Goal: Task Accomplishment & Management: Manage account settings

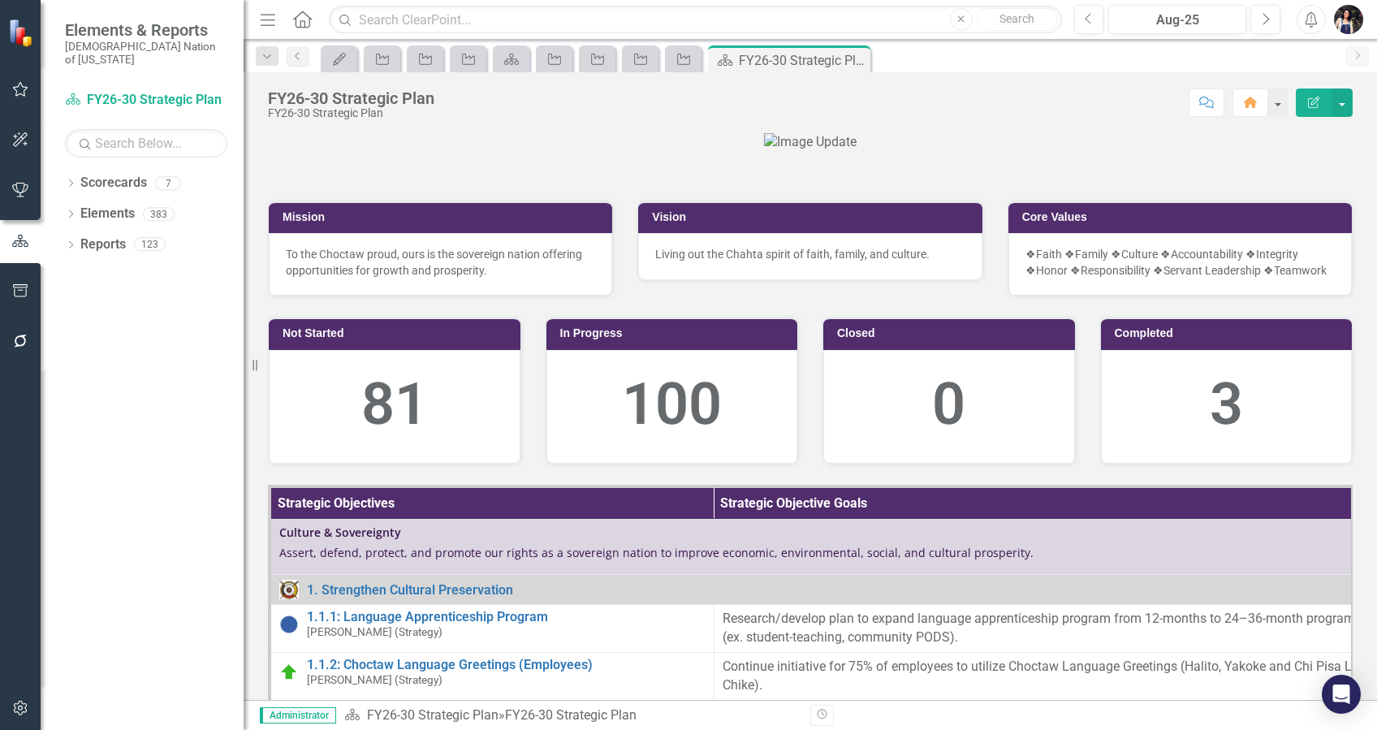
click at [266, 18] on icon "Menu" at bounding box center [267, 19] width 21 height 17
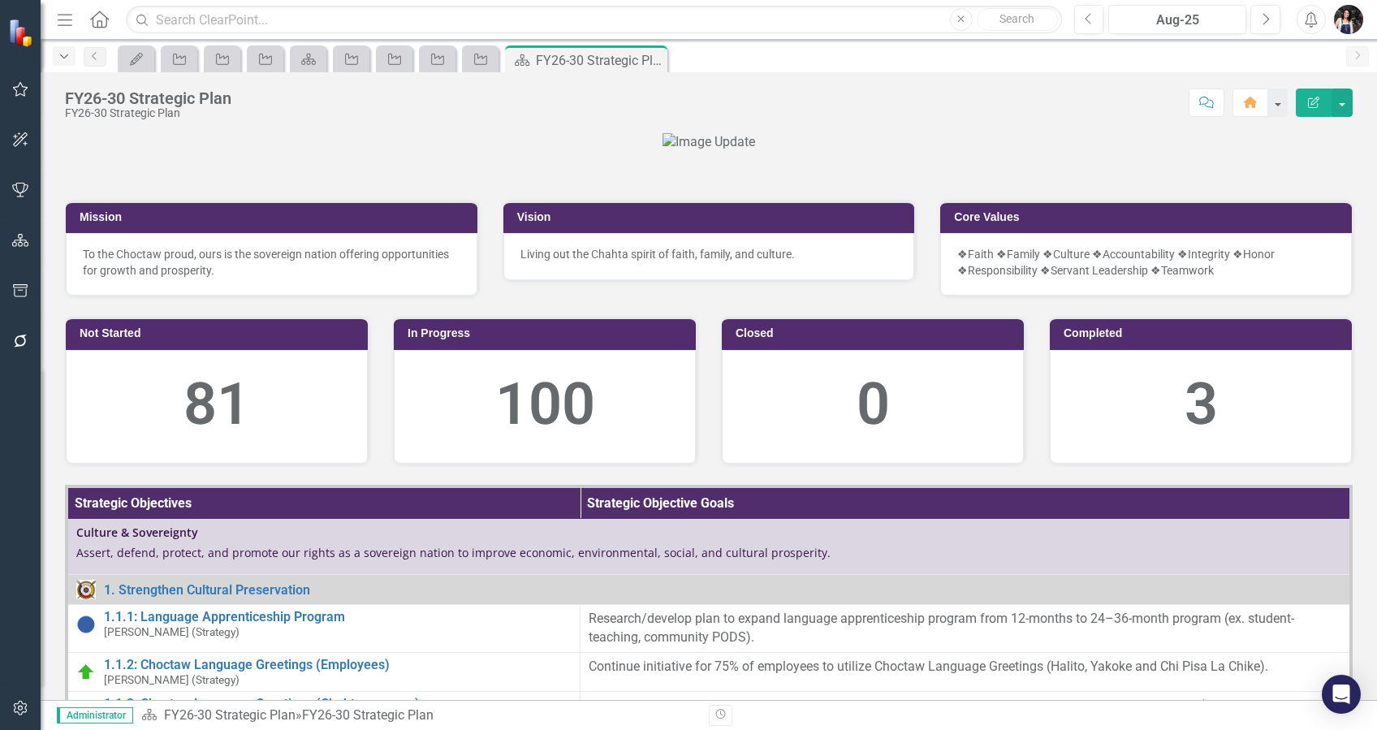
click at [63, 57] on icon "Dropdown" at bounding box center [64, 56] width 15 height 11
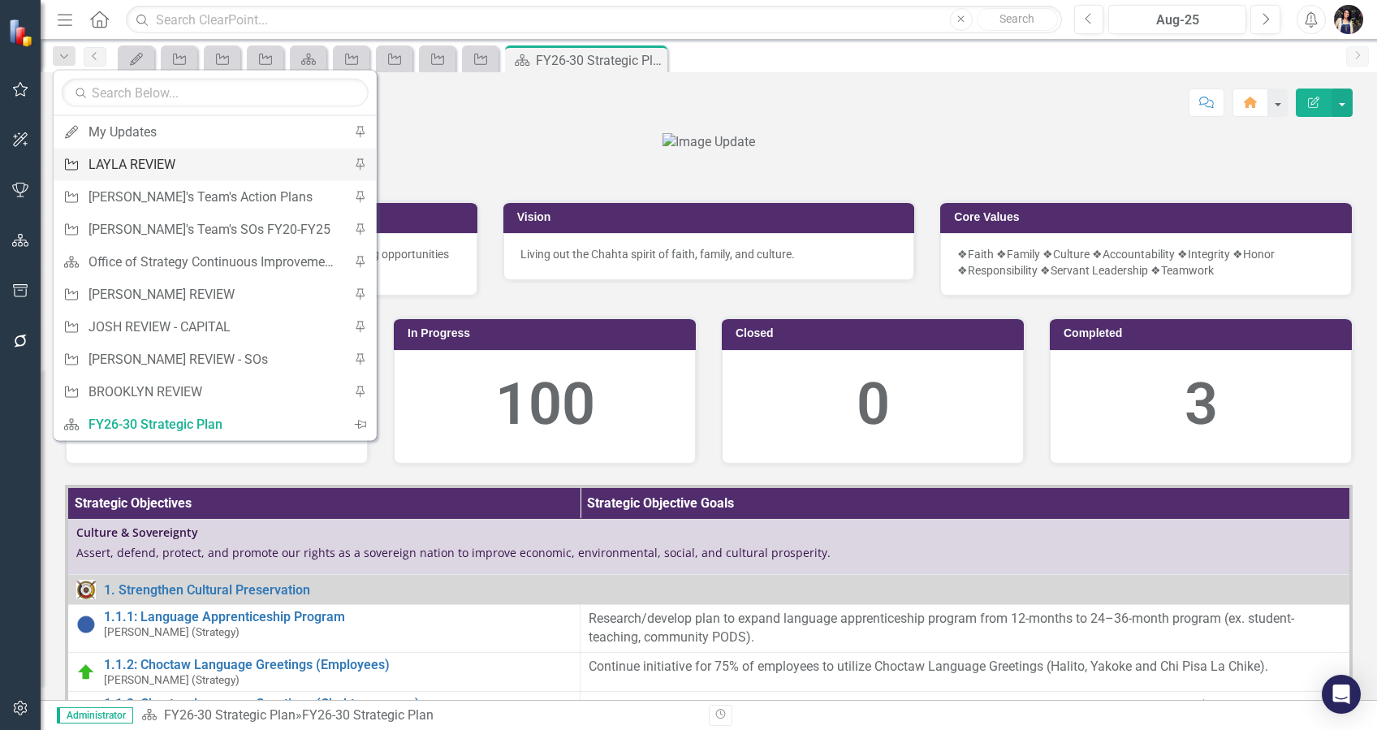
click at [214, 168] on div "LAYLA REVIEW" at bounding box center [213, 164] width 248 height 20
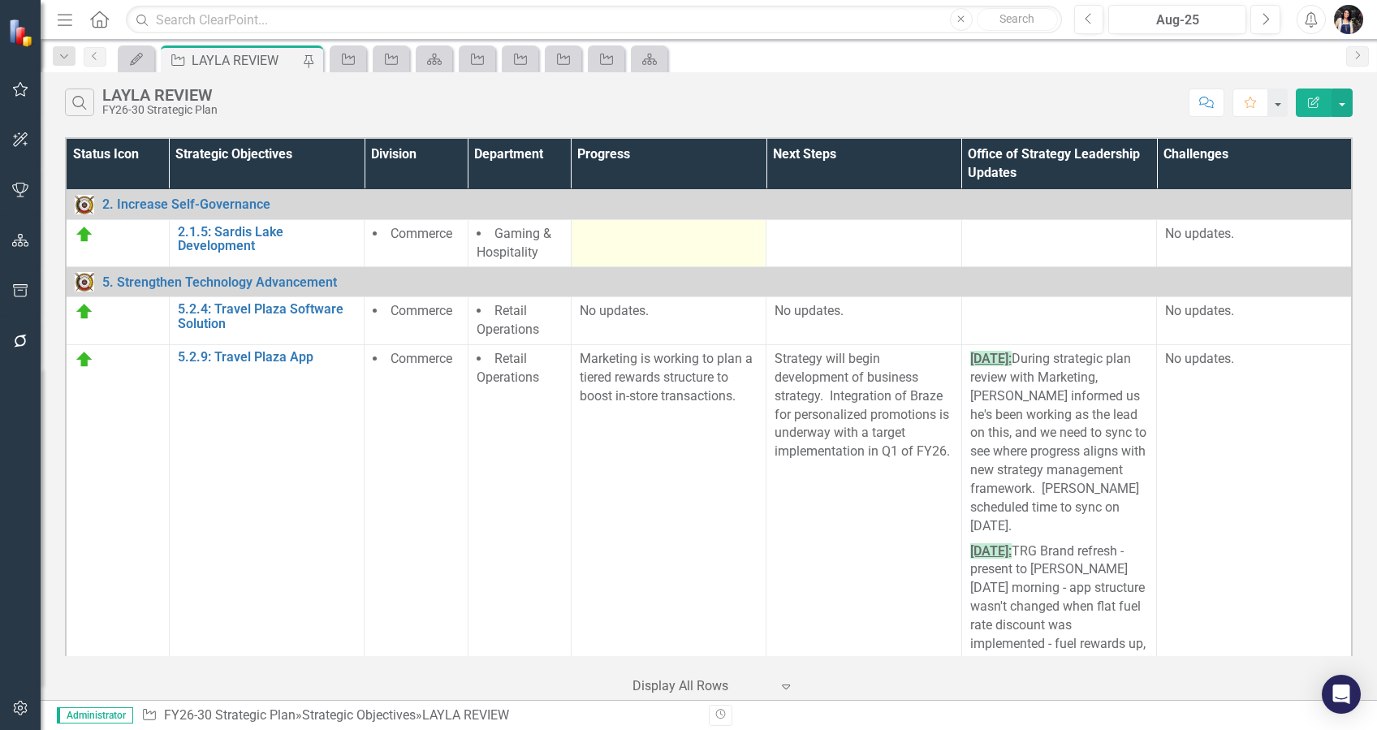
click at [706, 253] on td at bounding box center [668, 243] width 195 height 48
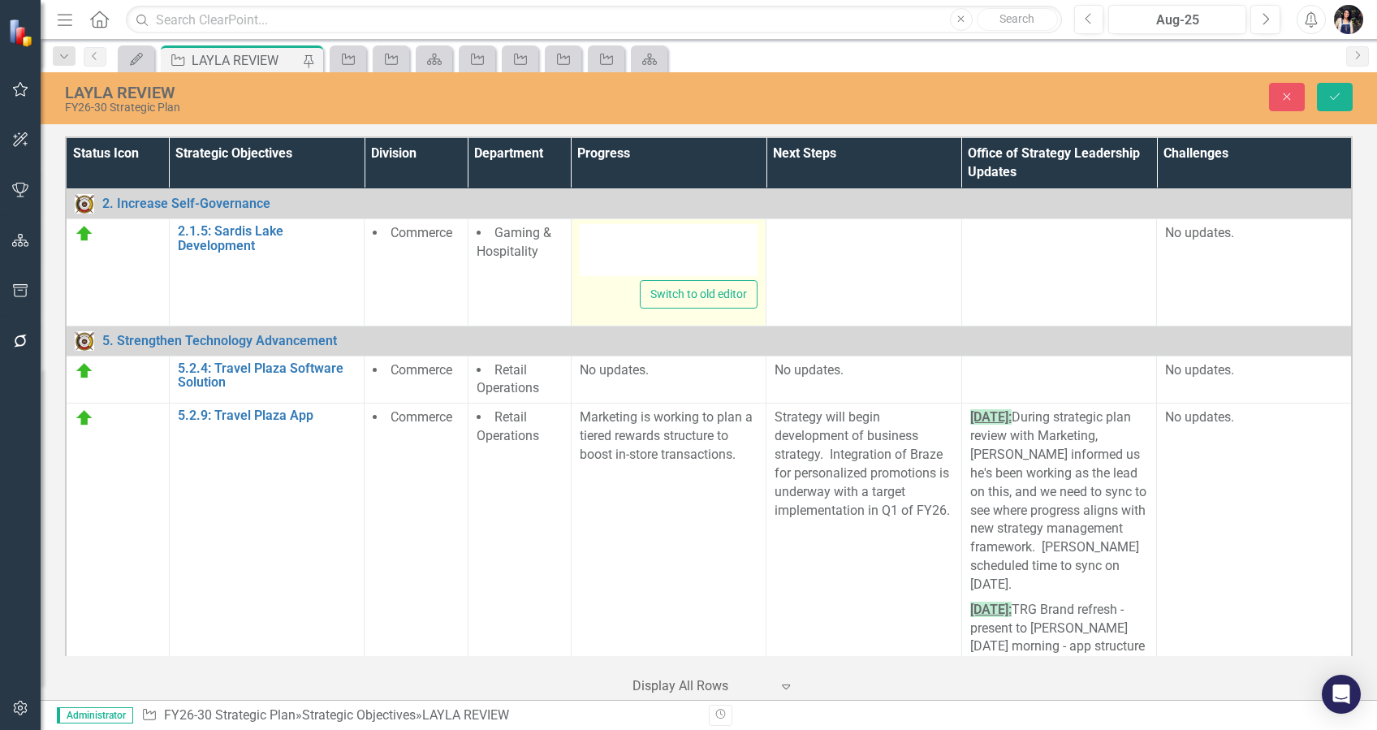
click at [706, 253] on div at bounding box center [669, 250] width 178 height 52
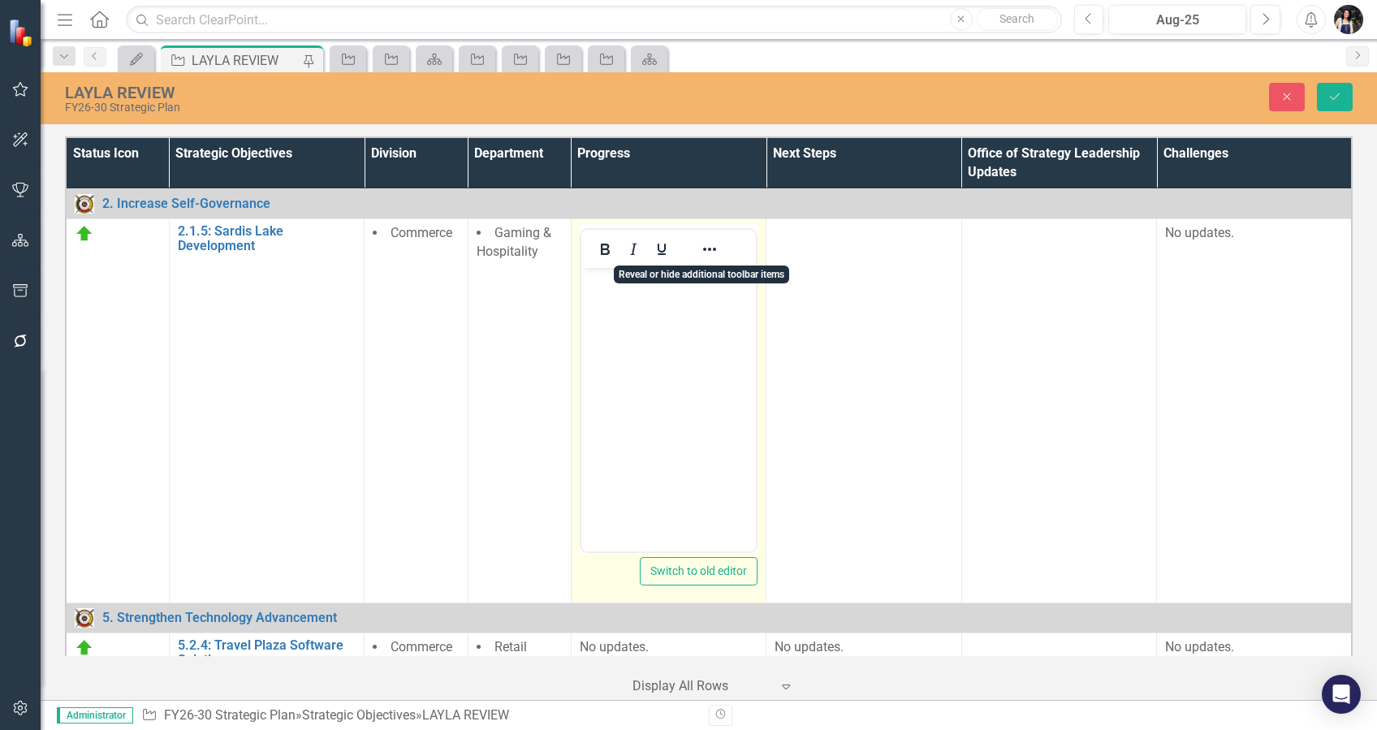
click at [706, 253] on icon "Reveal or hide additional toolbar items" at bounding box center [709, 249] width 19 height 19
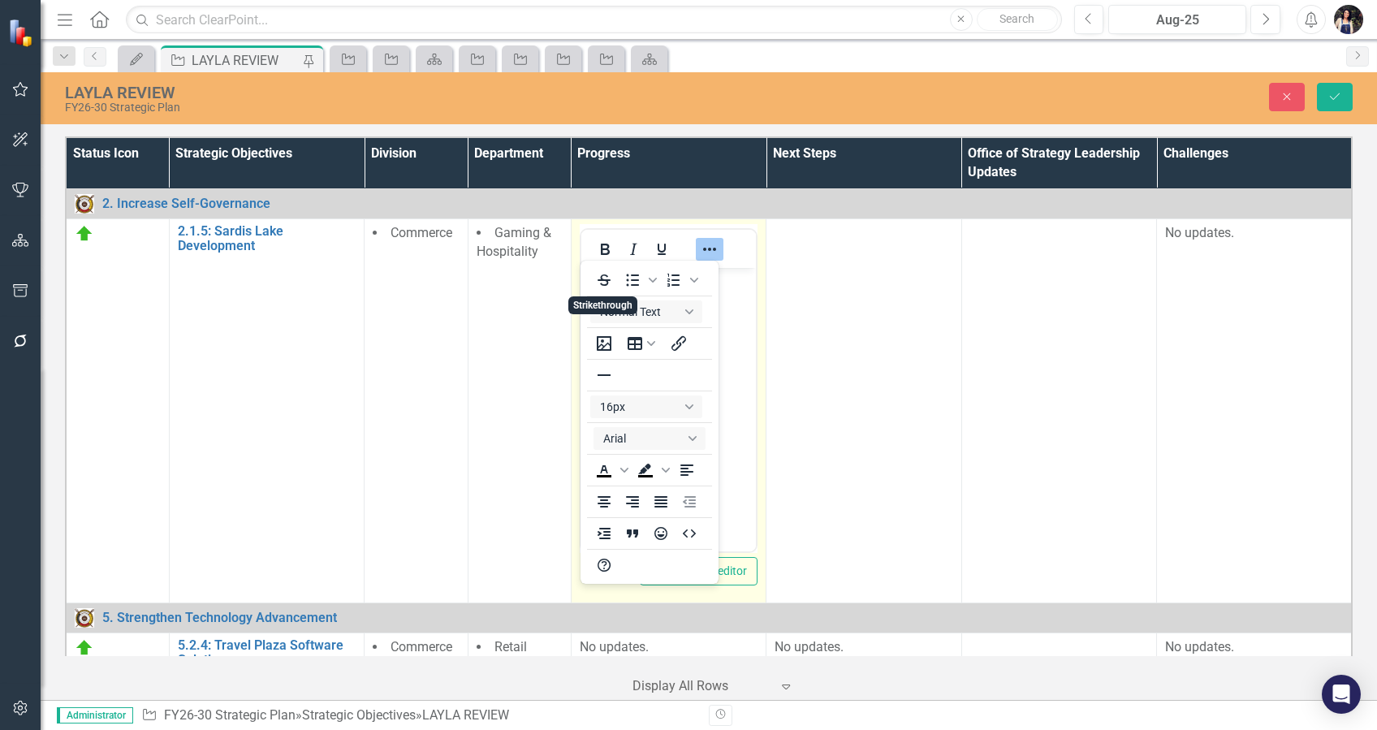
click at [737, 310] on body "Rich Text Area. Press ALT-0 for help." at bounding box center [668, 390] width 175 height 244
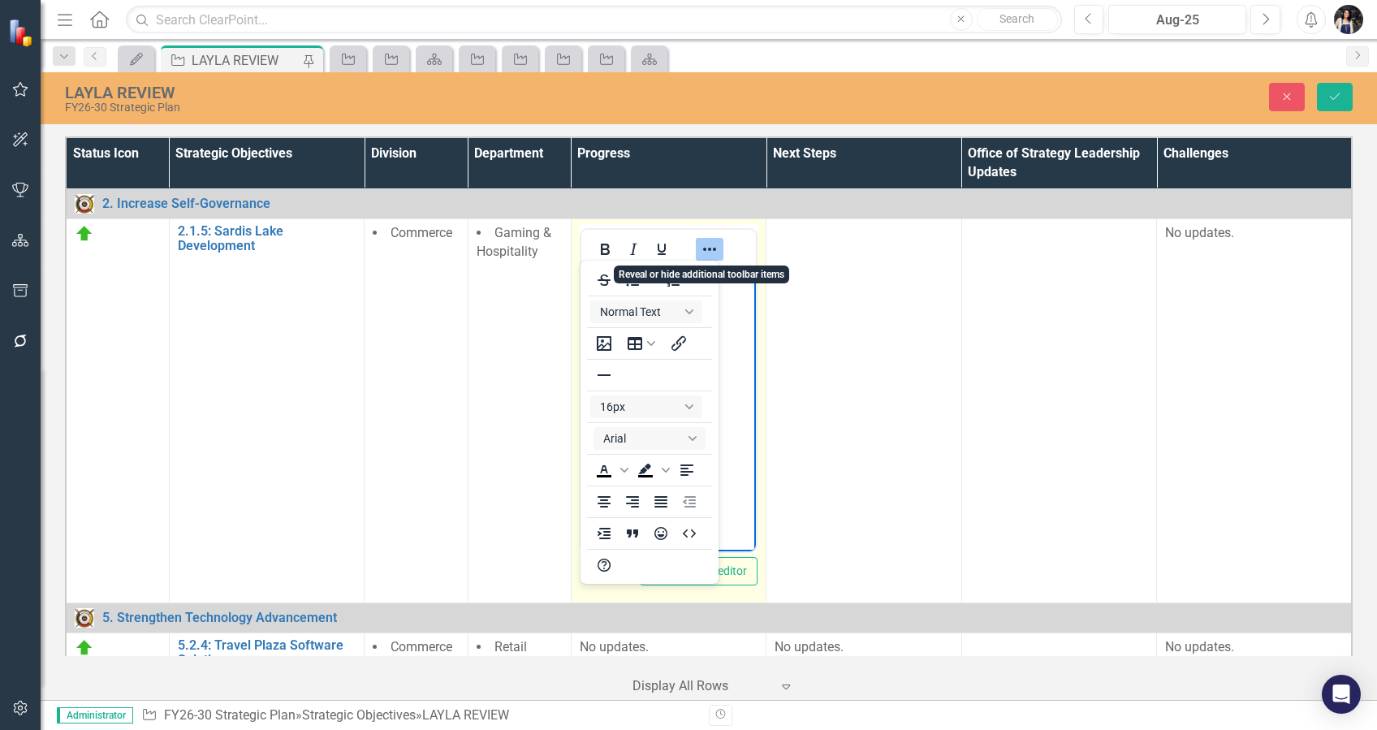
click at [710, 244] on icon "Reveal or hide additional toolbar items" at bounding box center [709, 249] width 19 height 19
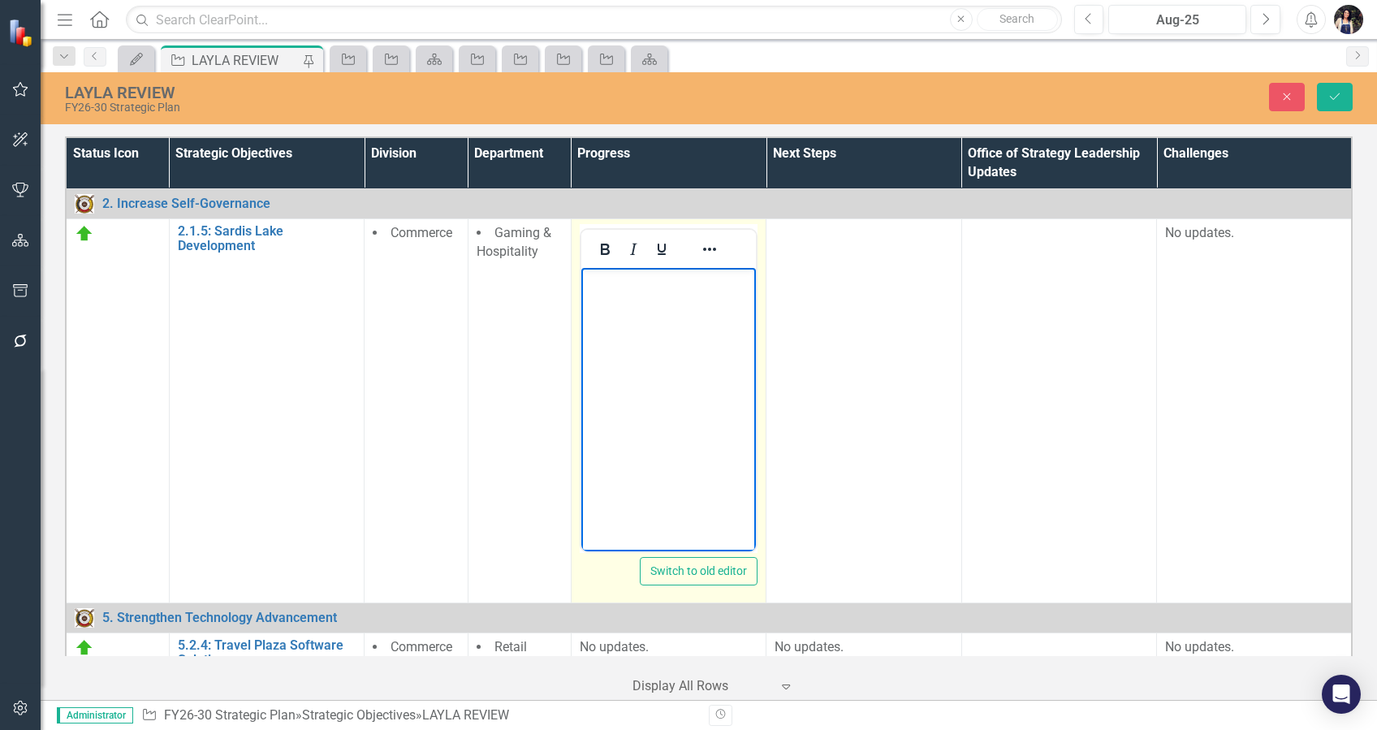
click at [637, 329] on body "Rich Text Area. Press ALT-0 for help." at bounding box center [668, 390] width 175 height 244
copy p "No updates."
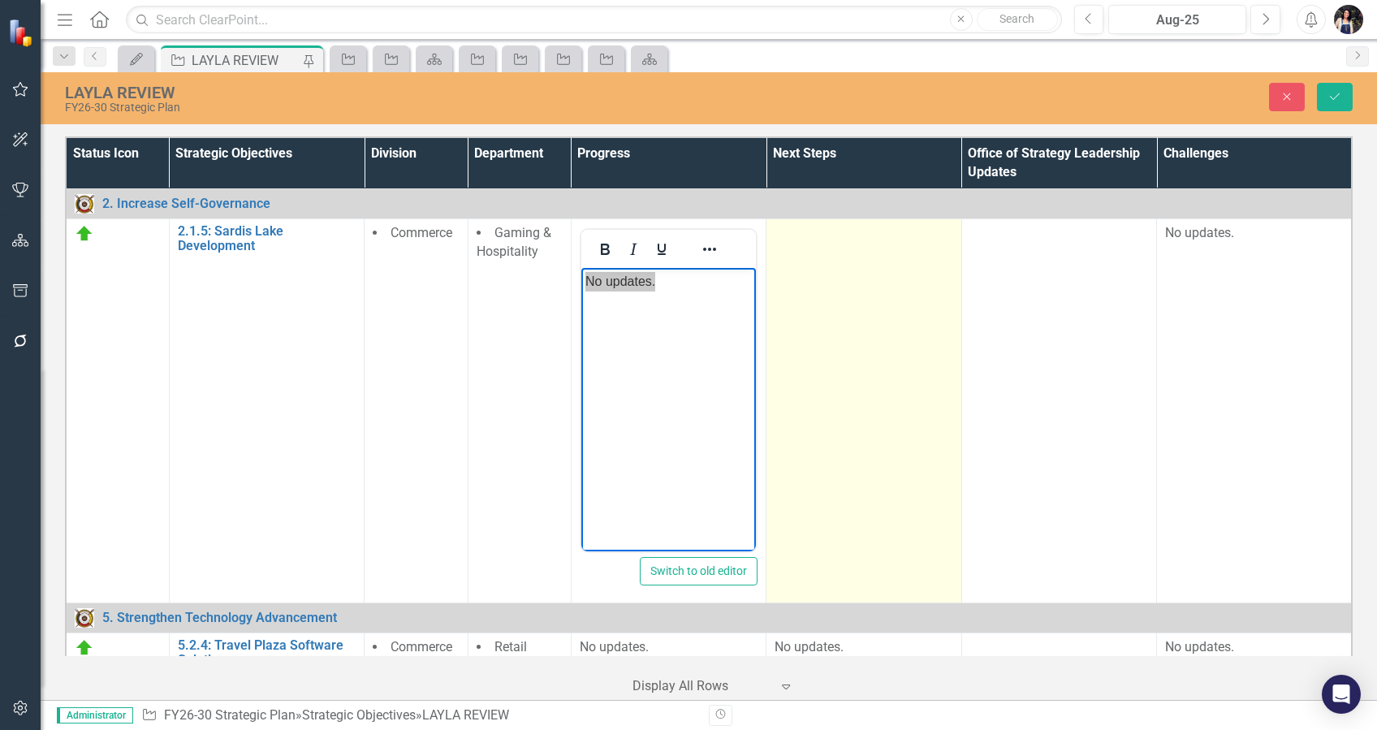
click at [826, 372] on td at bounding box center [863, 411] width 195 height 384
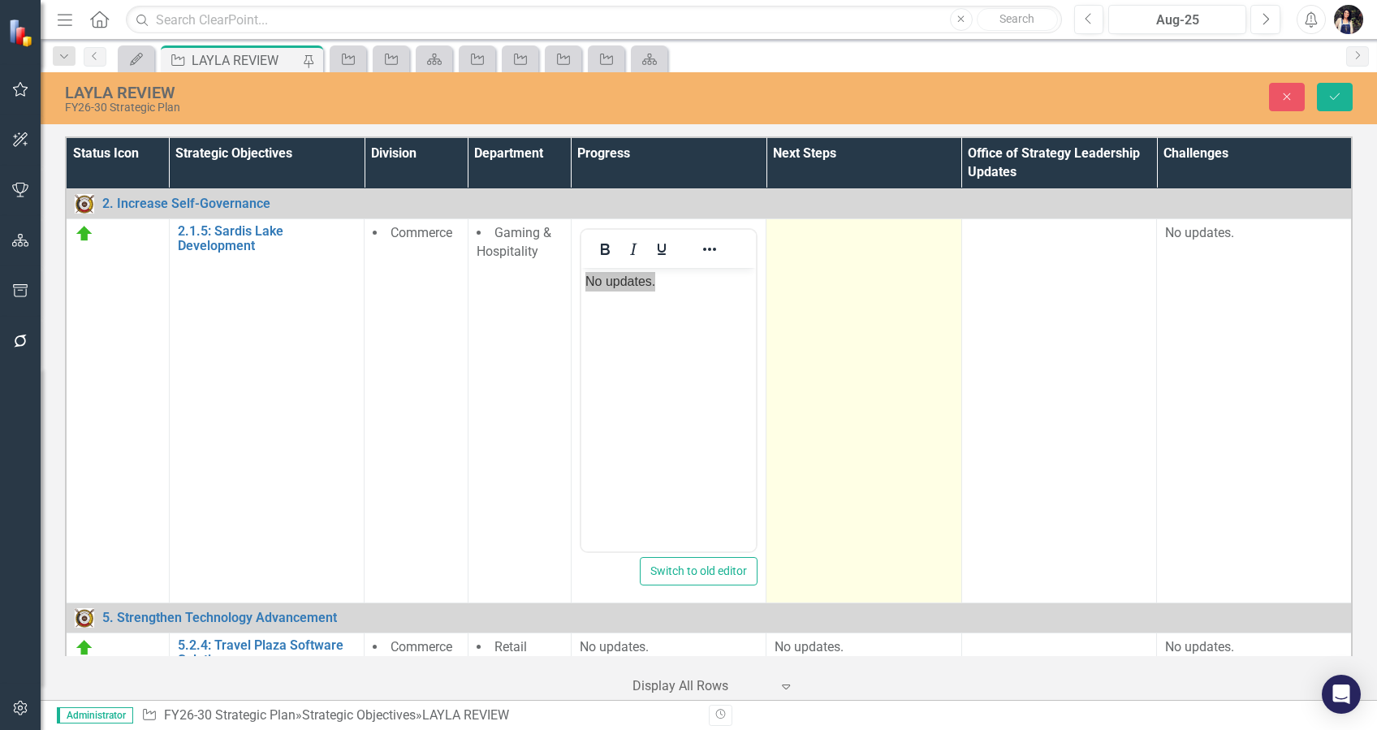
click at [826, 372] on td at bounding box center [863, 411] width 195 height 384
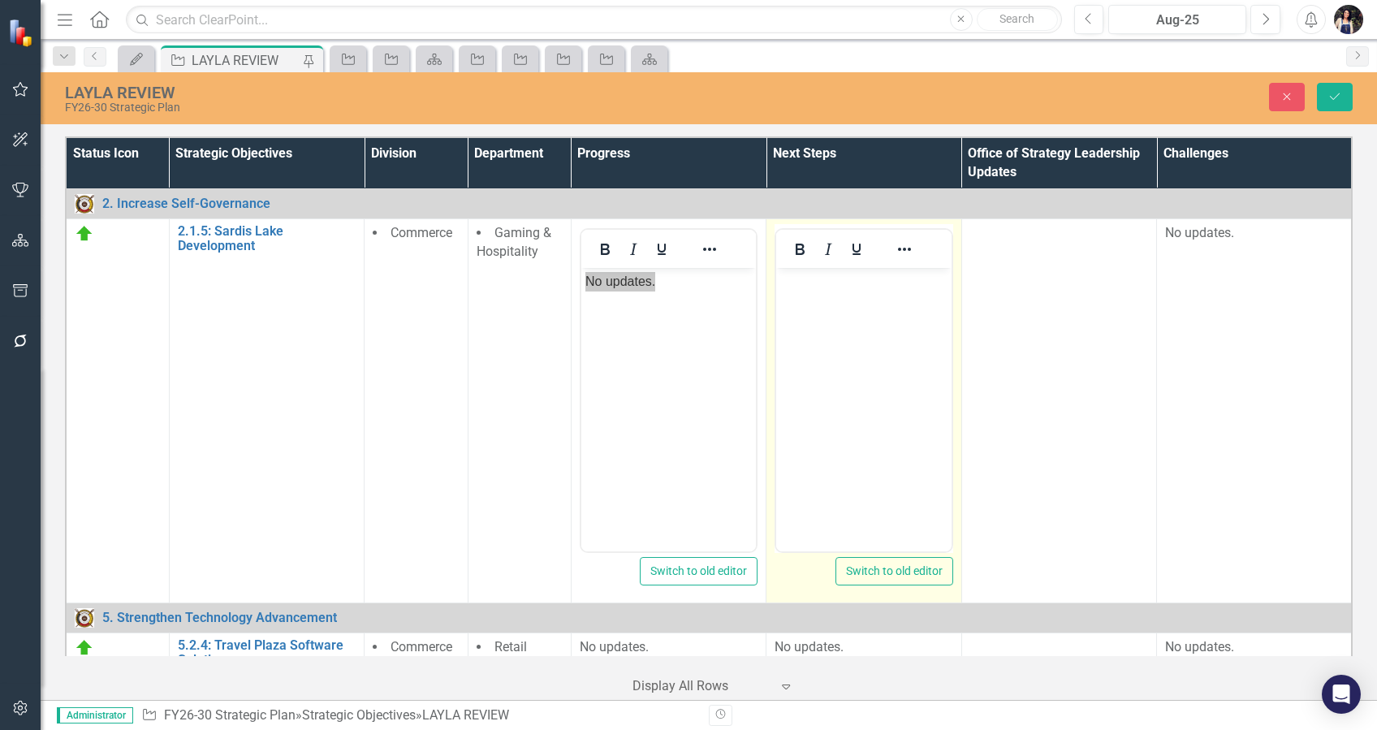
click at [832, 373] on body "Rich Text Area. Press ALT-0 for help." at bounding box center [863, 390] width 175 height 244
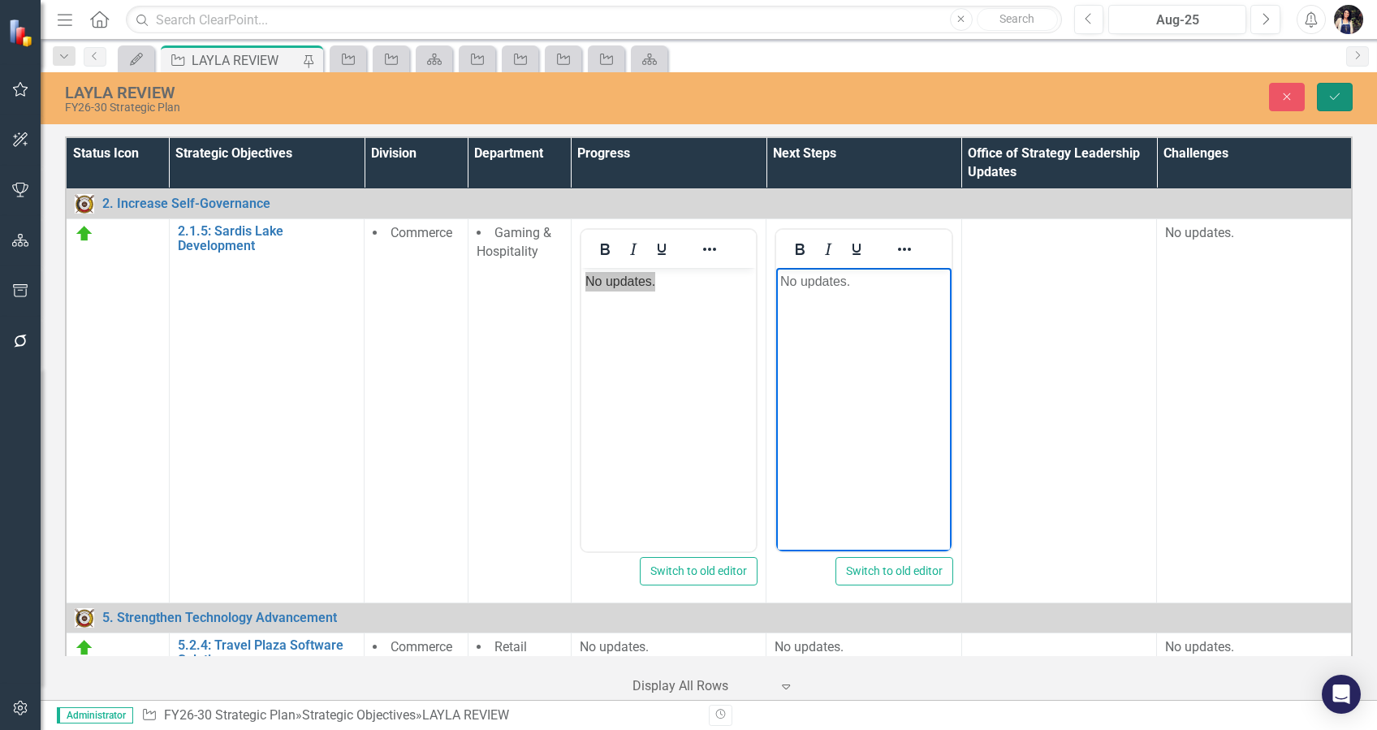
click at [1343, 97] on button "Save" at bounding box center [1335, 97] width 36 height 28
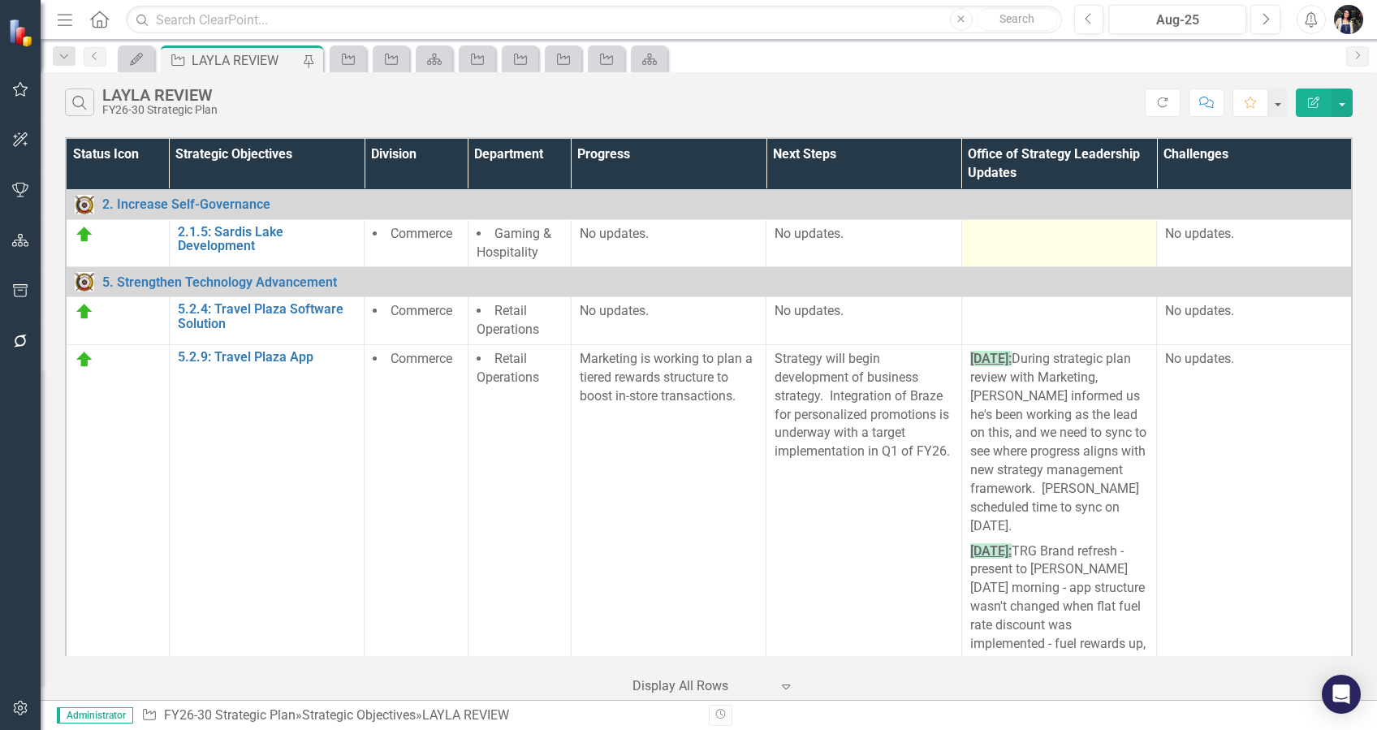
click at [1060, 238] on div at bounding box center [1059, 234] width 178 height 19
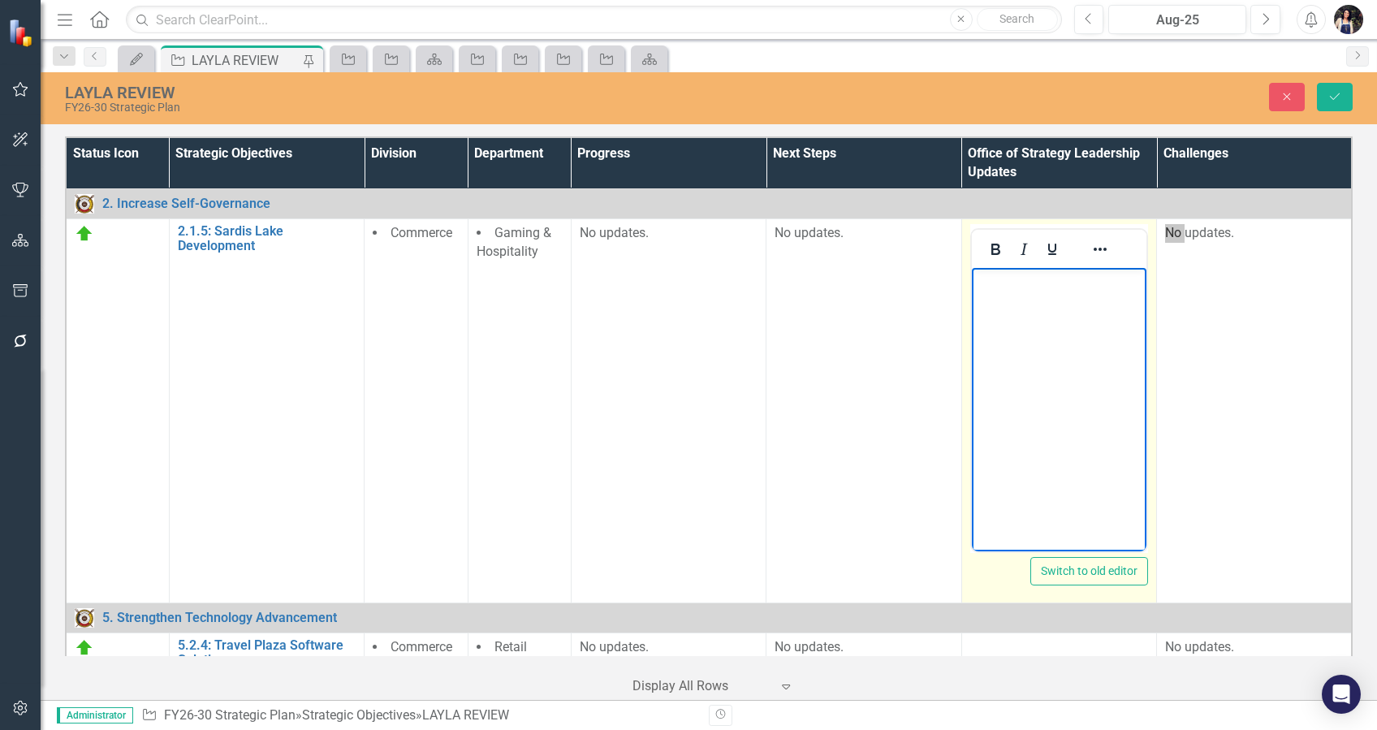
drag, startPoint x: 2031, startPoint y: 506, endPoint x: 1037, endPoint y: 374, distance: 1003.3
click at [1037, 374] on body "Rich Text Area. Press ALT-0 for help." at bounding box center [1058, 390] width 175 height 244
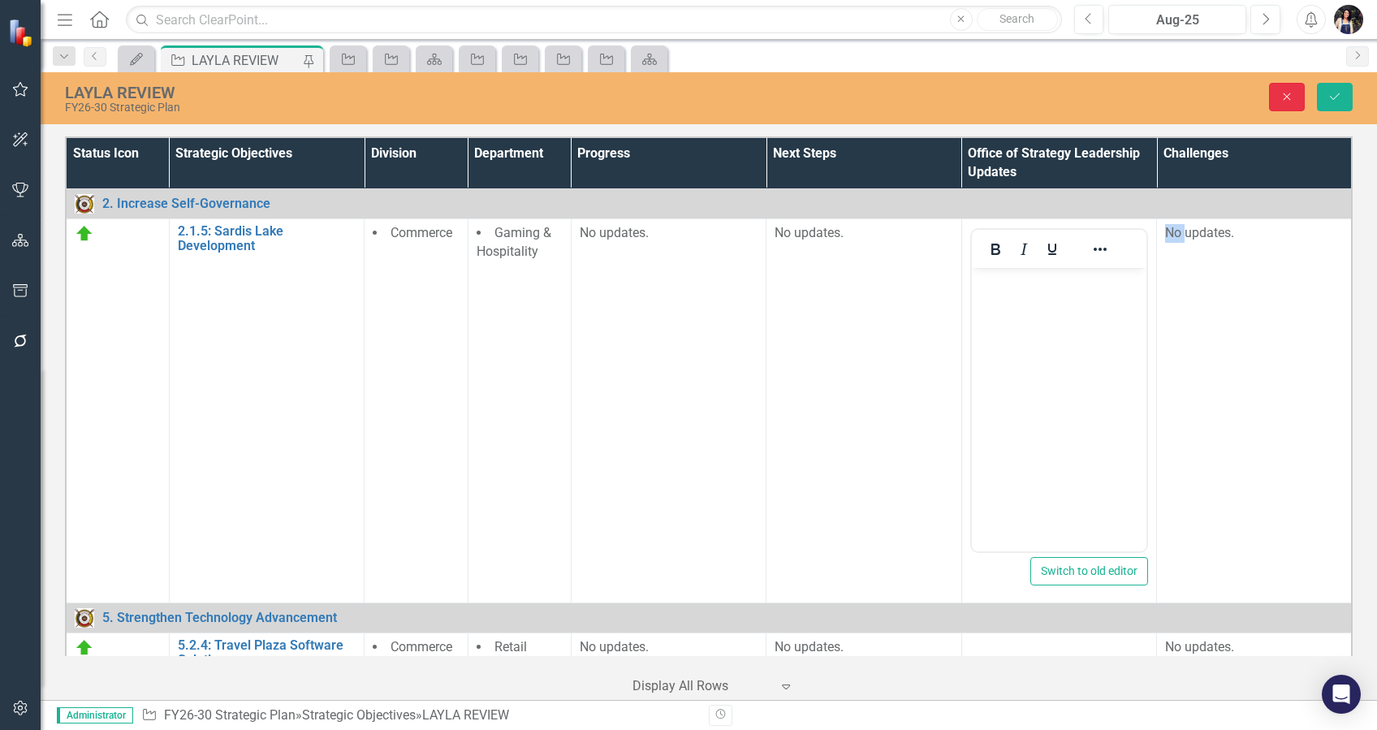
click at [1284, 99] on icon "button" at bounding box center [1287, 96] width 7 height 7
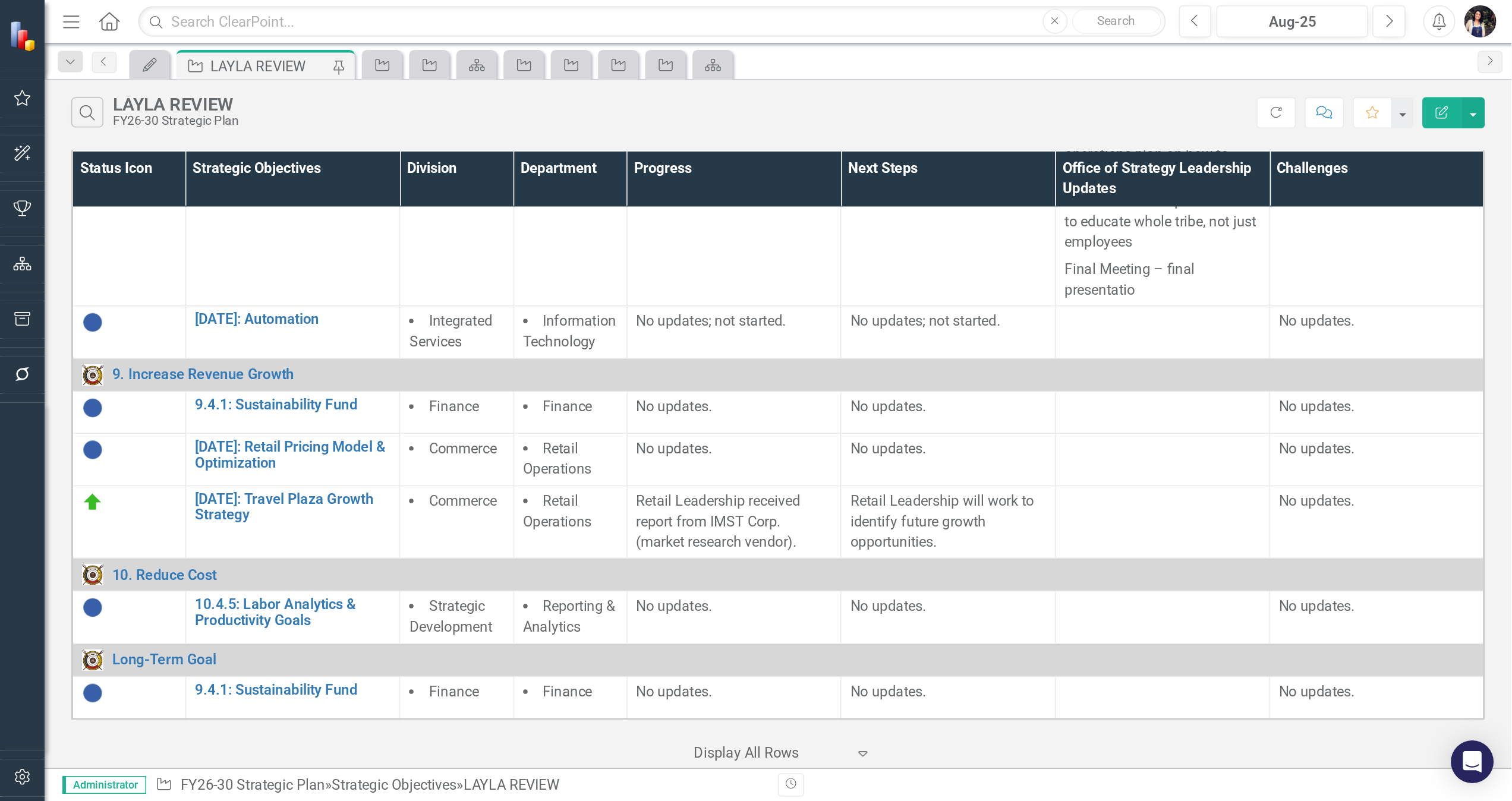
scroll to position [3839, 0]
click at [51, 38] on icon "Dropdown" at bounding box center [47, 41] width 11 height 8
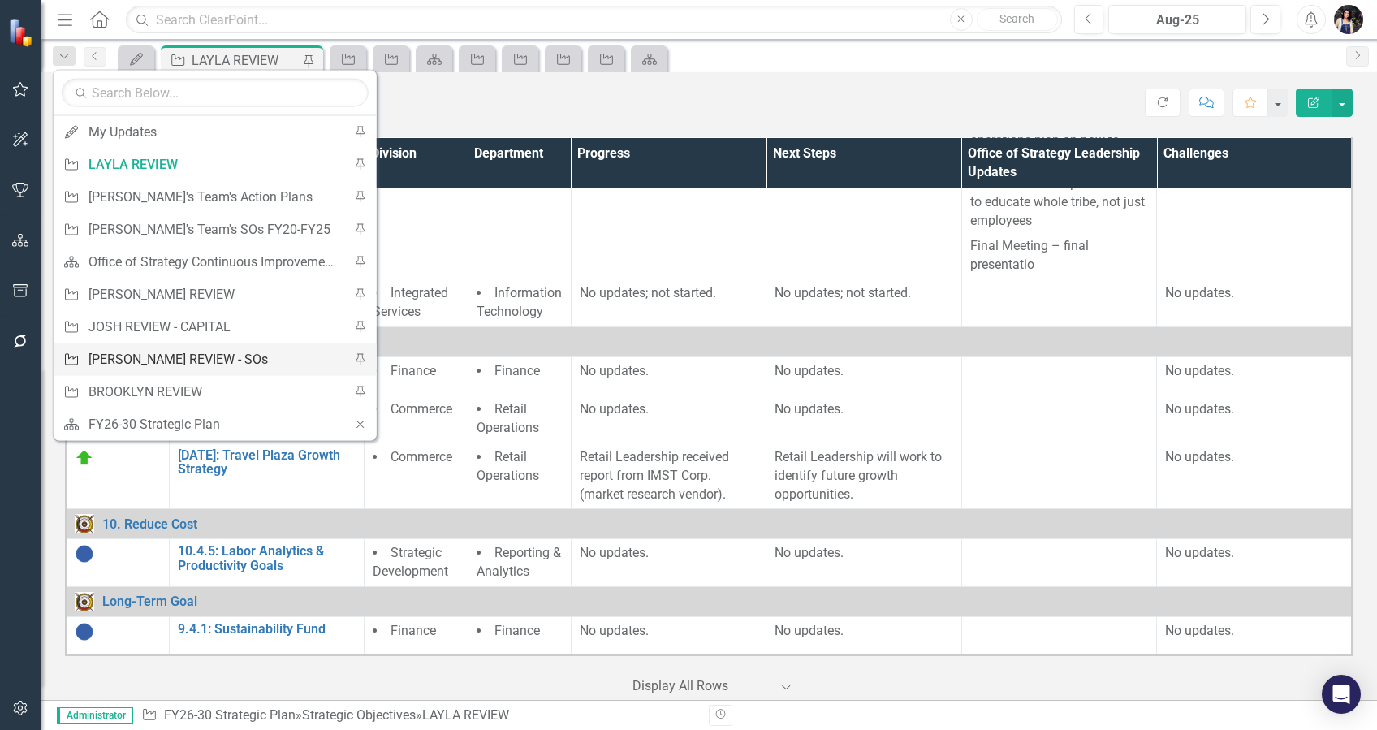
click at [188, 354] on div "[PERSON_NAME] REVIEW - SOs" at bounding box center [213, 359] width 248 height 20
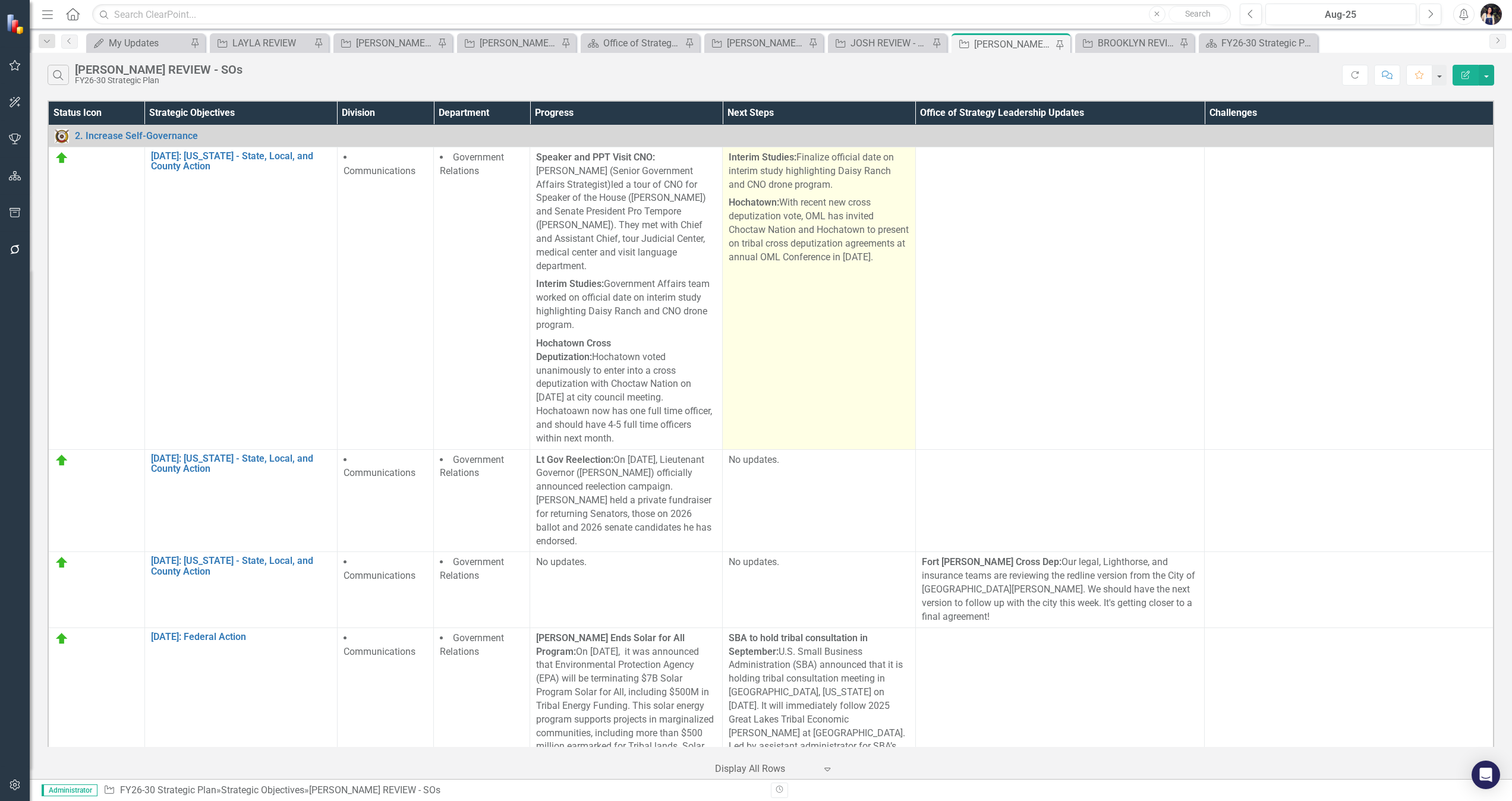
drag, startPoint x: 968, startPoint y: 0, endPoint x: 806, endPoint y: 340, distance: 376.6
click at [806, 340] on td "Interim Studies: Finalize official date on interim study highlighting Daisy Ran…" at bounding box center [818, 298] width 192 height 302
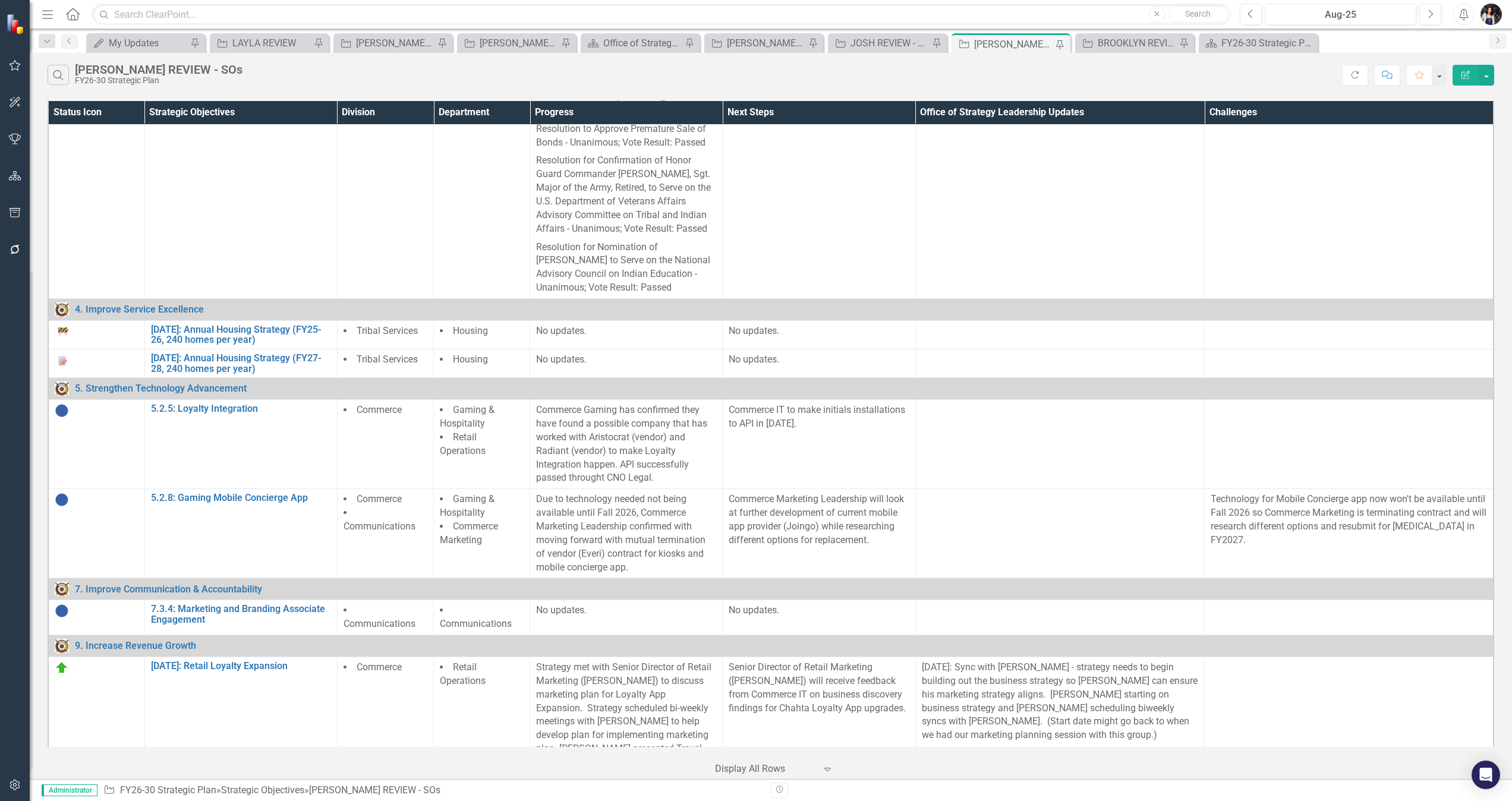
scroll to position [1478, 0]
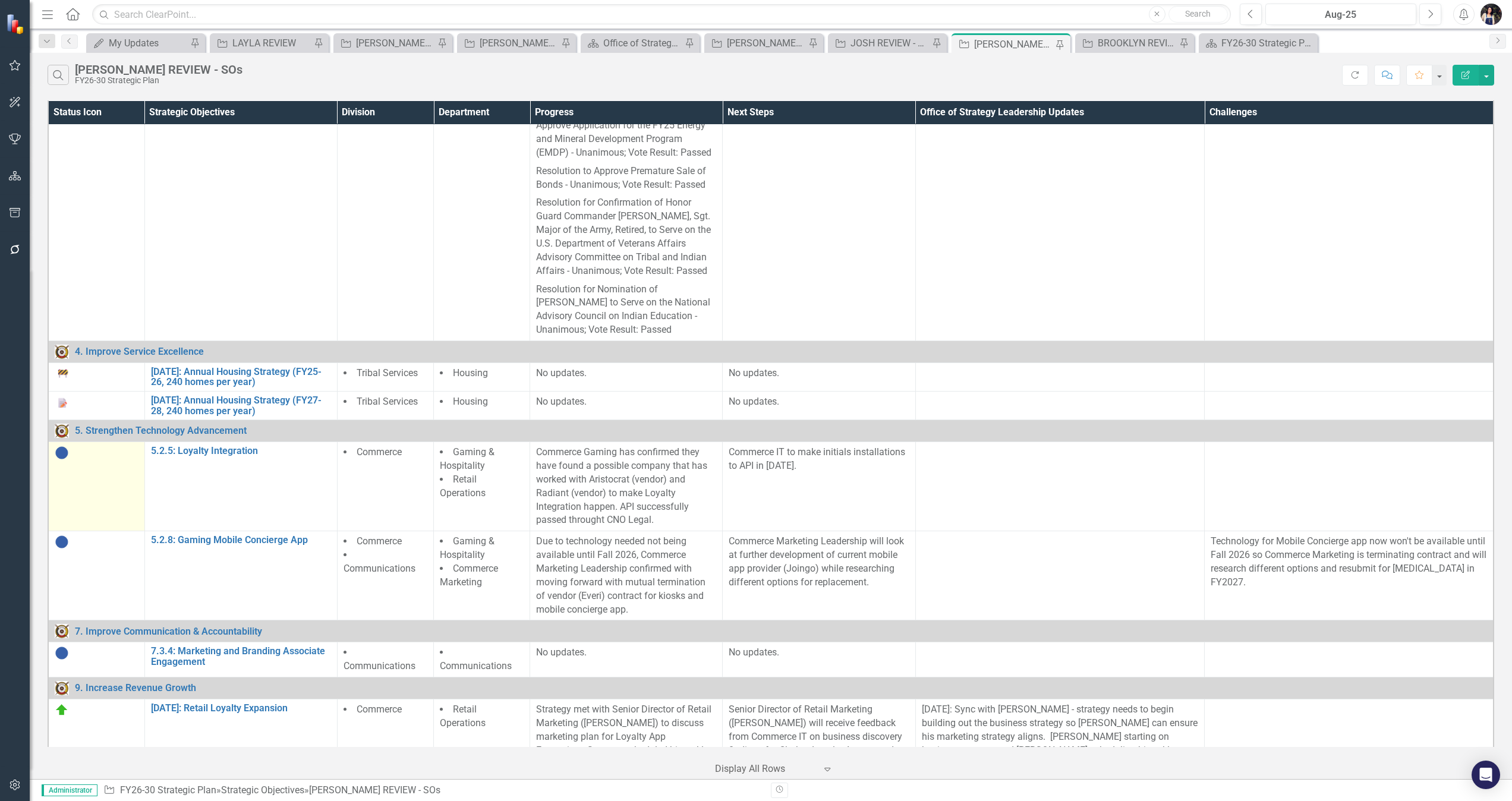
click at [65, 446] on img at bounding box center [61, 452] width 14 height 14
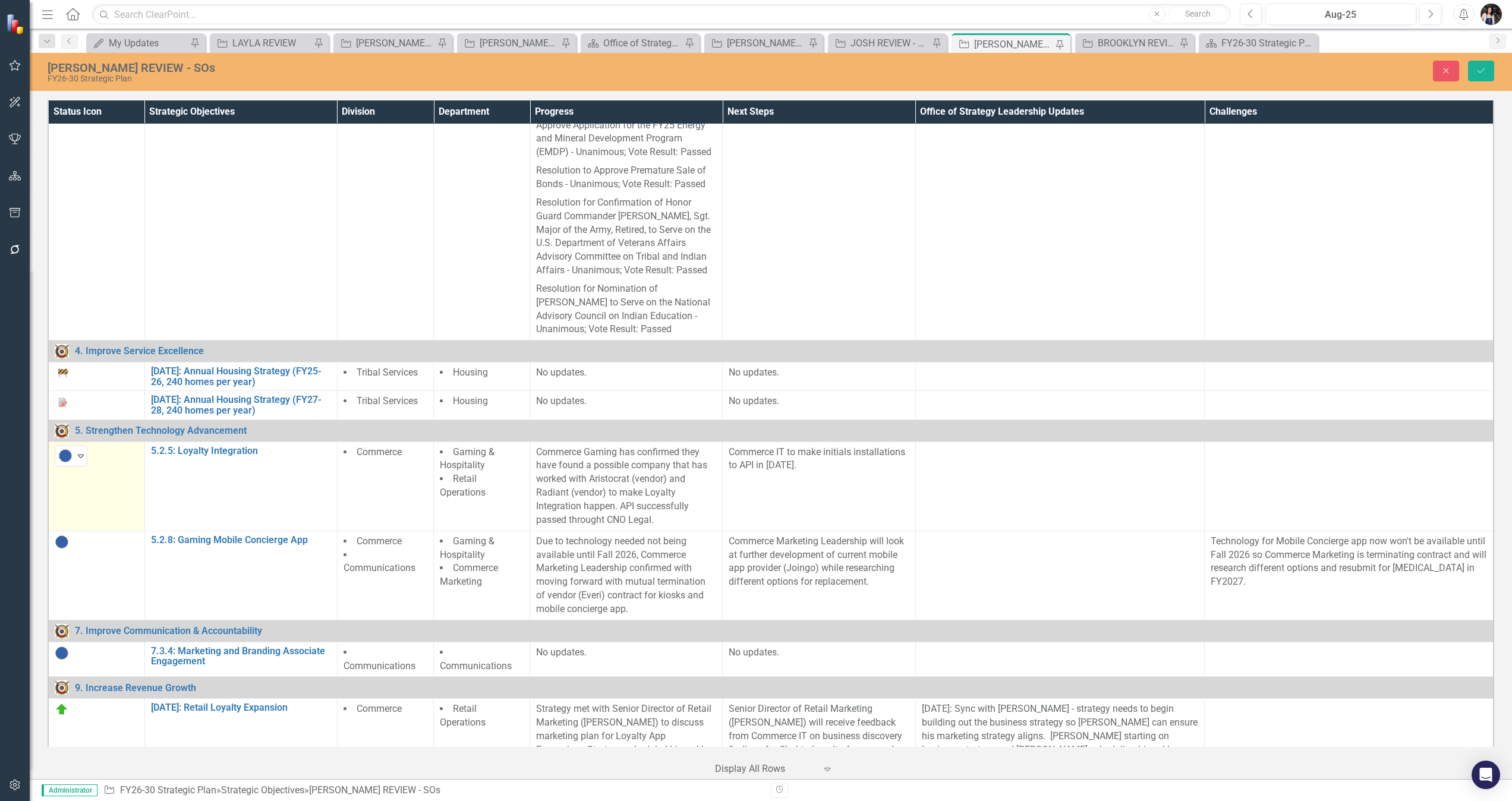
click at [65, 449] on img at bounding box center [65, 455] width 14 height 14
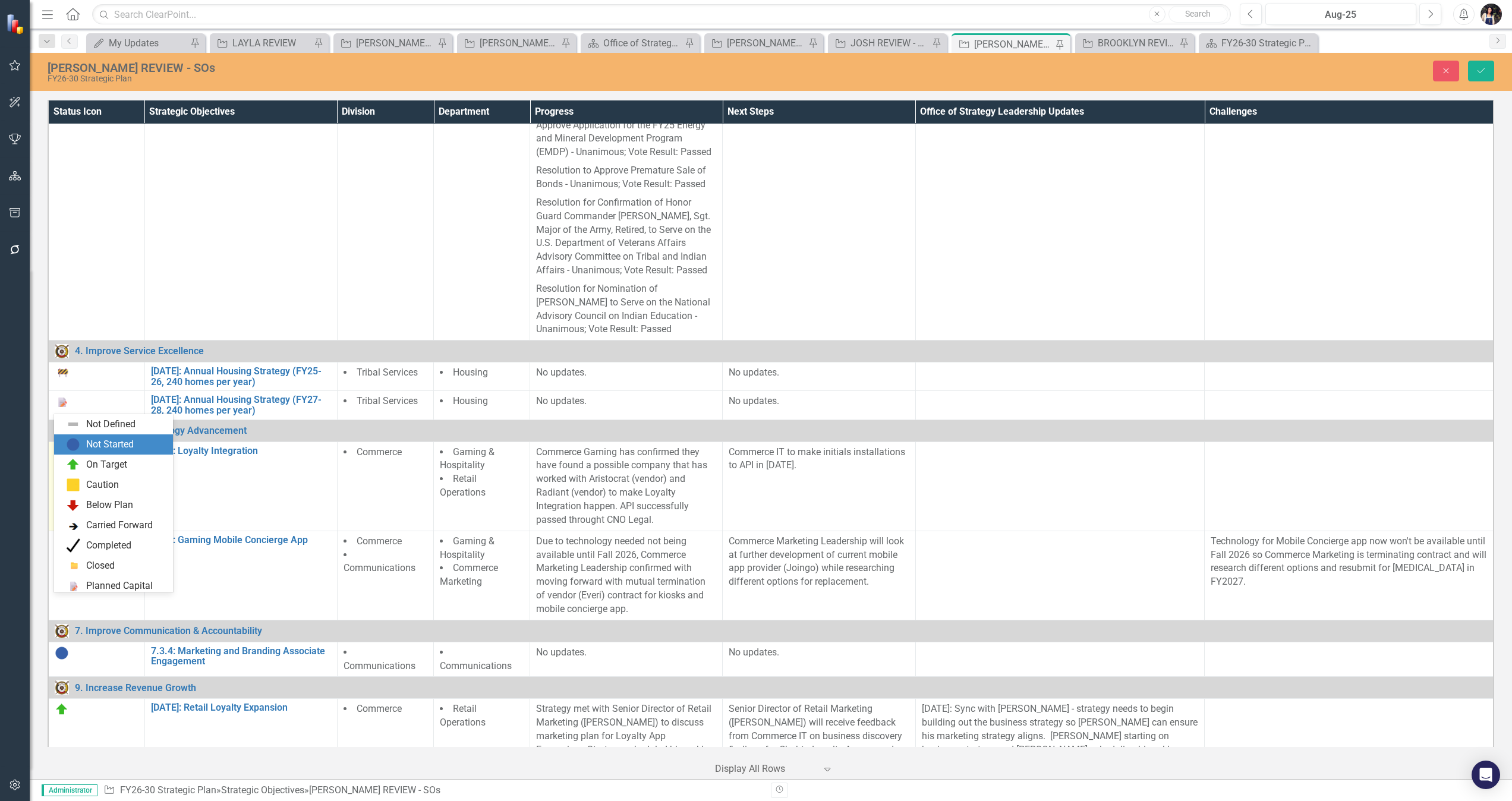
scroll to position [21, 0]
click at [91, 442] on div "On Target" at bounding box center [107, 444] width 41 height 14
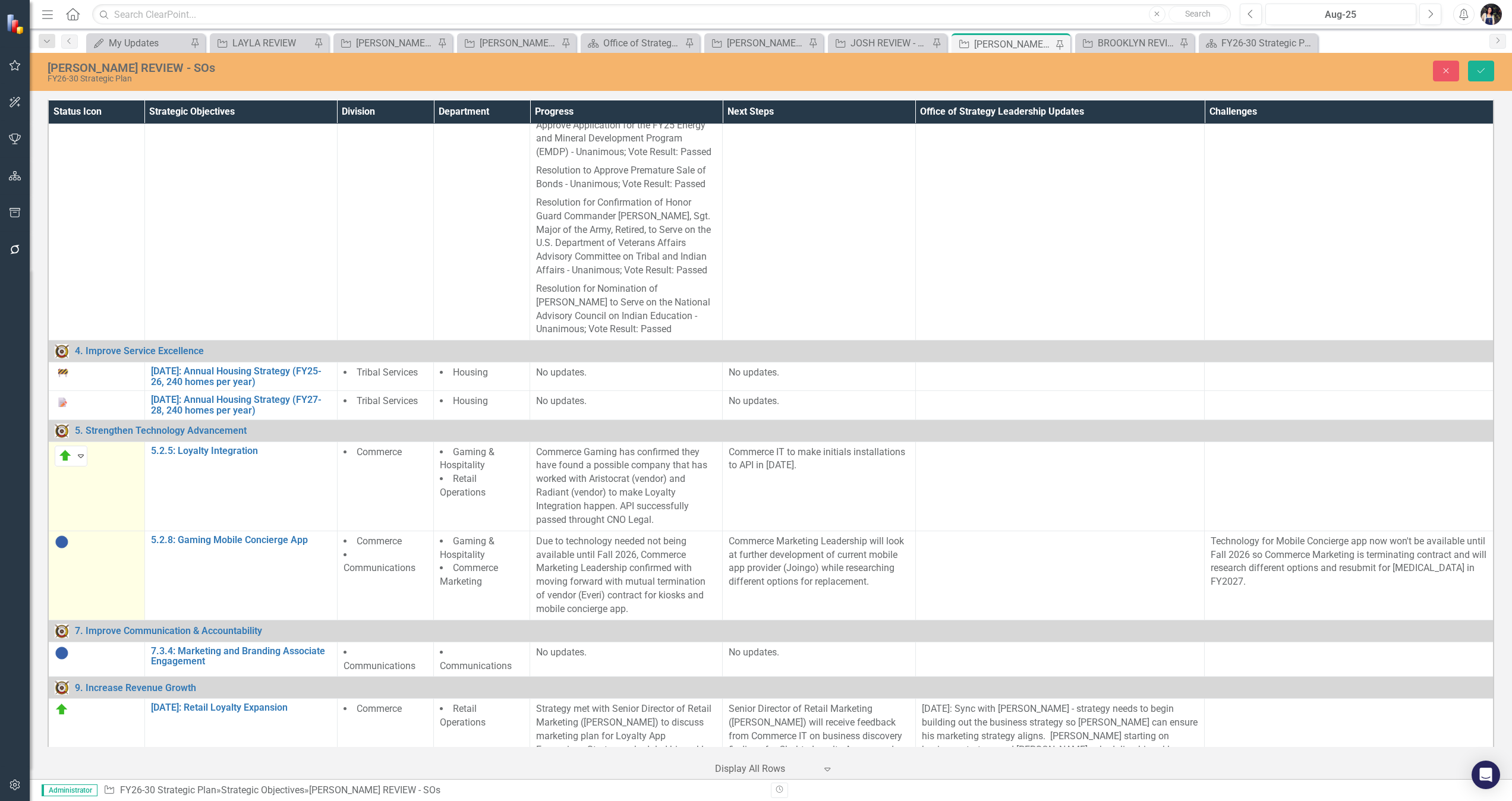
click at [64, 534] on img at bounding box center [61, 542] width 14 height 14
click at [64, 534] on img at bounding box center [65, 545] width 14 height 14
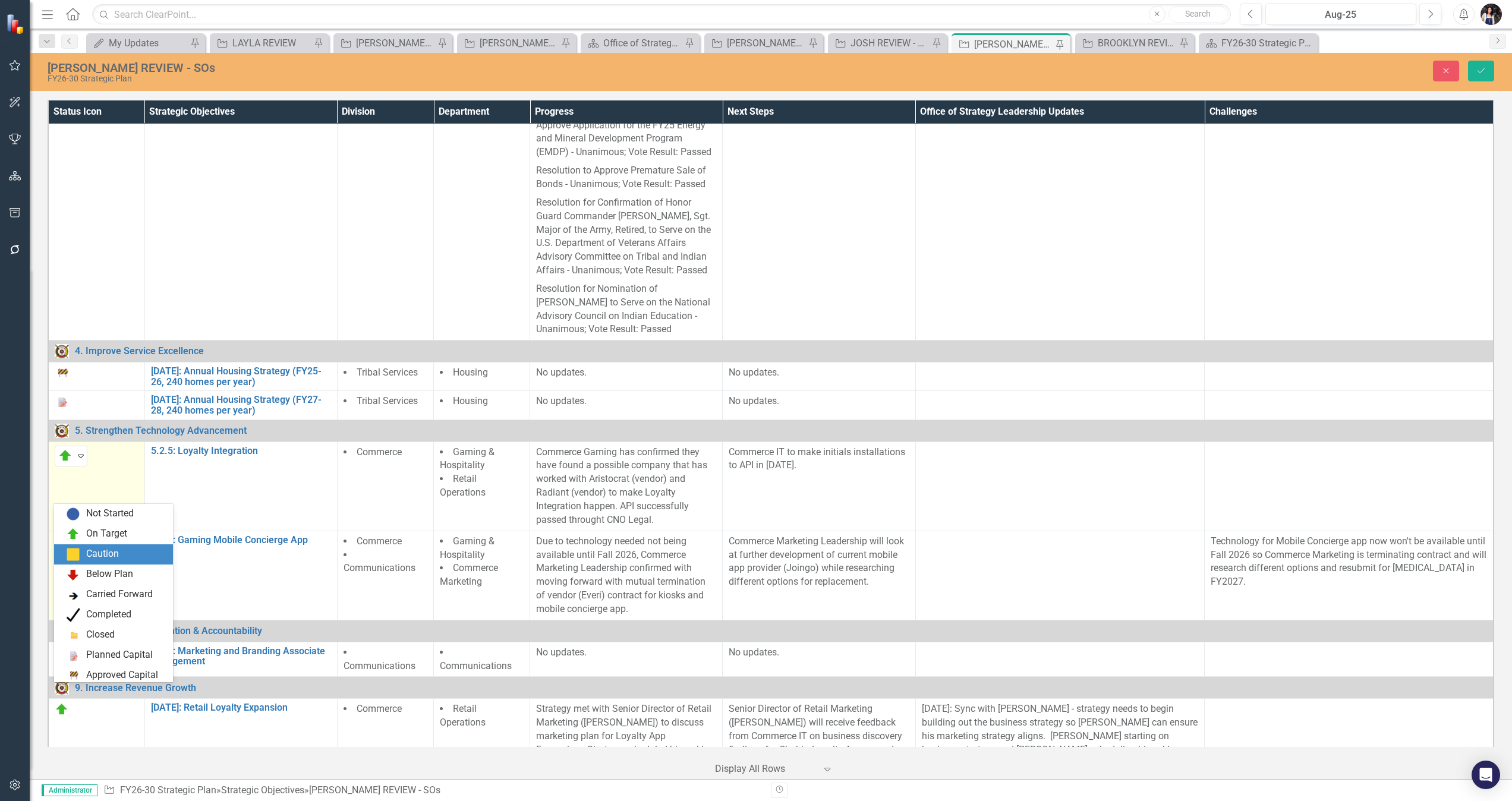
click at [134, 534] on div "Caution" at bounding box center [116, 554] width 100 height 14
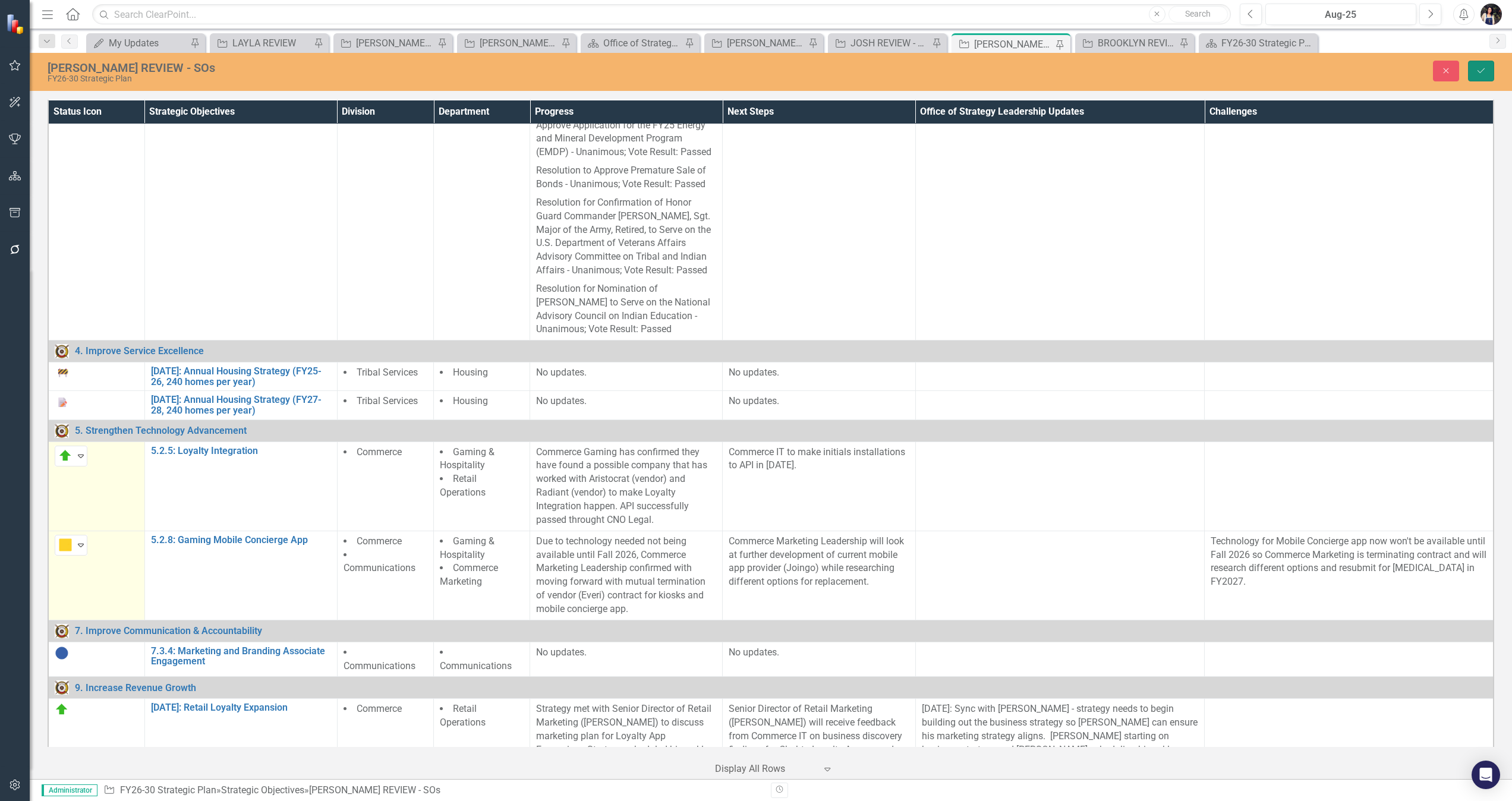
click at [1007, 68] on button "Save" at bounding box center [1481, 71] width 26 height 21
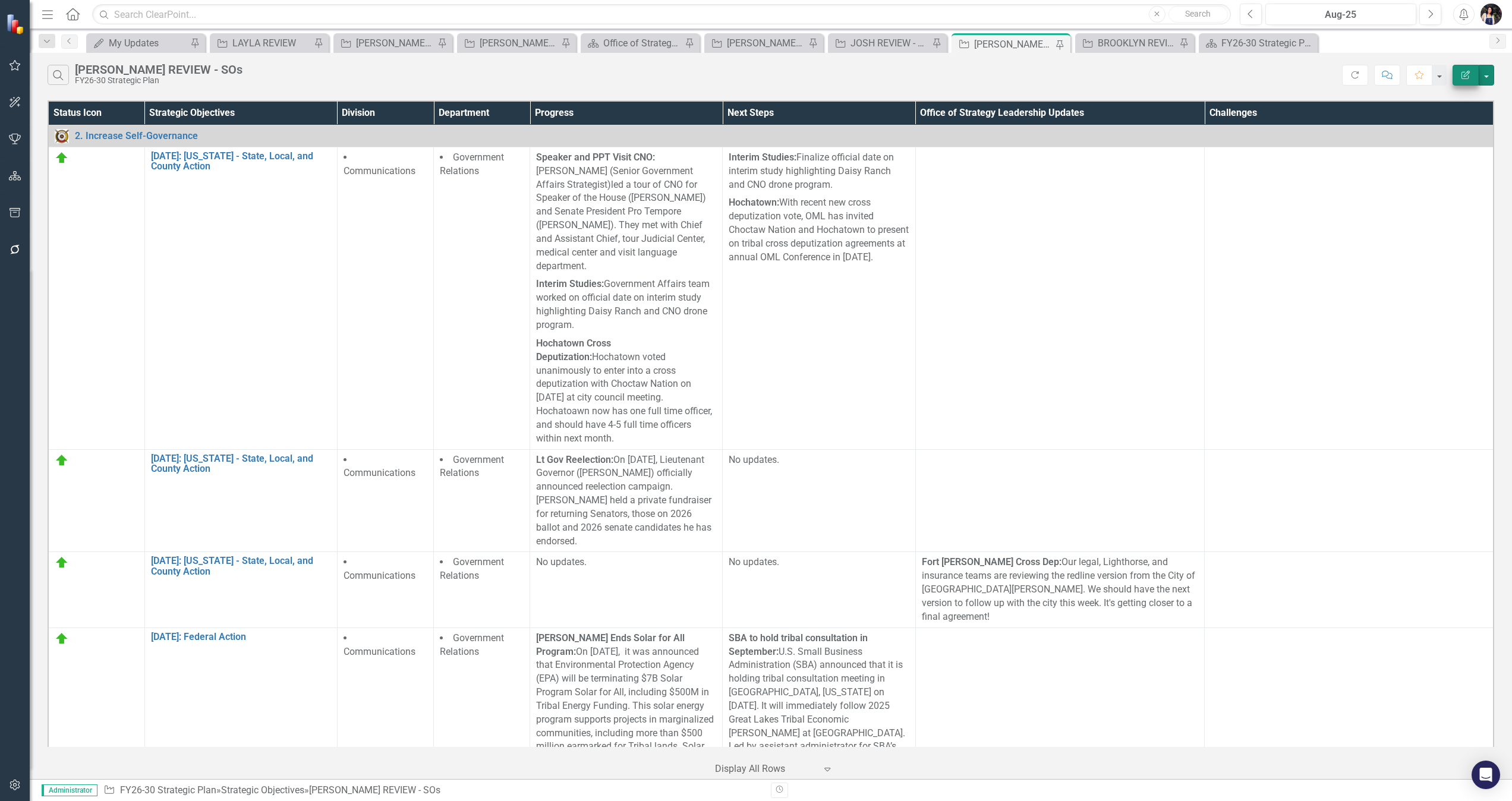
drag, startPoint x: 1489, startPoint y: 68, endPoint x: 1457, endPoint y: 74, distance: 32.6
click at [1007, 74] on div "Edit Report" at bounding box center [1470, 75] width 48 height 21
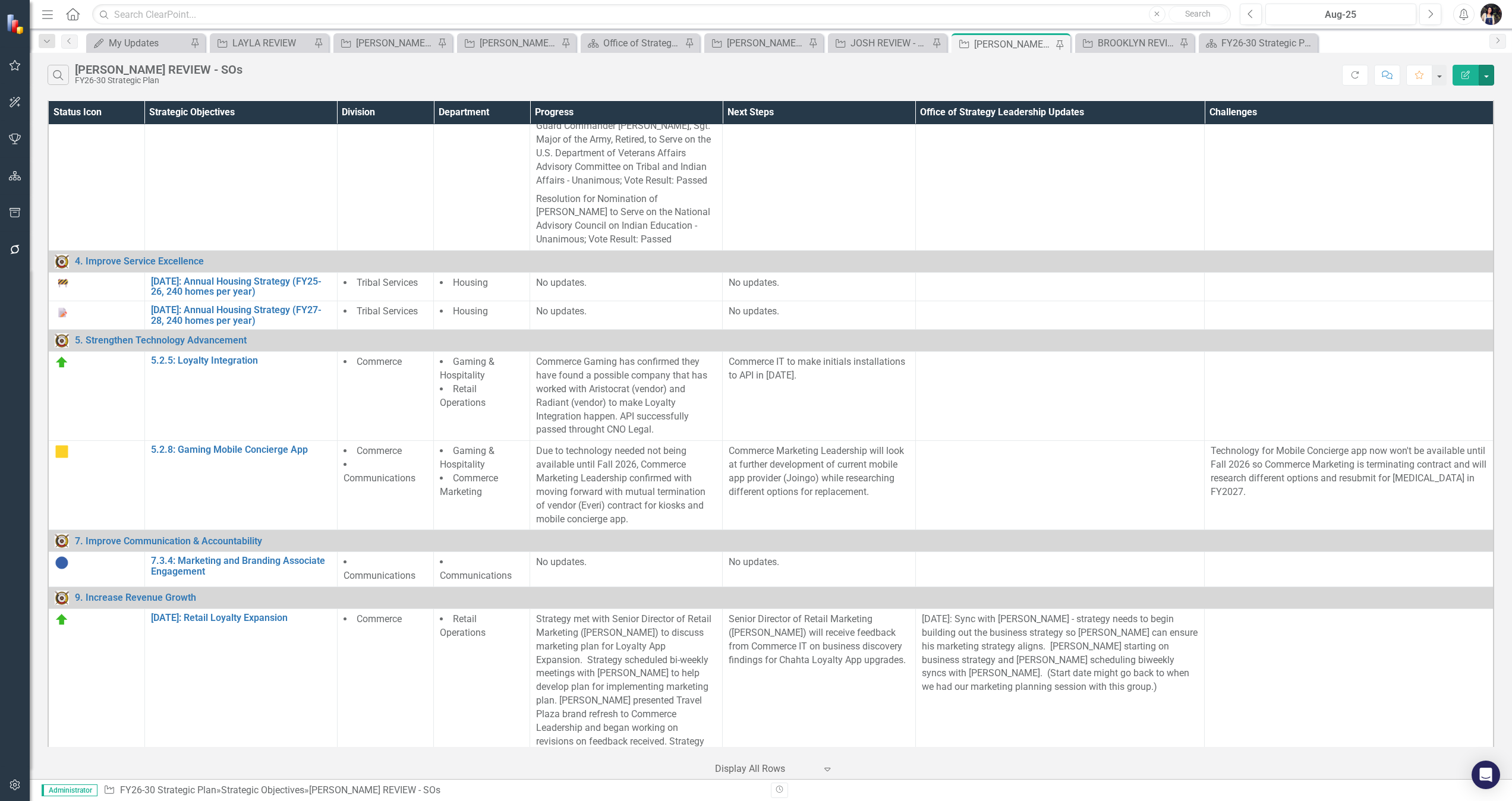
scroll to position [1548, 0]
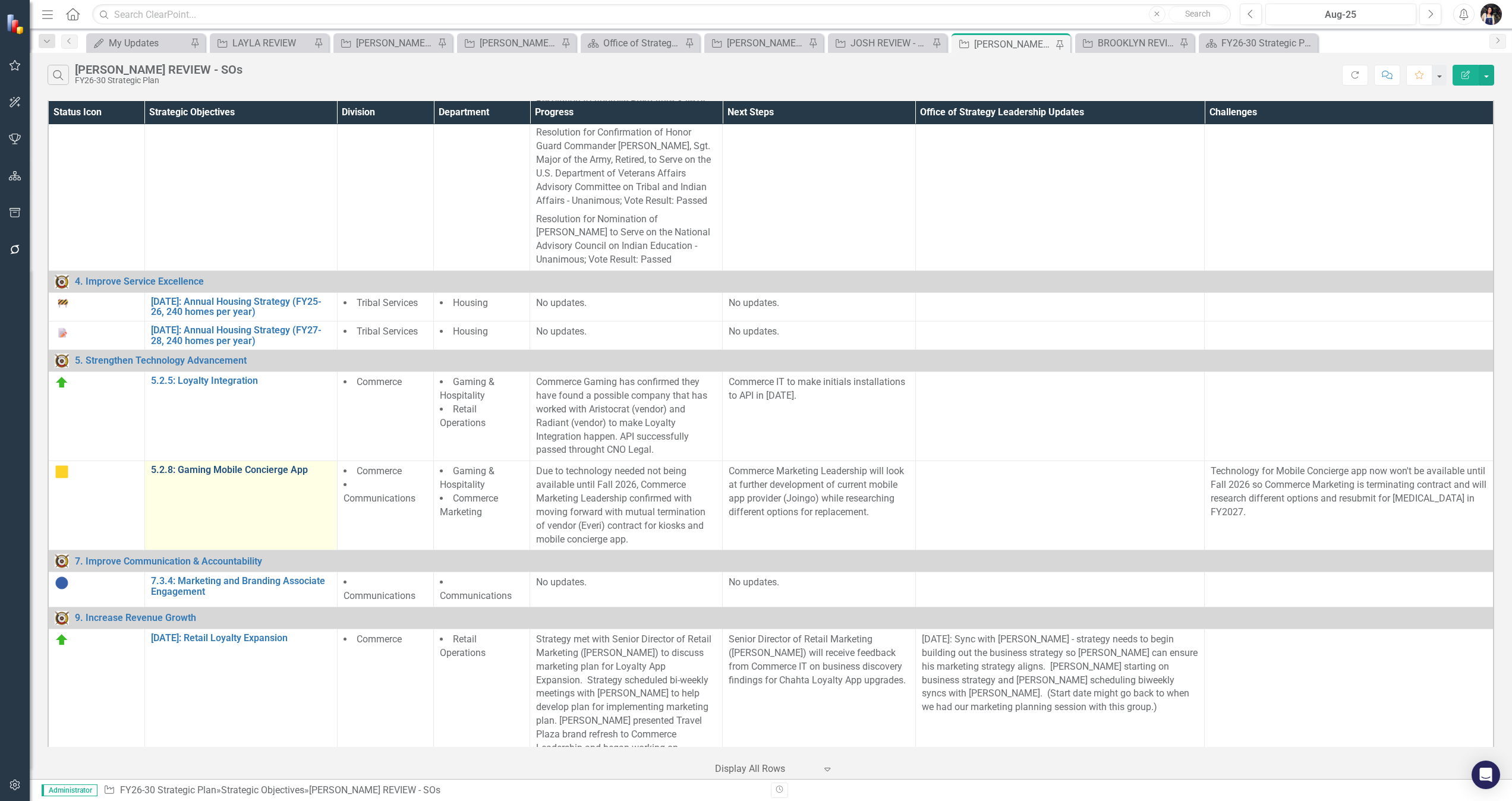
click at [228, 465] on link "5.2.8: Gaming Mobile Concierge App" at bounding box center [241, 470] width 180 height 11
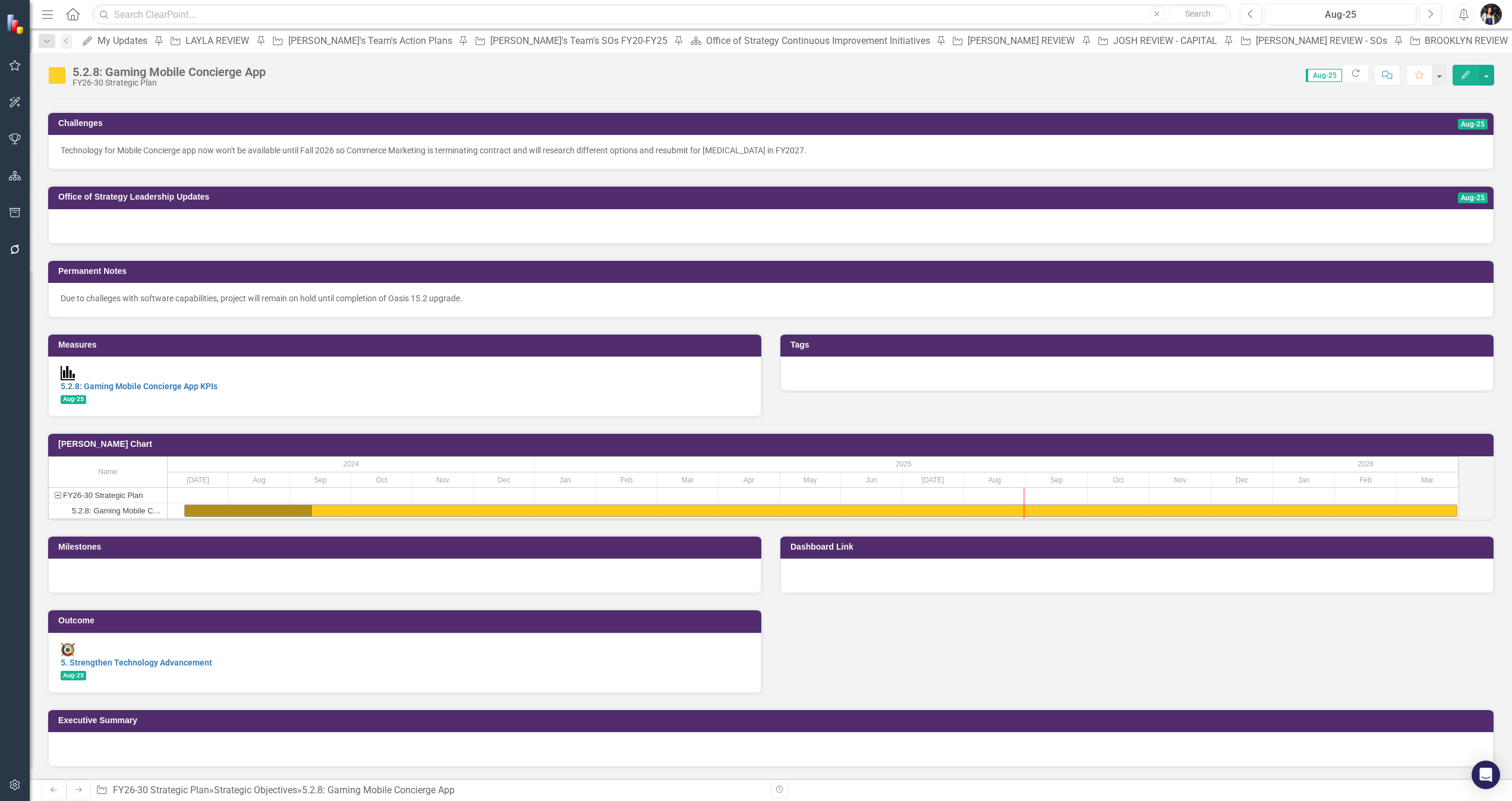
scroll to position [539, 0]
click at [1007, 44] on div "JOSH REVIEW - CAPITAL" at bounding box center [1167, 40] width 108 height 15
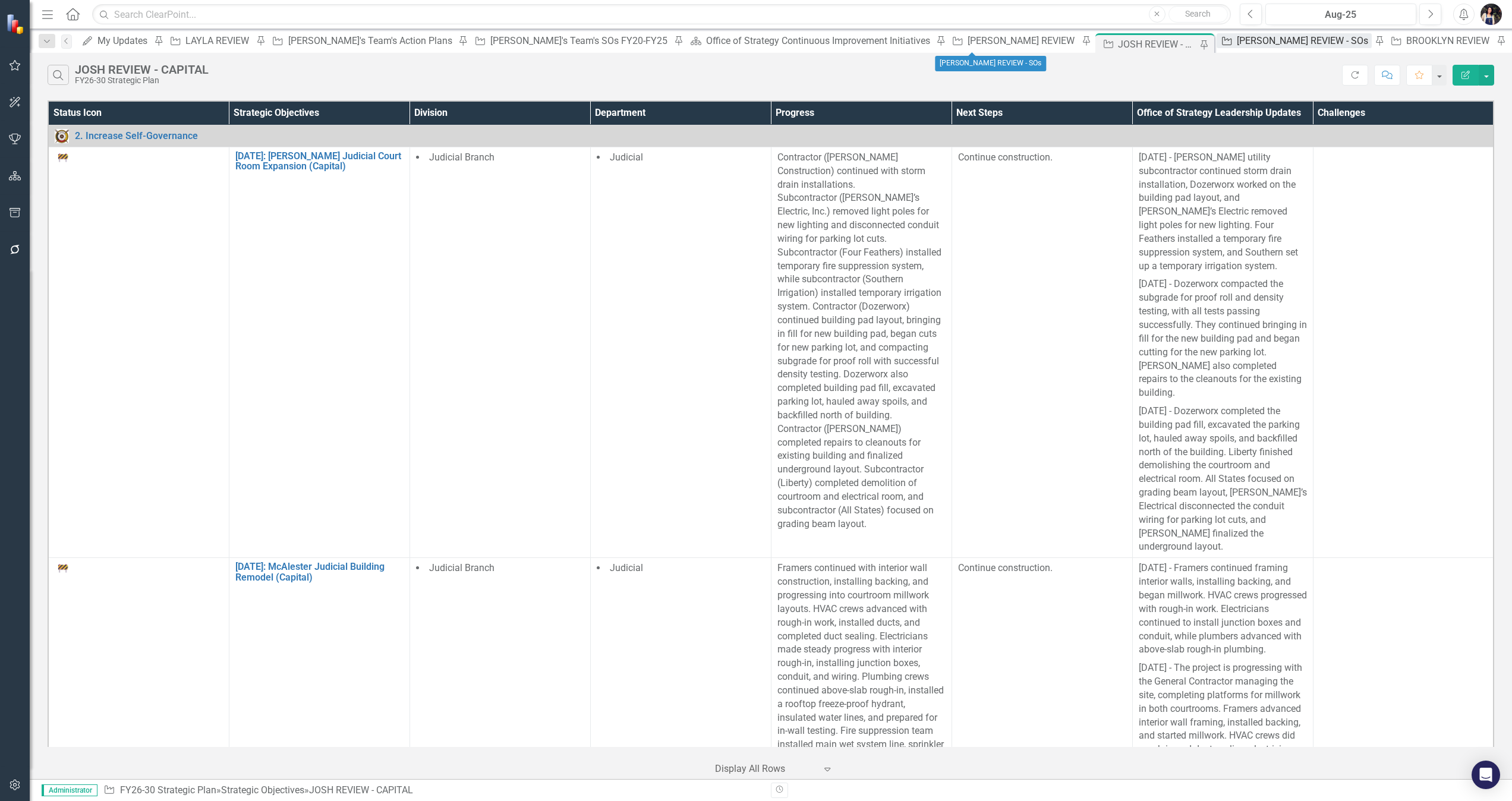
click at [1007, 41] on div "[PERSON_NAME] REVIEW - SOs" at bounding box center [1304, 40] width 135 height 15
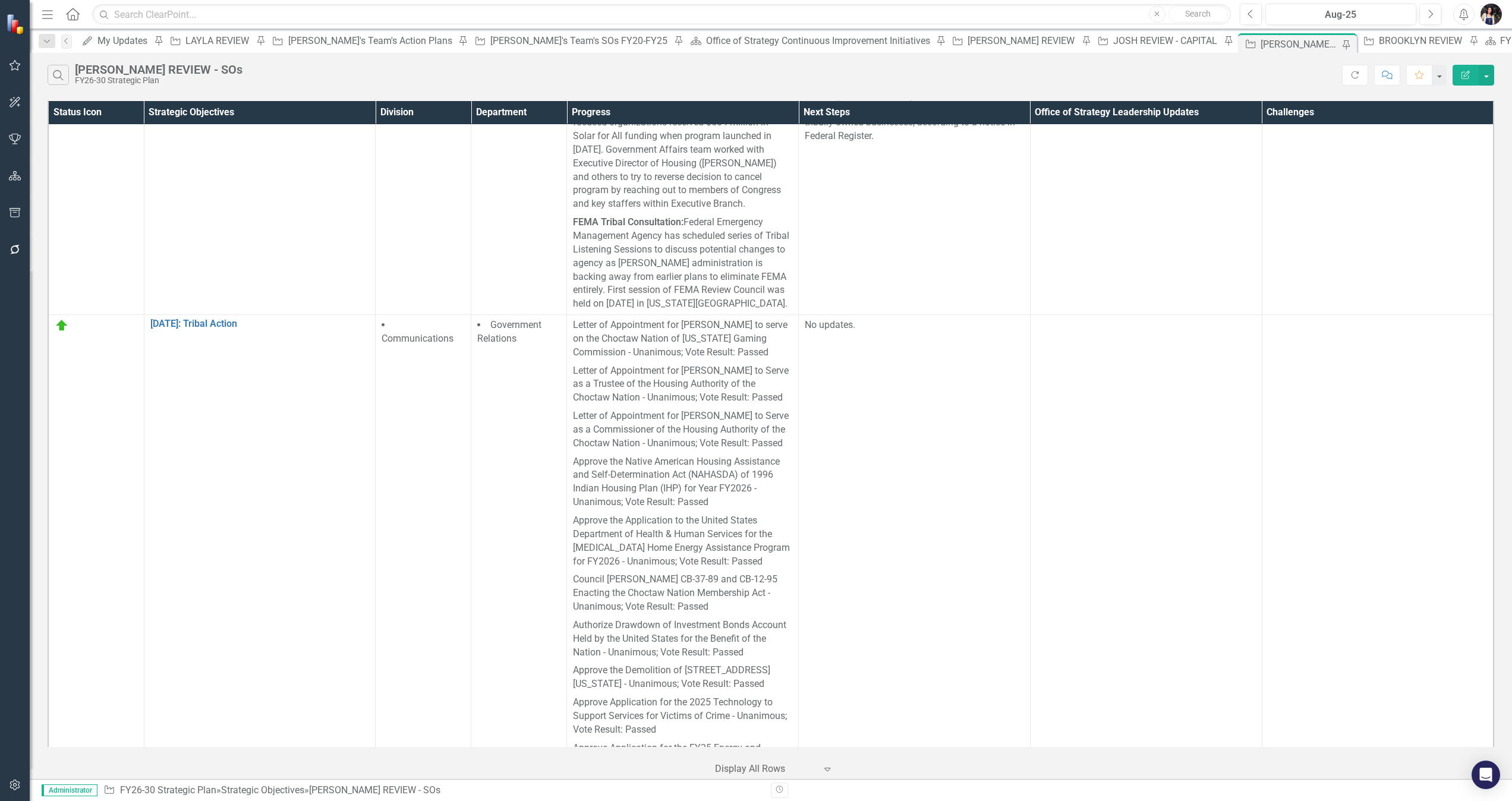
scroll to position [514, 0]
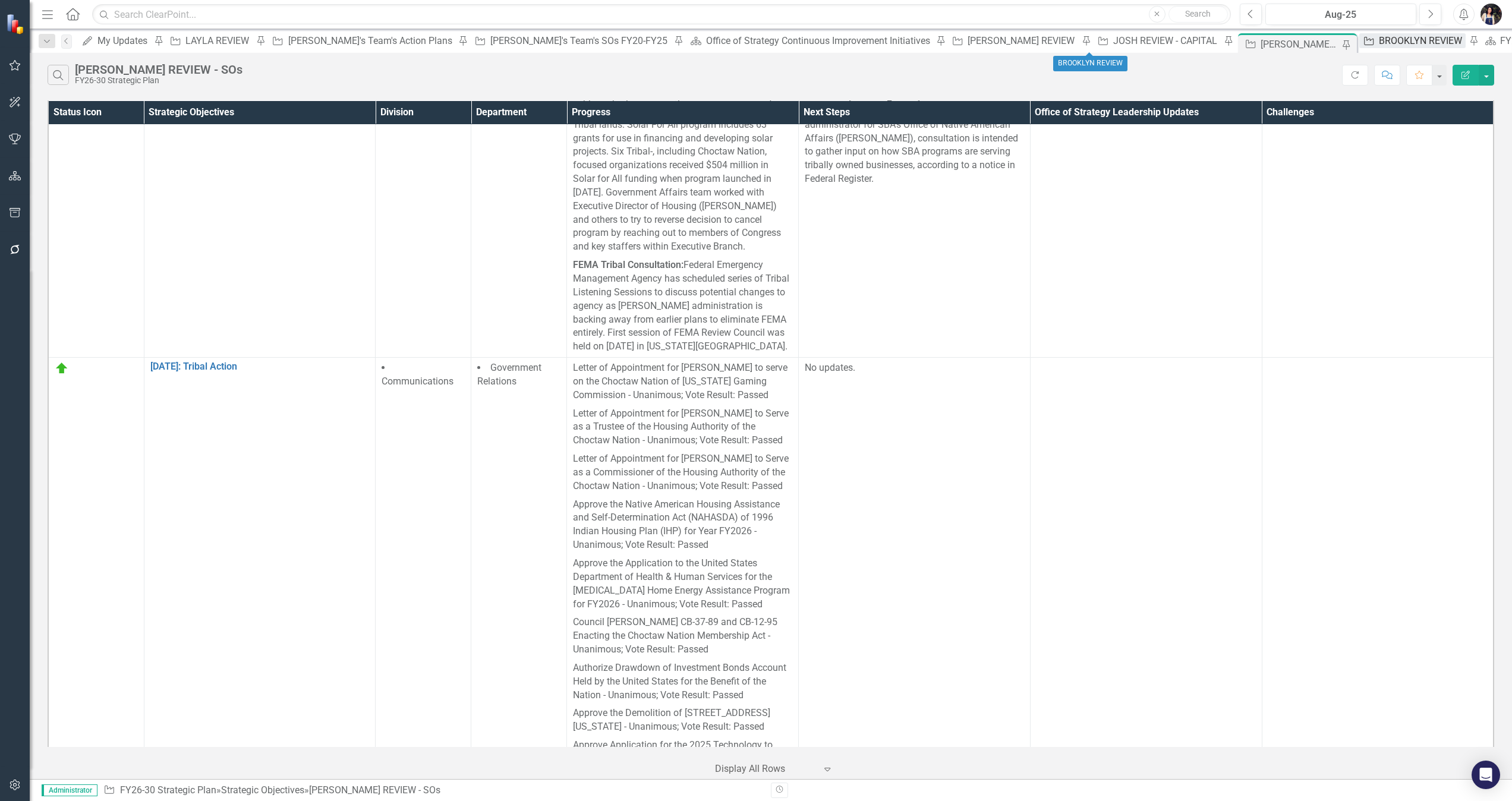
click at [1007, 46] on div "BROOKLYN REVIEW" at bounding box center [1422, 40] width 87 height 15
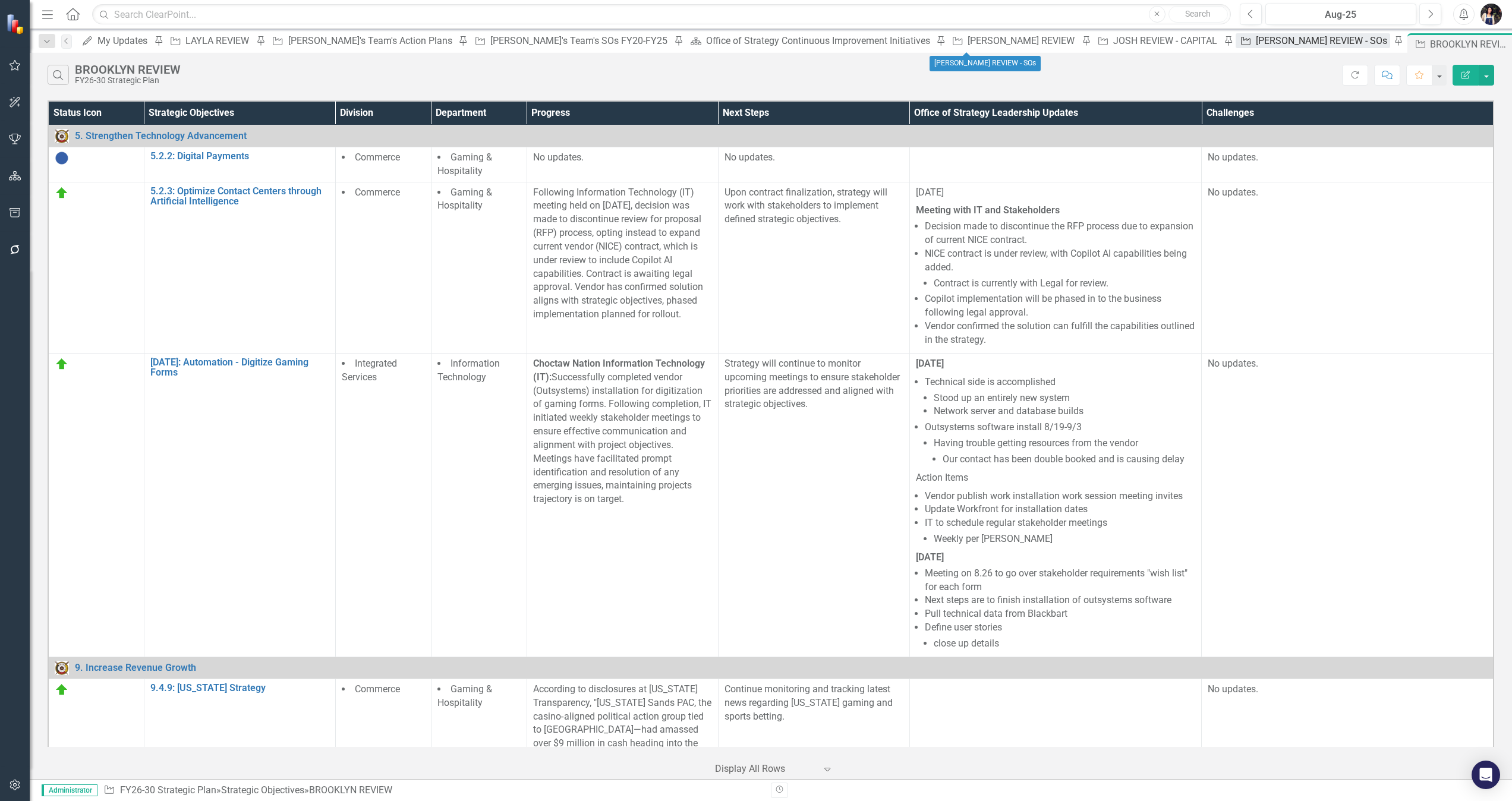
click at [1007, 40] on div "[PERSON_NAME] REVIEW - SOs" at bounding box center [1323, 40] width 135 height 15
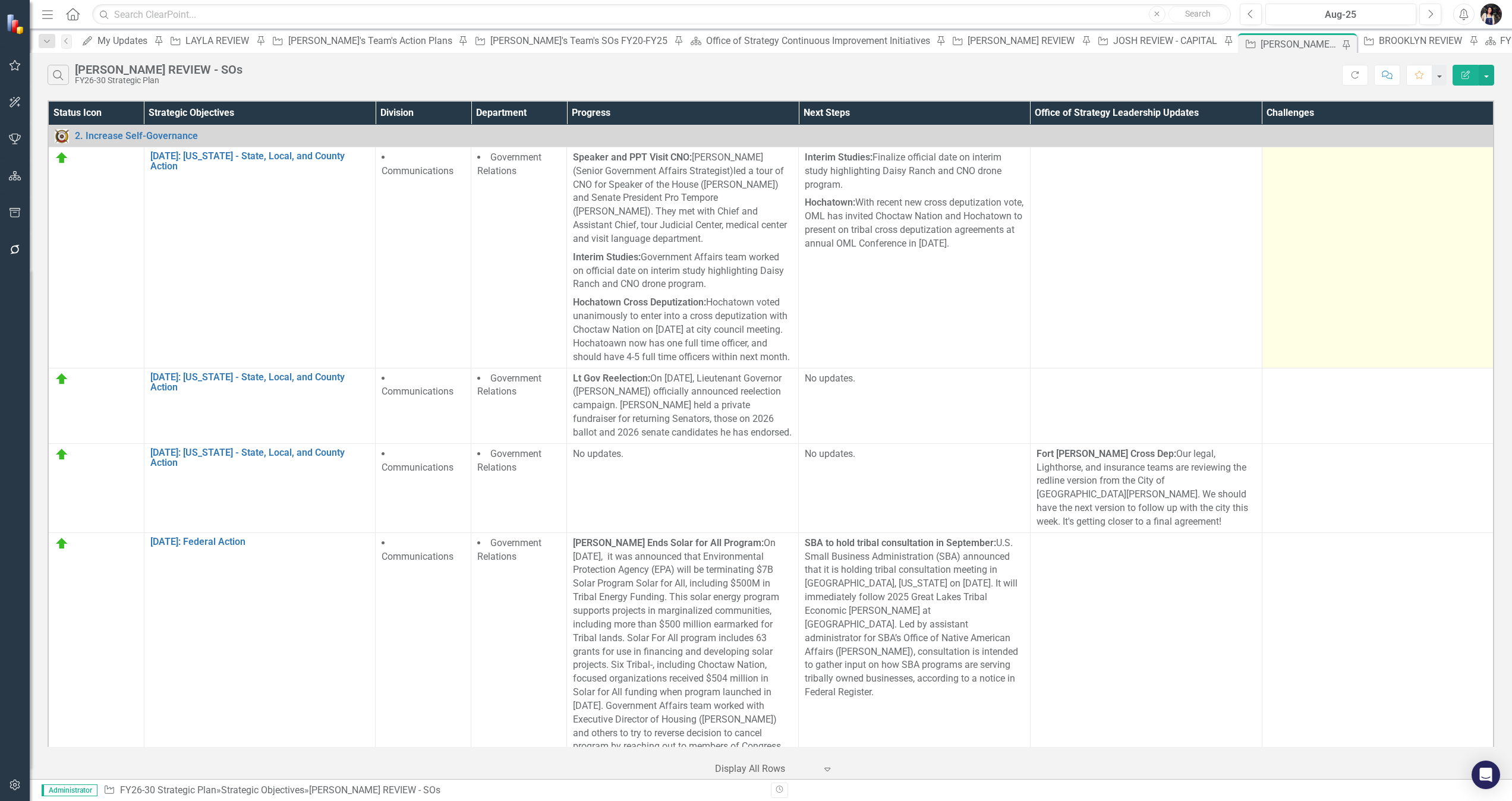
click at [1007, 225] on td at bounding box center [1377, 258] width 232 height 221
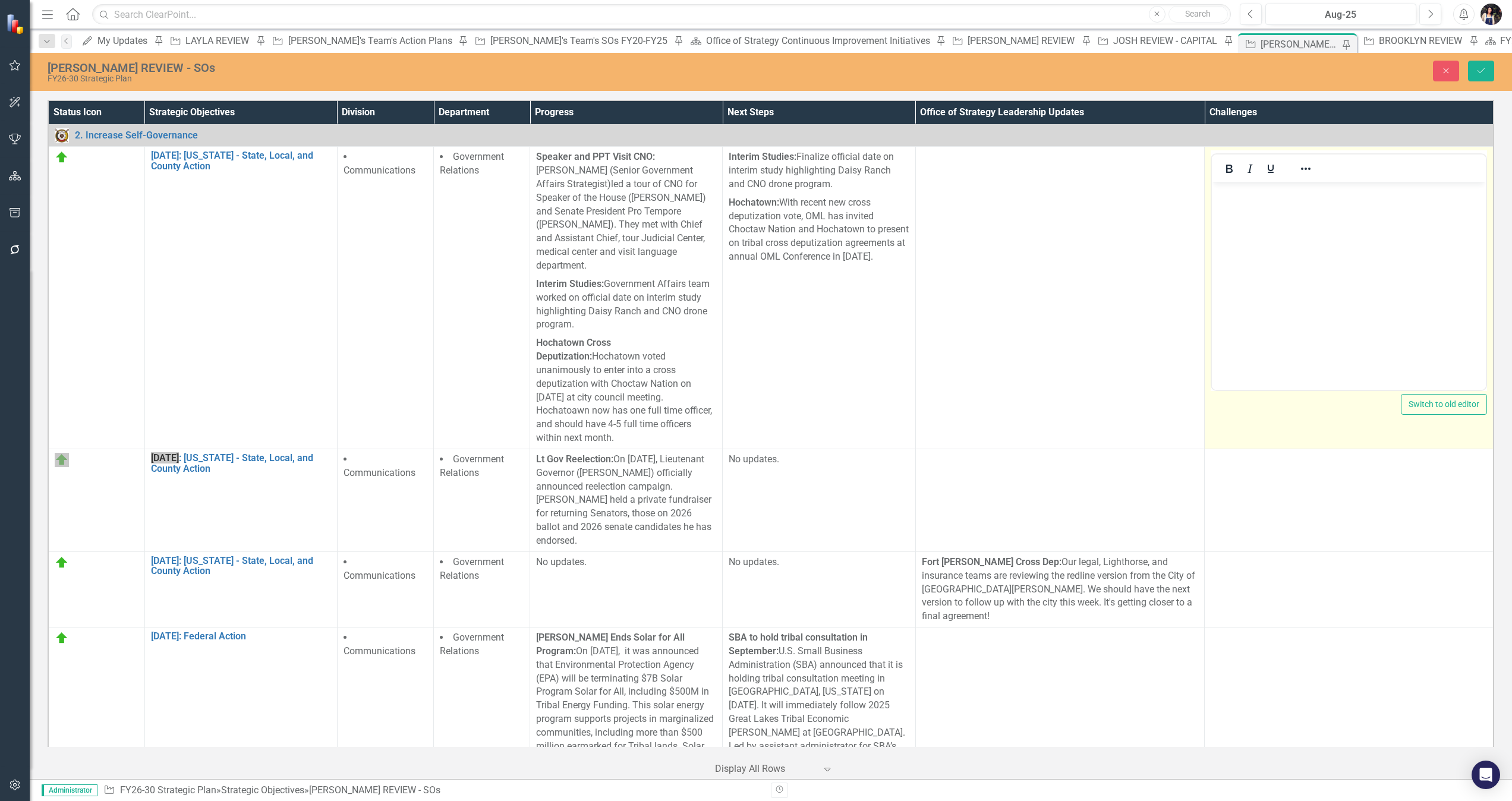
drag, startPoint x: 2542, startPoint y: 407, endPoint x: 1338, endPoint y: 225, distance: 1217.7
click at [1007, 225] on body "Rich Text Area. Press ALT-0 for help." at bounding box center [1349, 272] width 274 height 179
copy p "No updates."
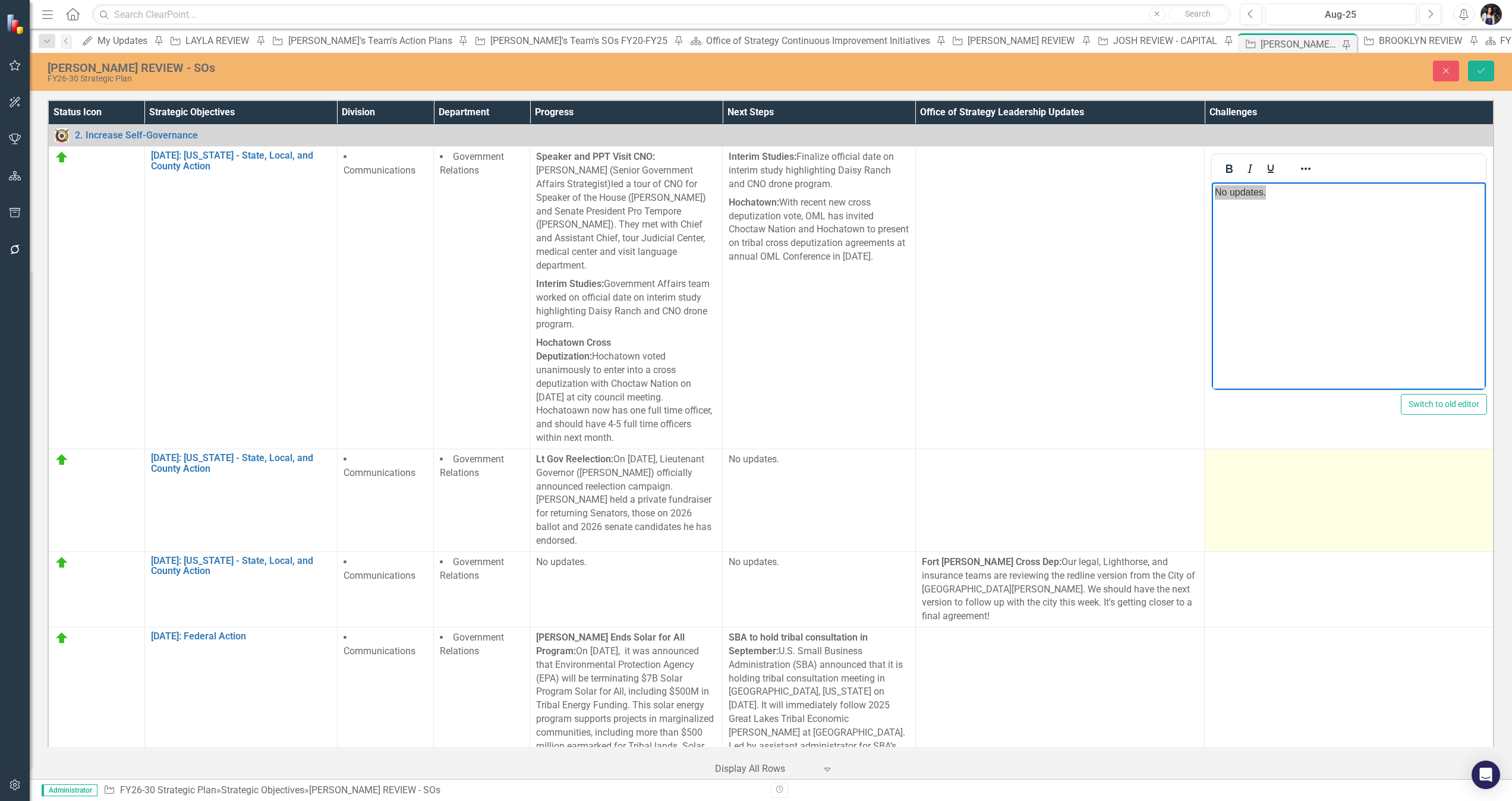
click at [1007, 495] on td at bounding box center [1349, 500] width 289 height 103
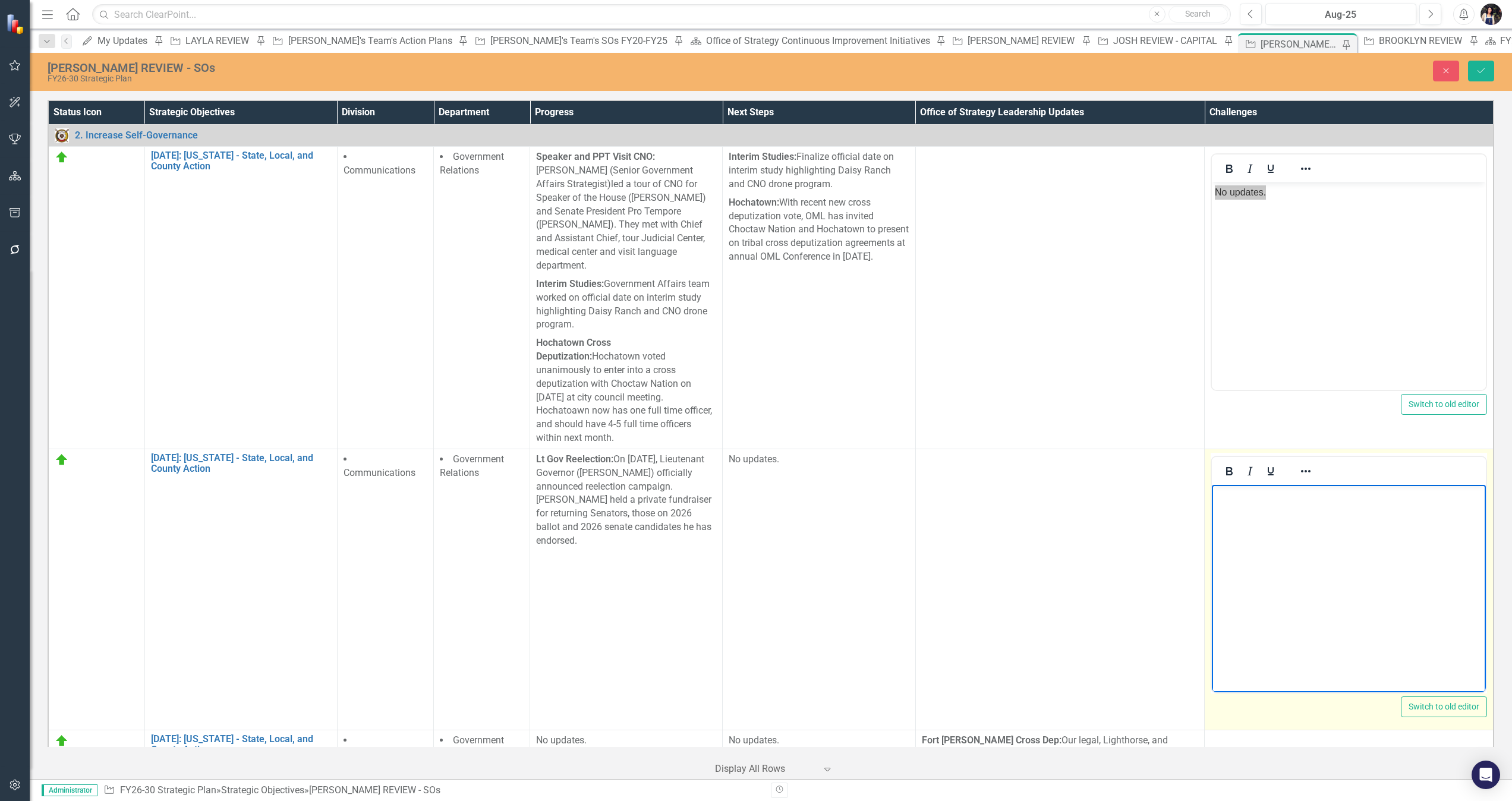
drag, startPoint x: 2493, startPoint y: 979, endPoint x: 1288, endPoint y: 515, distance: 1291.2
click at [1007, 515] on body "Rich Text Area. Press ALT-0 for help." at bounding box center [1349, 574] width 274 height 179
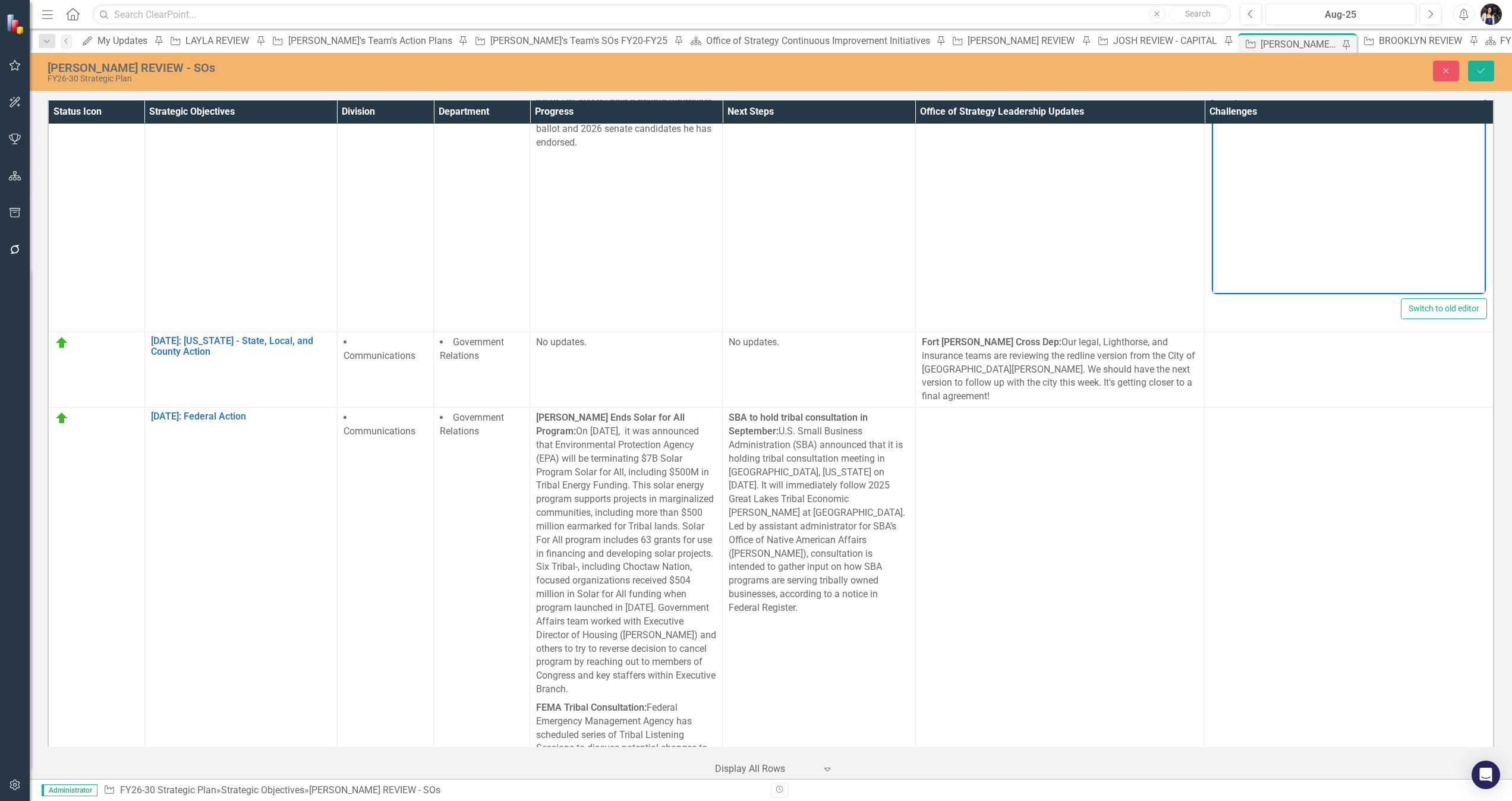
scroll to position [403, 0]
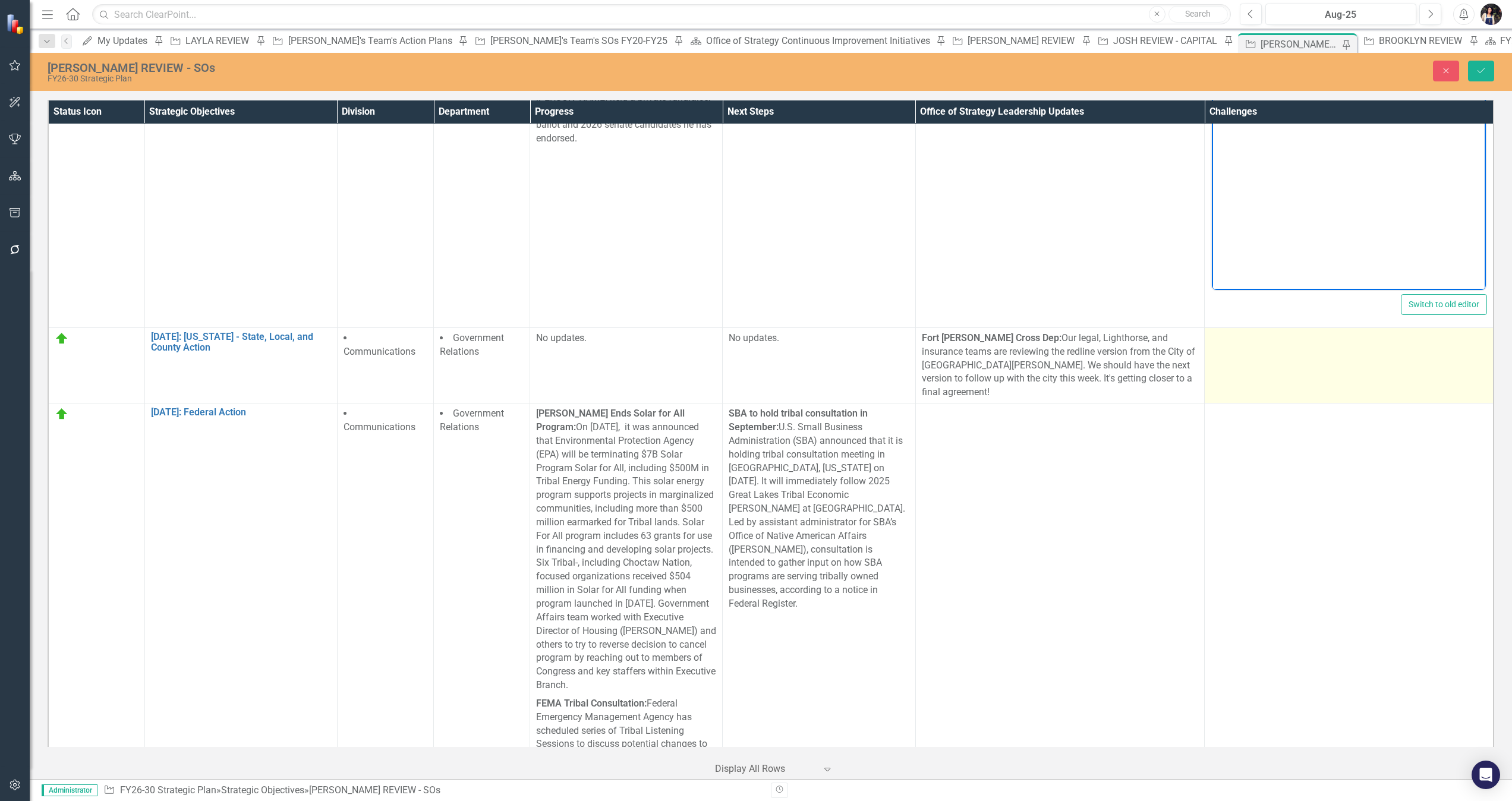
click at [1007, 340] on td at bounding box center [1349, 365] width 289 height 75
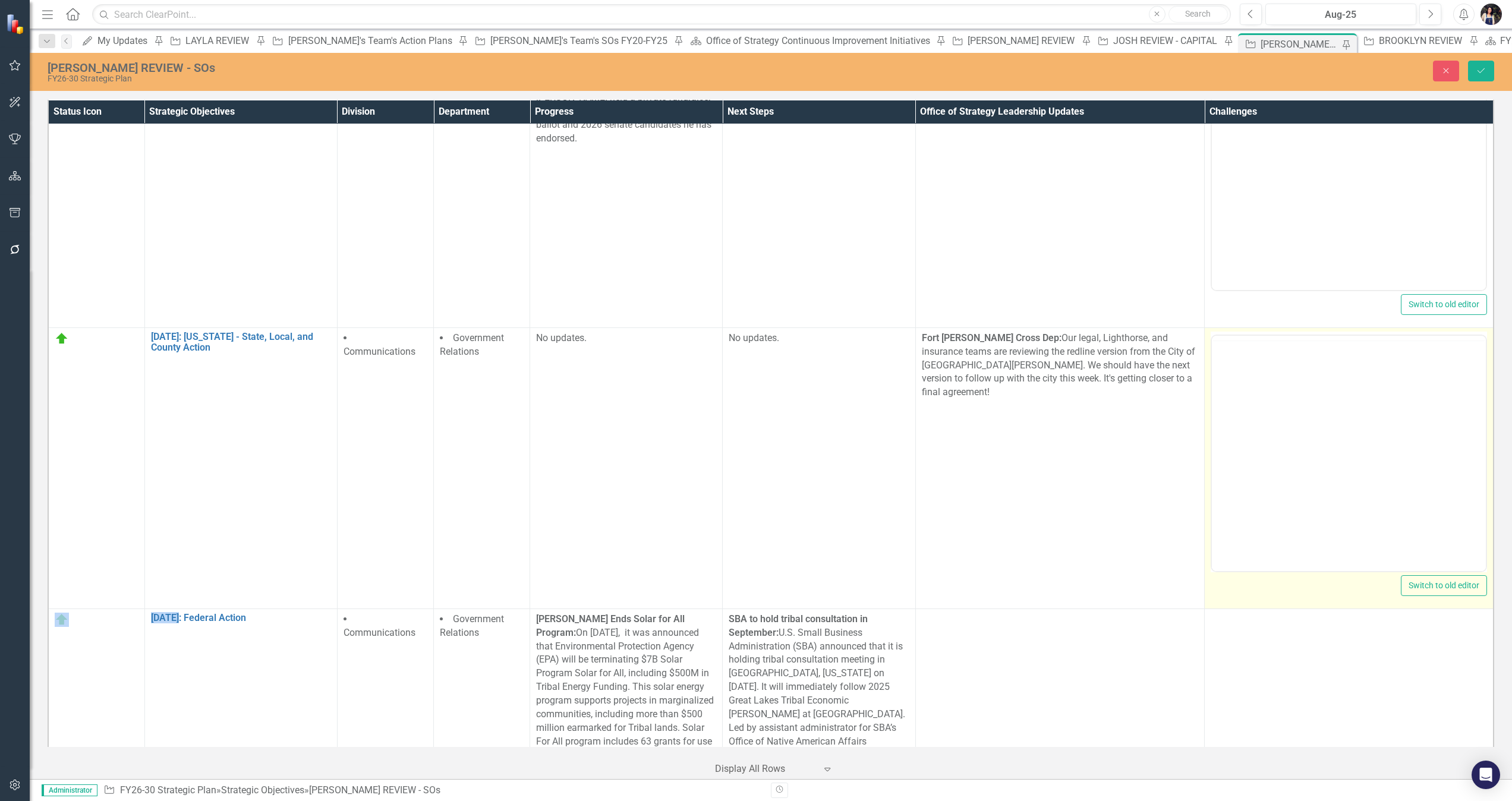
scroll to position [0, 0]
drag, startPoint x: 2548, startPoint y: 704, endPoint x: 1322, endPoint y: 406, distance: 1261.7
click at [1007, 406] on body "Rich Text Area. Press ALT-0 for help." at bounding box center [1349, 452] width 274 height 179
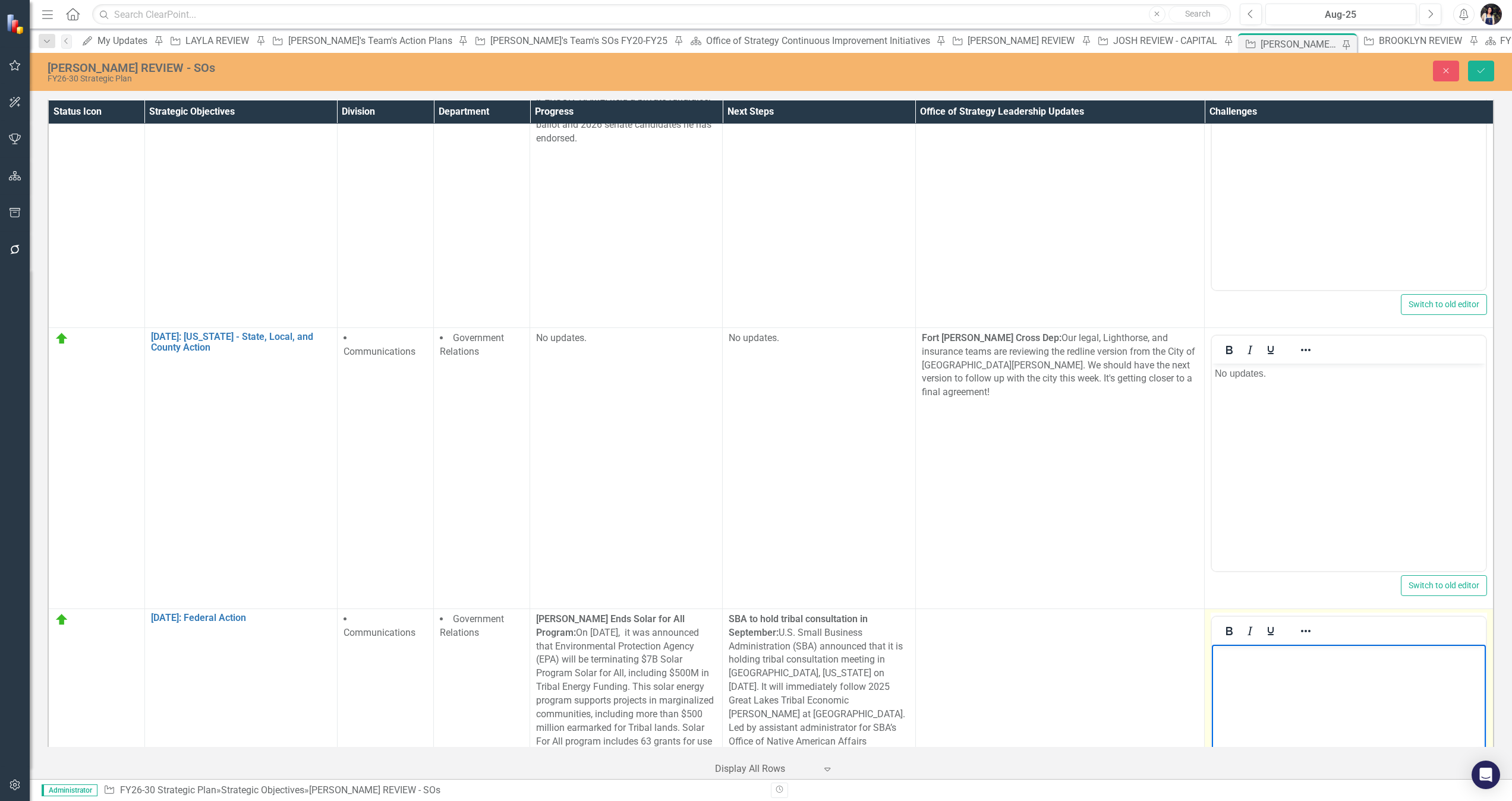
drag, startPoint x: 2479, startPoint y: 1346, endPoint x: 1275, endPoint y: 720, distance: 1357.0
click at [1007, 534] on body "Rich Text Area. Press ALT-0 for help." at bounding box center [1349, 734] width 274 height 179
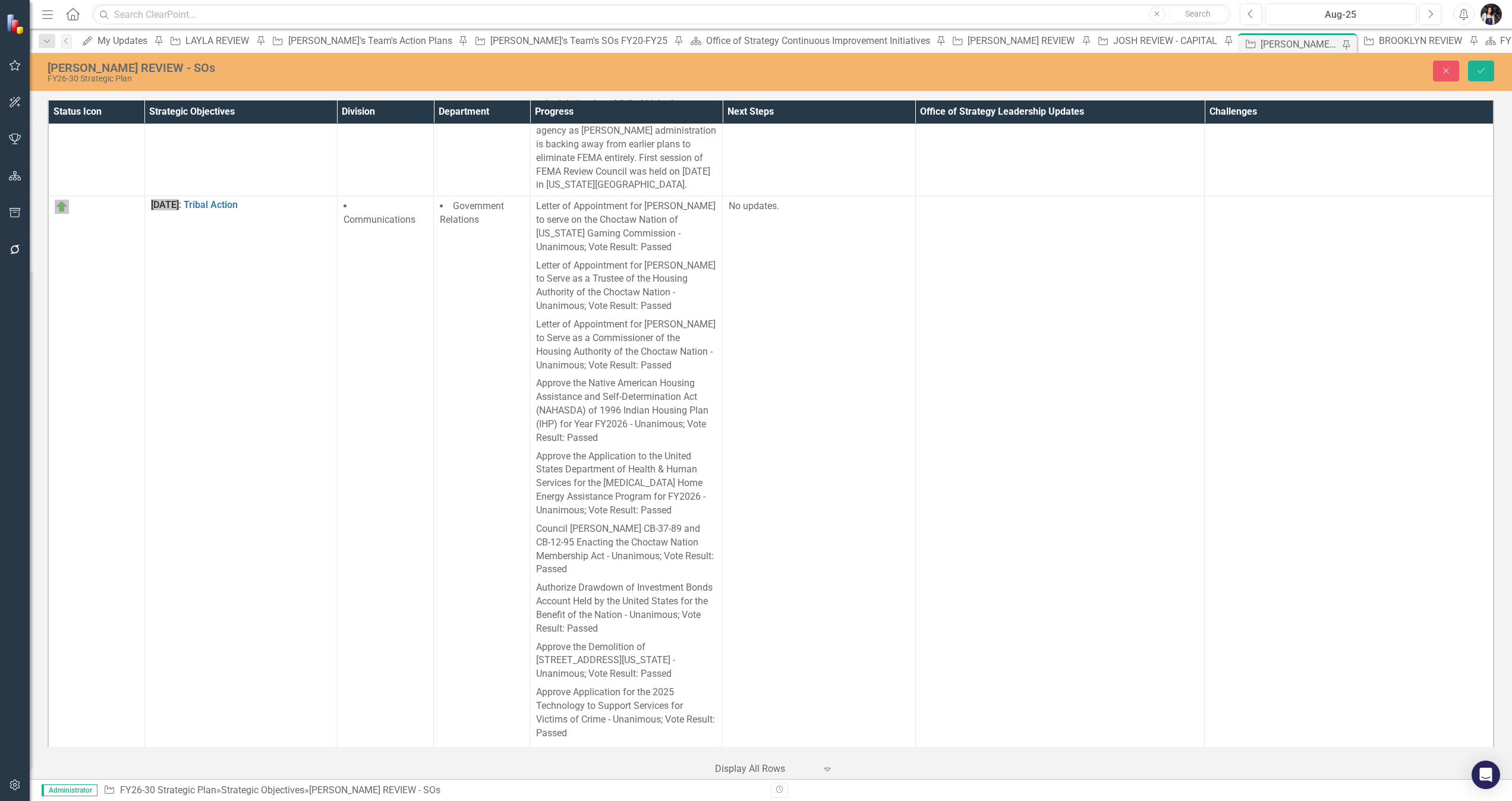
scroll to position [1234, 0]
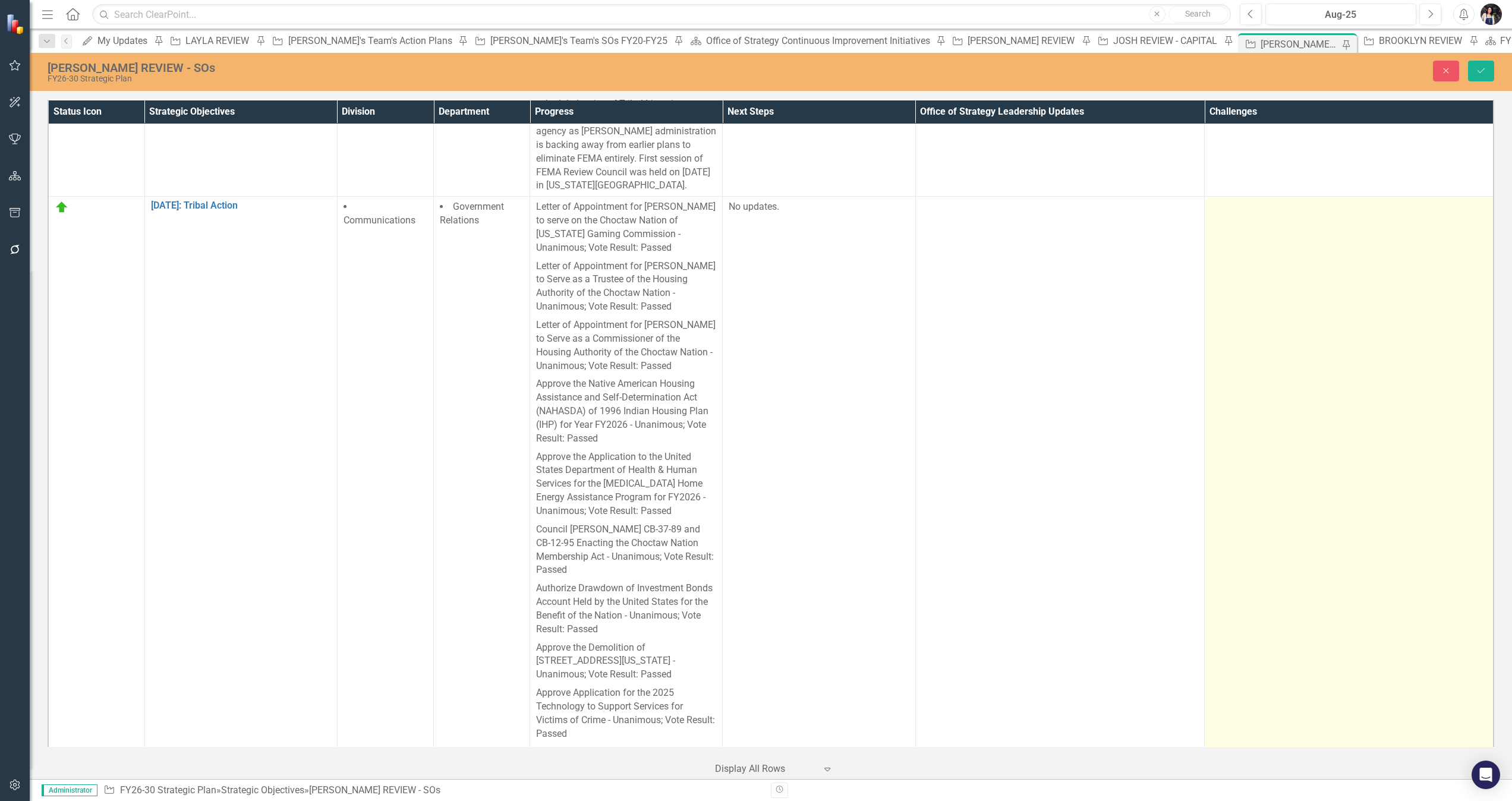
click at [1007, 409] on td at bounding box center [1349, 582] width 289 height 771
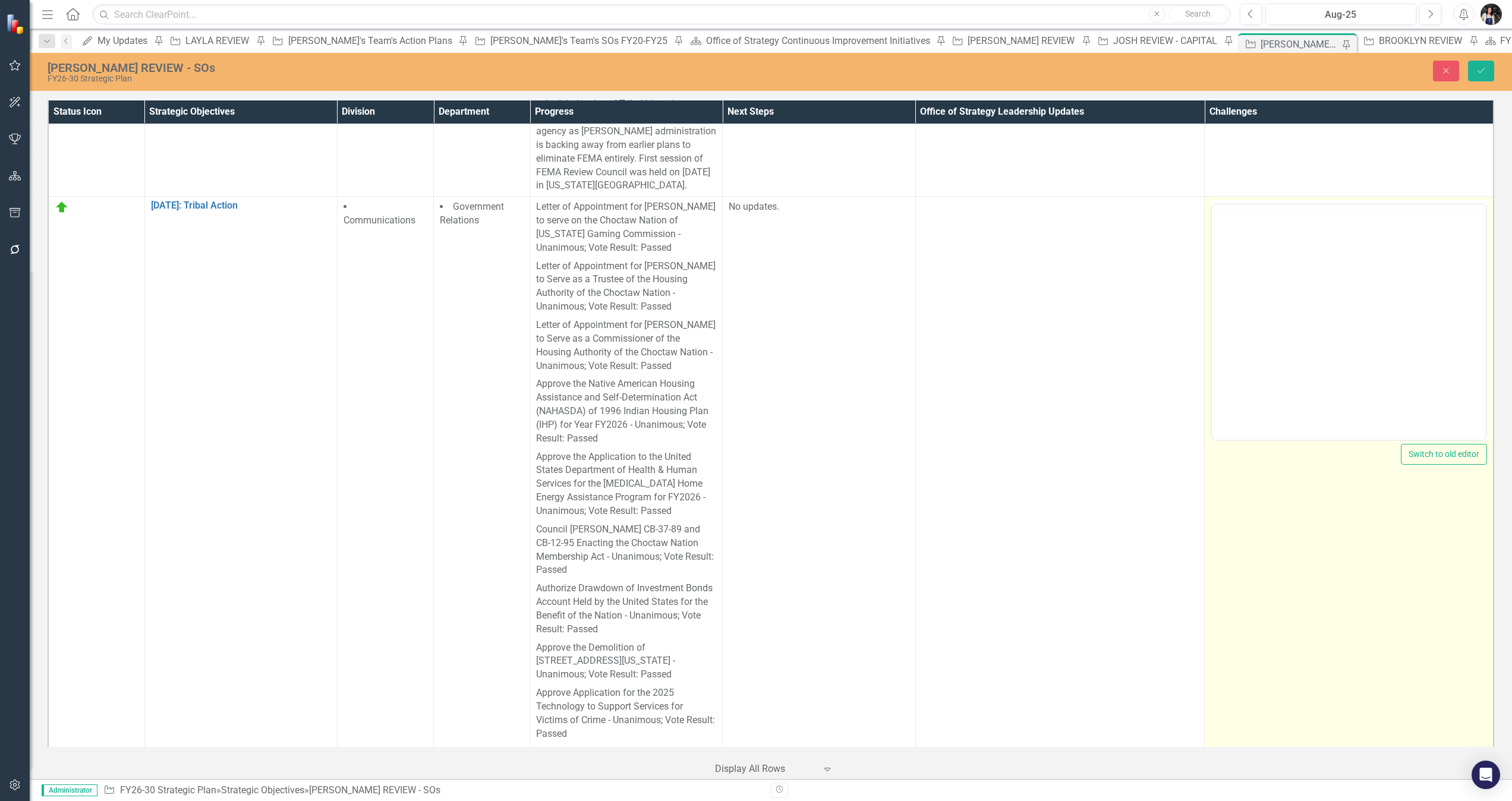
scroll to position [0, 0]
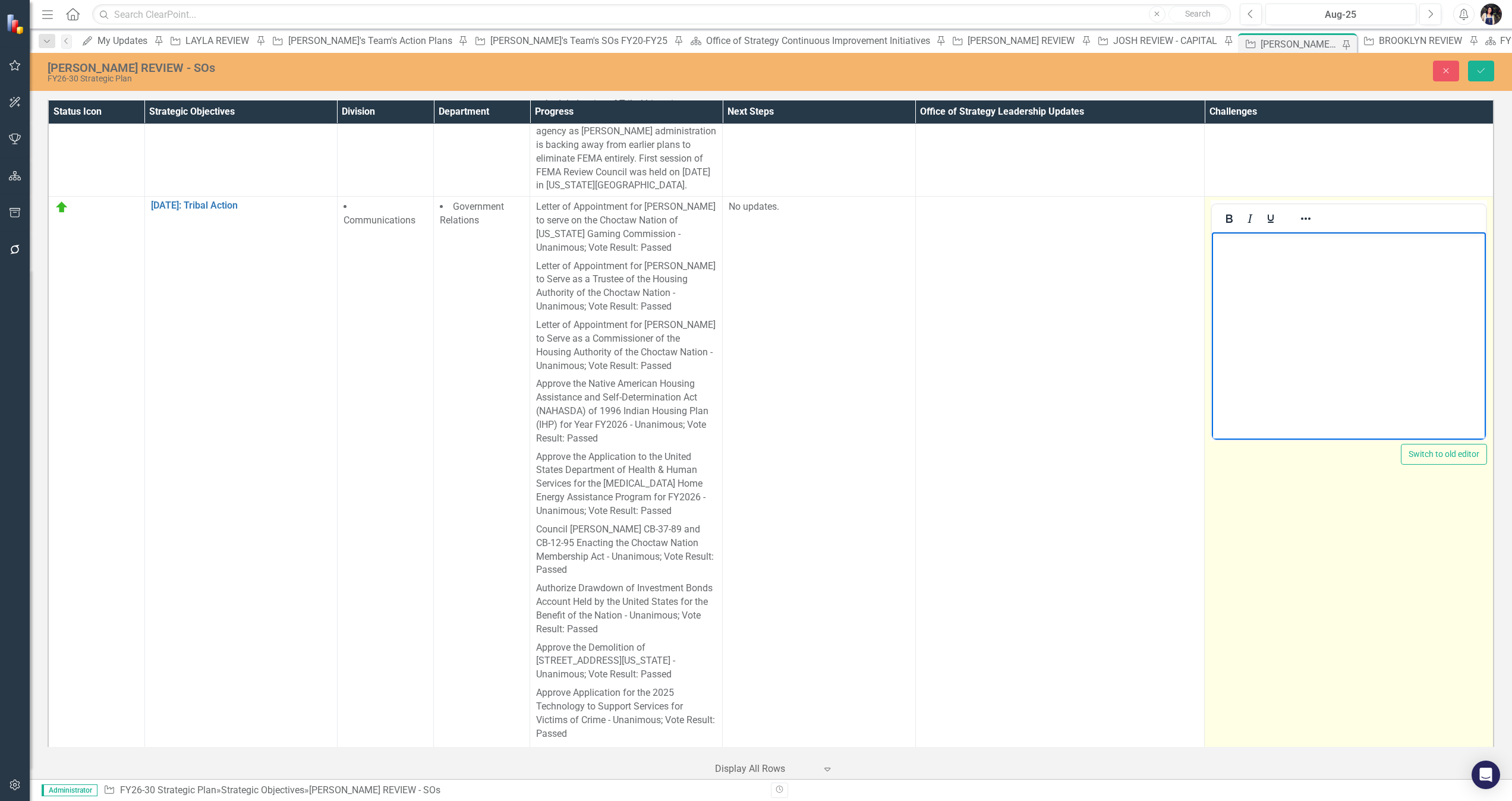
drag, startPoint x: 2630, startPoint y: 641, endPoint x: 1371, endPoint y: 406, distance: 1280.7
click at [1007, 406] on body "Rich Text Area. Press ALT-0 for help." at bounding box center [1349, 321] width 274 height 179
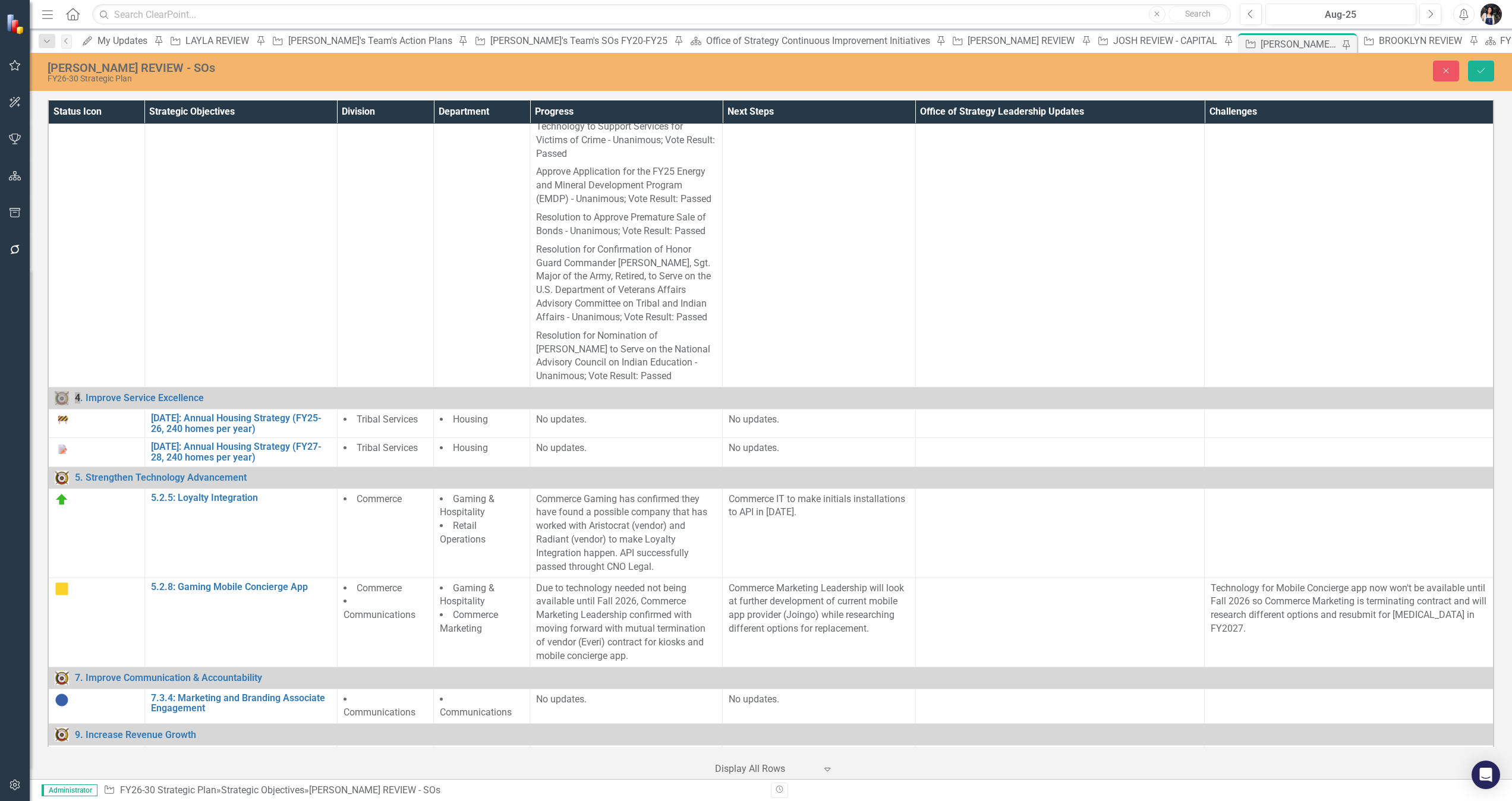
scroll to position [1819, 0]
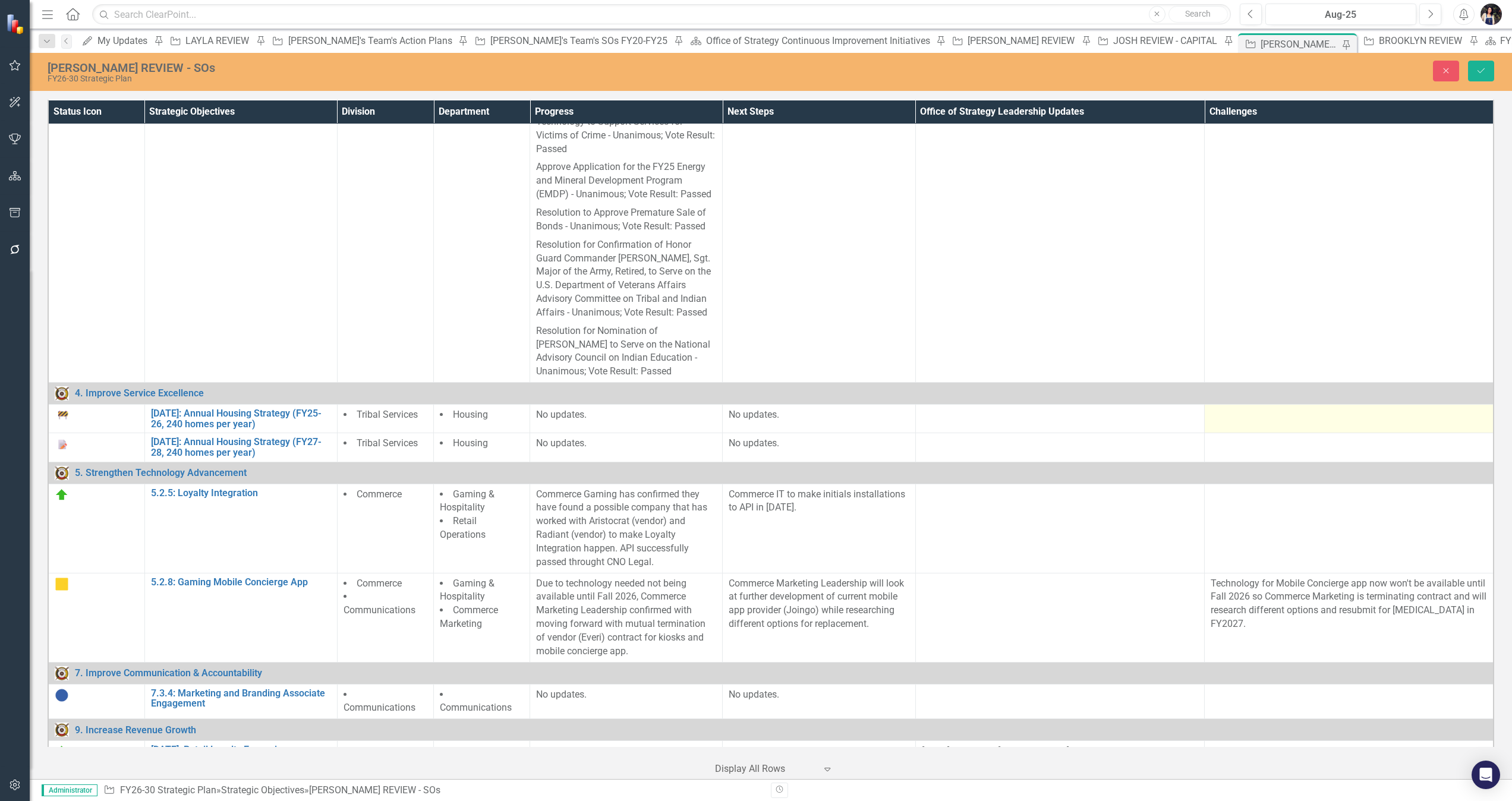
click at [1007, 405] on td at bounding box center [1349, 419] width 289 height 29
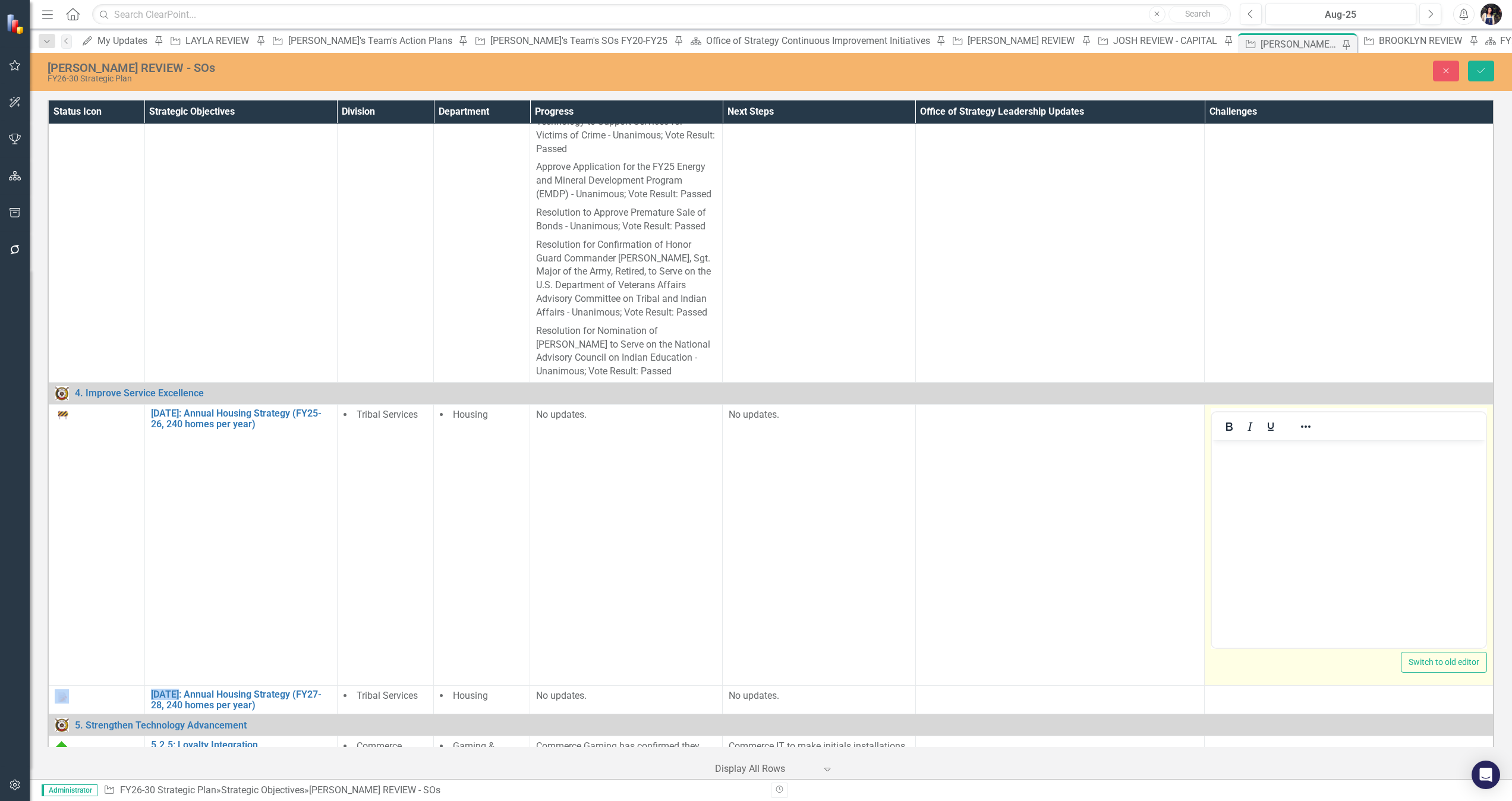
scroll to position [0, 0]
drag, startPoint x: 2484, startPoint y: 846, endPoint x: 1273, endPoint y: 566, distance: 1242.9
click at [1007, 534] on body "Rich Text Area. Press ALT-0 for help." at bounding box center [1349, 530] width 274 height 179
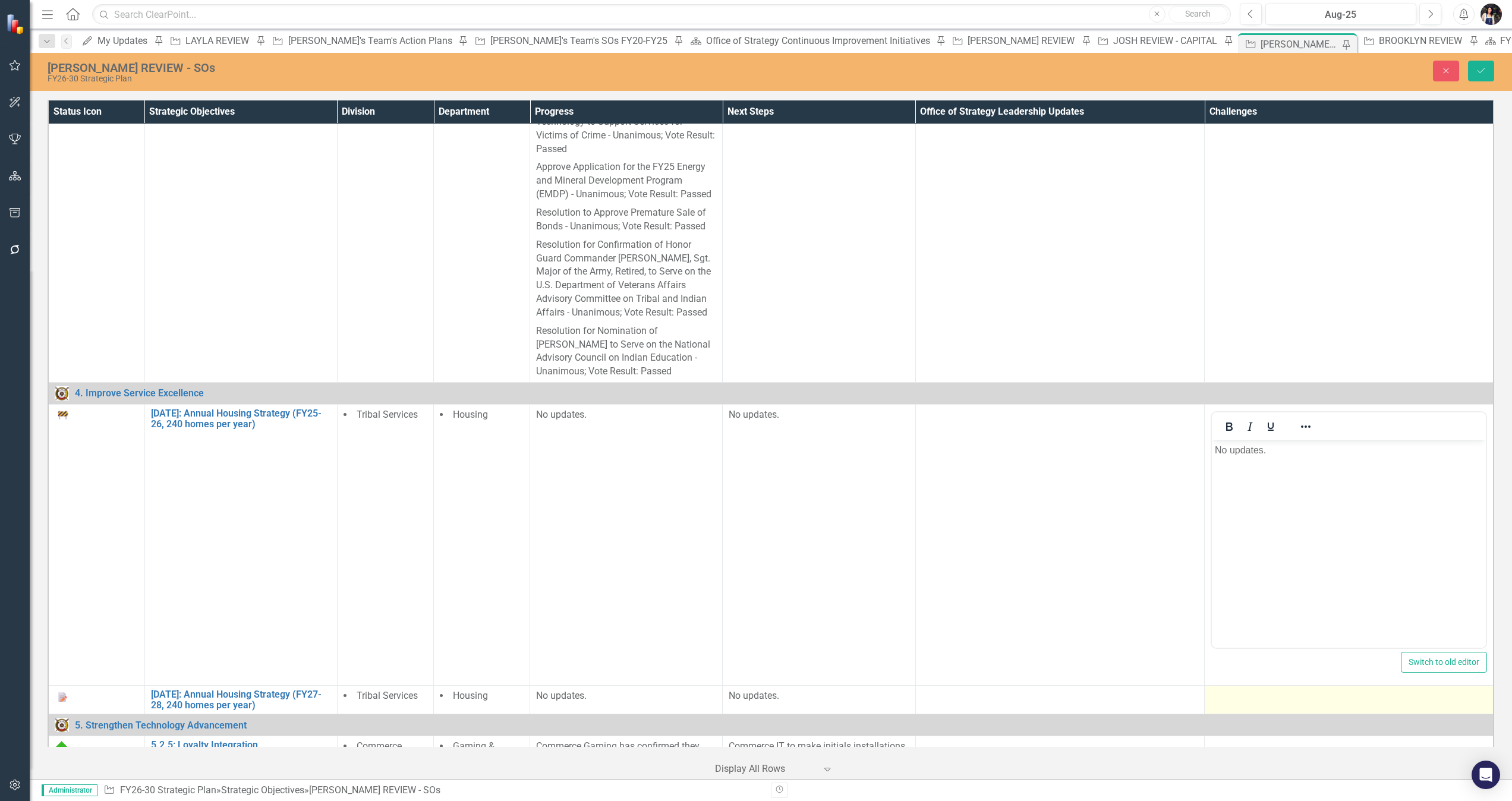
click at [1007, 534] on div at bounding box center [1349, 696] width 277 height 14
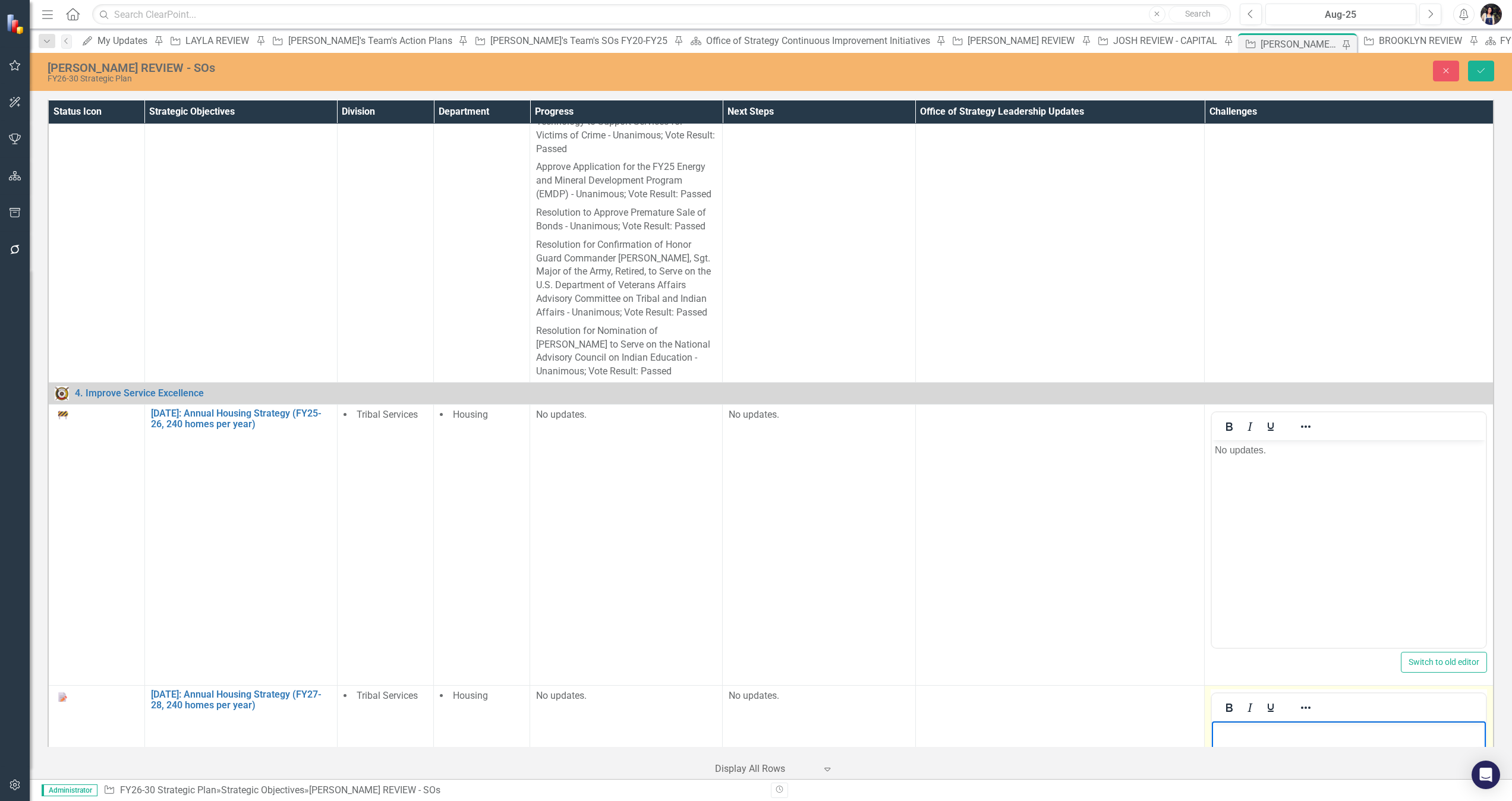
drag, startPoint x: 2474, startPoint y: 1398, endPoint x: 1309, endPoint y: 748, distance: 1334.1
click at [1007, 534] on body "Rich Text Area. Press ALT-0 for help." at bounding box center [1349, 811] width 274 height 179
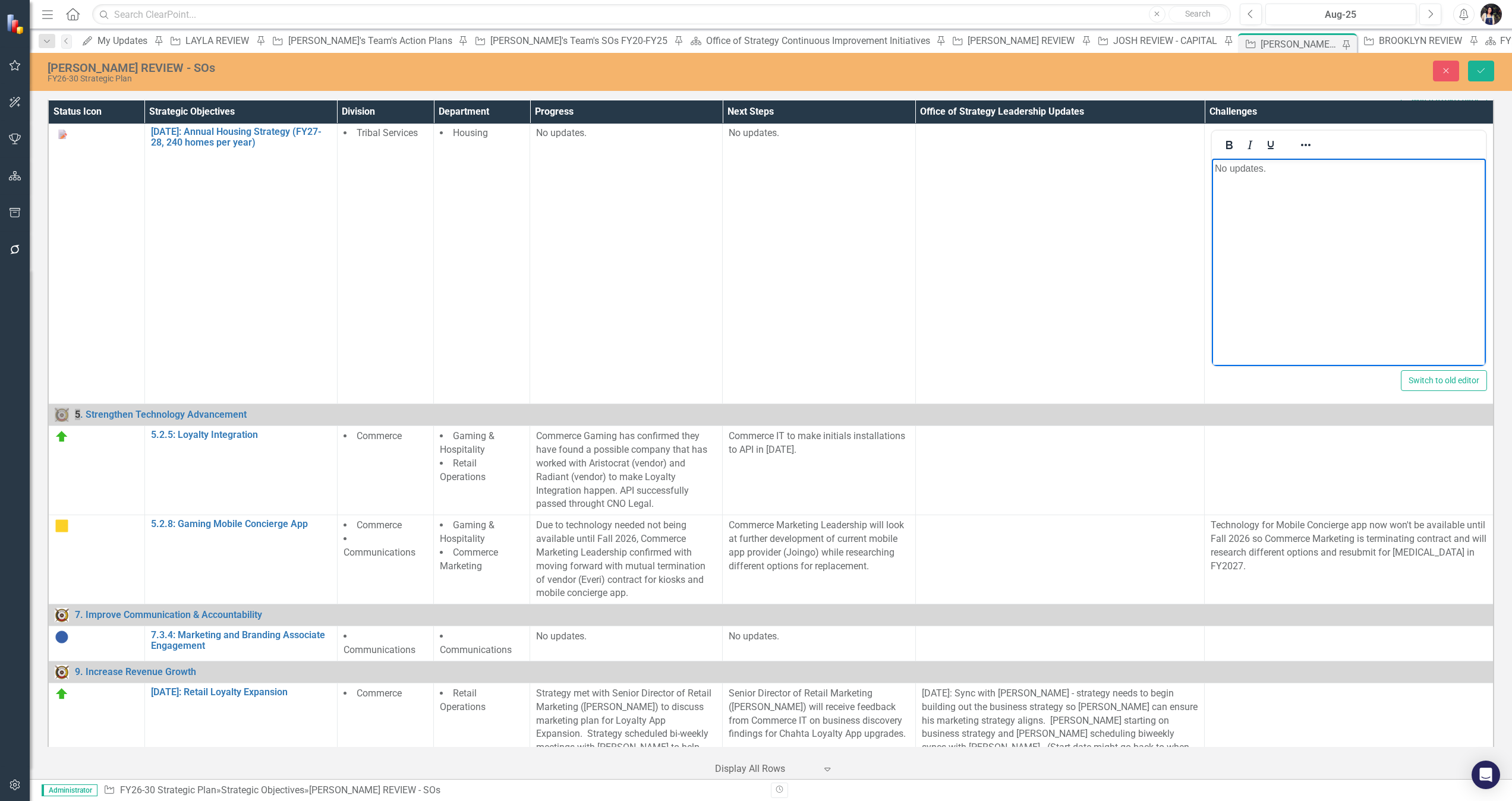
scroll to position [2392, 0]
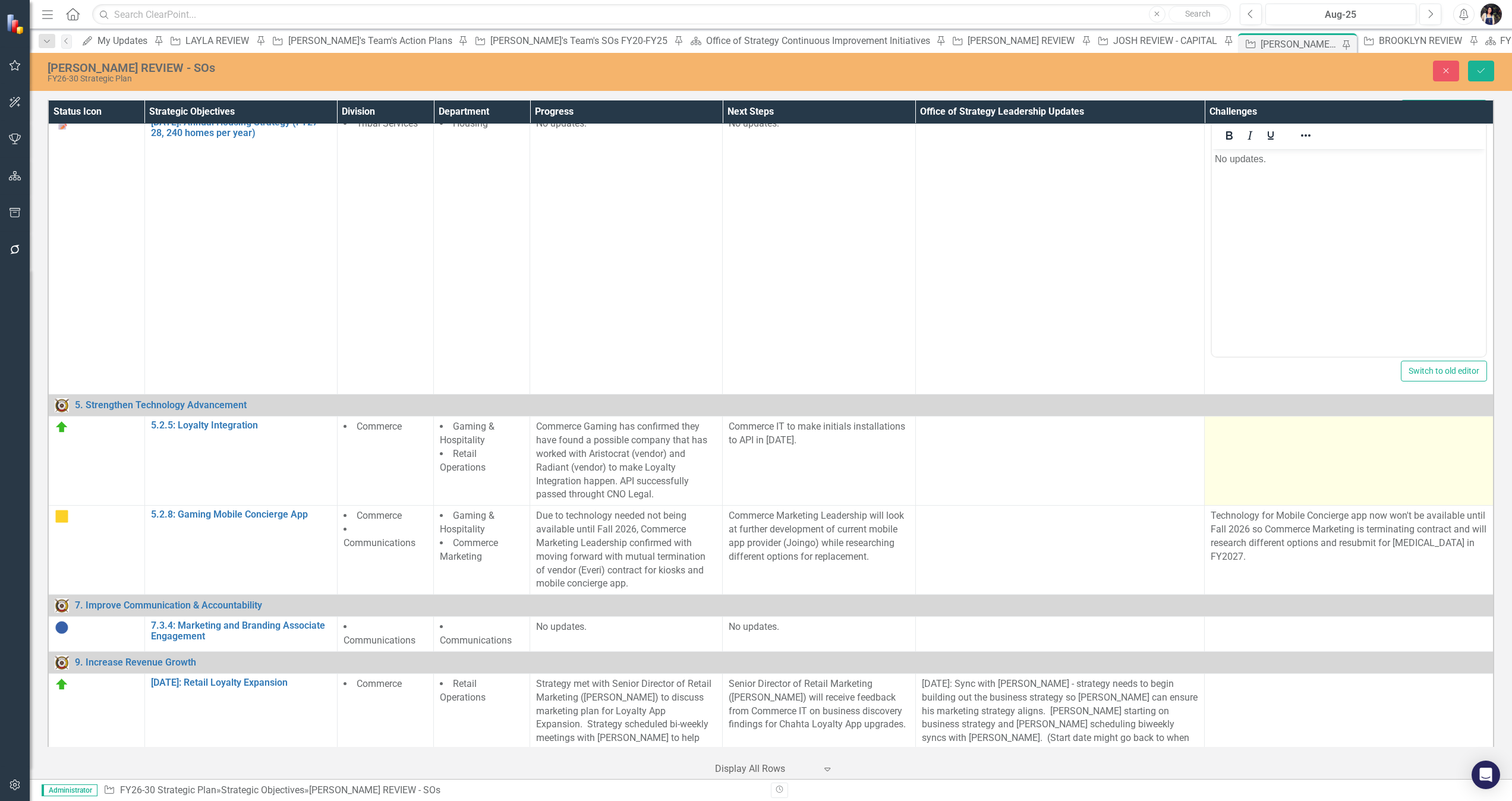
click at [1007, 459] on td at bounding box center [1349, 461] width 289 height 89
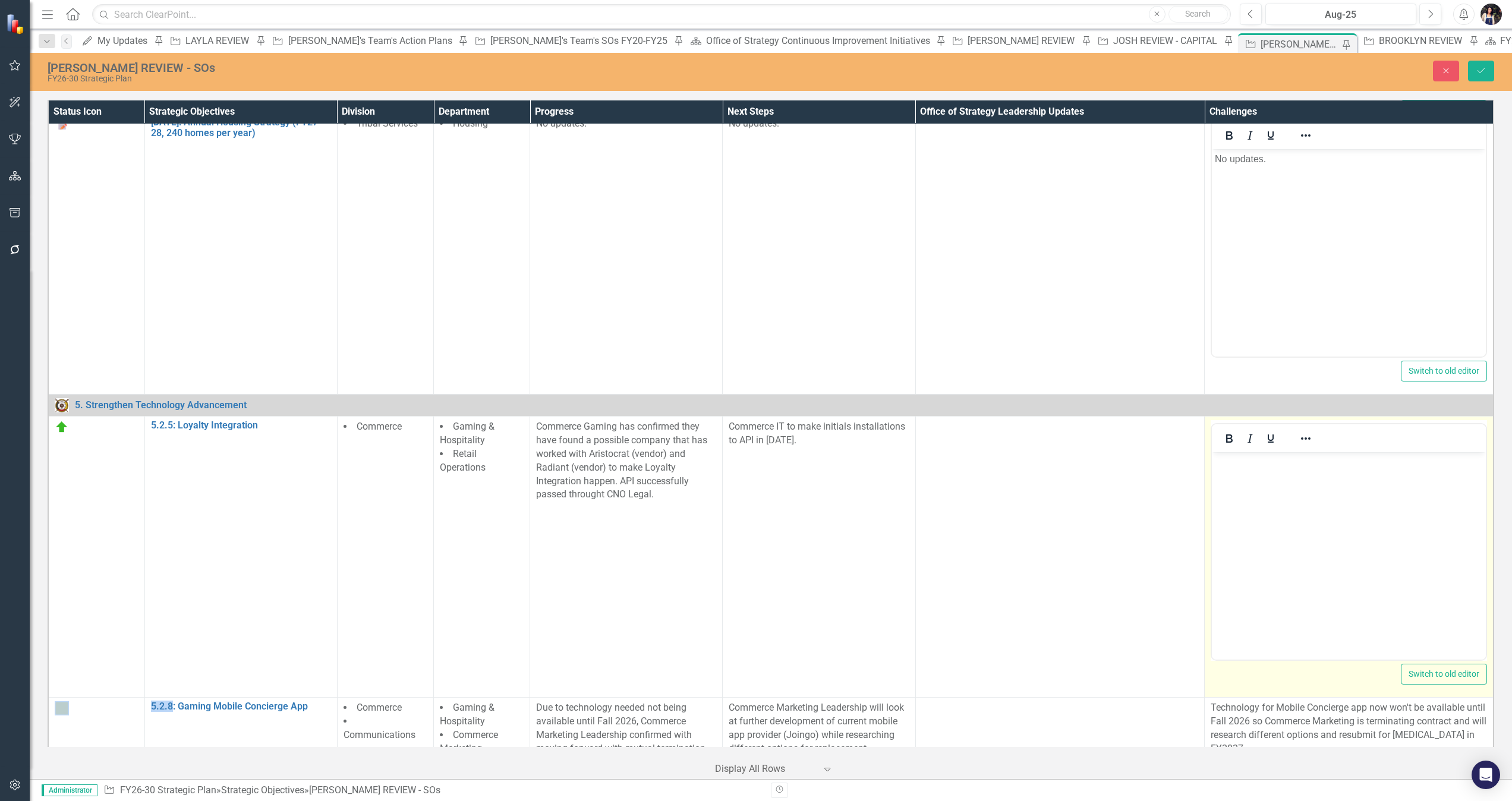
scroll to position [0, 0]
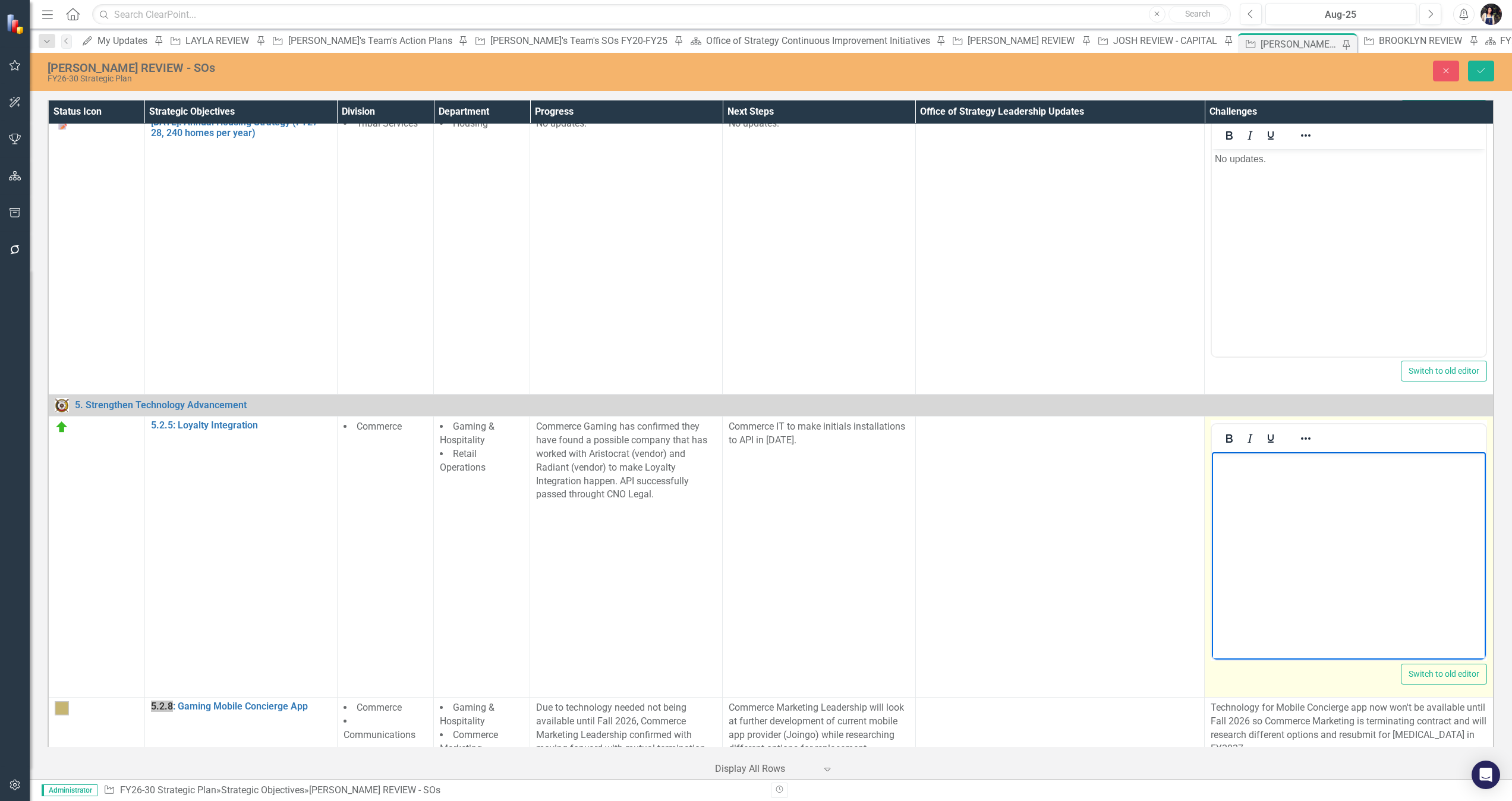
drag, startPoint x: 2571, startPoint y: 912, endPoint x: 1363, endPoint y: 503, distance: 1275.4
click at [1007, 503] on body "Rich Text Area. Press ALT-0 for help." at bounding box center [1349, 542] width 274 height 179
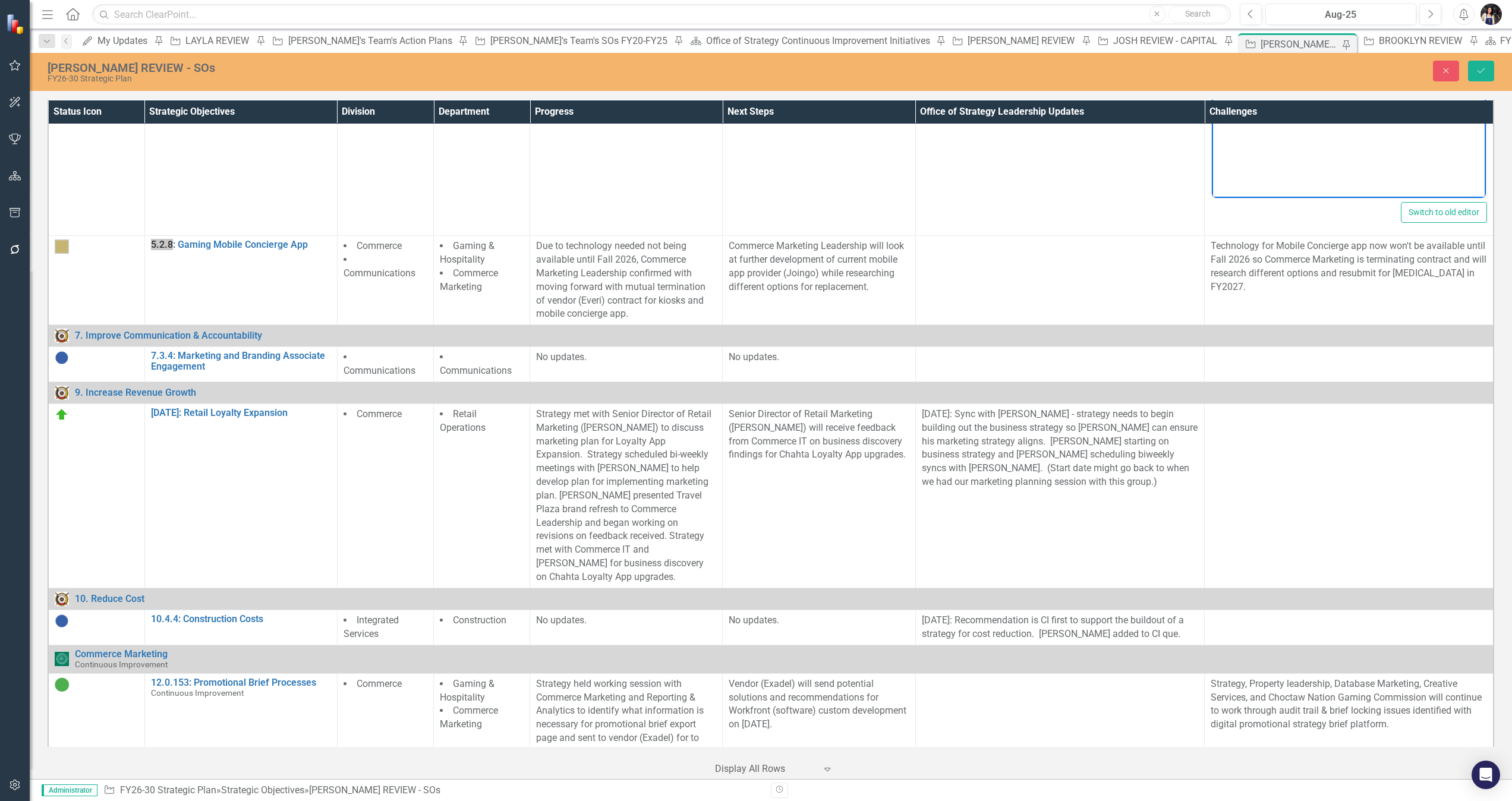
scroll to position [2858, 0]
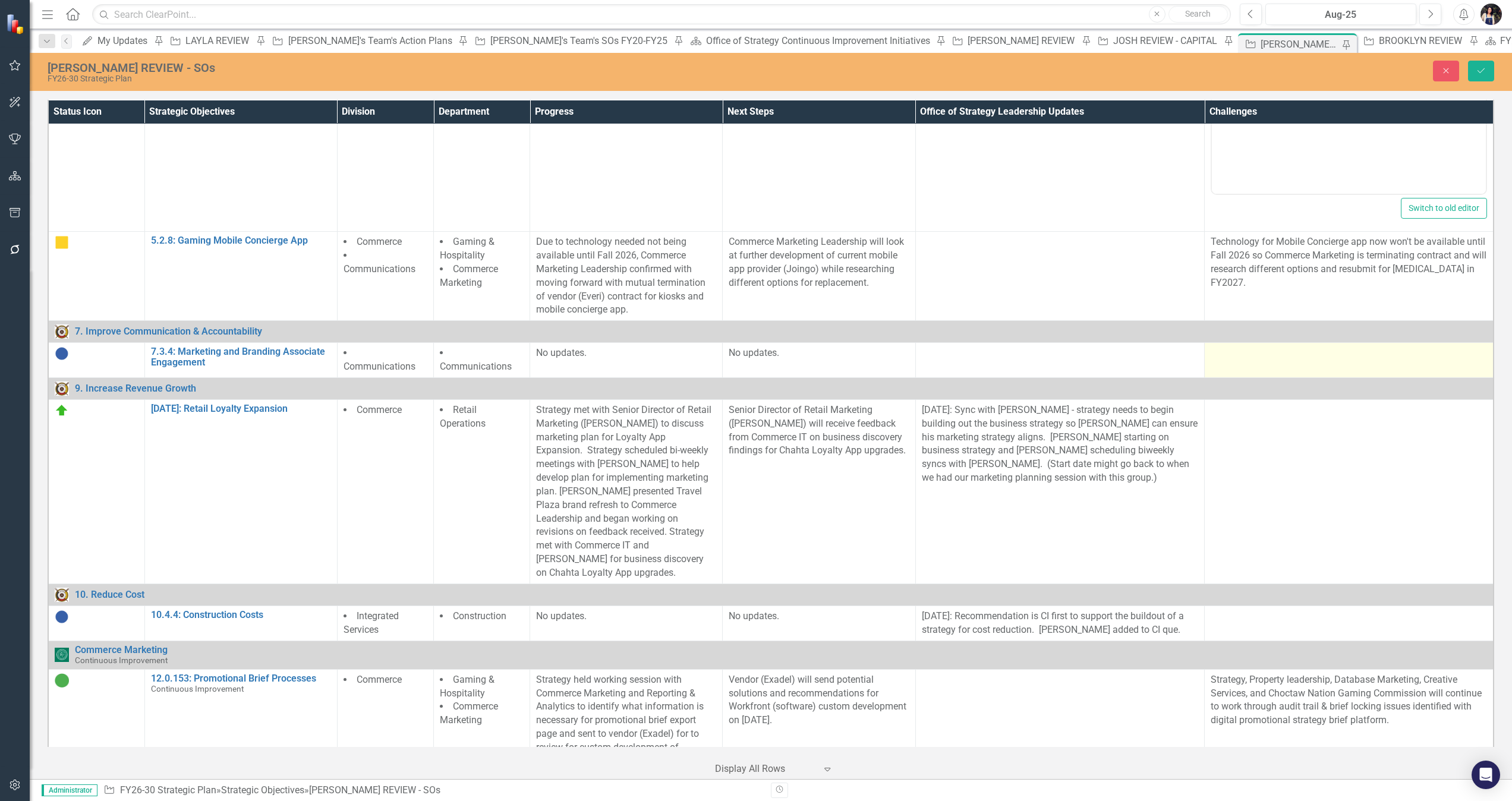
click at [1007, 355] on td at bounding box center [1349, 360] width 289 height 35
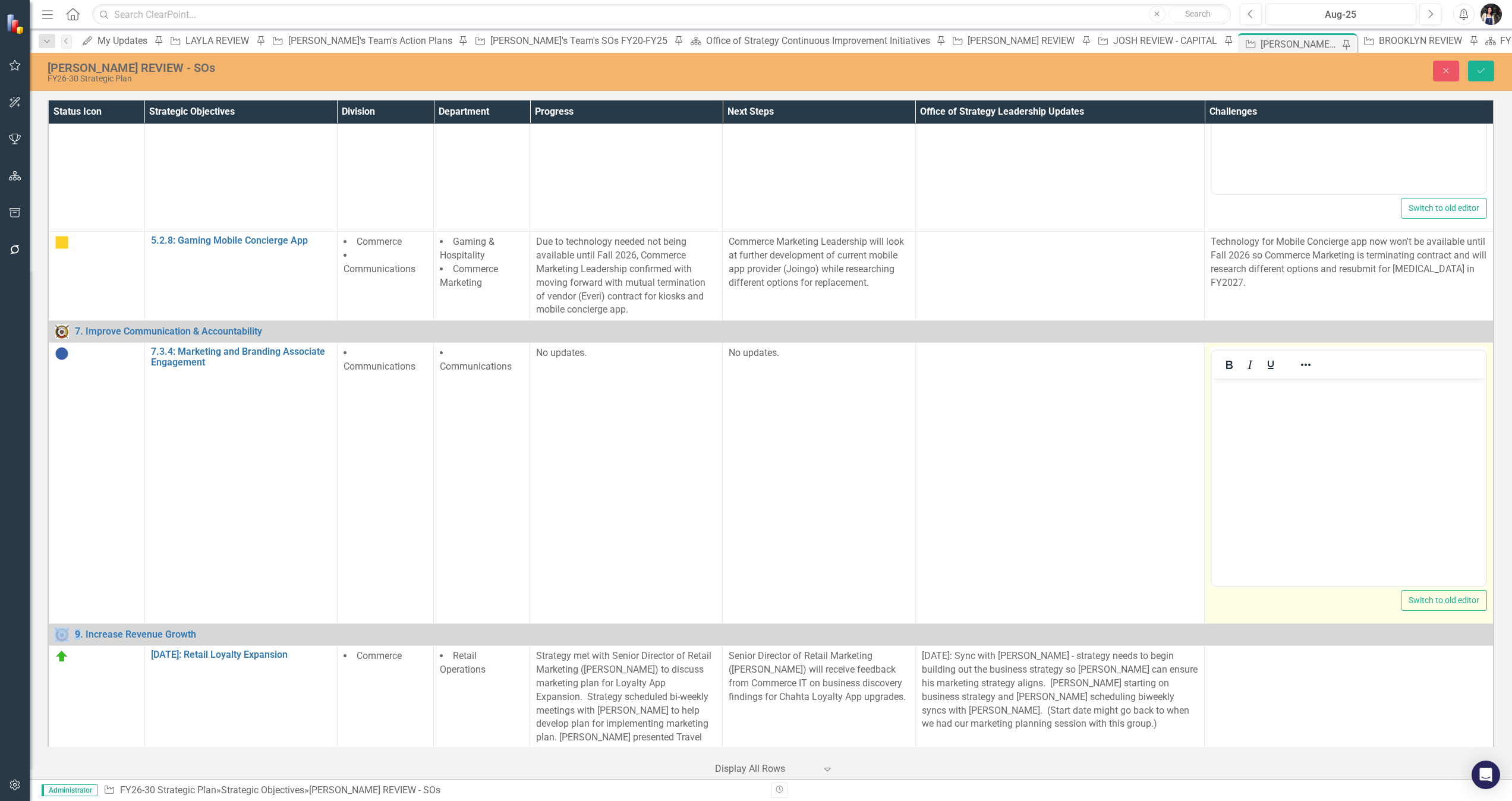
scroll to position [0, 0]
drag, startPoint x: 2498, startPoint y: 734, endPoint x: 1303, endPoint y: 436, distance: 1231.6
click at [1007, 436] on body "Rich Text Area. Press ALT-0 for help." at bounding box center [1349, 468] width 274 height 179
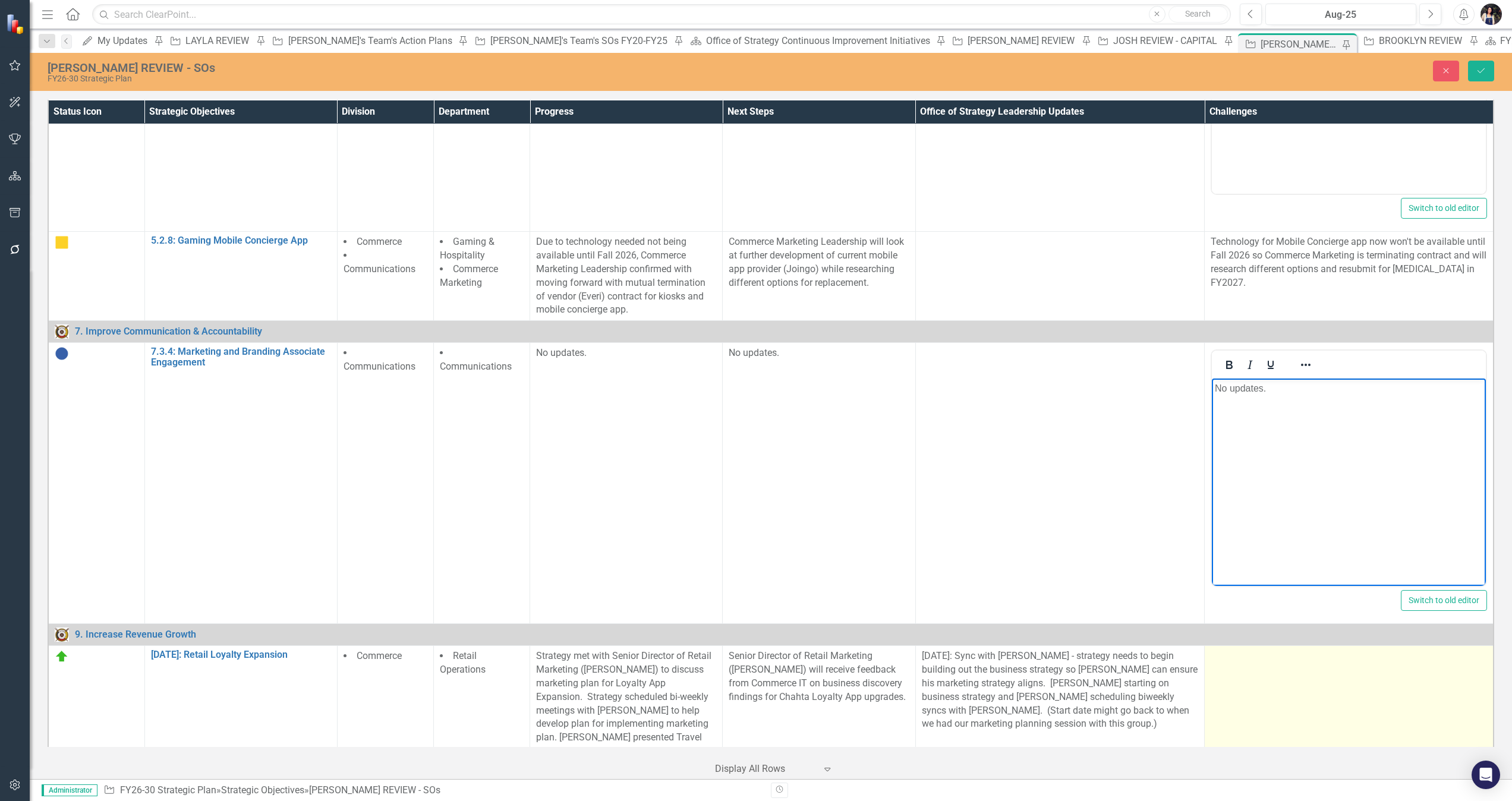
click at [1007, 534] on td at bounding box center [1349, 739] width 289 height 185
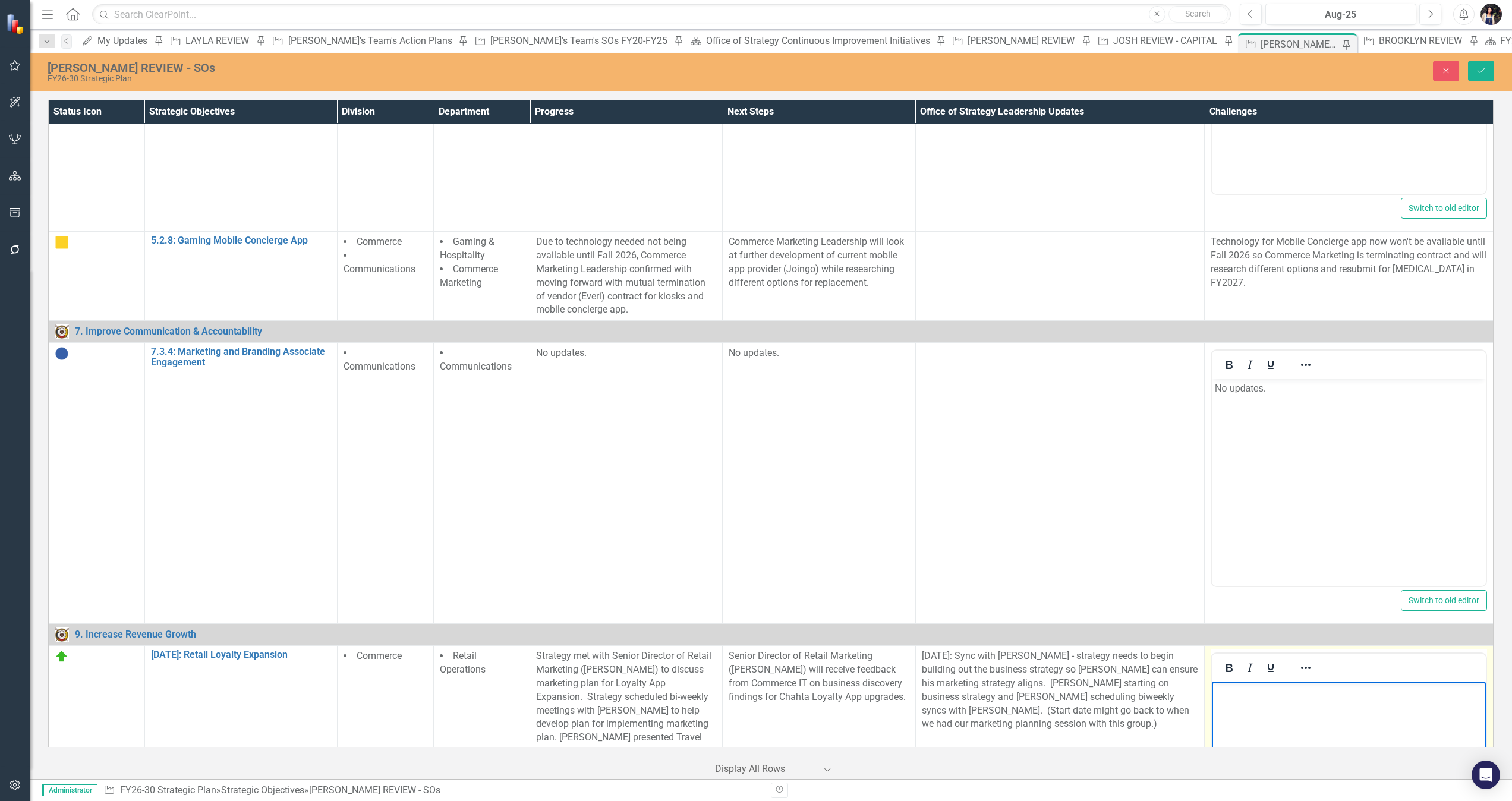
drag, startPoint x: 2519, startPoint y: 1374, endPoint x: 1316, endPoint y: 714, distance: 1372.2
click at [1007, 534] on body "Rich Text Area. Press ALT-0 for help." at bounding box center [1349, 771] width 274 height 179
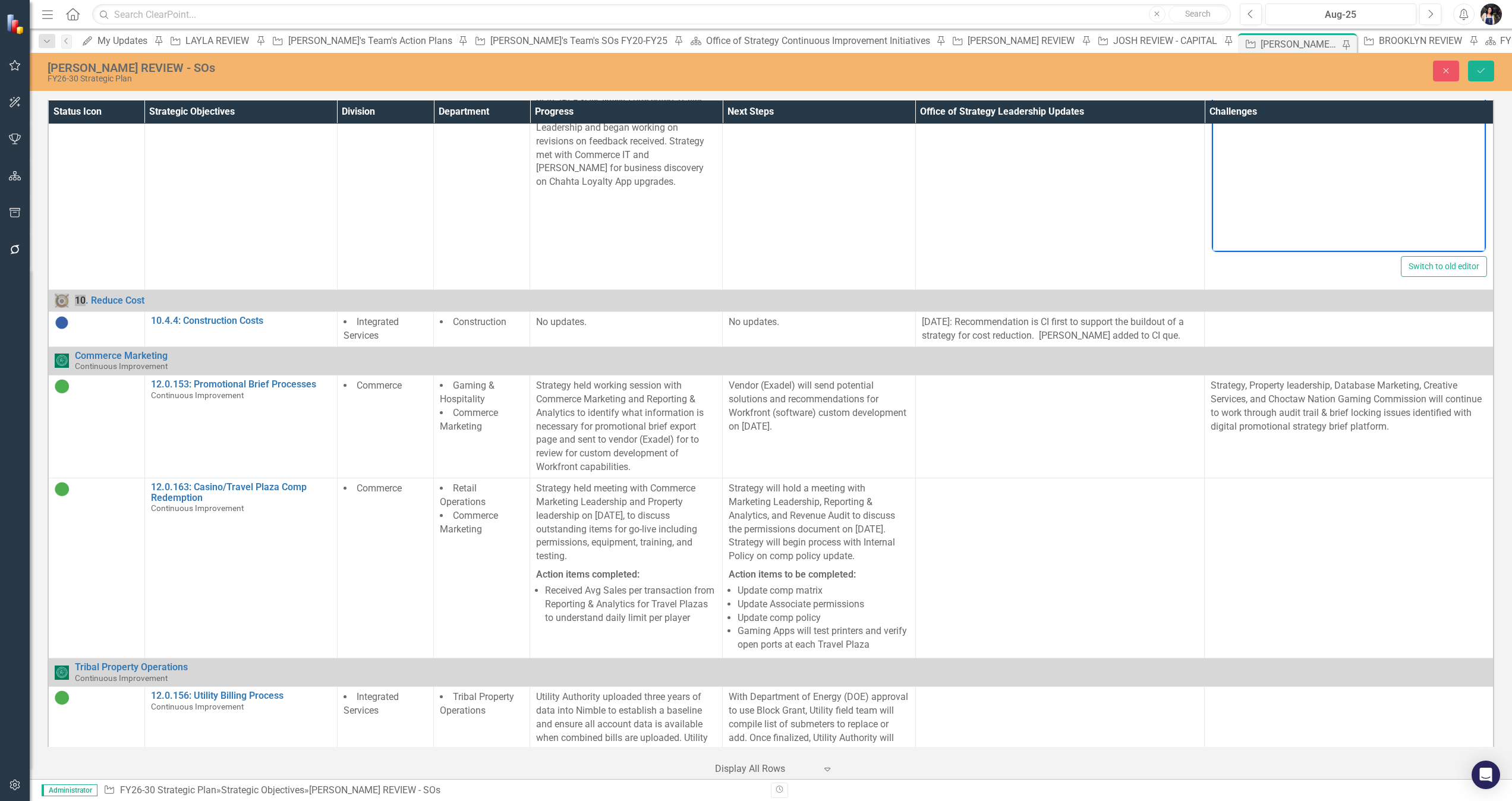
scroll to position [3501, 0]
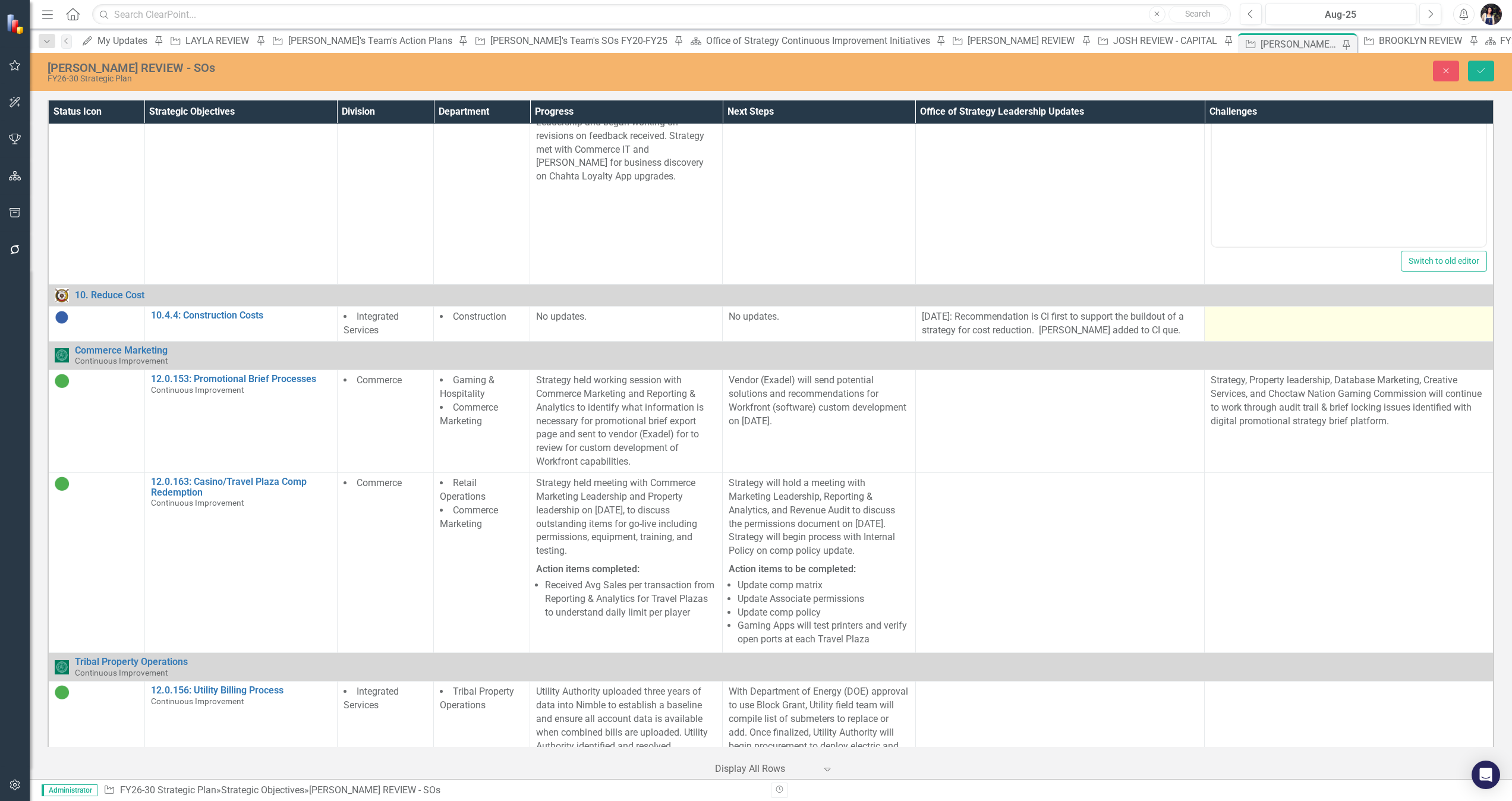
click at [1007, 310] on div at bounding box center [1349, 317] width 277 height 14
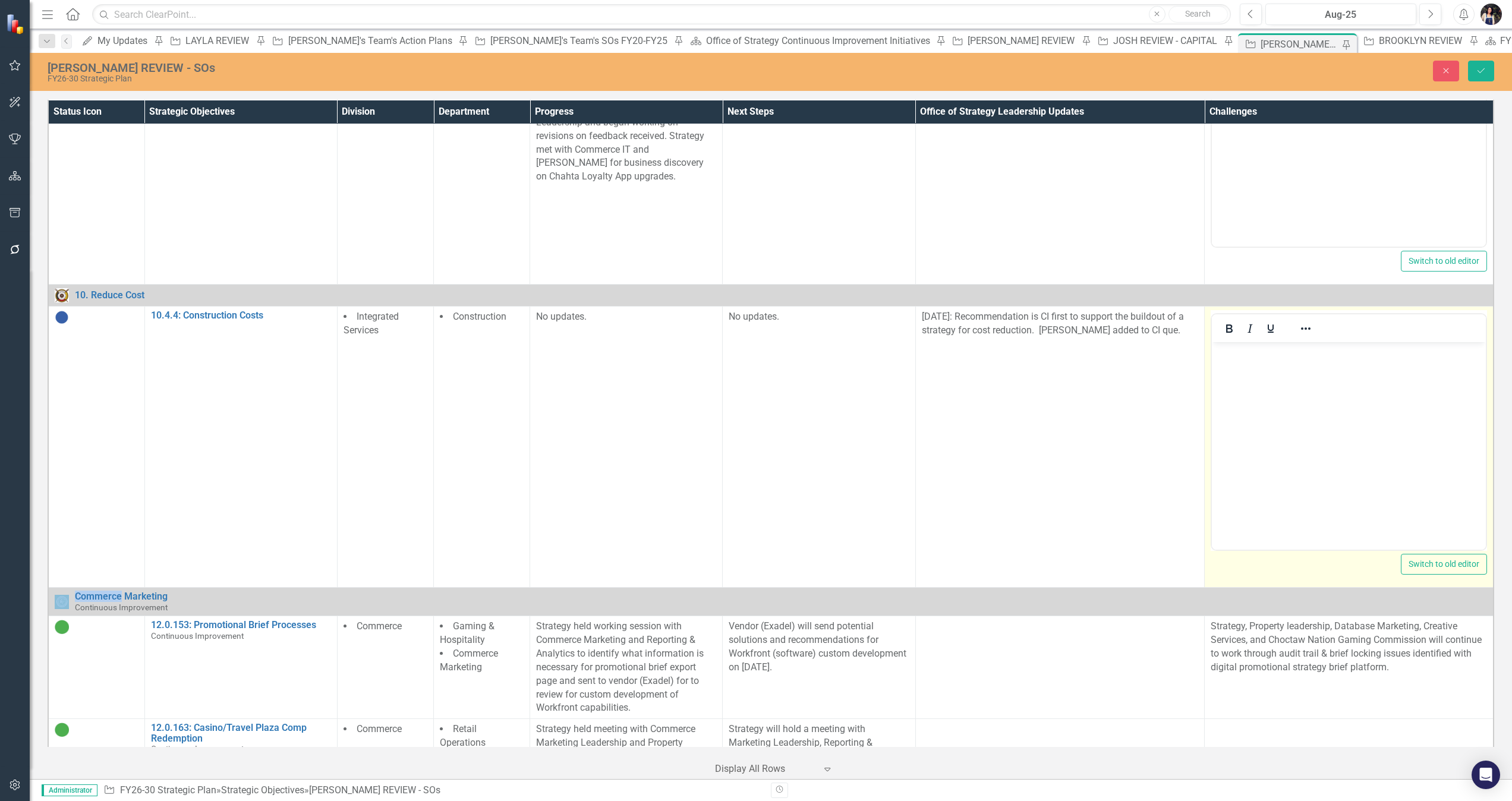
scroll to position [0, 0]
drag, startPoint x: 2505, startPoint y: 652, endPoint x: 1325, endPoint y: 388, distance: 1209.2
click at [1007, 388] on body "Rich Text Area. Press ALT-0 for help." at bounding box center [1349, 432] width 274 height 179
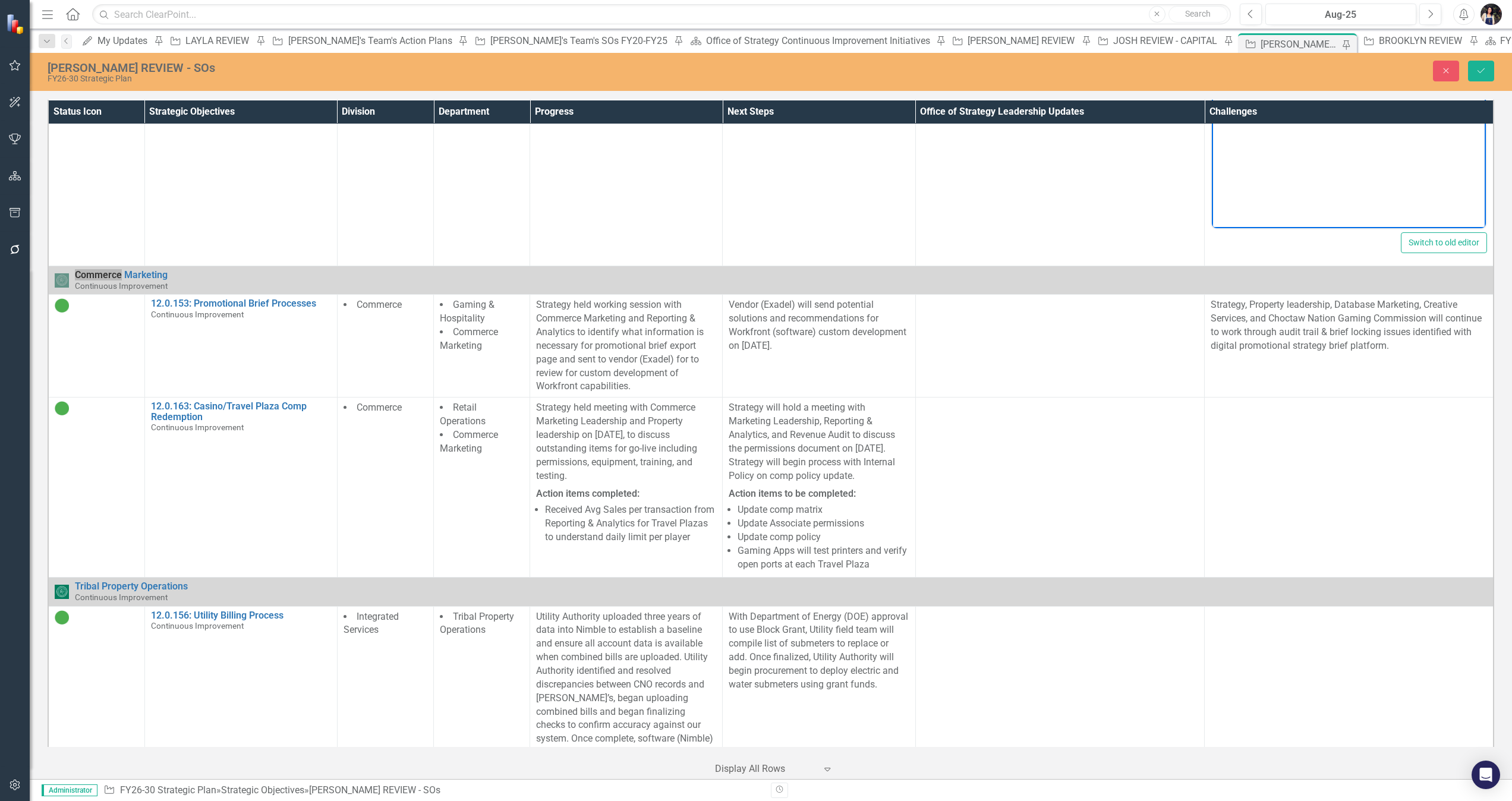
scroll to position [3896, 0]
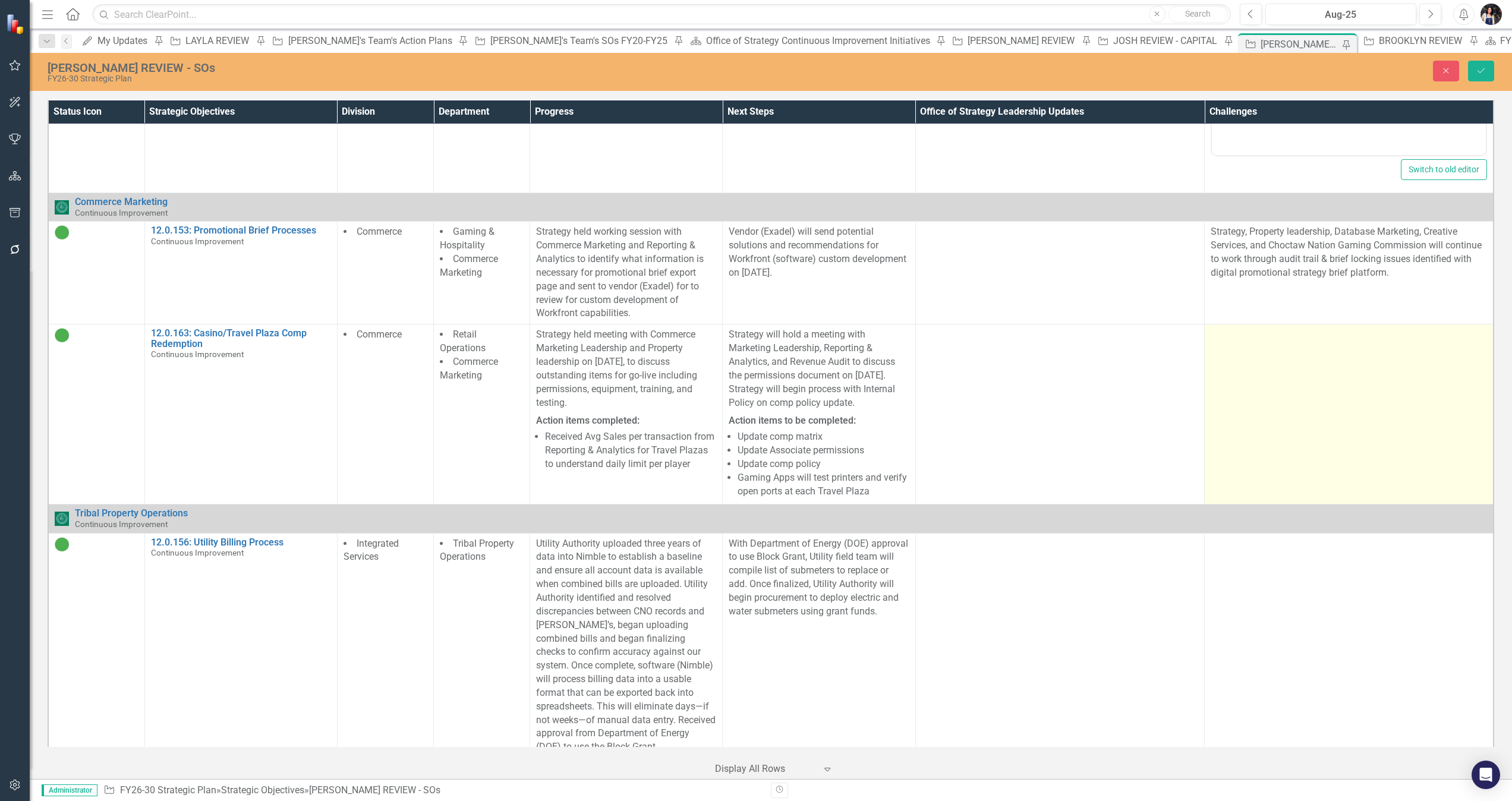
click at [1007, 434] on td at bounding box center [1349, 414] width 289 height 180
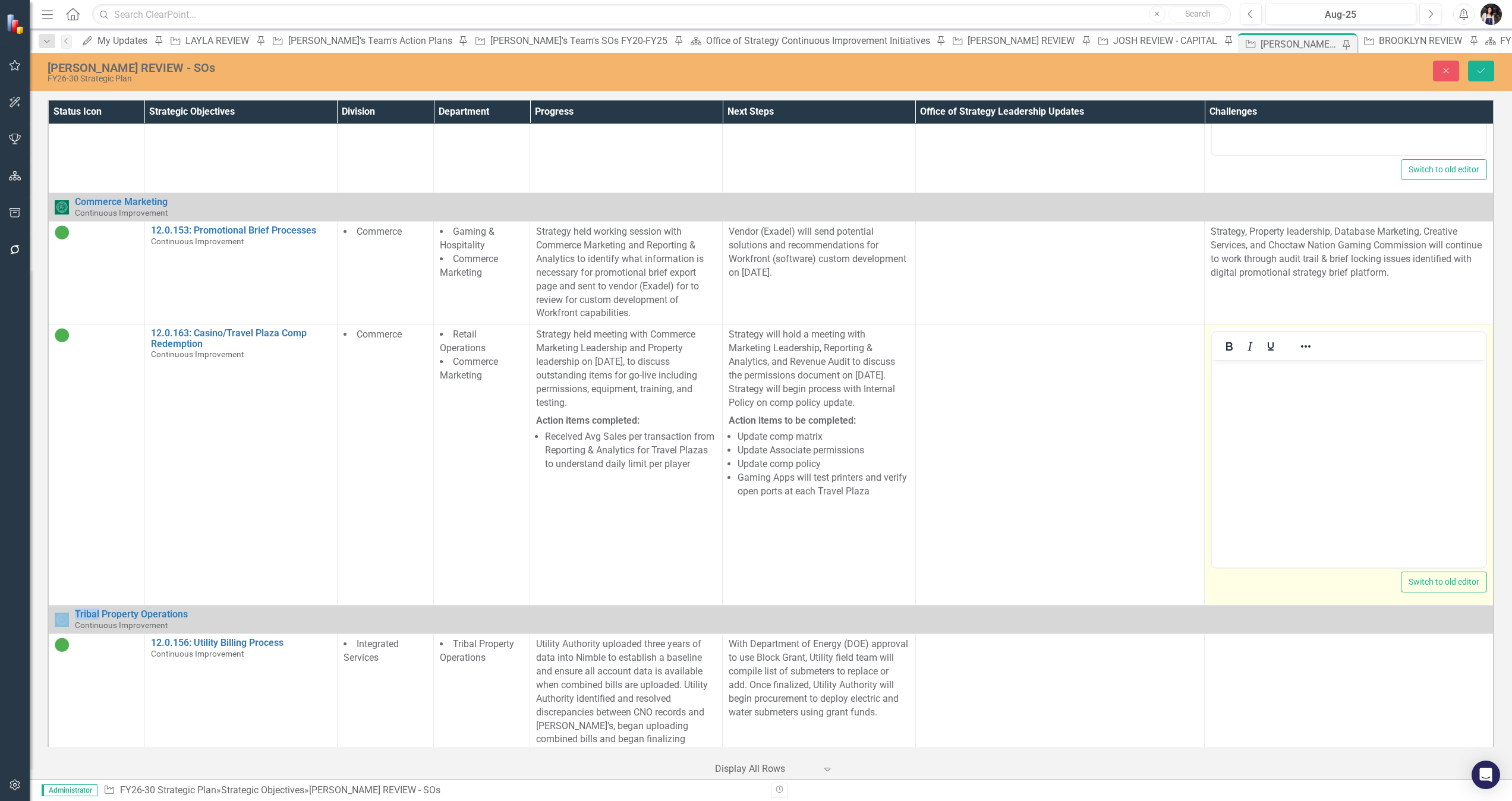
scroll to position [0, 0]
drag, startPoint x: 2534, startPoint y: 794, endPoint x: 1330, endPoint y: 447, distance: 1253.0
click at [1007, 447] on body "Rich Text Area. Press ALT-0 for help." at bounding box center [1349, 450] width 274 height 179
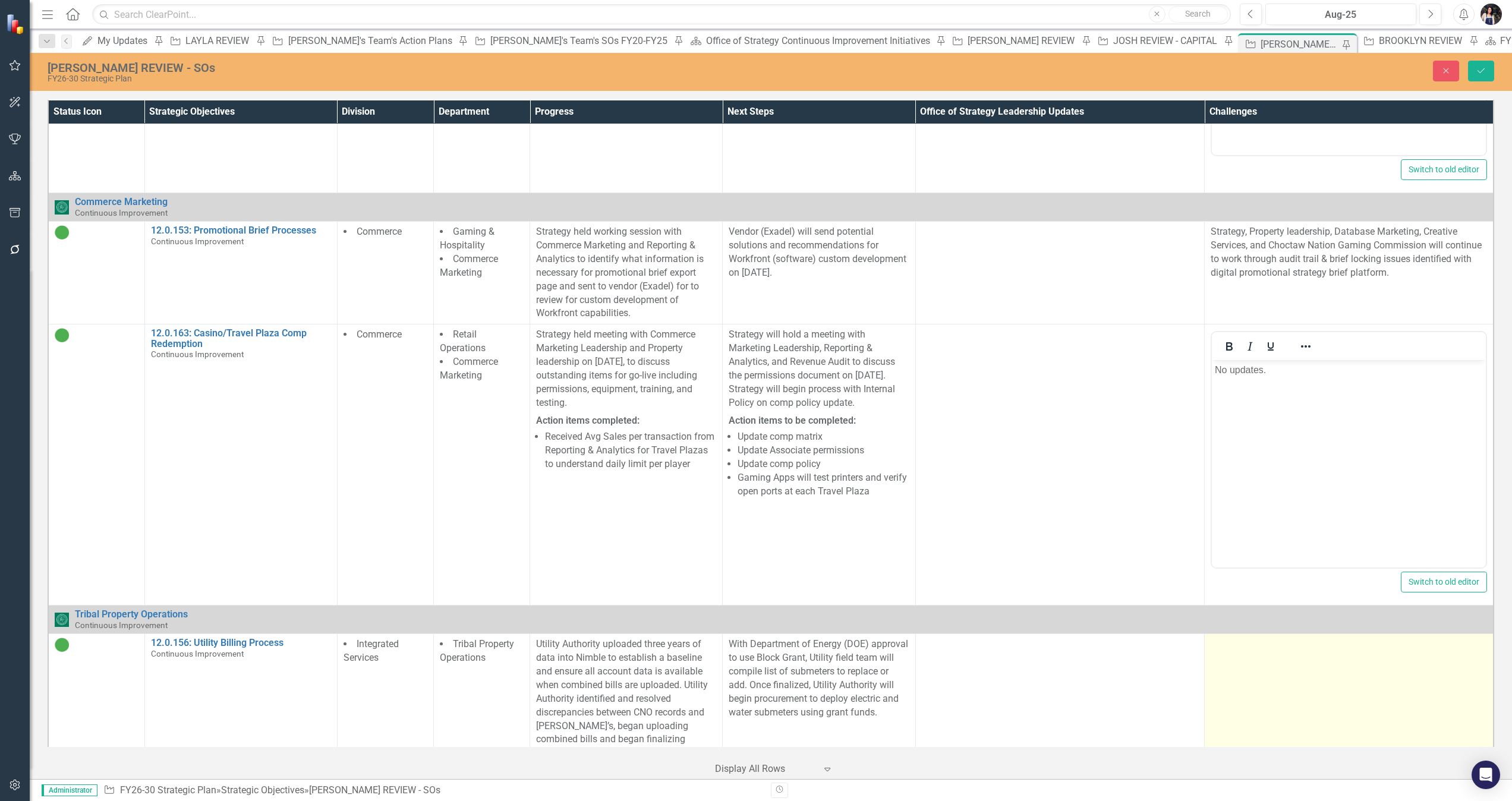
click at [1007, 534] on td at bounding box center [1349, 747] width 289 height 226
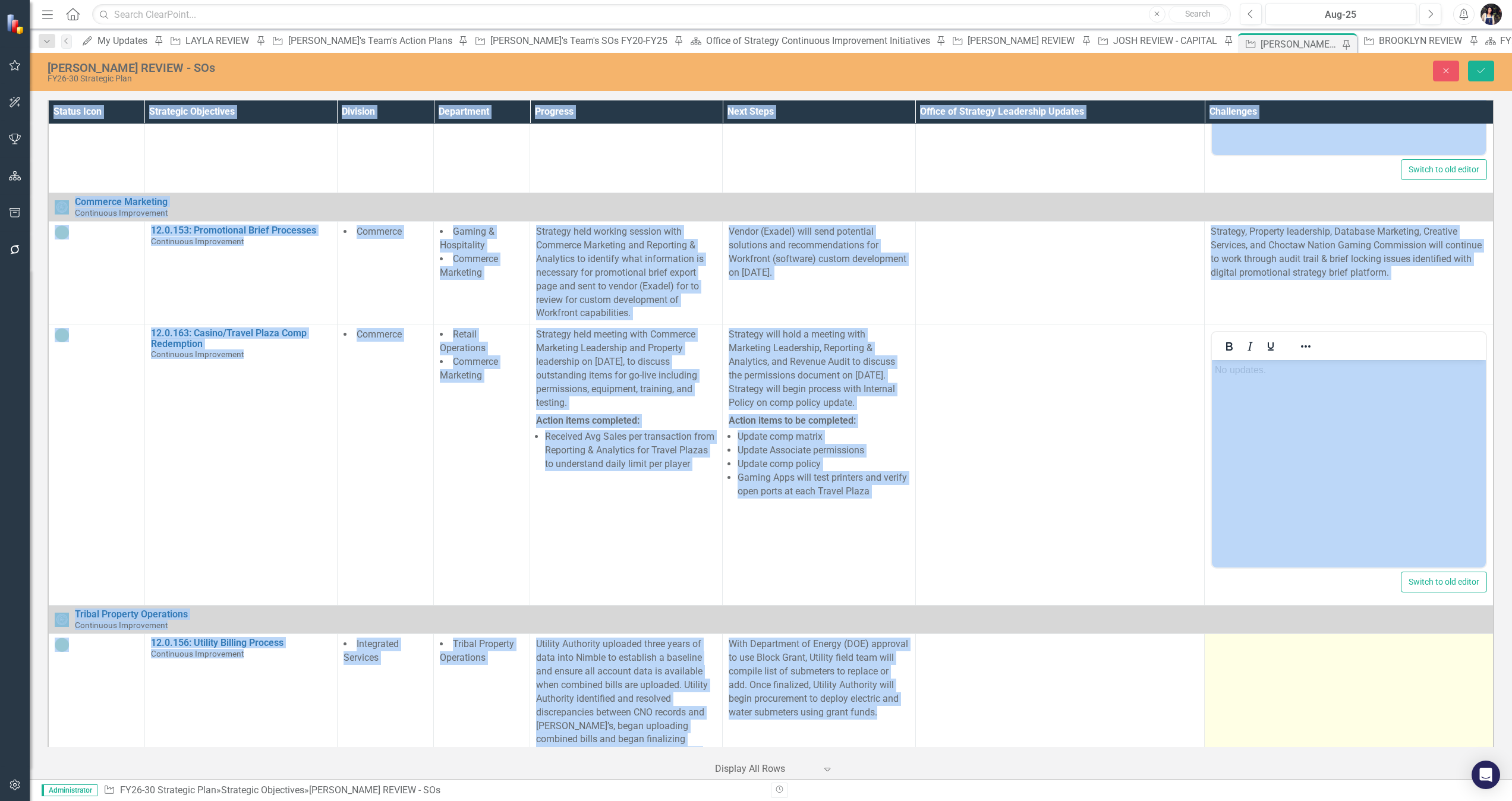
click at [1007, 534] on td at bounding box center [1349, 747] width 289 height 226
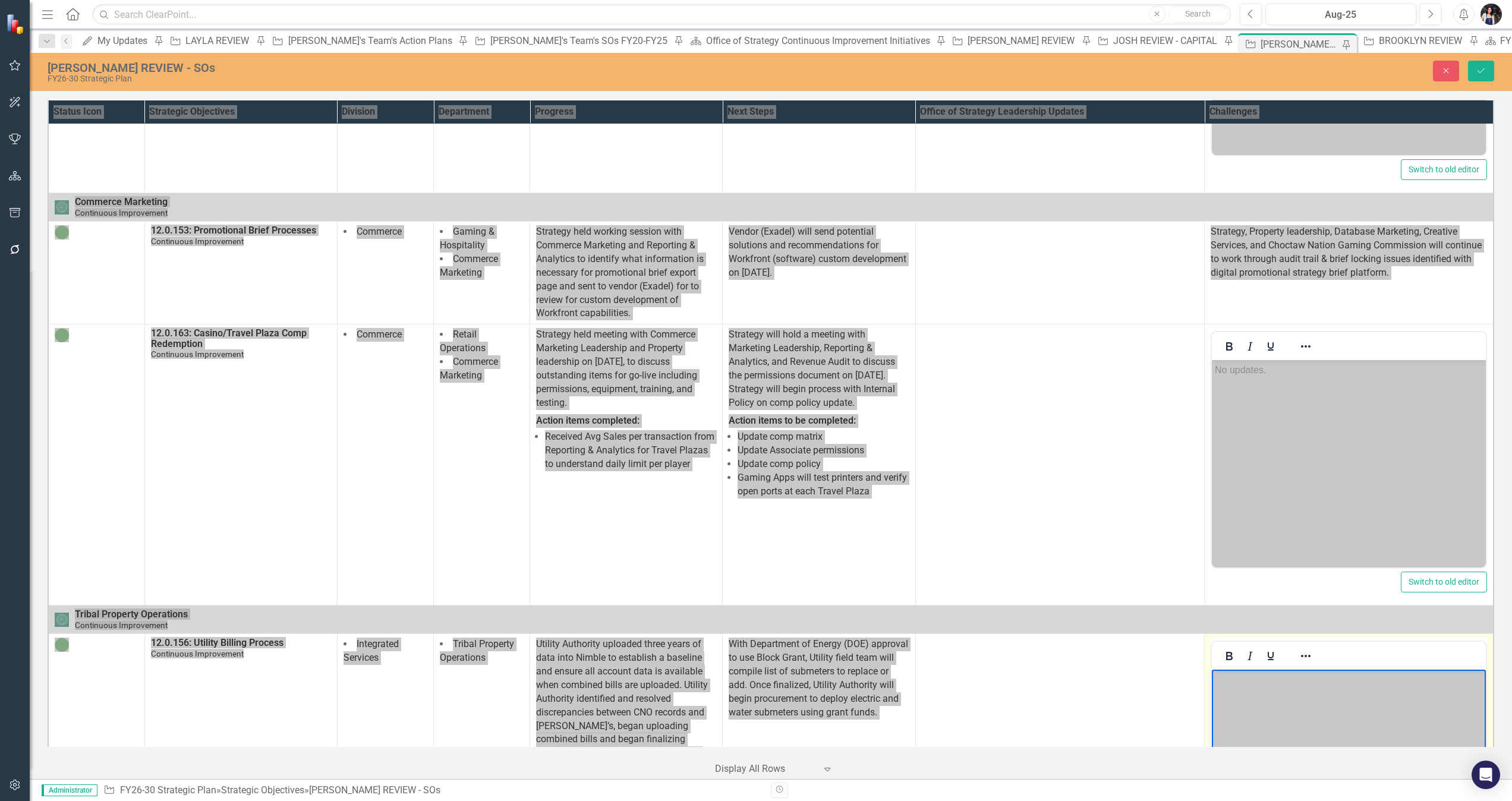
click at [1007, 534] on body "Rich Text Area. Press ALT-0 for help." at bounding box center [1349, 759] width 274 height 179
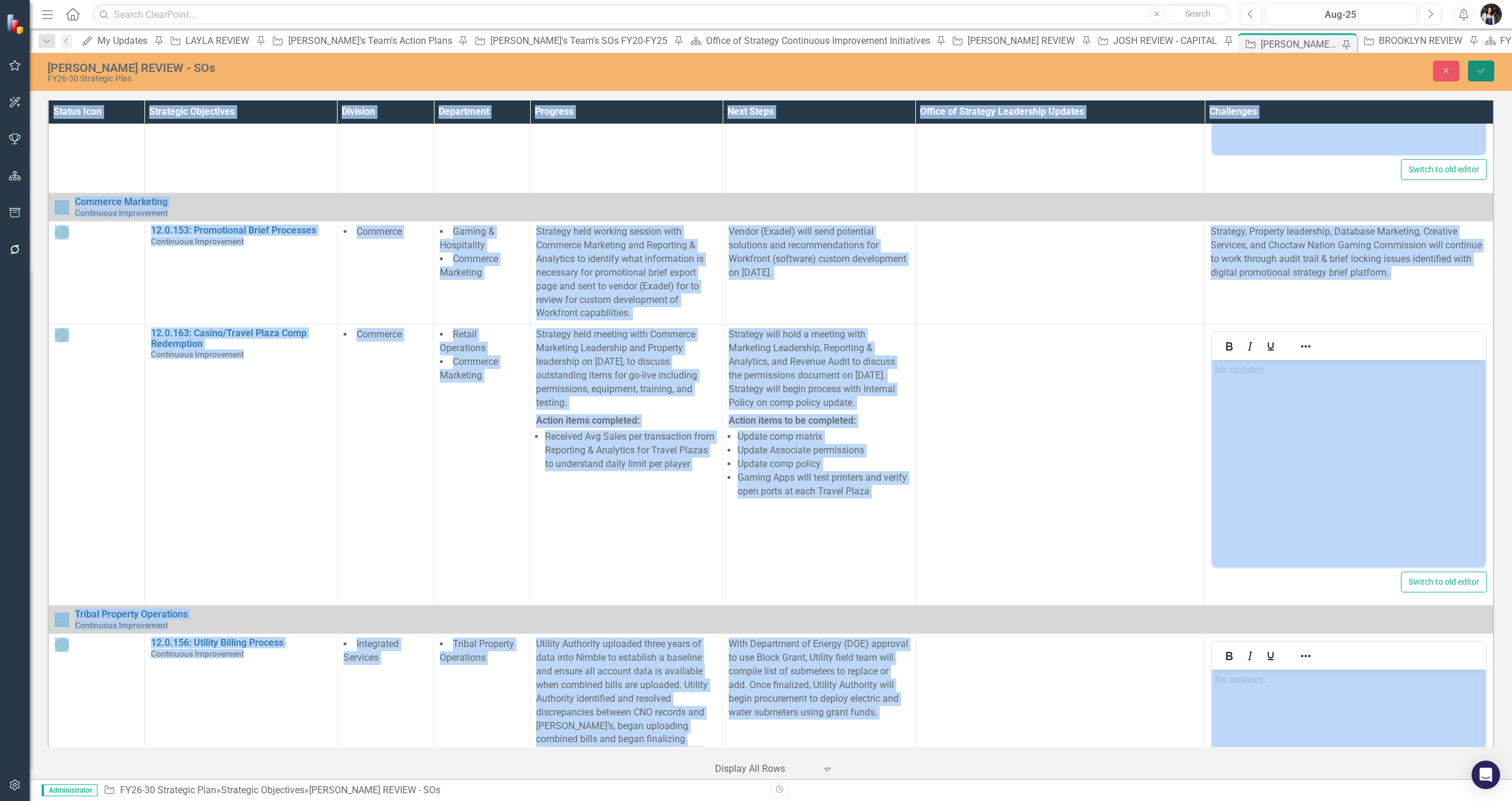
click at [1007, 76] on button "Save" at bounding box center [1481, 71] width 26 height 21
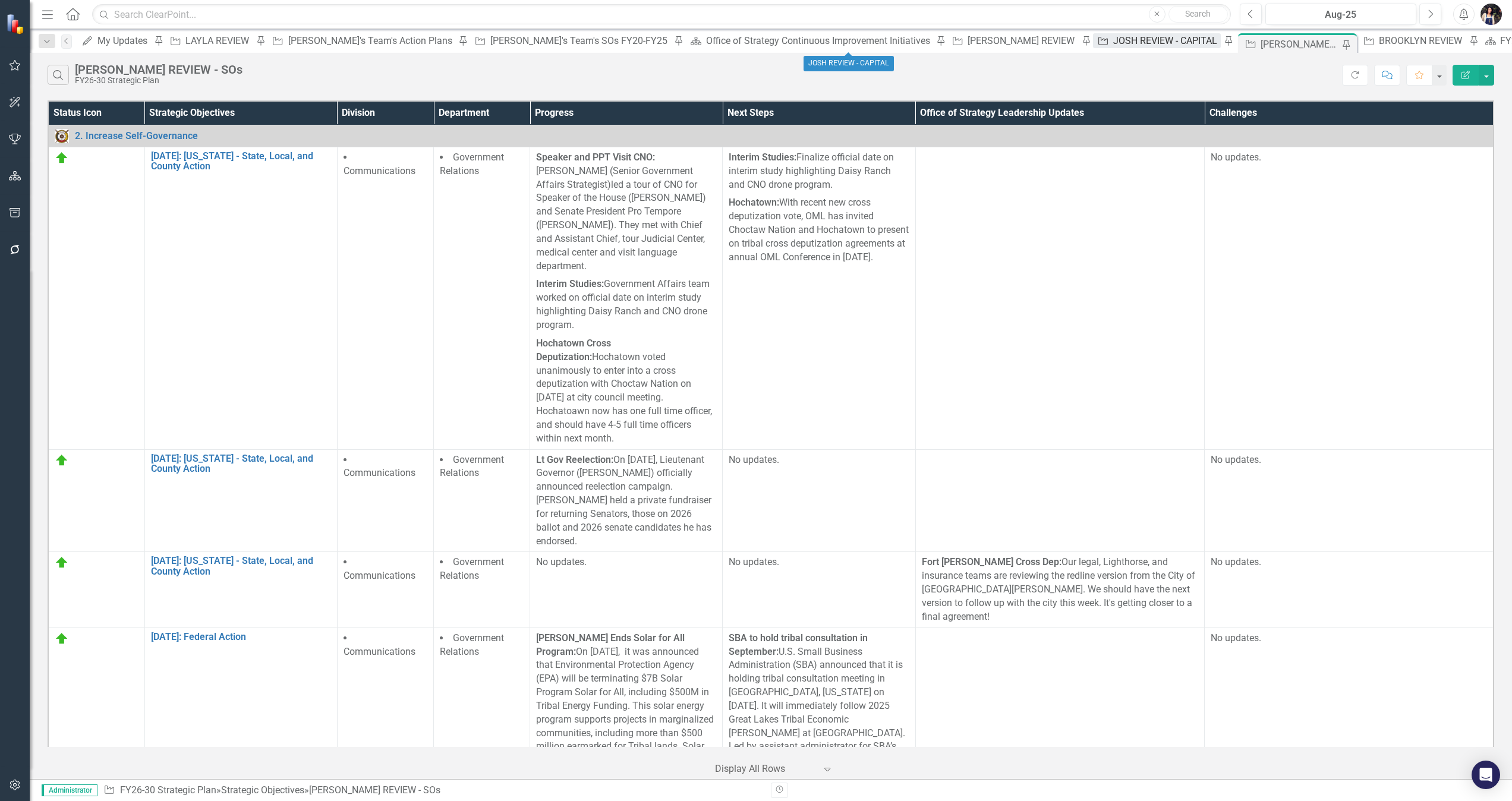
click at [1007, 39] on div "JOSH REVIEW - CAPITAL" at bounding box center [1167, 40] width 108 height 15
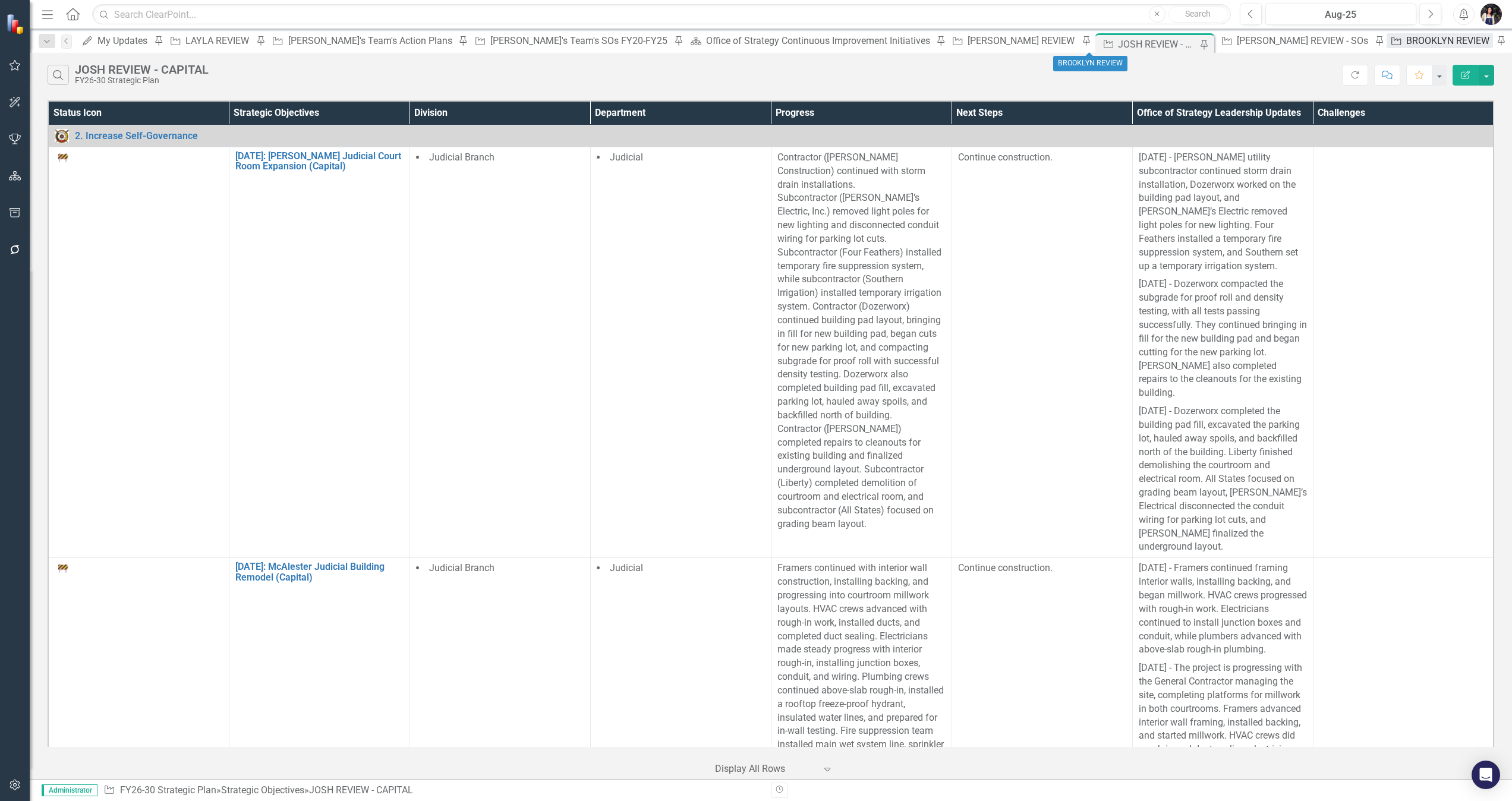
click at [1007, 41] on div "BROOKLYN REVIEW" at bounding box center [1449, 40] width 87 height 15
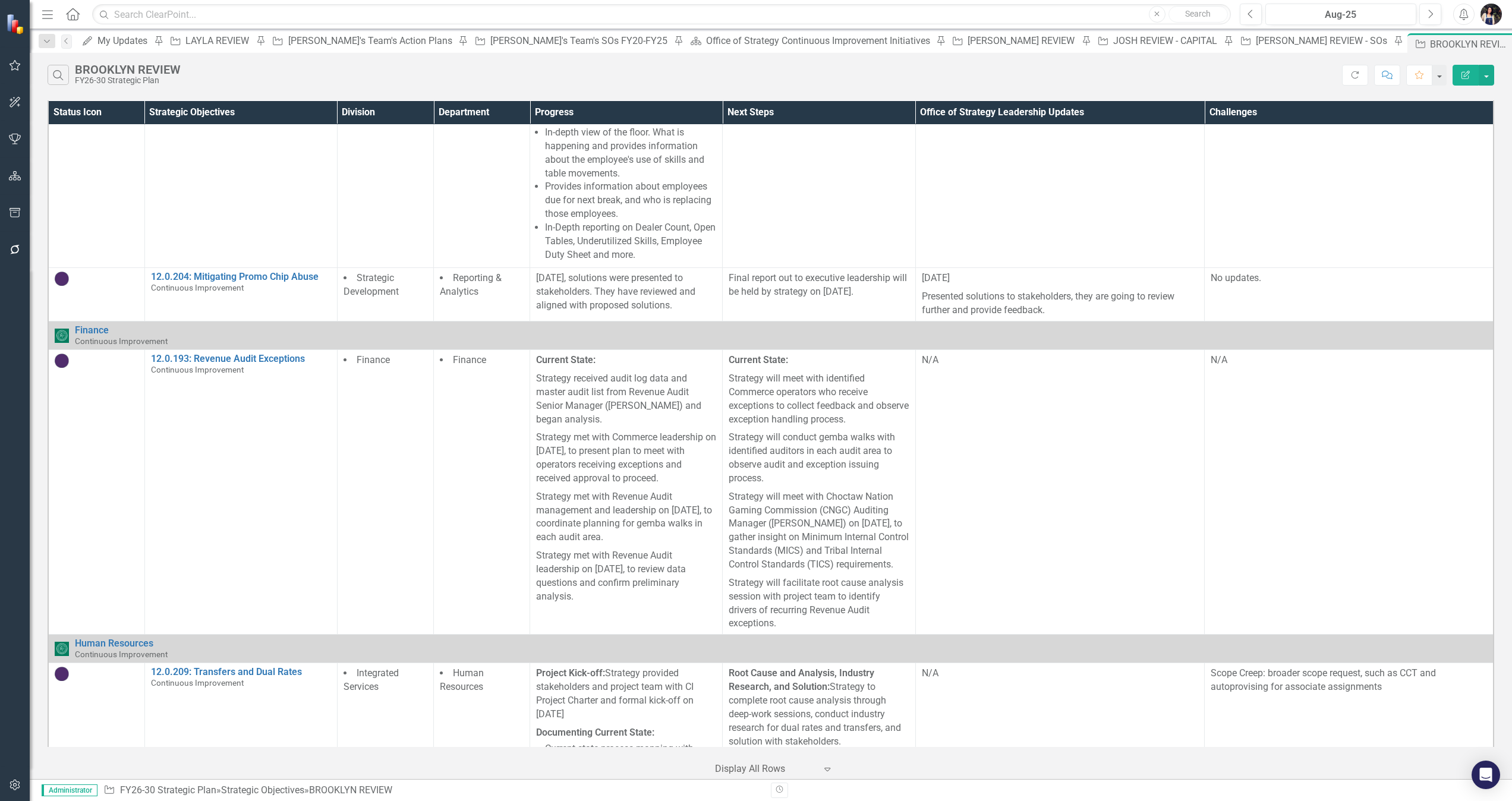
scroll to position [6768, 0]
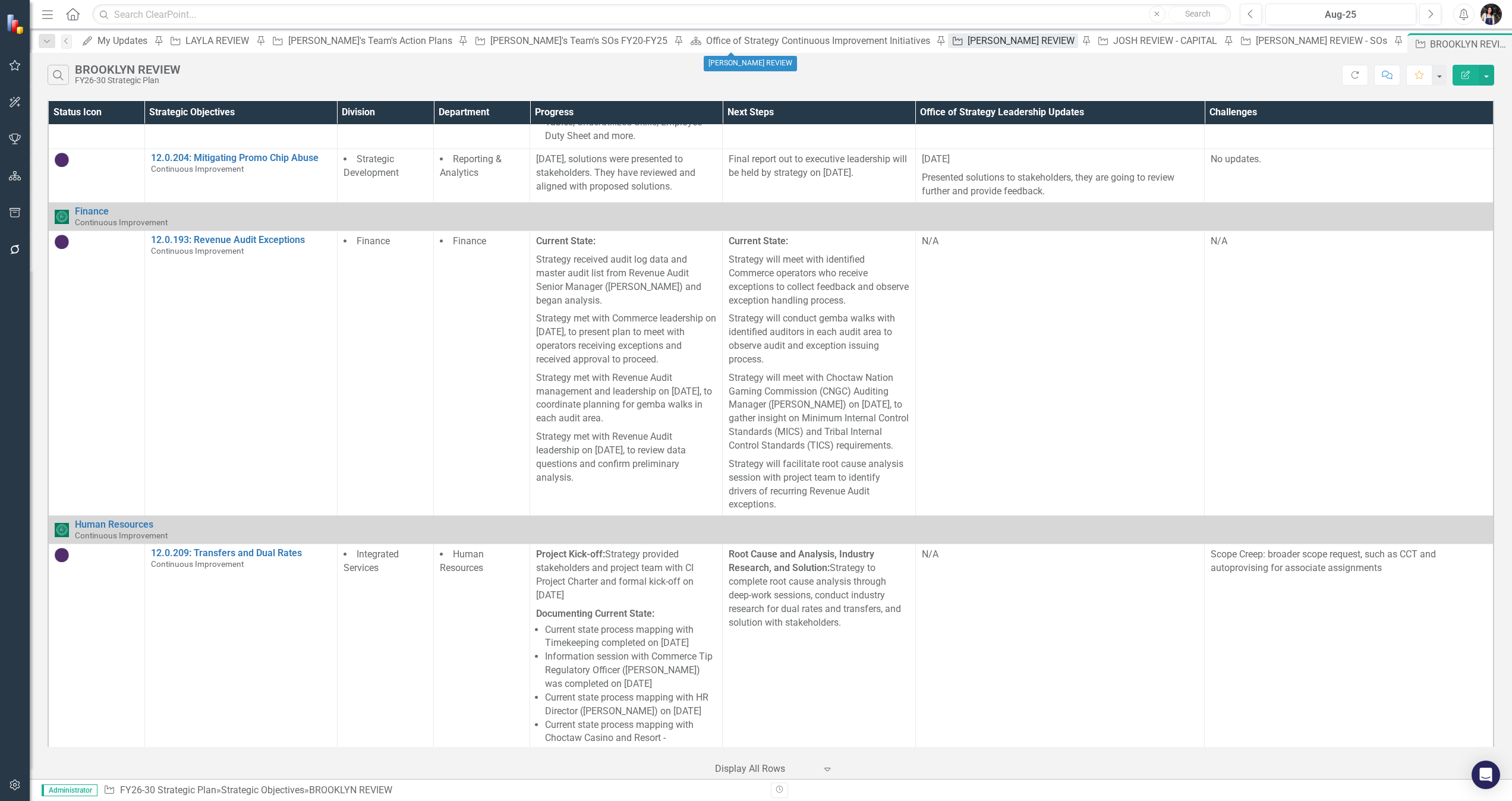
click at [968, 38] on div "[PERSON_NAME] REVIEW" at bounding box center [1022, 40] width 111 height 15
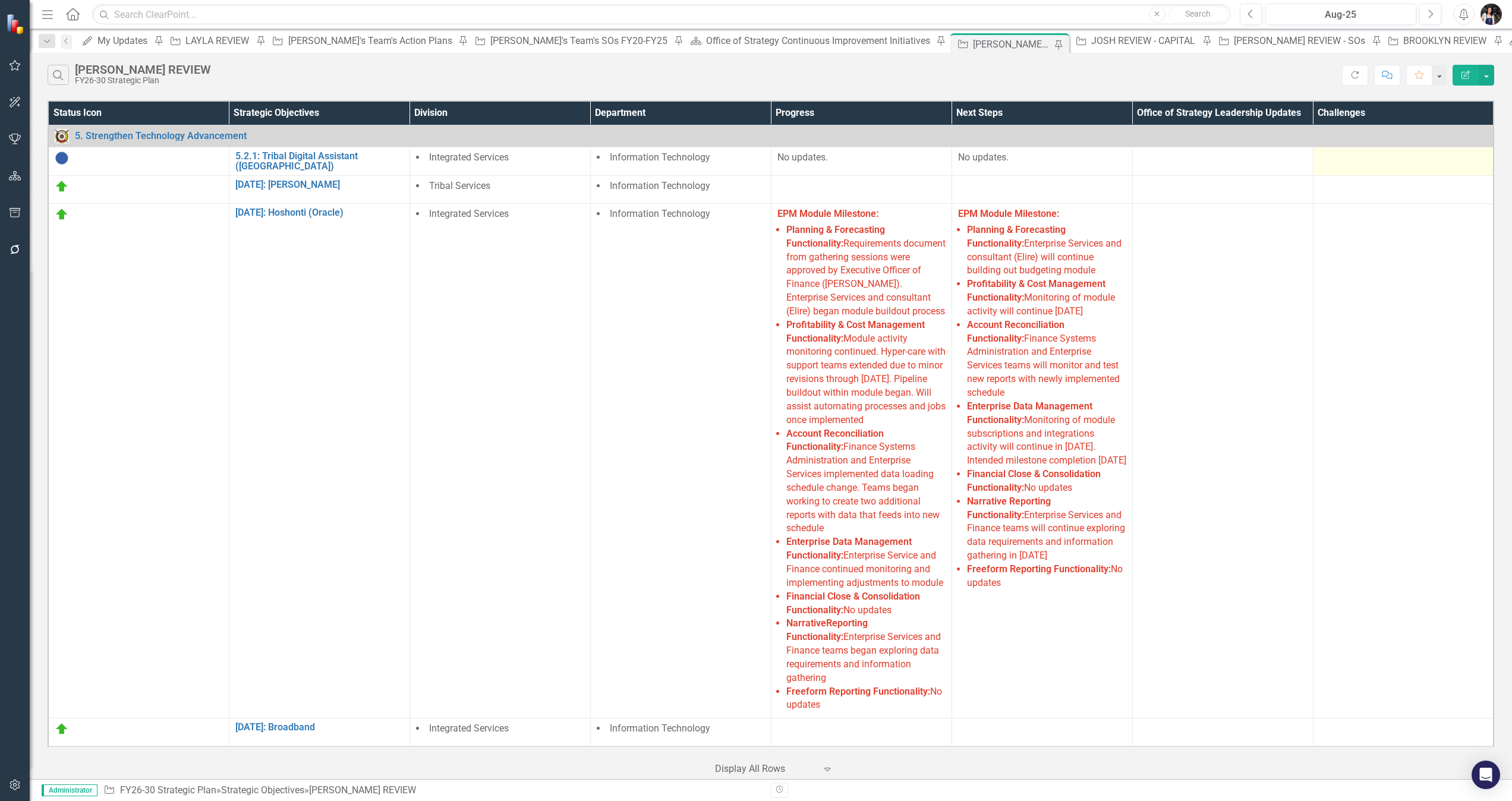
click at [1007, 164] on div at bounding box center [1403, 157] width 168 height 14
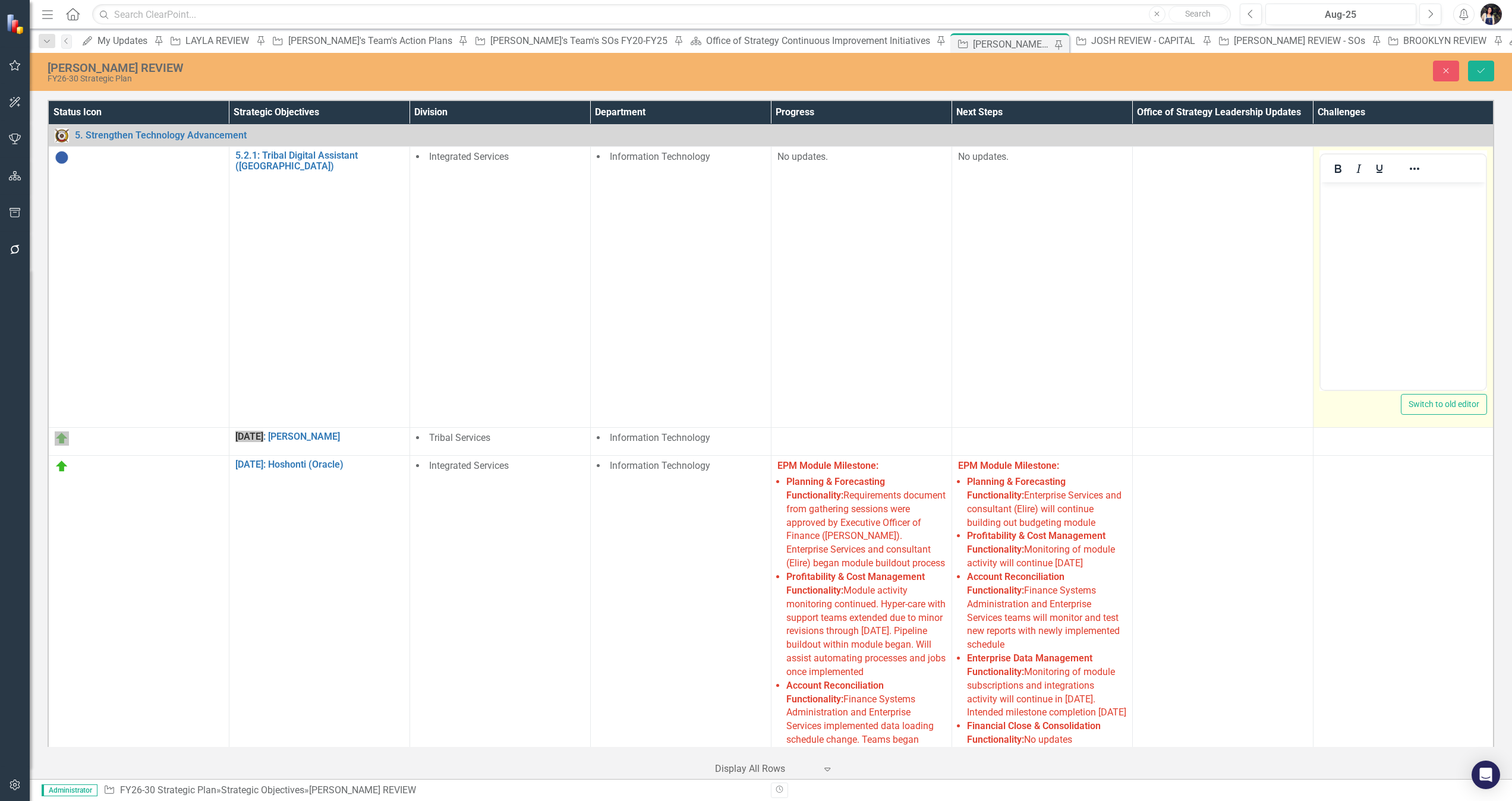
drag, startPoint x: 2662, startPoint y: 346, endPoint x: 1381, endPoint y: 244, distance: 1285.1
click at [1007, 244] on body "Rich Text Area. Press ALT-0 for help." at bounding box center [1402, 272] width 166 height 179
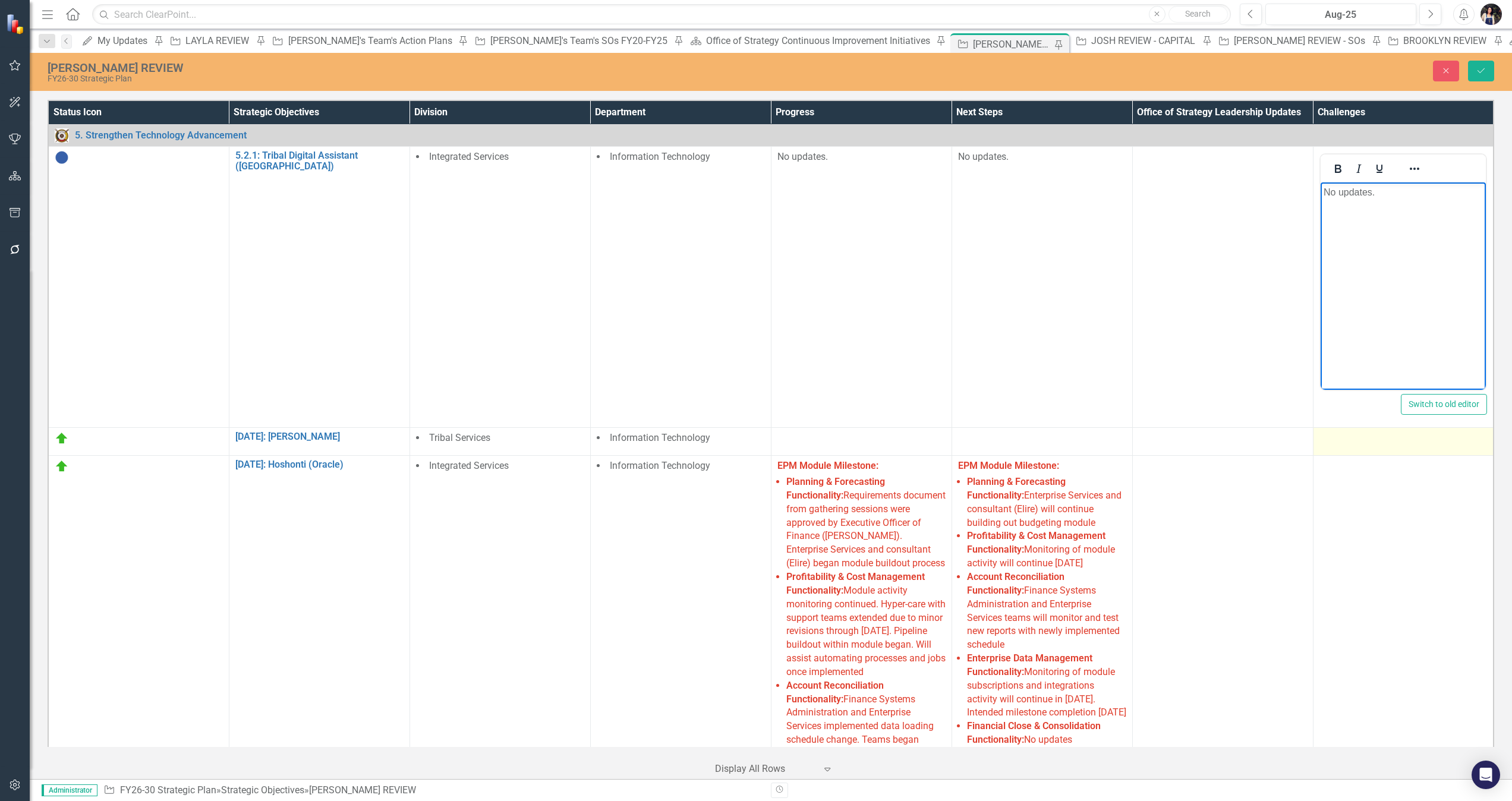
click at [1007, 447] on td at bounding box center [1403, 442] width 181 height 28
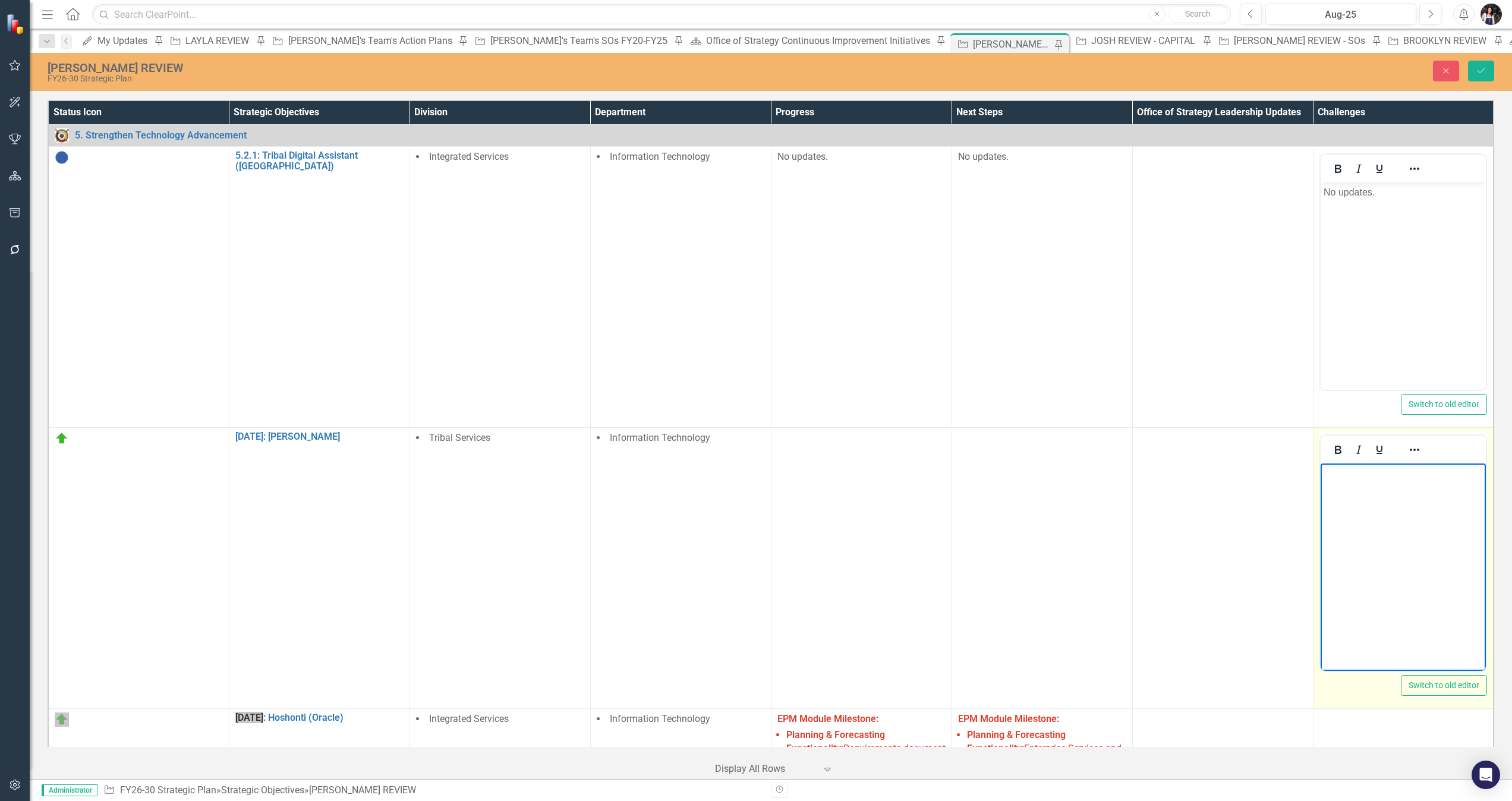
drag, startPoint x: 2649, startPoint y: 911, endPoint x: 1380, endPoint y: 521, distance: 1327.6
click at [1007, 521] on body "Rich Text Area. Press ALT-0 for help." at bounding box center [1402, 553] width 166 height 179
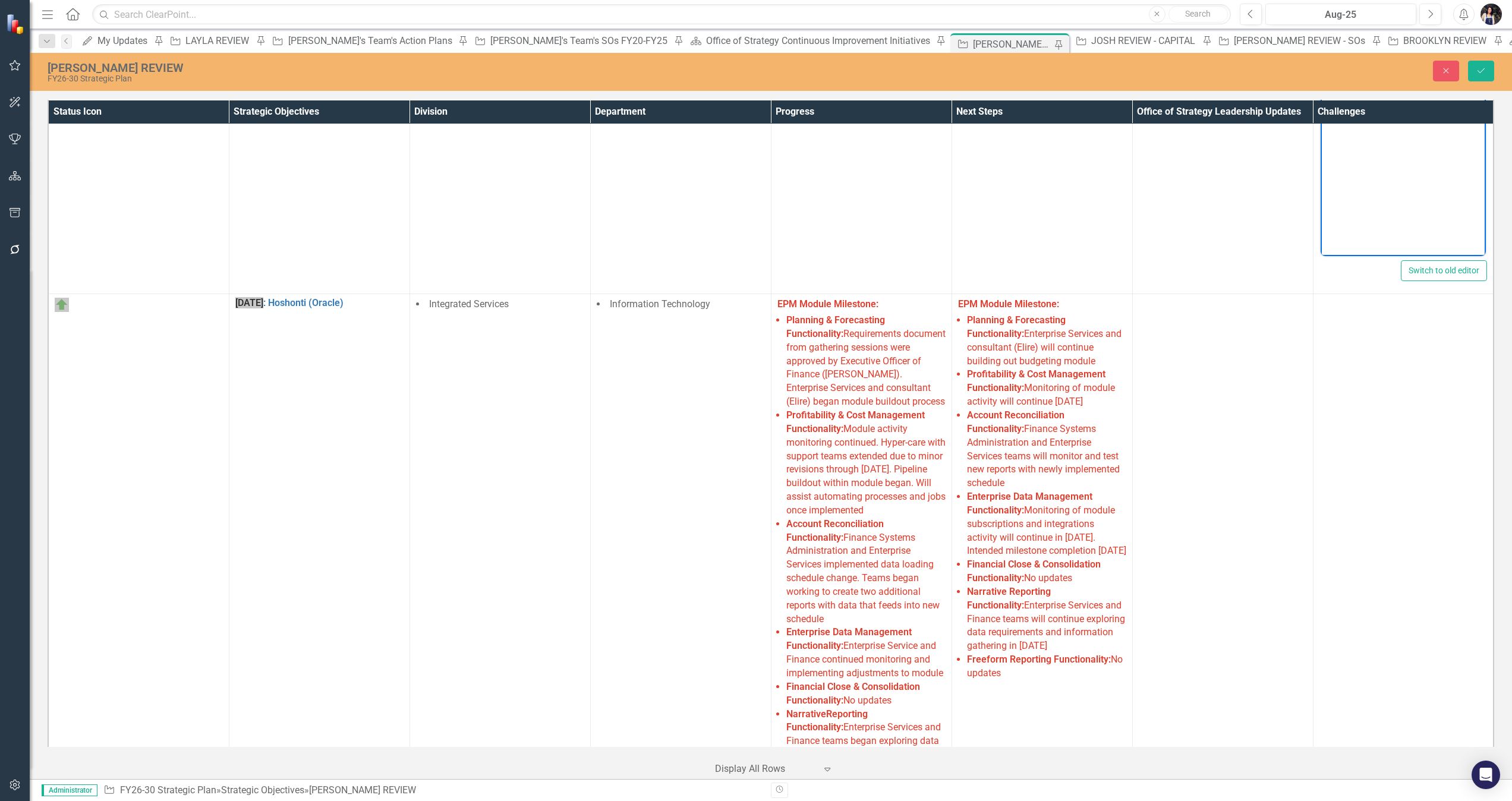
scroll to position [409, 0]
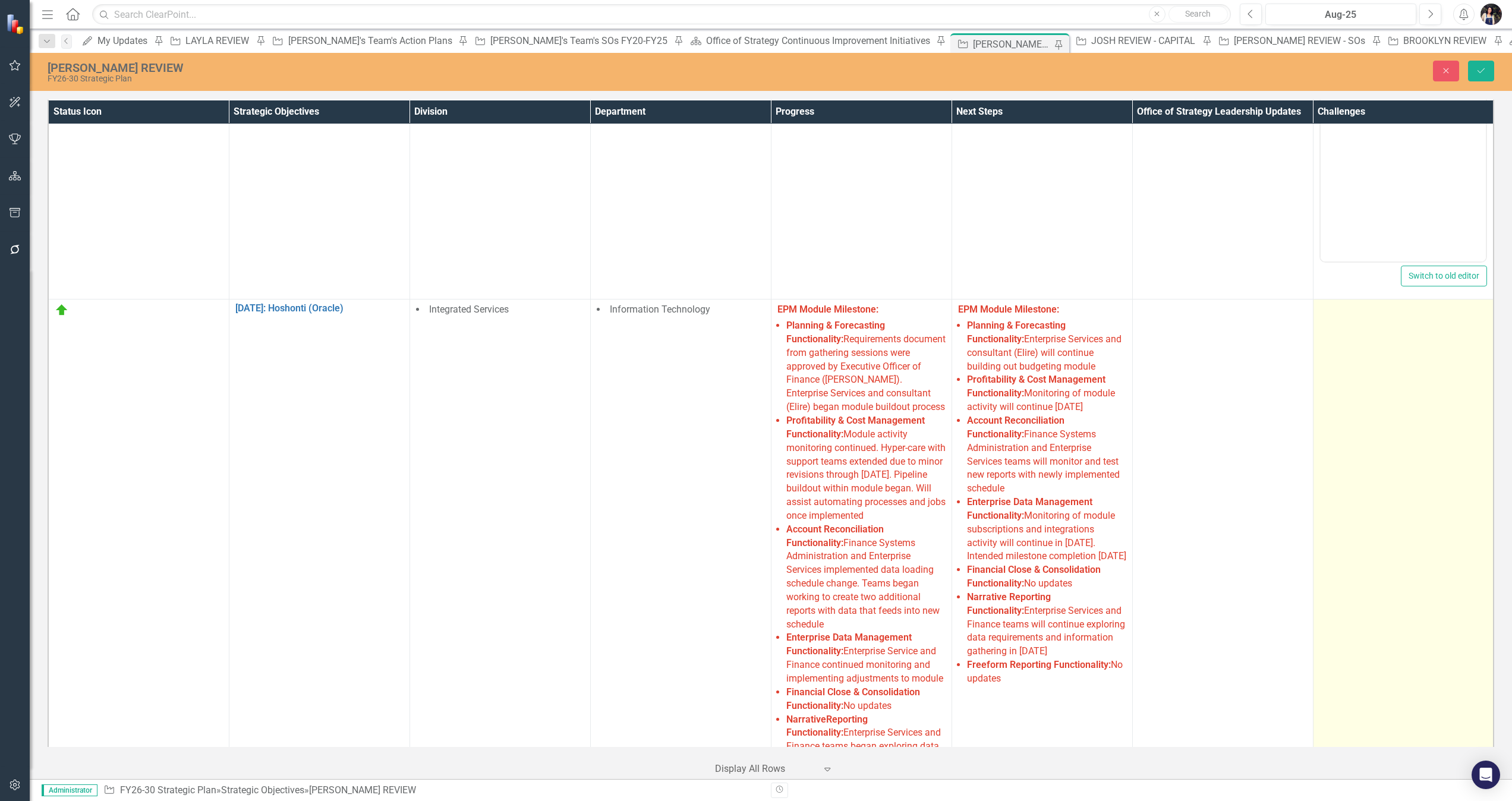
click at [1007, 504] on td at bounding box center [1403, 556] width 181 height 515
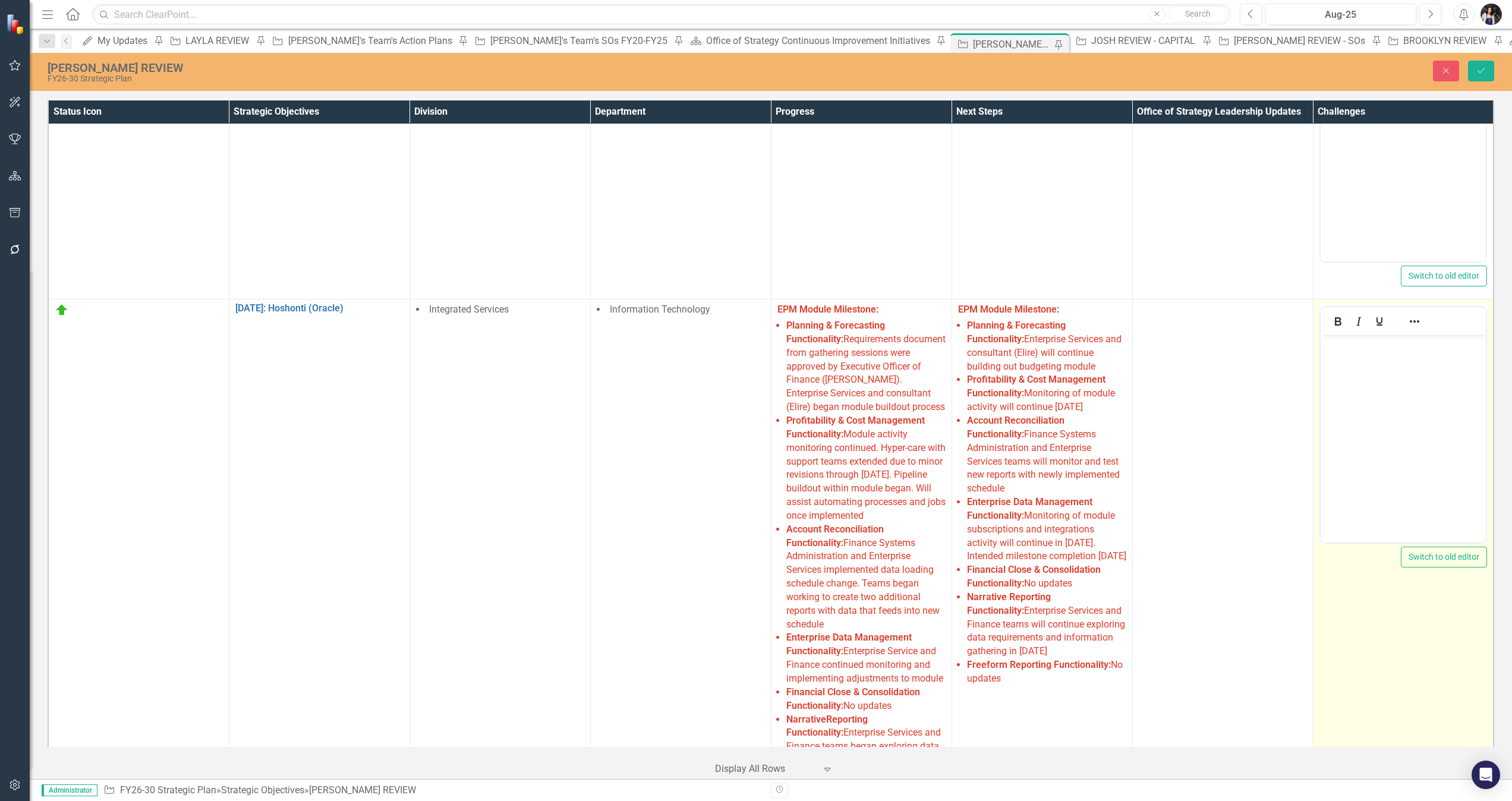
scroll to position [0, 0]
drag, startPoint x: 2713, startPoint y: 840, endPoint x: 1394, endPoint y: 485, distance: 1365.9
click at [1007, 485] on body "Rich Text Area. Press ALT-0 for help." at bounding box center [1402, 425] width 166 height 179
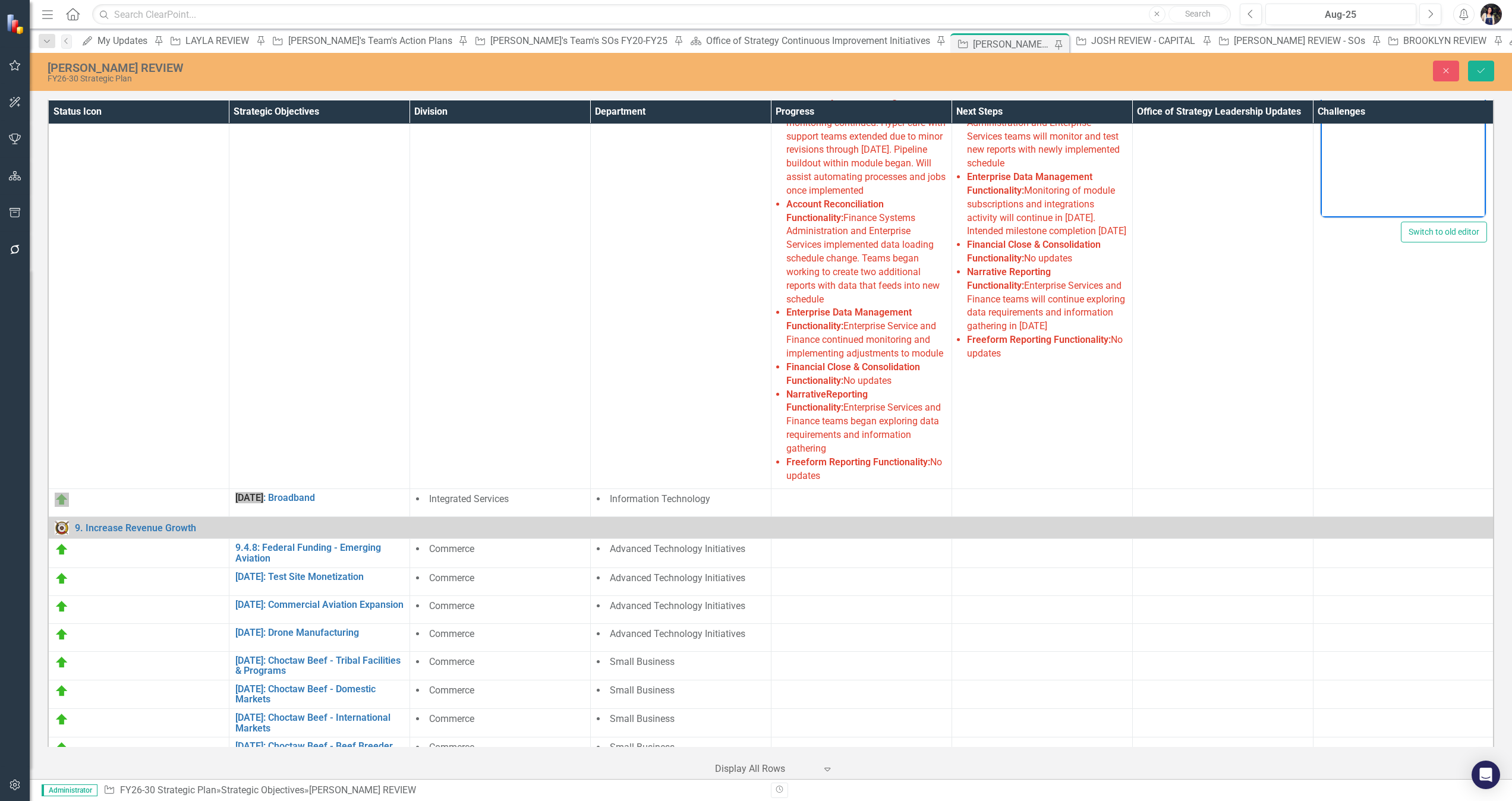
scroll to position [717, 0]
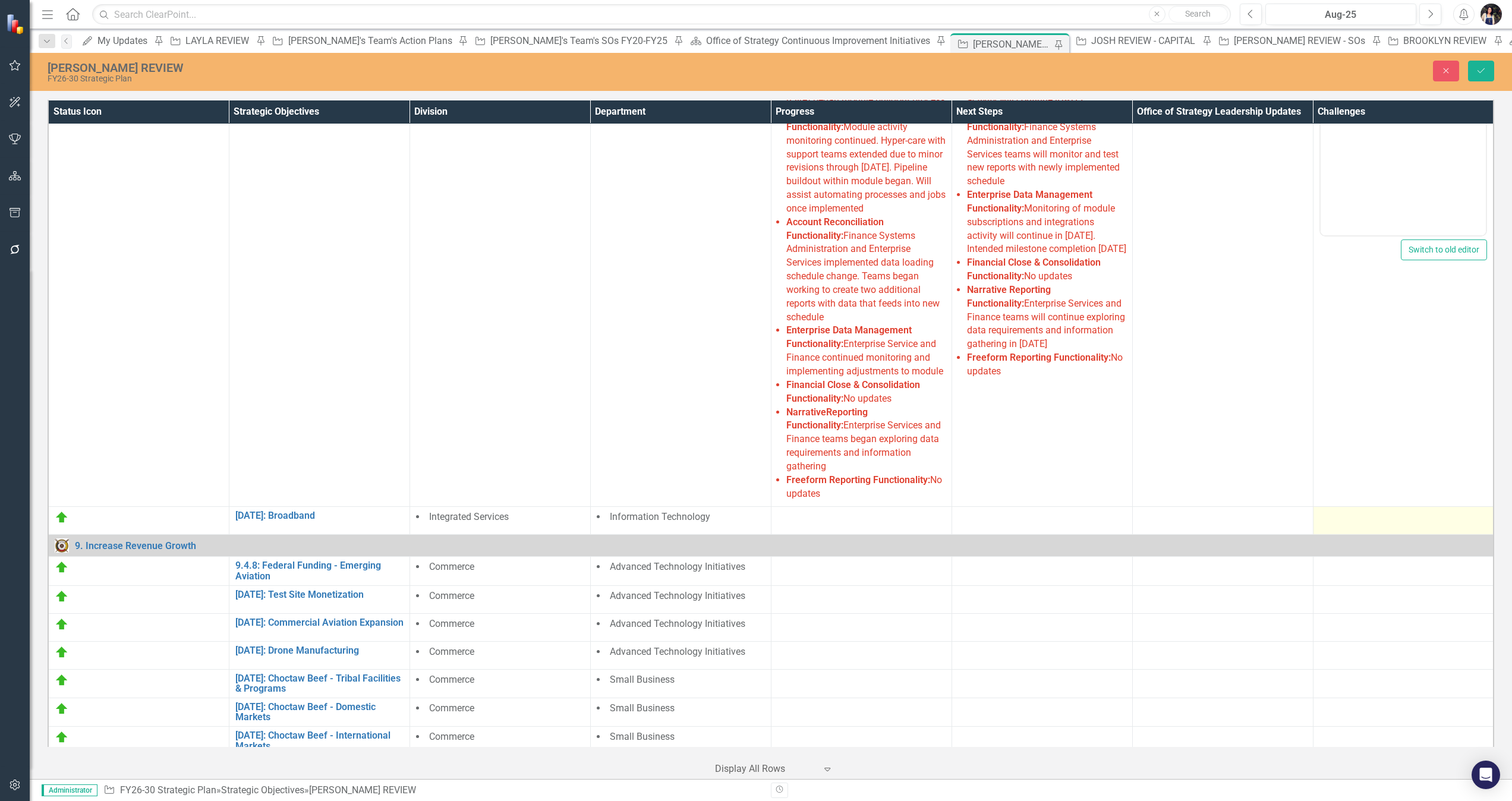
click at [1007, 510] on div at bounding box center [1403, 517] width 168 height 14
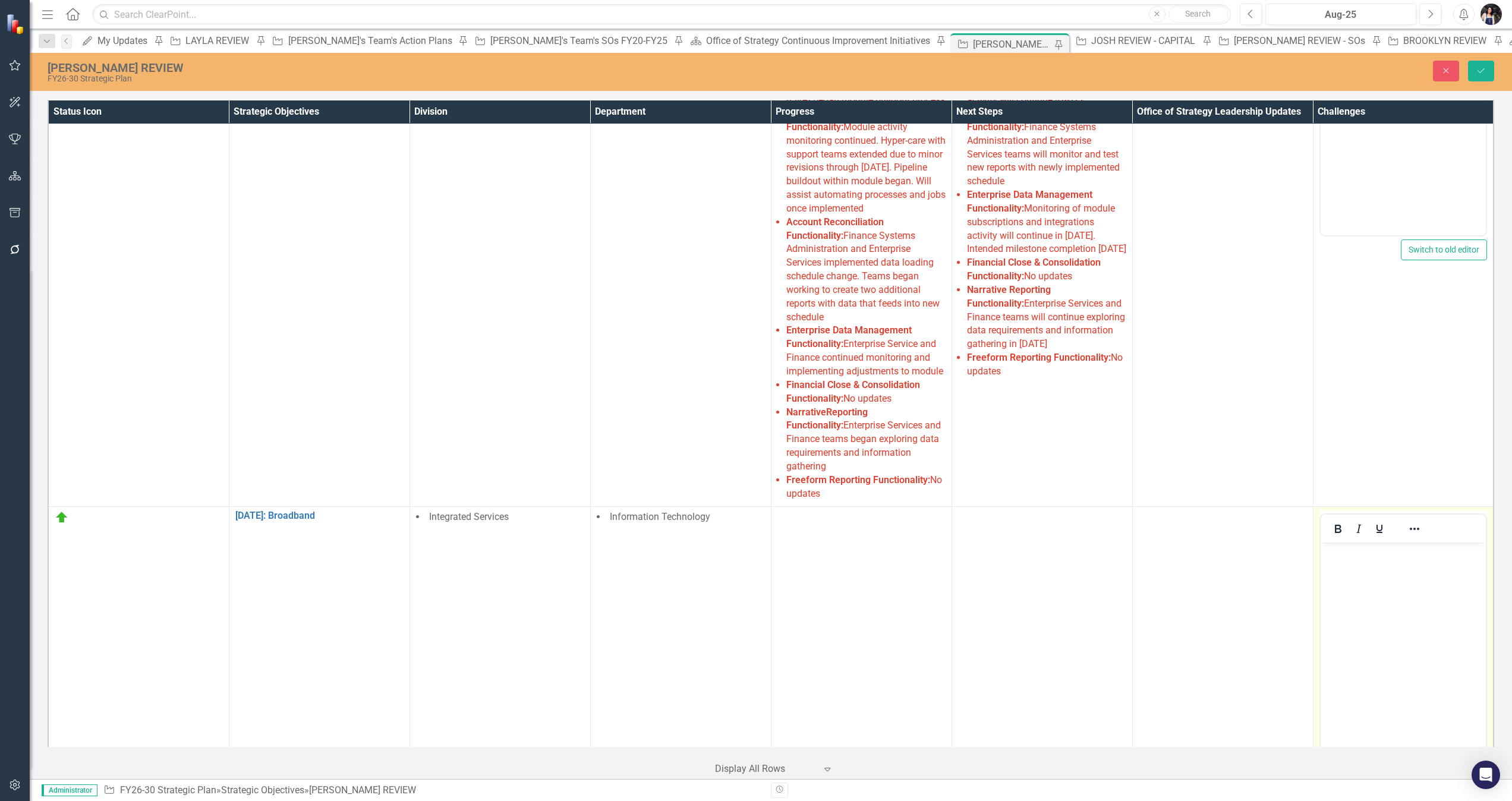
scroll to position [0, 0]
drag, startPoint x: 2647, startPoint y: 972, endPoint x: 1401, endPoint y: 663, distance: 1283.7
click at [1007, 534] on body "Rich Text Area. Press ALT-0 for help." at bounding box center [1402, 632] width 166 height 179
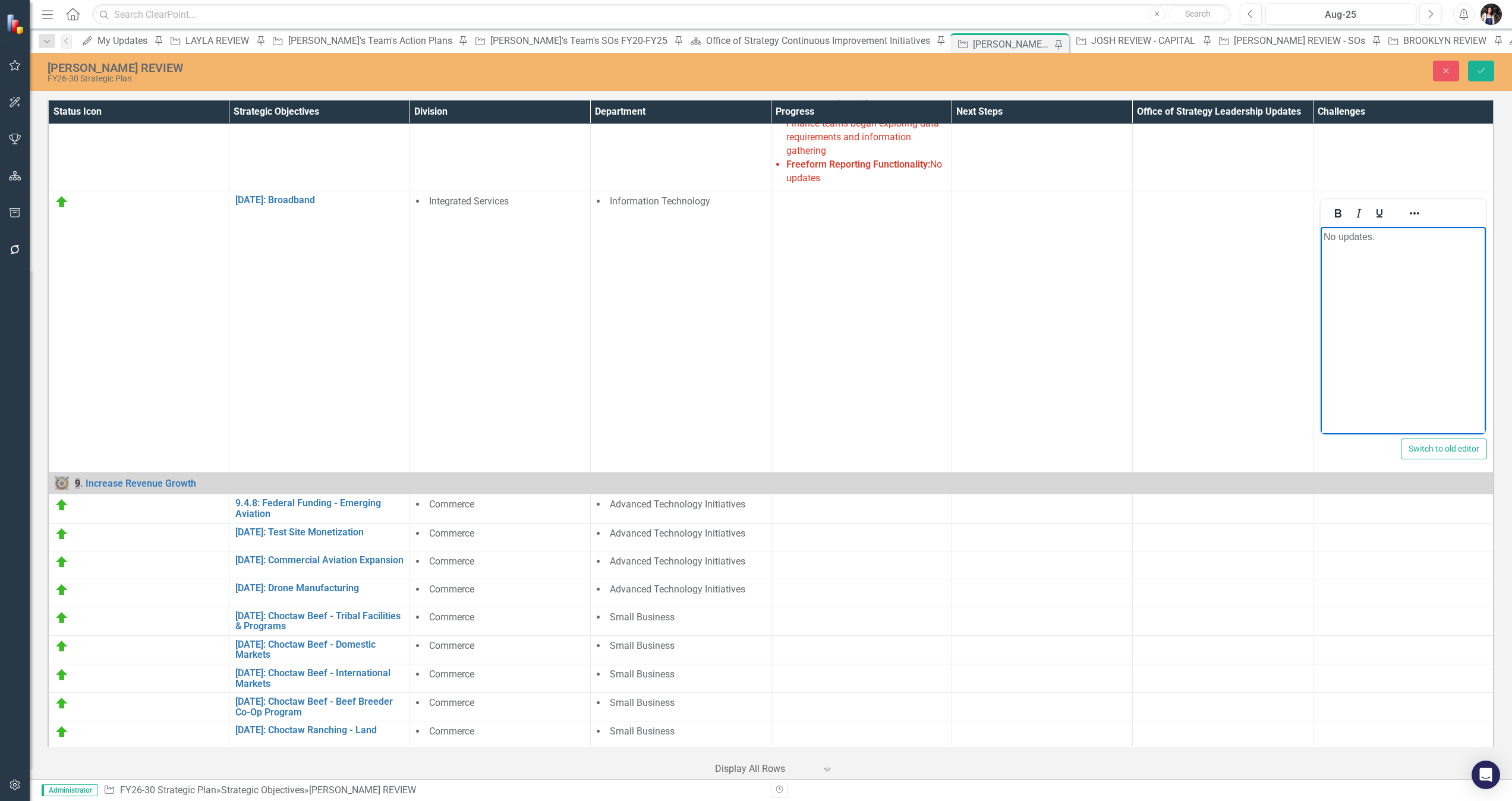
scroll to position [1037, 0]
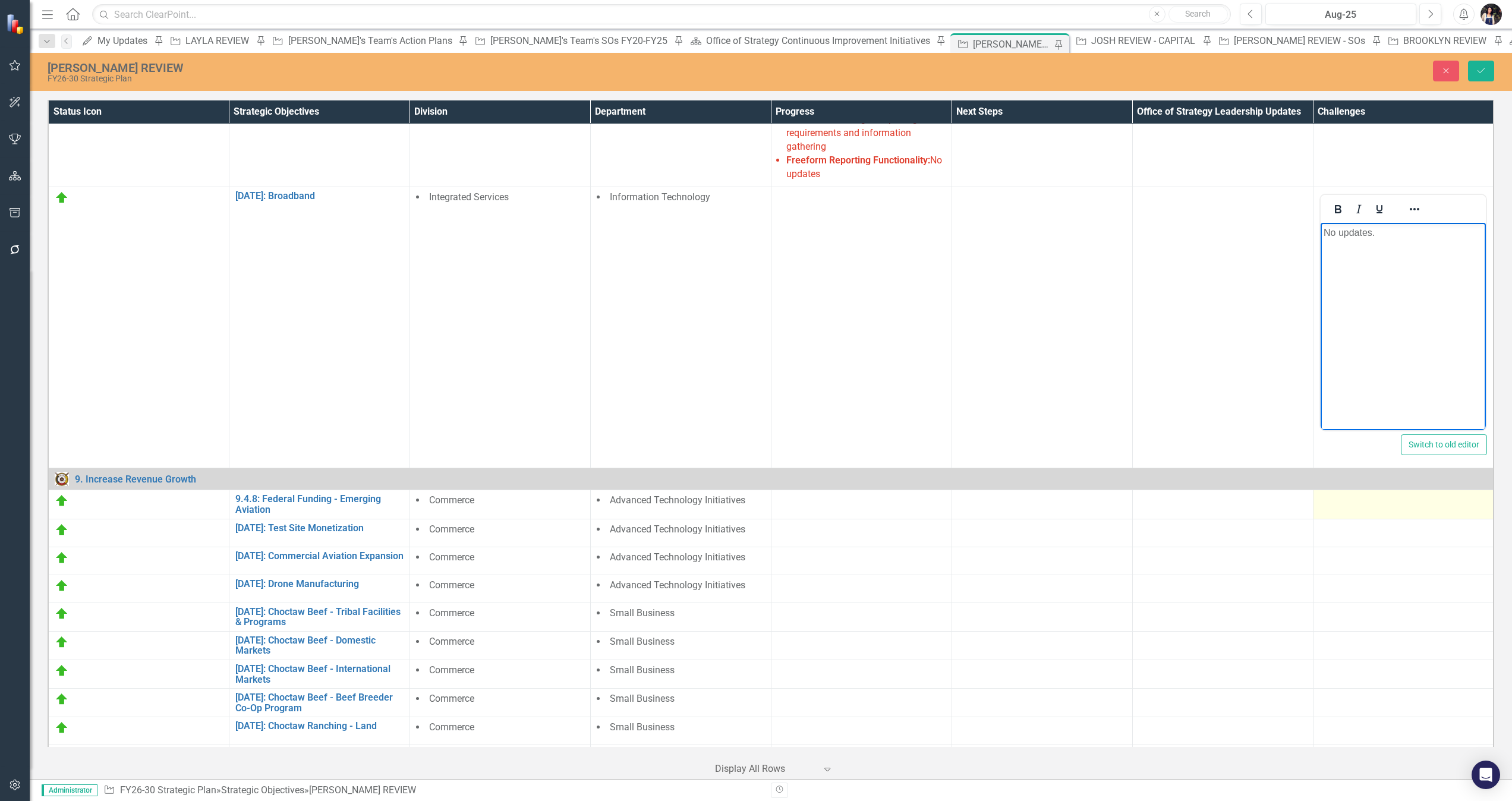
click at [1007, 491] on td at bounding box center [1403, 504] width 181 height 29
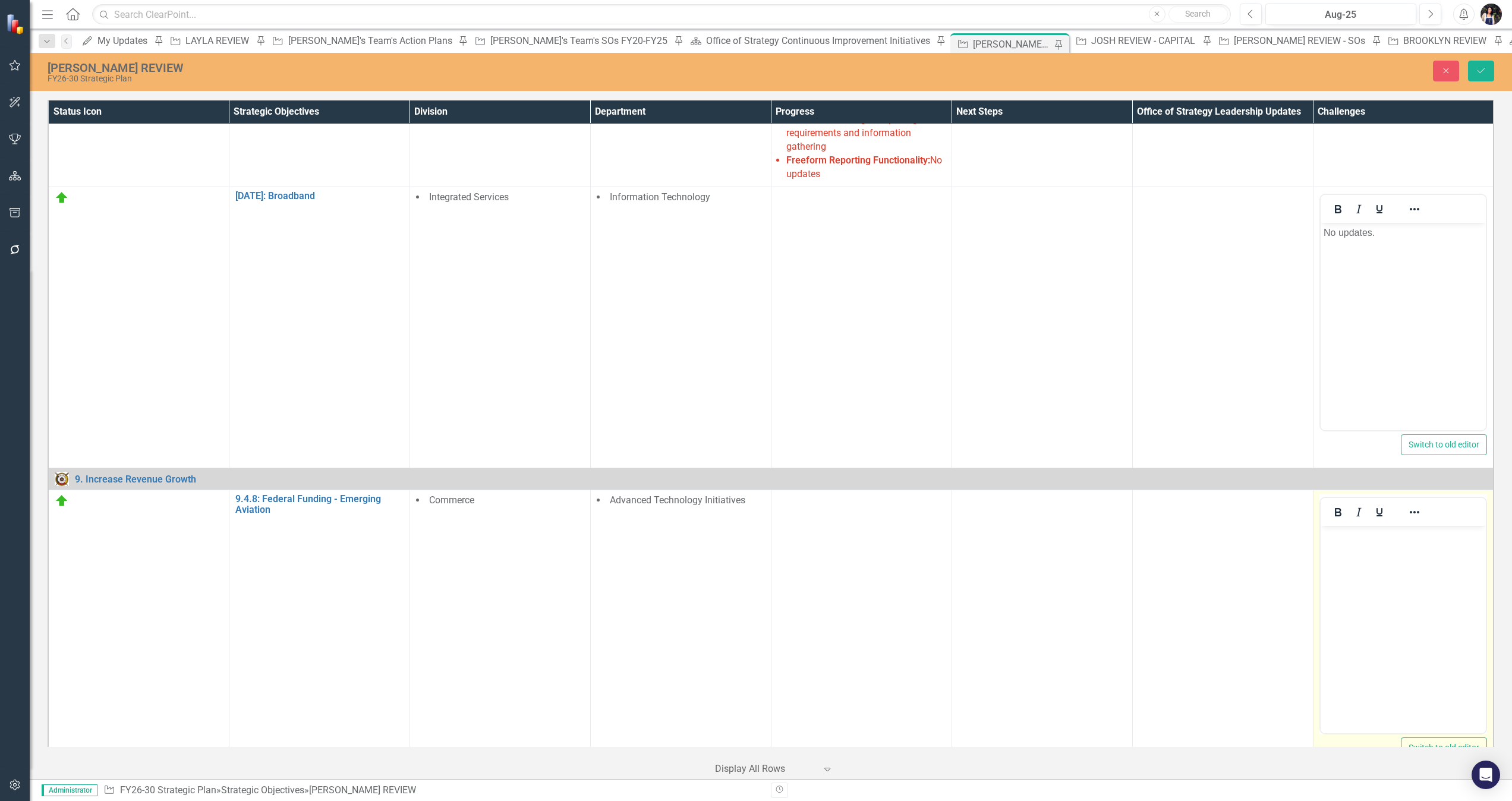
scroll to position [0, 0]
drag, startPoint x: 2632, startPoint y: 945, endPoint x: 1393, endPoint y: 599, distance: 1286.4
click at [1007, 534] on body "Rich Text Area. Press ALT-0 for help." at bounding box center [1402, 616] width 166 height 179
click at [1007, 534] on td at bounding box center [1403, 786] width 181 height 28
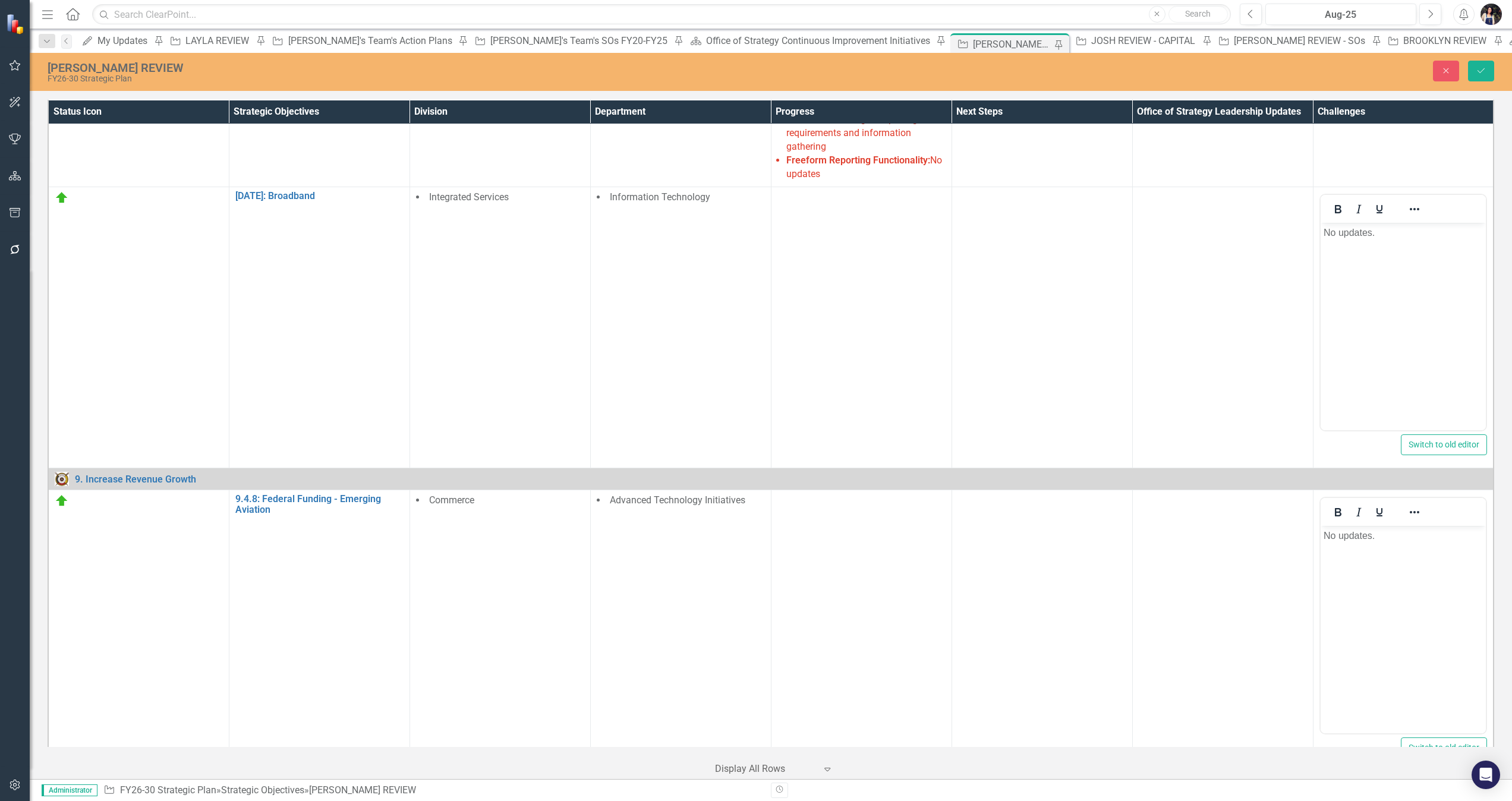
click at [1007, 534] on div at bounding box center [1358, 794] width 77 height 23
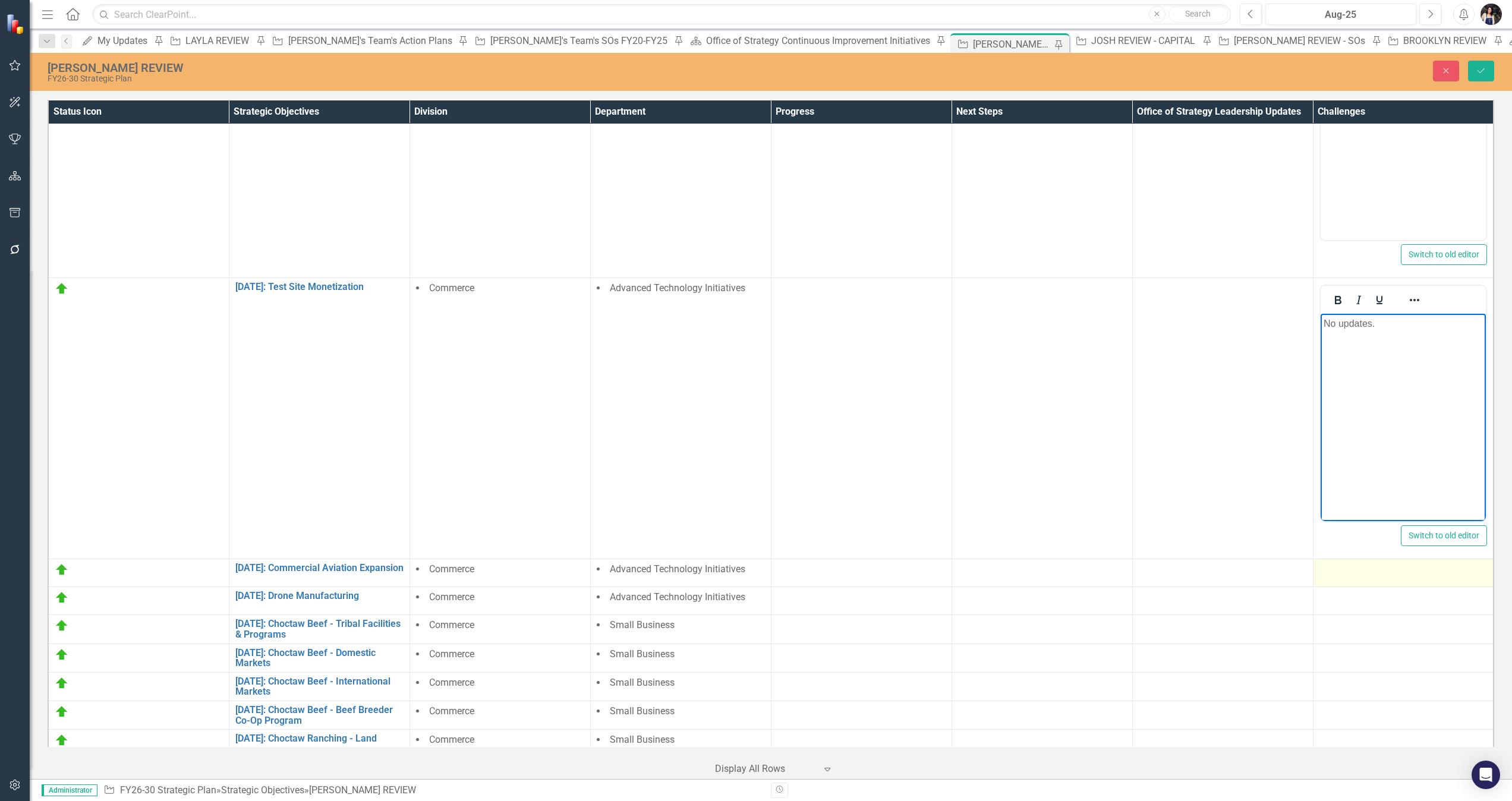
click at [1007, 534] on div at bounding box center [1403, 570] width 168 height 14
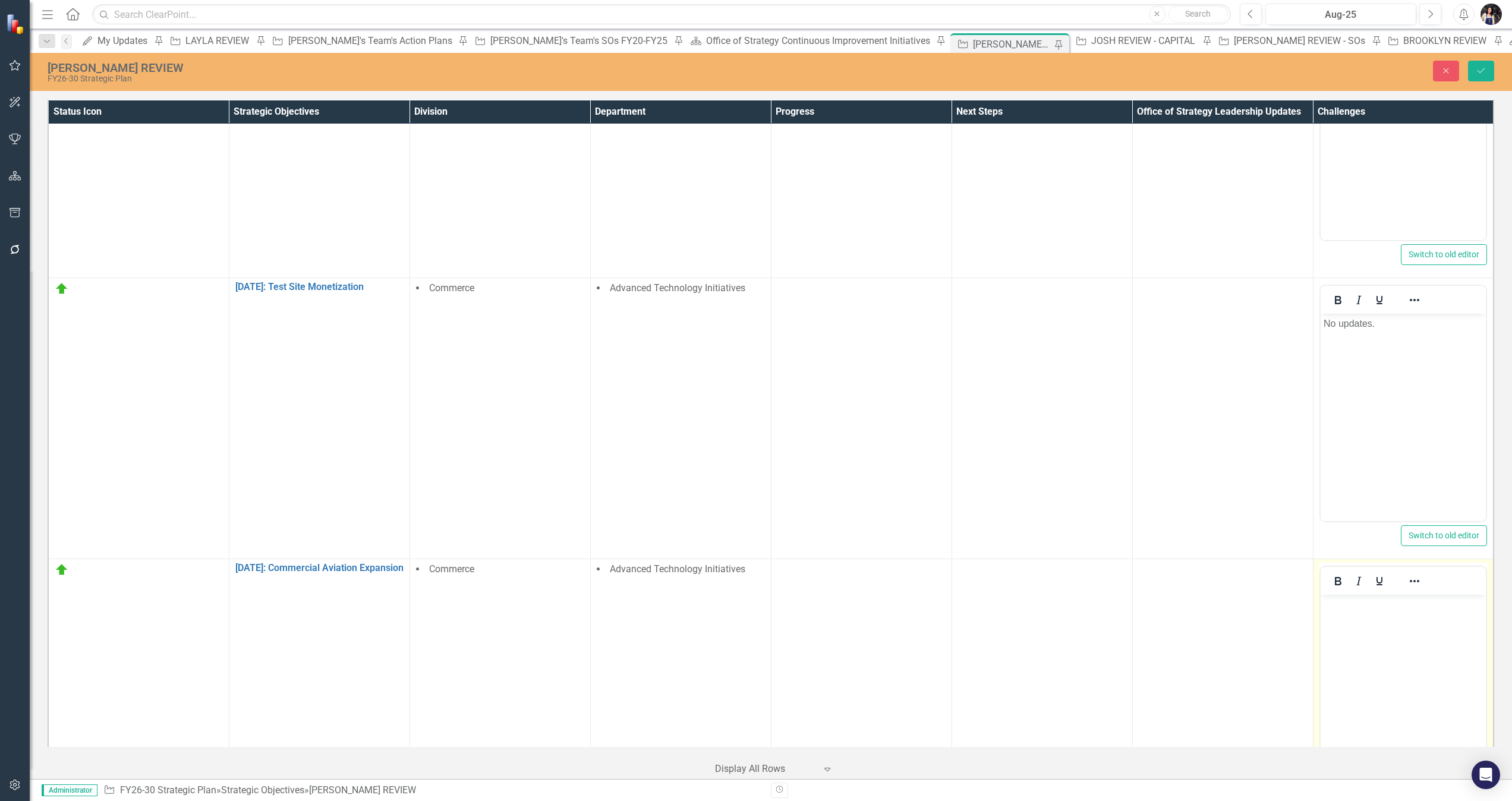
scroll to position [0, 0]
drag, startPoint x: 2643, startPoint y: 1076, endPoint x: 1385, endPoint y: 681, distance: 1318.6
click at [1007, 534] on body "Rich Text Area. Press ALT-0 for help." at bounding box center [1402, 685] width 166 height 179
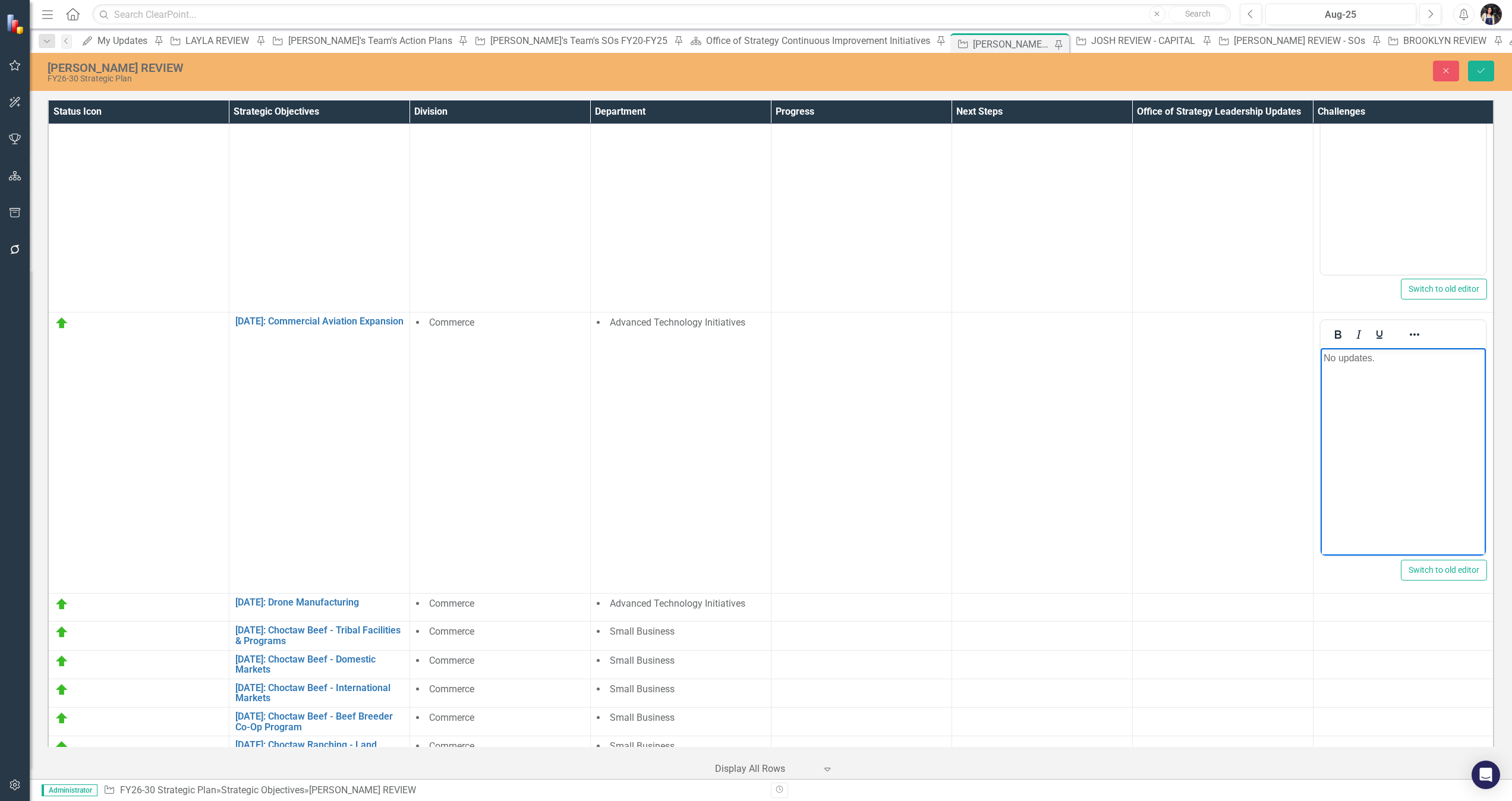
click at [1007, 534] on div at bounding box center [1403, 802] width 168 height 14
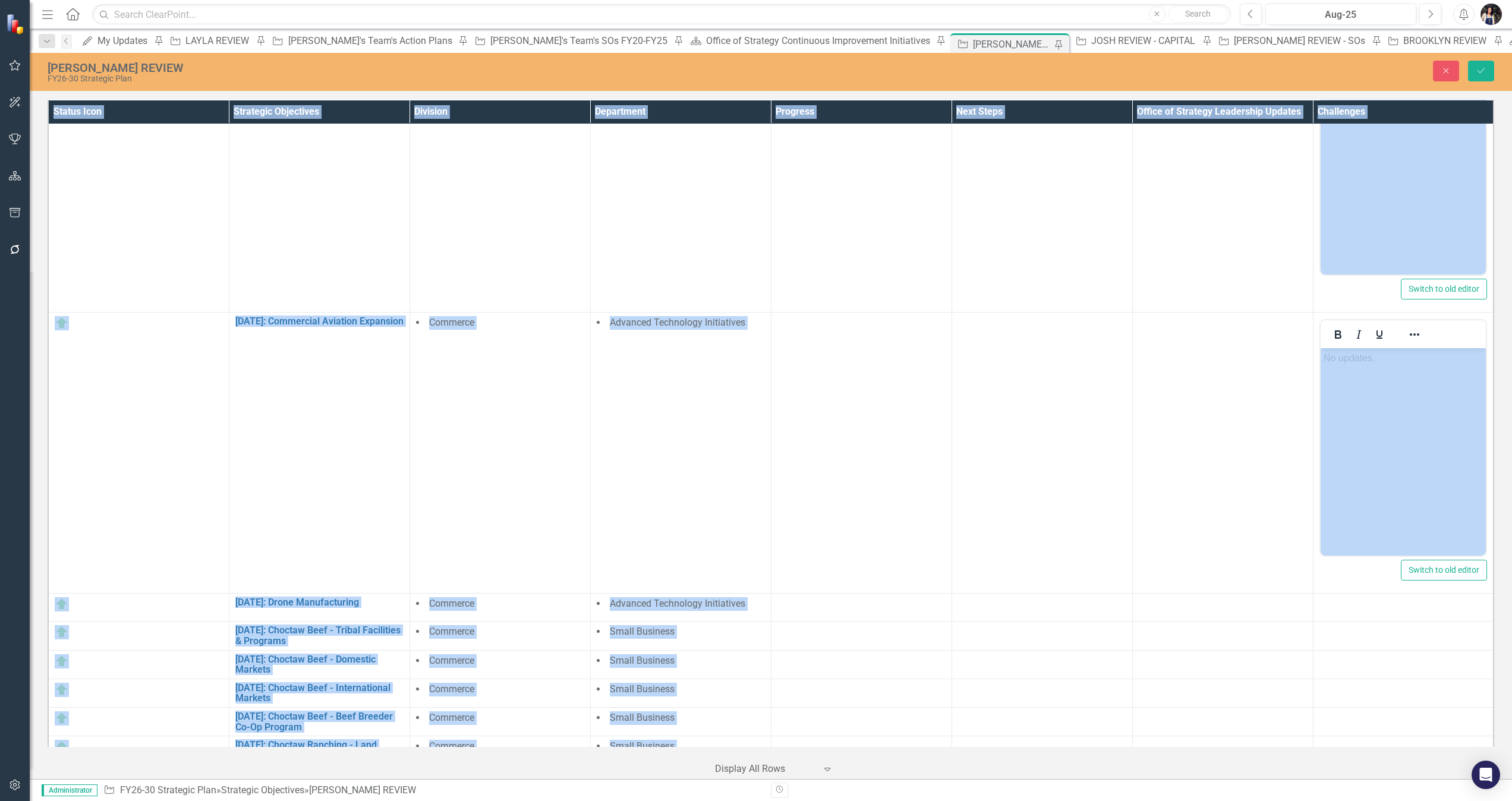
click at [1007, 534] on div at bounding box center [1403, 802] width 168 height 14
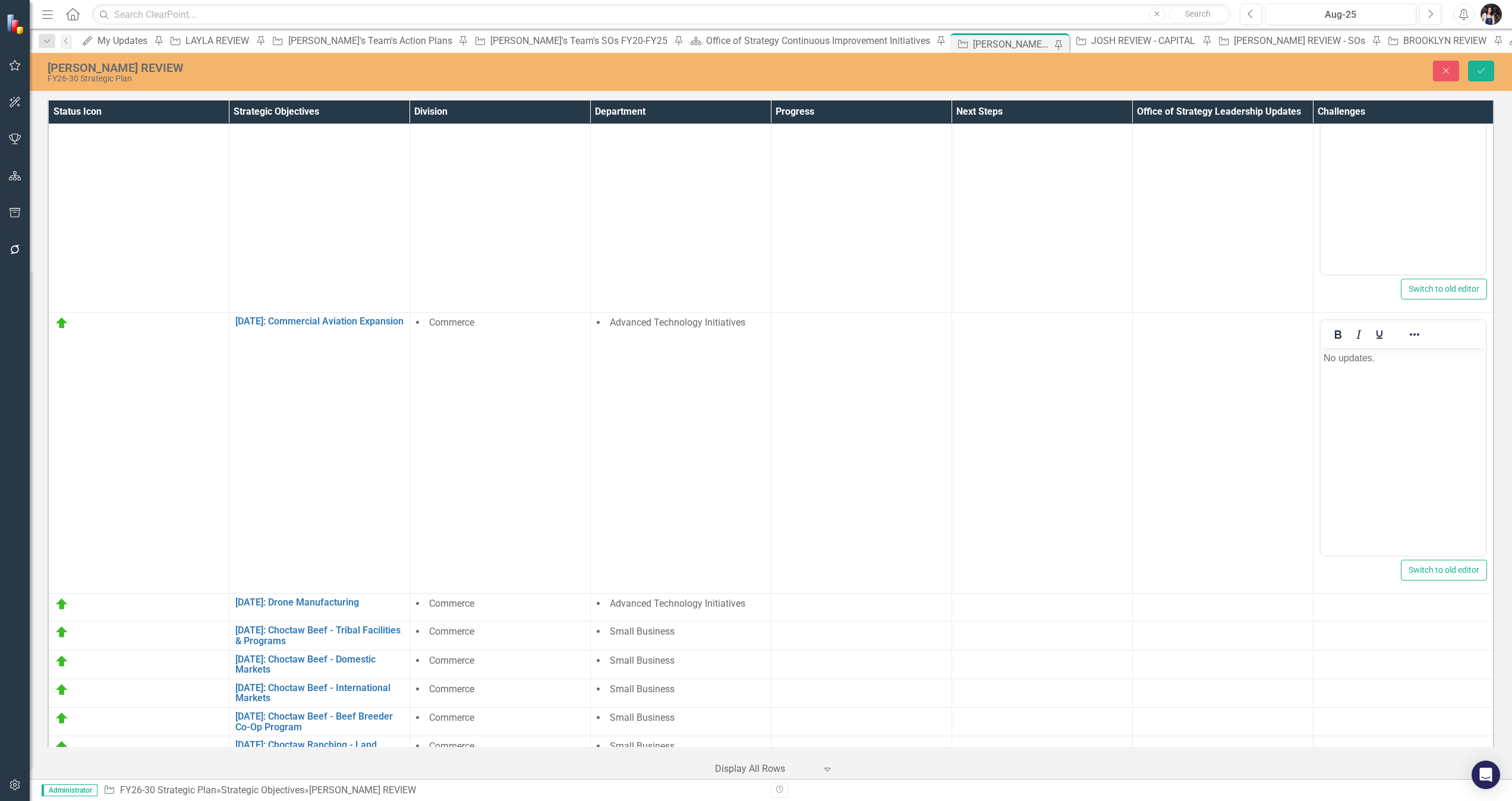
click at [1007, 534] on div "Status Icon Strategic Objectives Division Department Progress Next Steps Office…" at bounding box center [771, 438] width 1482 height 682
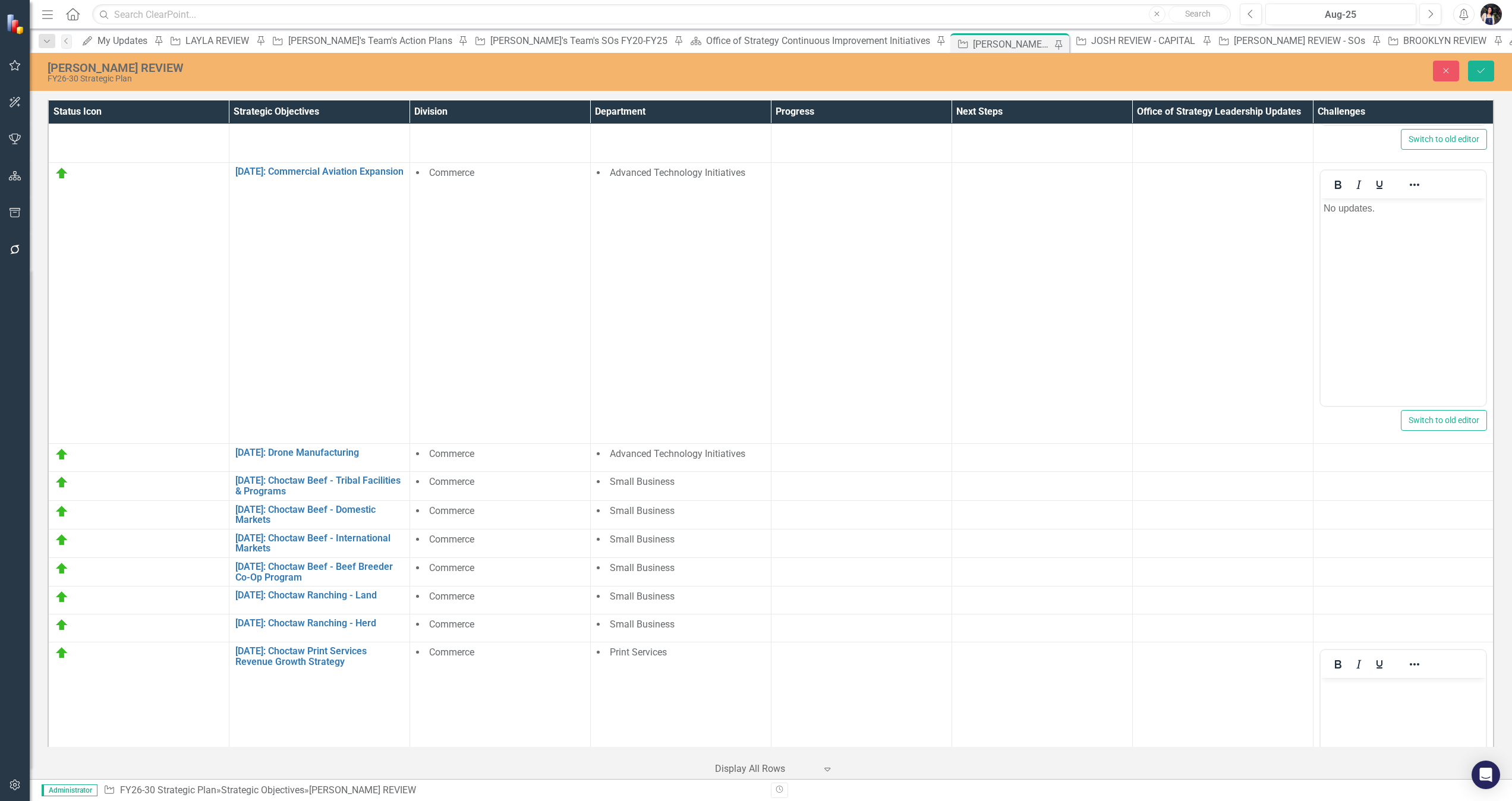
scroll to position [2030, 0]
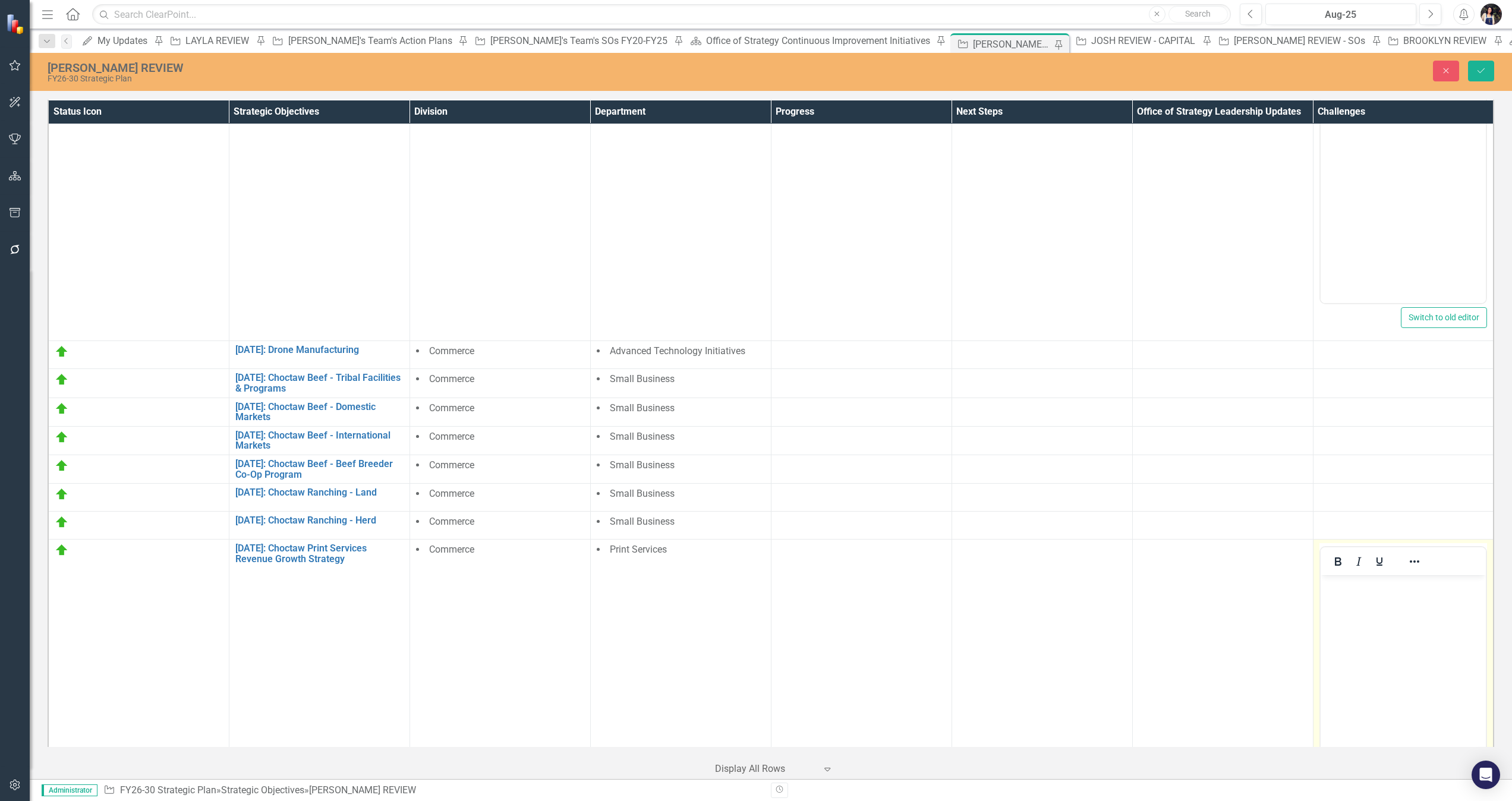
click at [1007, 534] on body "Rich Text Area. Press ALT-0 for help." at bounding box center [1402, 665] width 166 height 179
click at [1007, 512] on td at bounding box center [1403, 526] width 181 height 28
click at [1007, 69] on icon "Save" at bounding box center [1481, 70] width 11 height 8
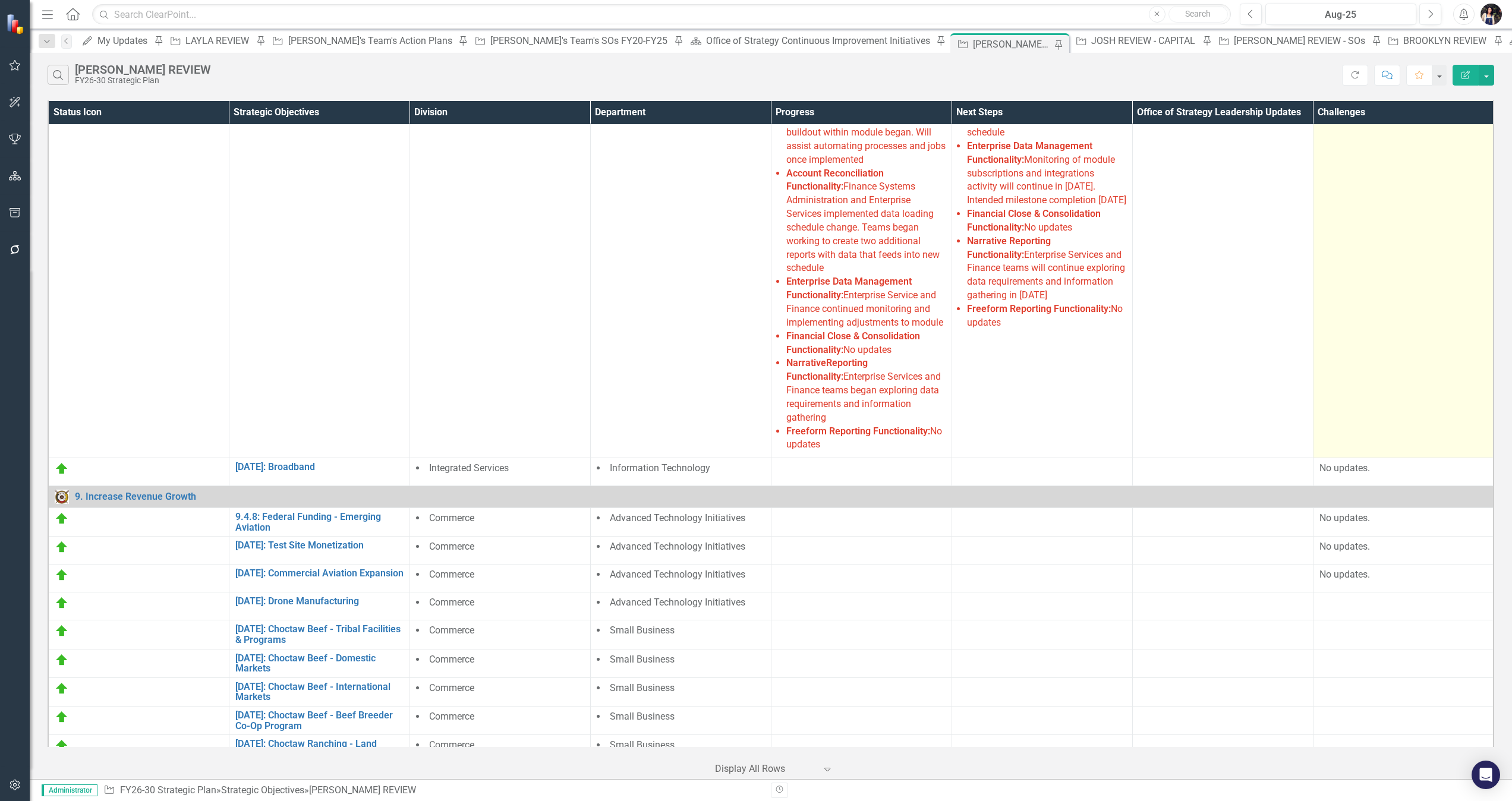
scroll to position [288, 0]
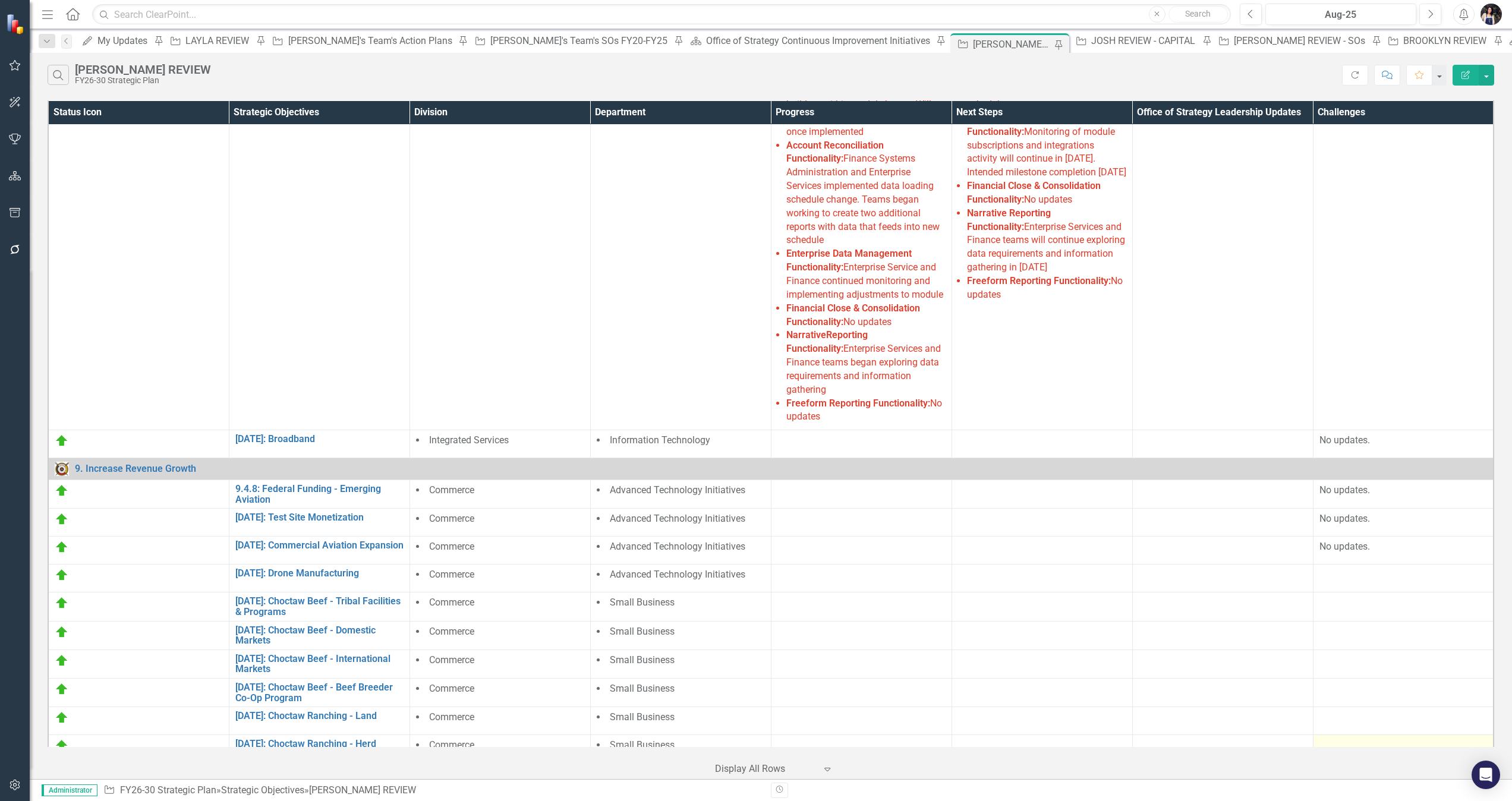
click at [1007, 534] on div at bounding box center [1403, 745] width 168 height 14
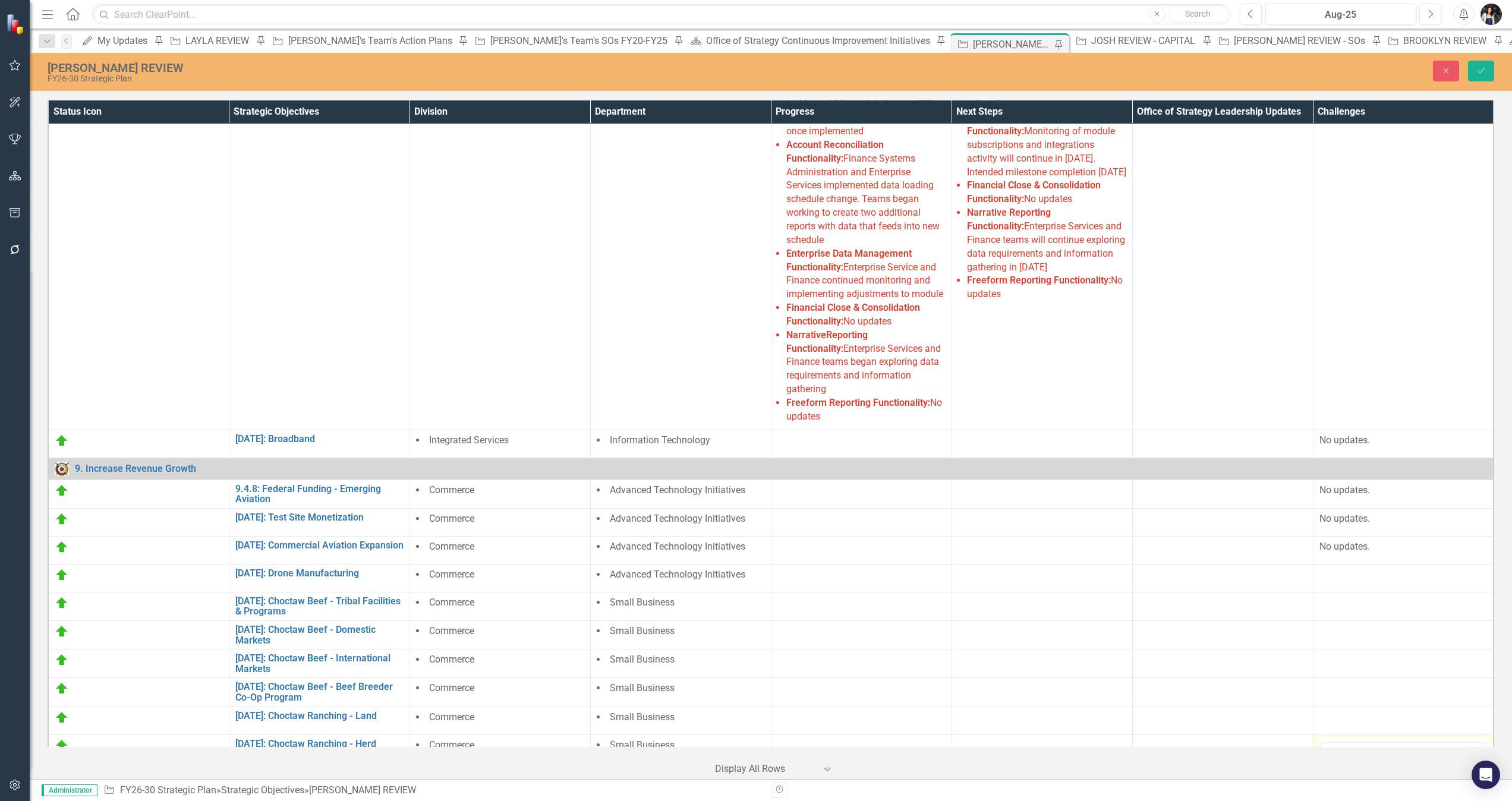
scroll to position [0, 0]
click at [1007, 534] on div at bounding box center [1403, 757] width 166 height 28
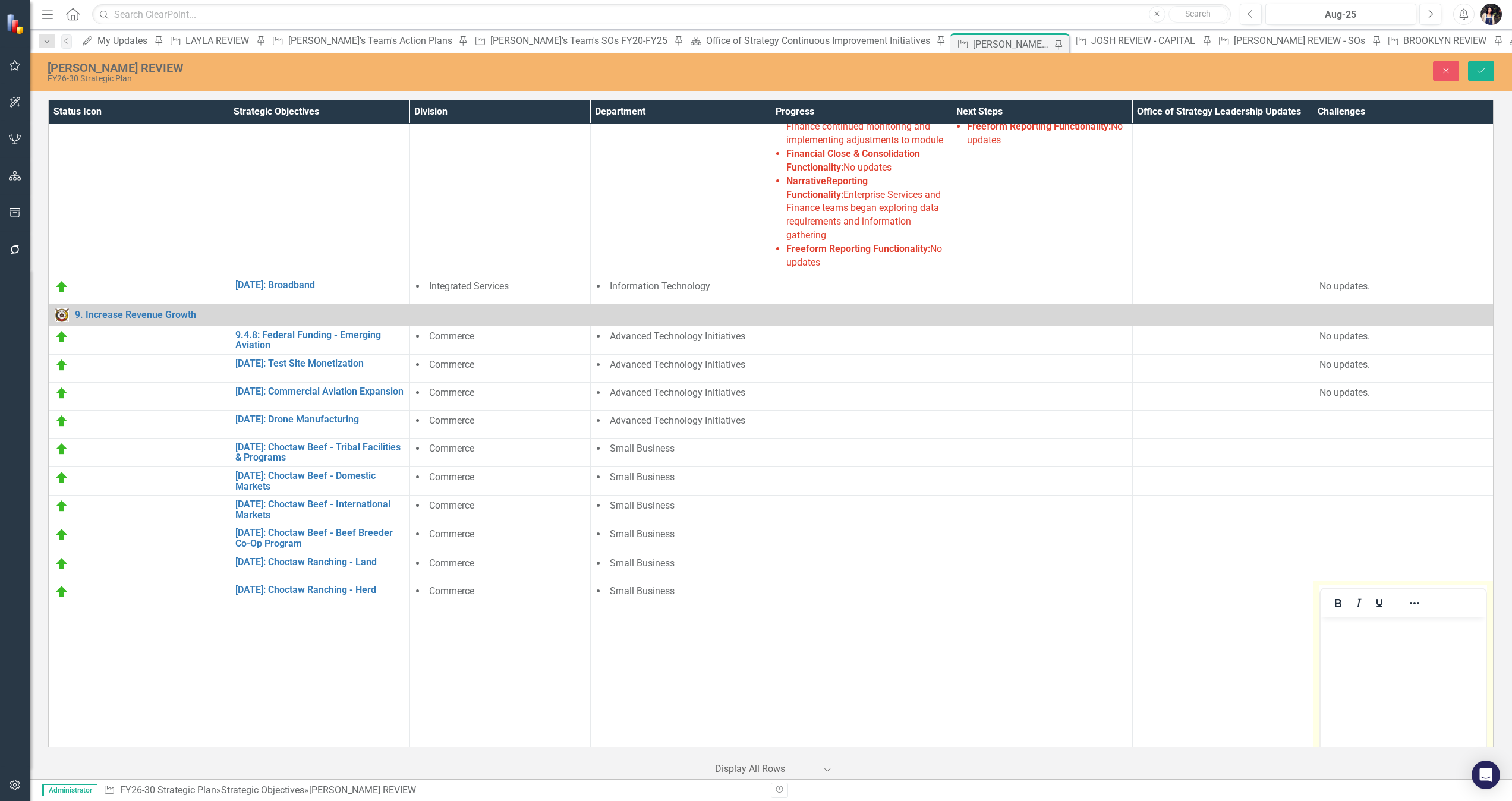
scroll to position [457, 0]
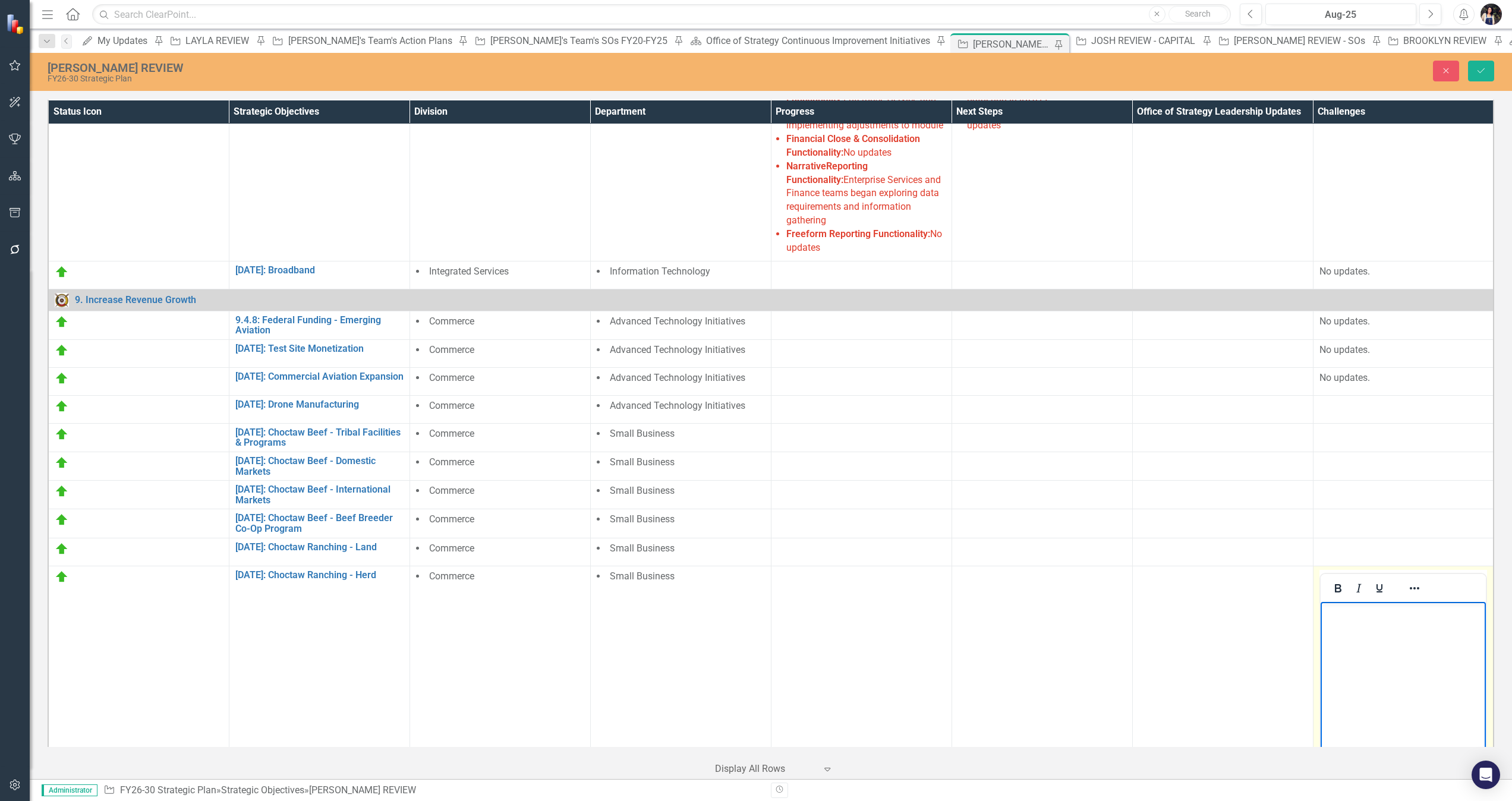
click at [1007, 534] on body "Rich Text Area. Press ALT-0 for help." at bounding box center [1402, 691] width 166 height 179
click at [1007, 534] on div at bounding box center [1403, 548] width 168 height 14
drag, startPoint x: 2651, startPoint y: 1081, endPoint x: 1384, endPoint y: 621, distance: 1347.9
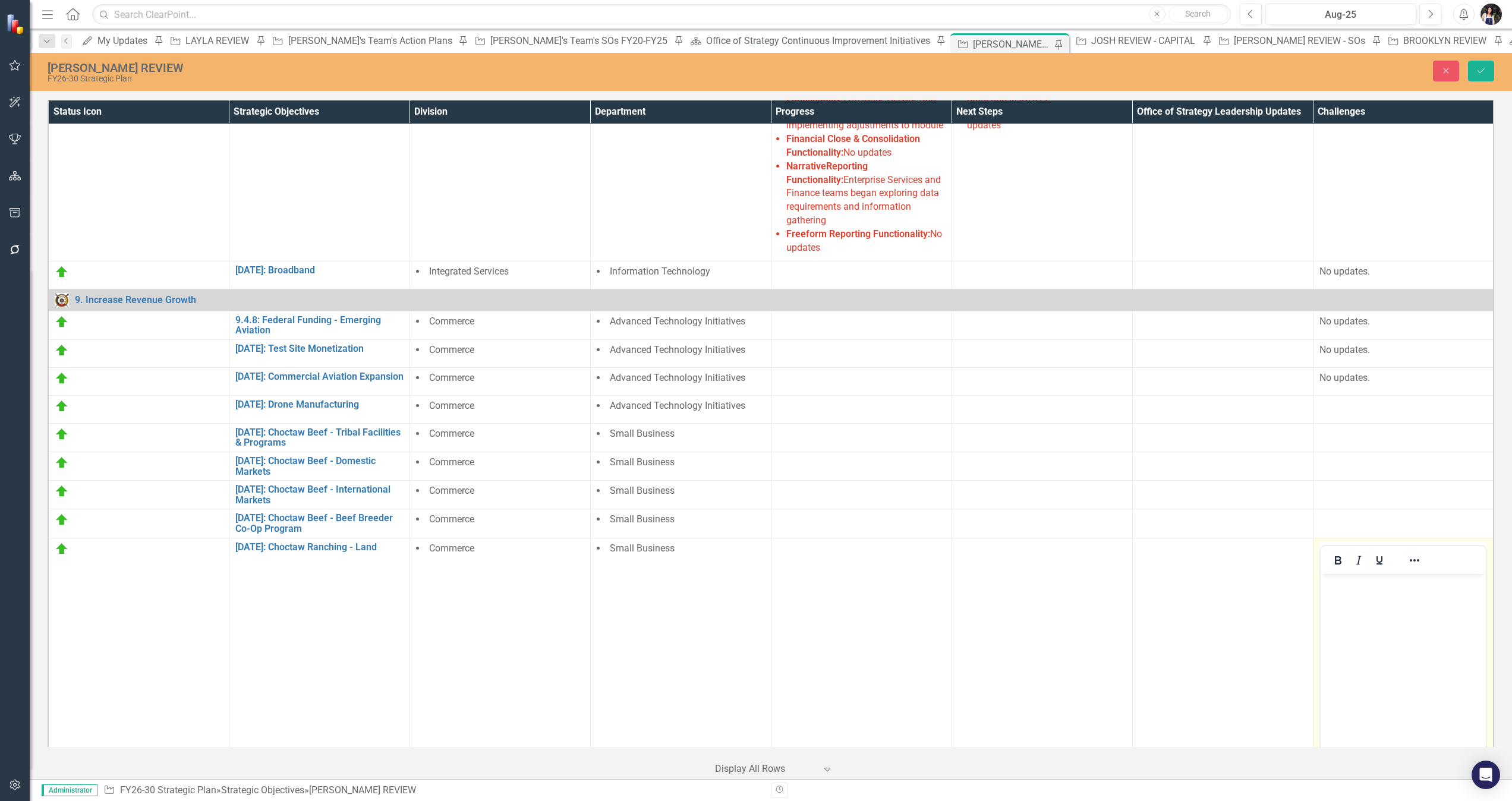
click at [1007, 534] on body "Rich Text Area. Press ALT-0 for help." at bounding box center [1402, 663] width 166 height 179
click at [1007, 513] on div at bounding box center [1403, 520] width 168 height 14
drag, startPoint x: 2662, startPoint y: 1024, endPoint x: 1397, endPoint y: 609, distance: 1331.3
click at [1007, 534] on body "Rich Text Area. Press ALT-0 for help." at bounding box center [1402, 635] width 166 height 179
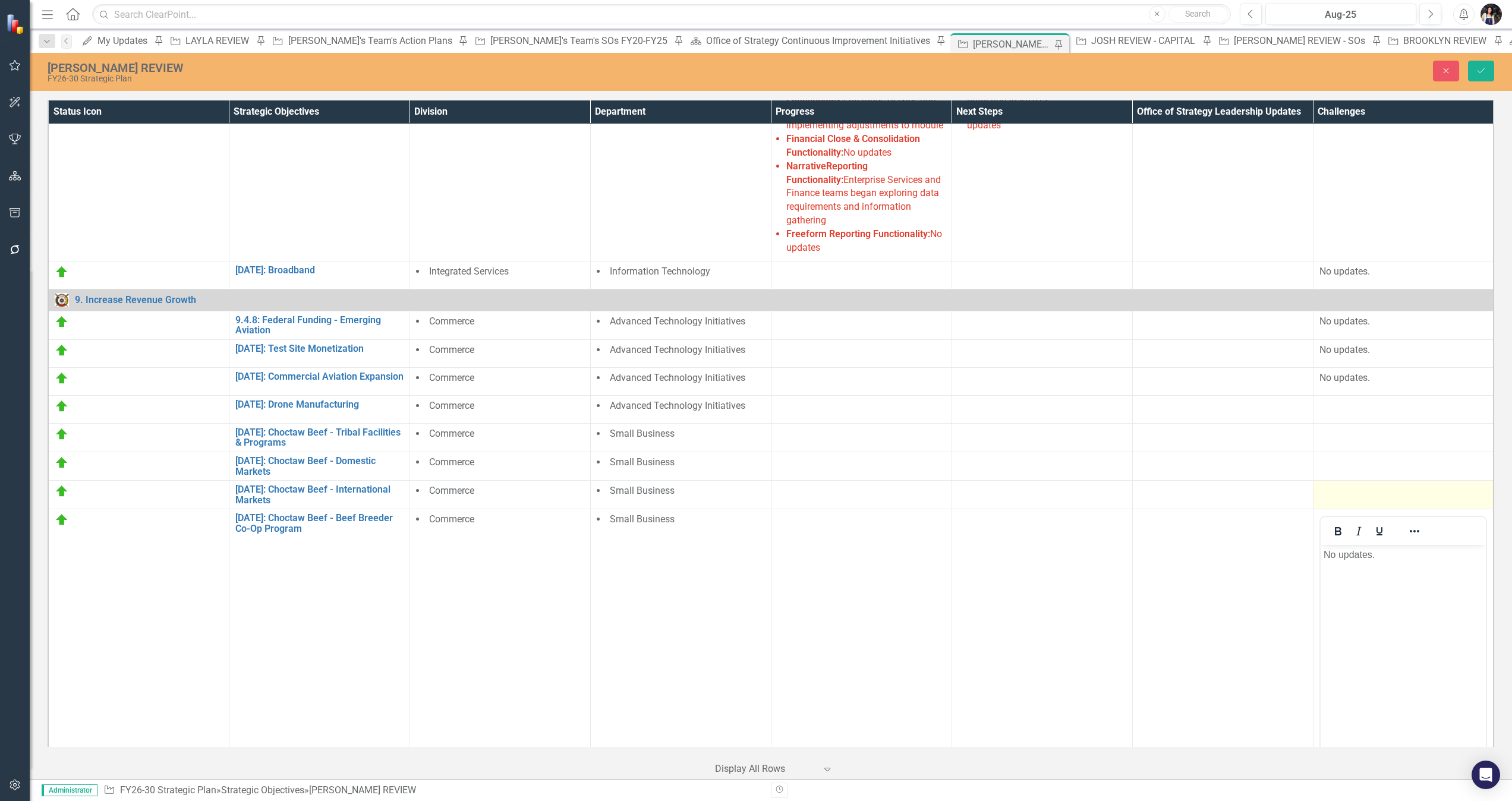
click at [1007, 481] on td at bounding box center [1403, 495] width 181 height 29
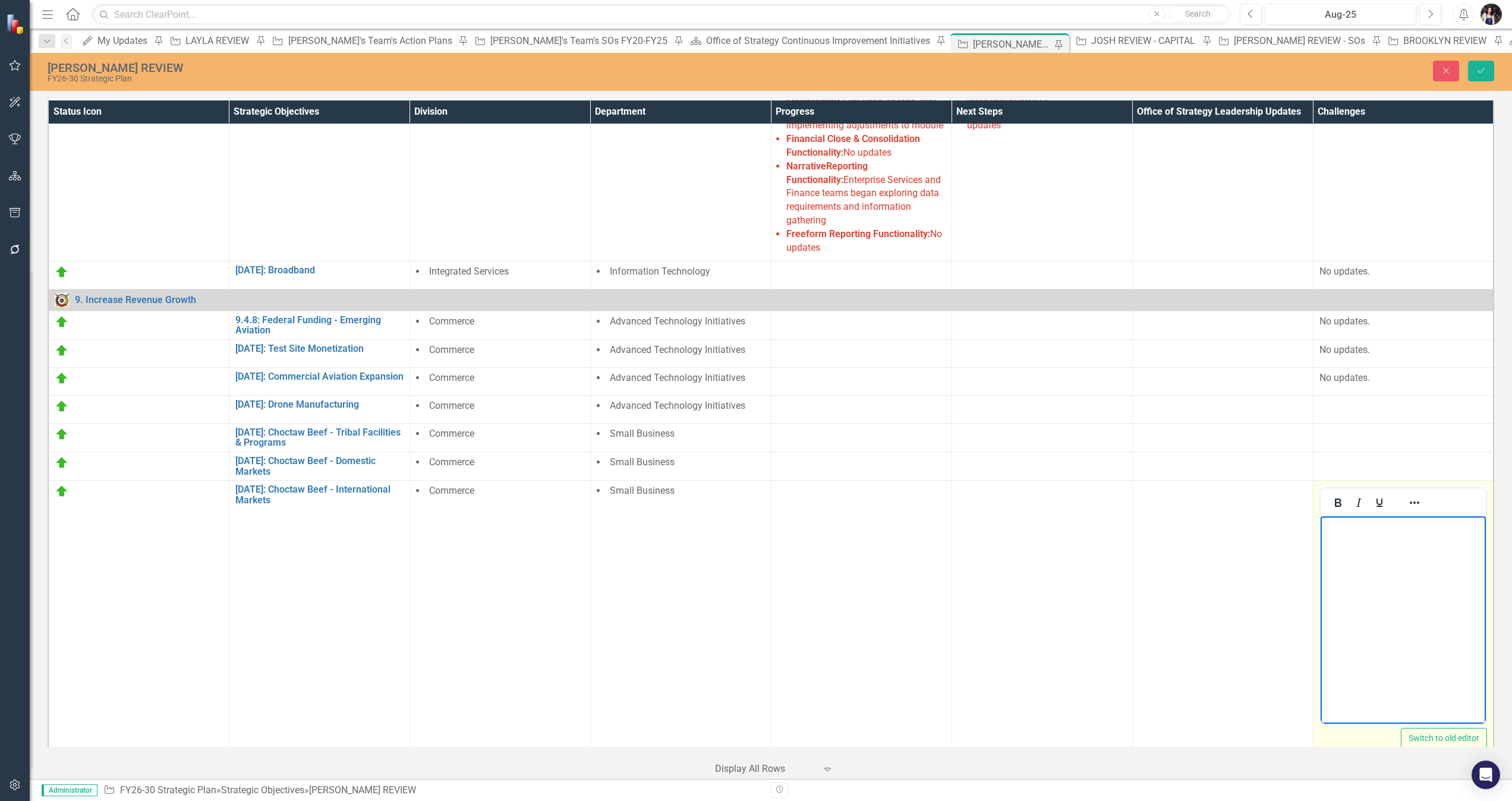
drag, startPoint x: 2653, startPoint y: 971, endPoint x: 1401, endPoint y: 575, distance: 1313.1
click at [1007, 534] on body "Rich Text Area. Press ALT-0 for help." at bounding box center [1402, 606] width 166 height 179
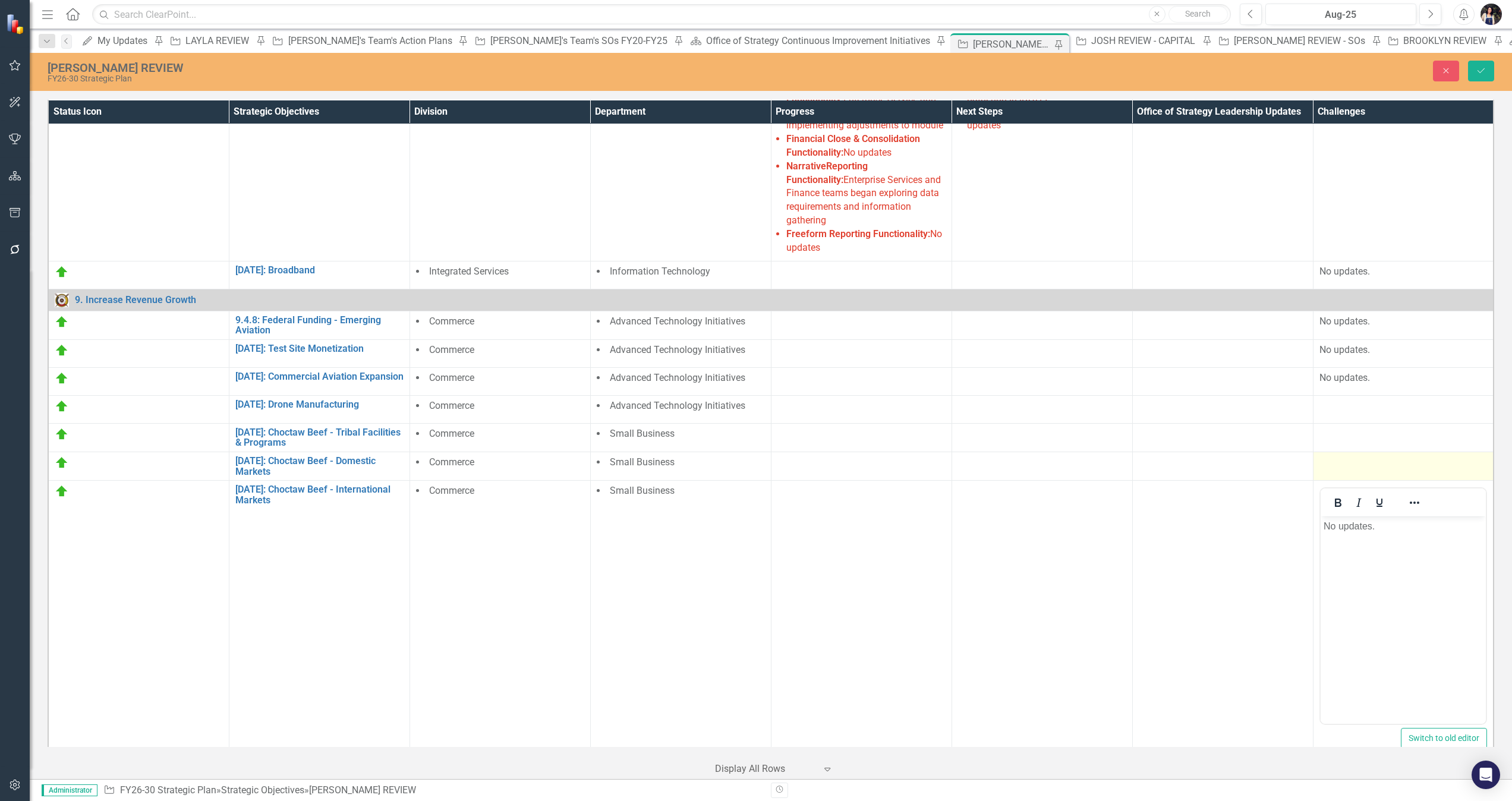
click at [1007, 456] on div at bounding box center [1403, 463] width 168 height 14
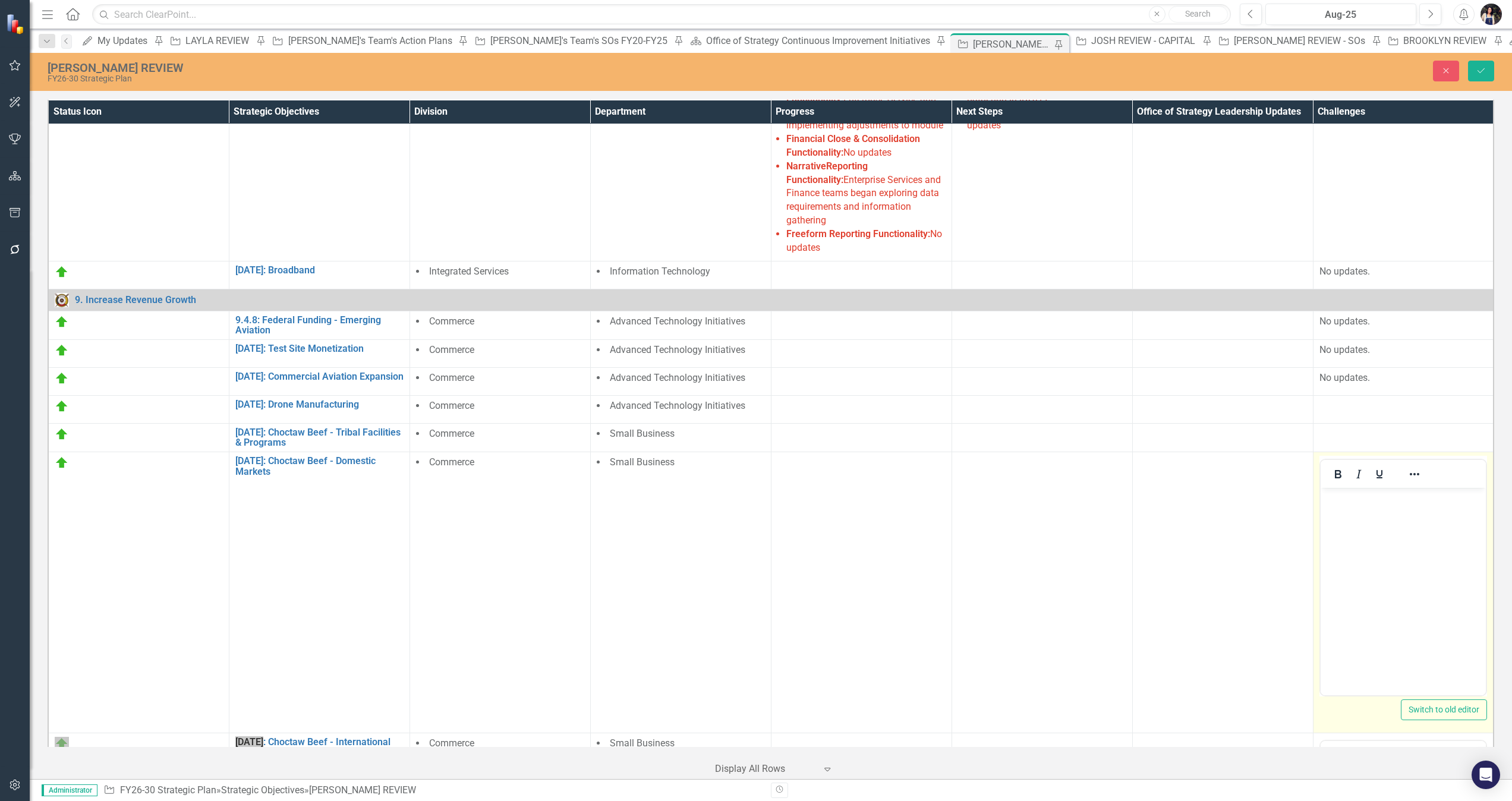
drag, startPoint x: 2653, startPoint y: 909, endPoint x: 1396, endPoint y: 528, distance: 1313.5
click at [1007, 528] on body "Rich Text Area. Press ALT-0 for help." at bounding box center [1402, 578] width 166 height 179
click at [1007, 428] on div at bounding box center [1403, 434] width 168 height 14
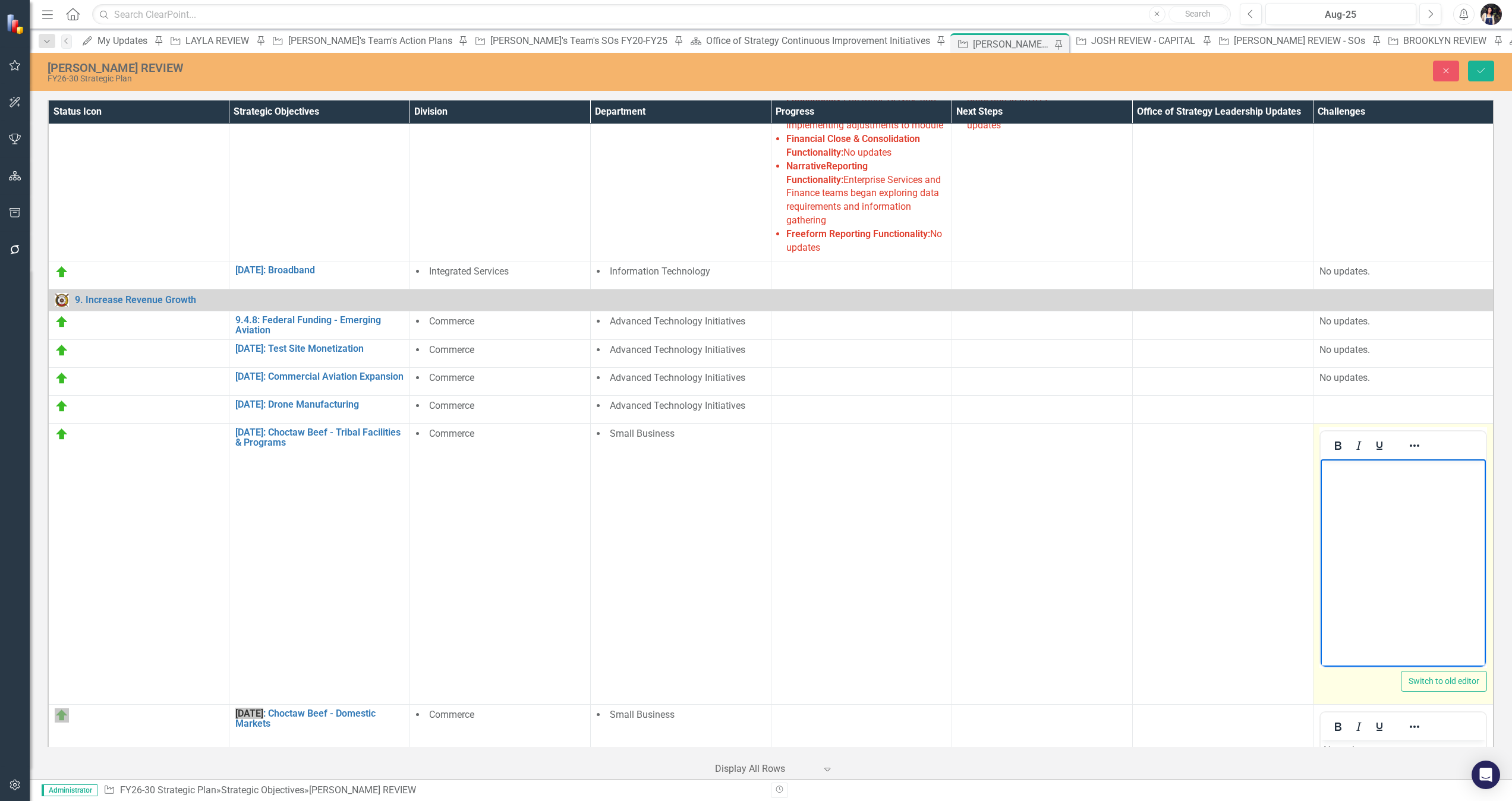
drag, startPoint x: 2641, startPoint y: 852, endPoint x: 1382, endPoint y: 507, distance: 1305.4
click at [1007, 507] on body "Rich Text Area. Press ALT-0 for help." at bounding box center [1402, 548] width 166 height 179
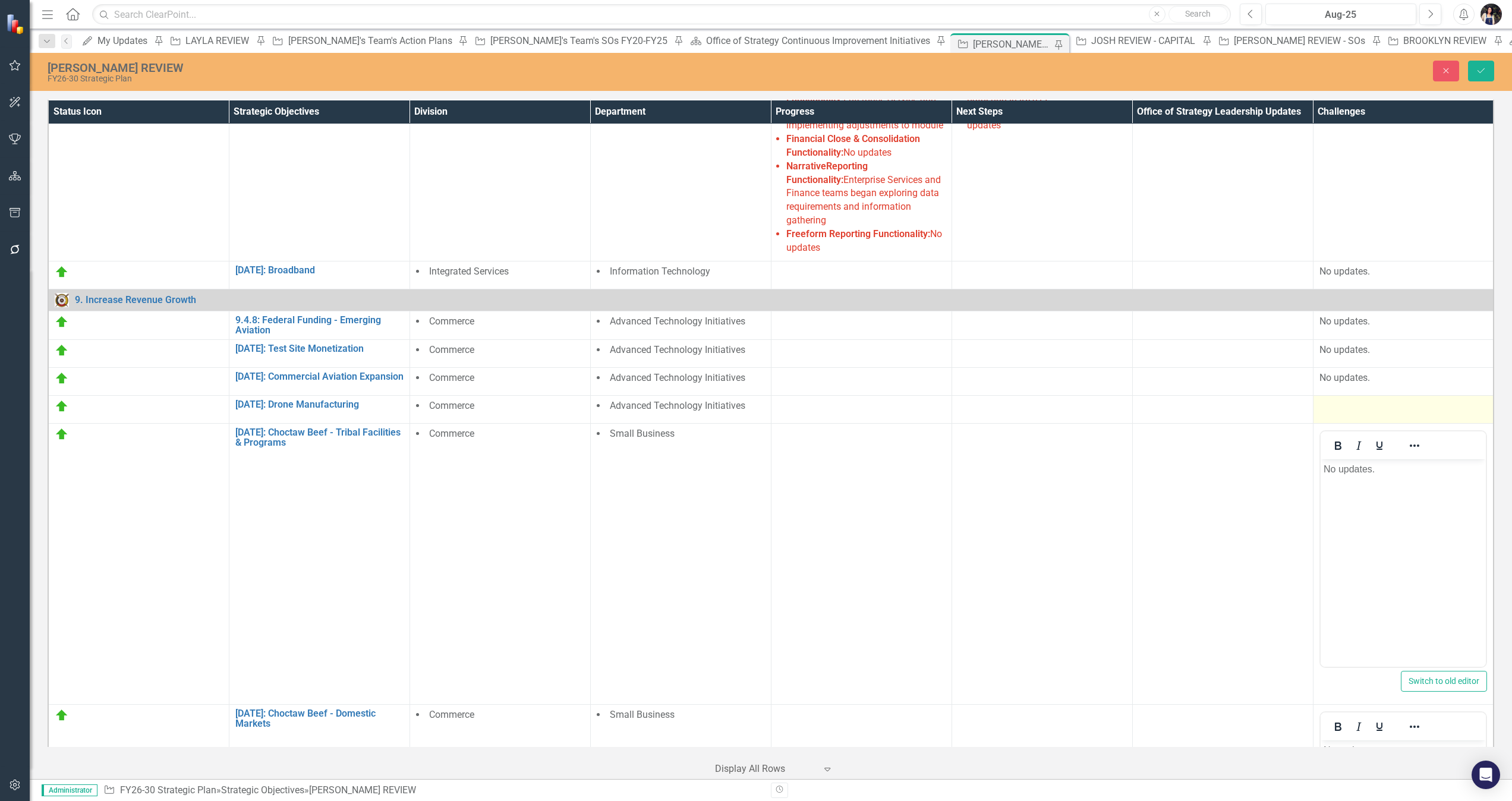
click at [1007, 395] on td at bounding box center [1403, 409] width 181 height 28
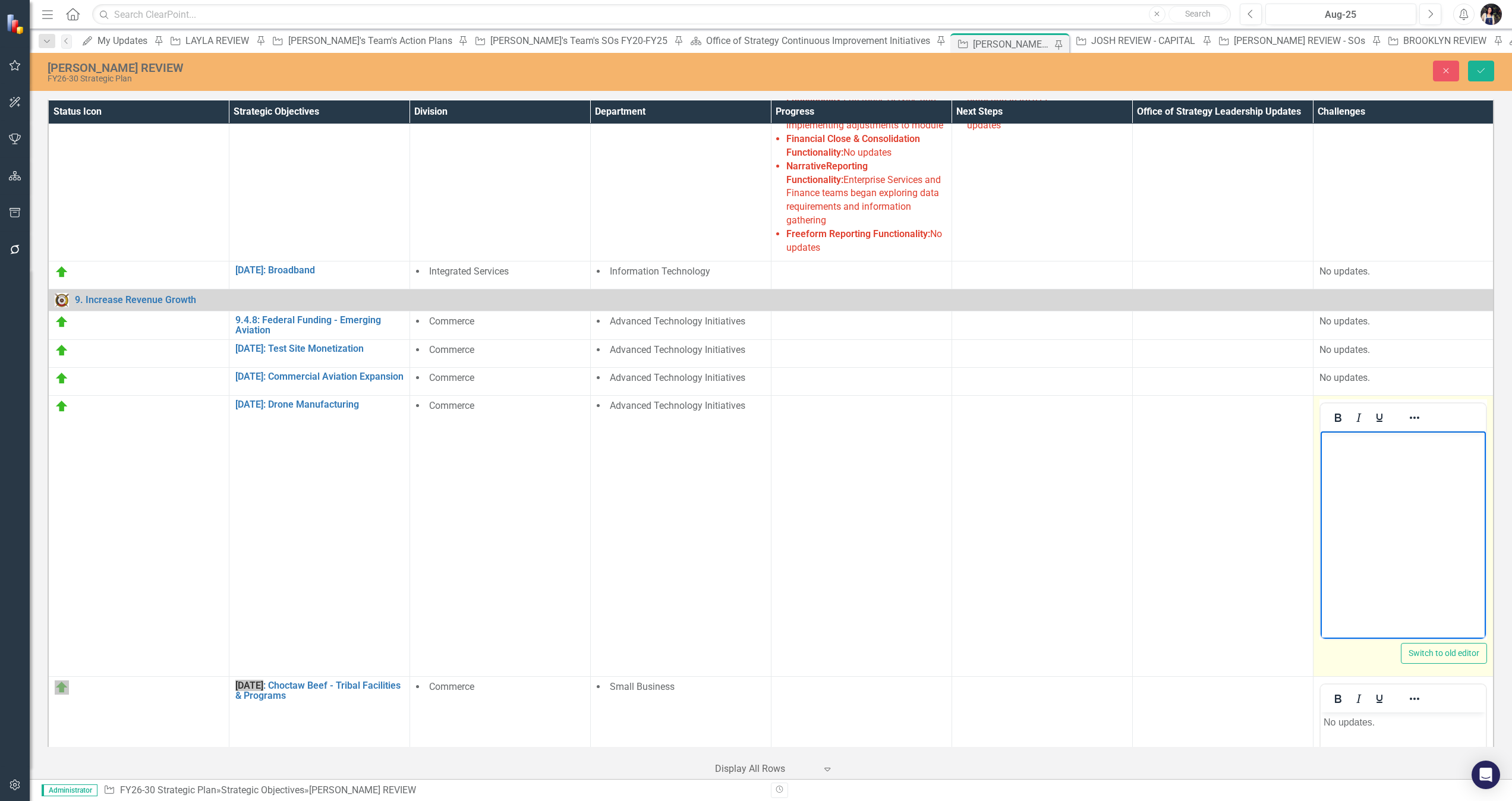
drag, startPoint x: 2659, startPoint y: 802, endPoint x: 1395, endPoint y: 485, distance: 1303.1
click at [1007, 485] on body "Rich Text Area. Press ALT-0 for help." at bounding box center [1402, 521] width 166 height 179
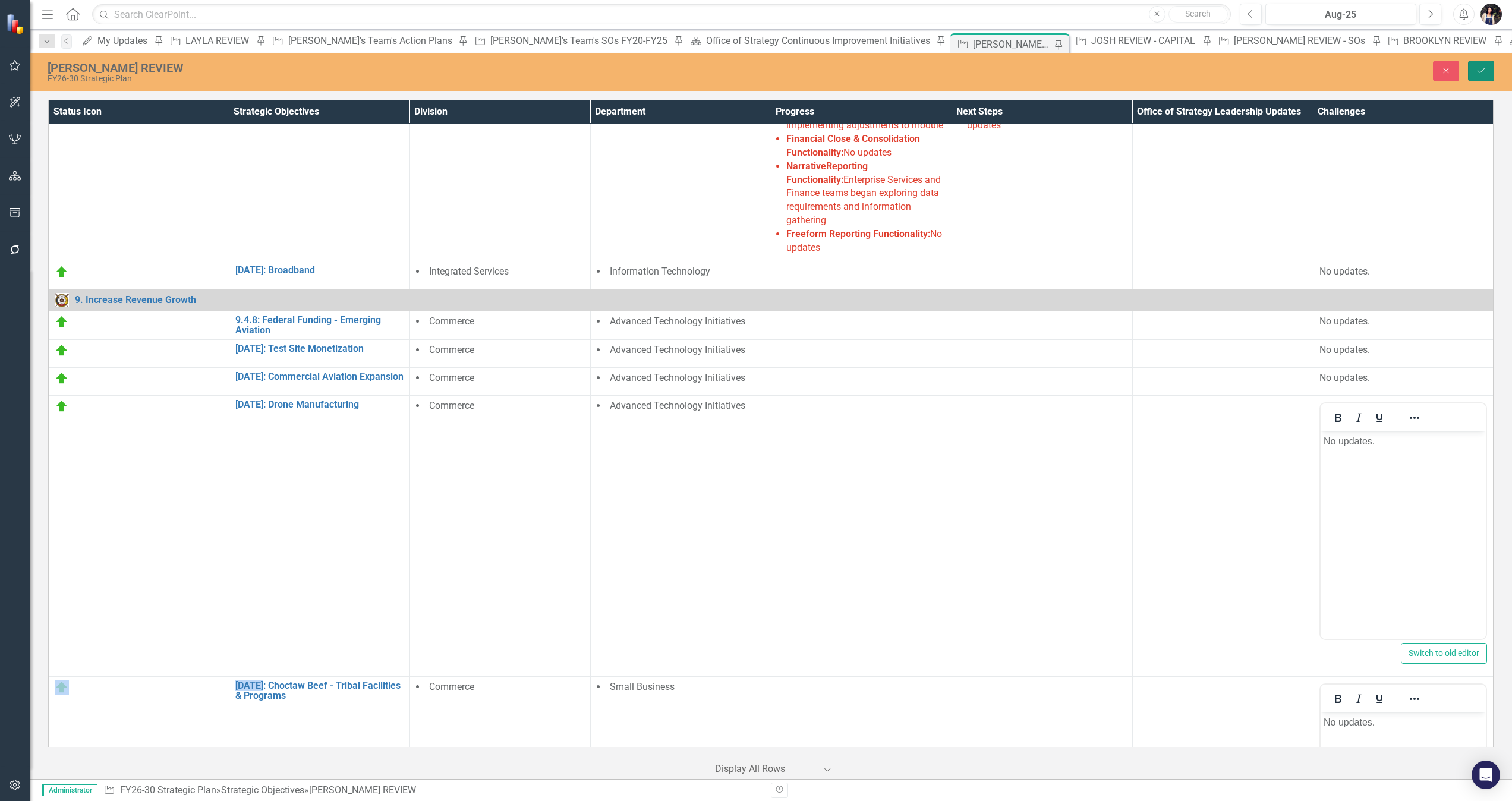
click at [1007, 74] on icon "Save" at bounding box center [1481, 70] width 11 height 8
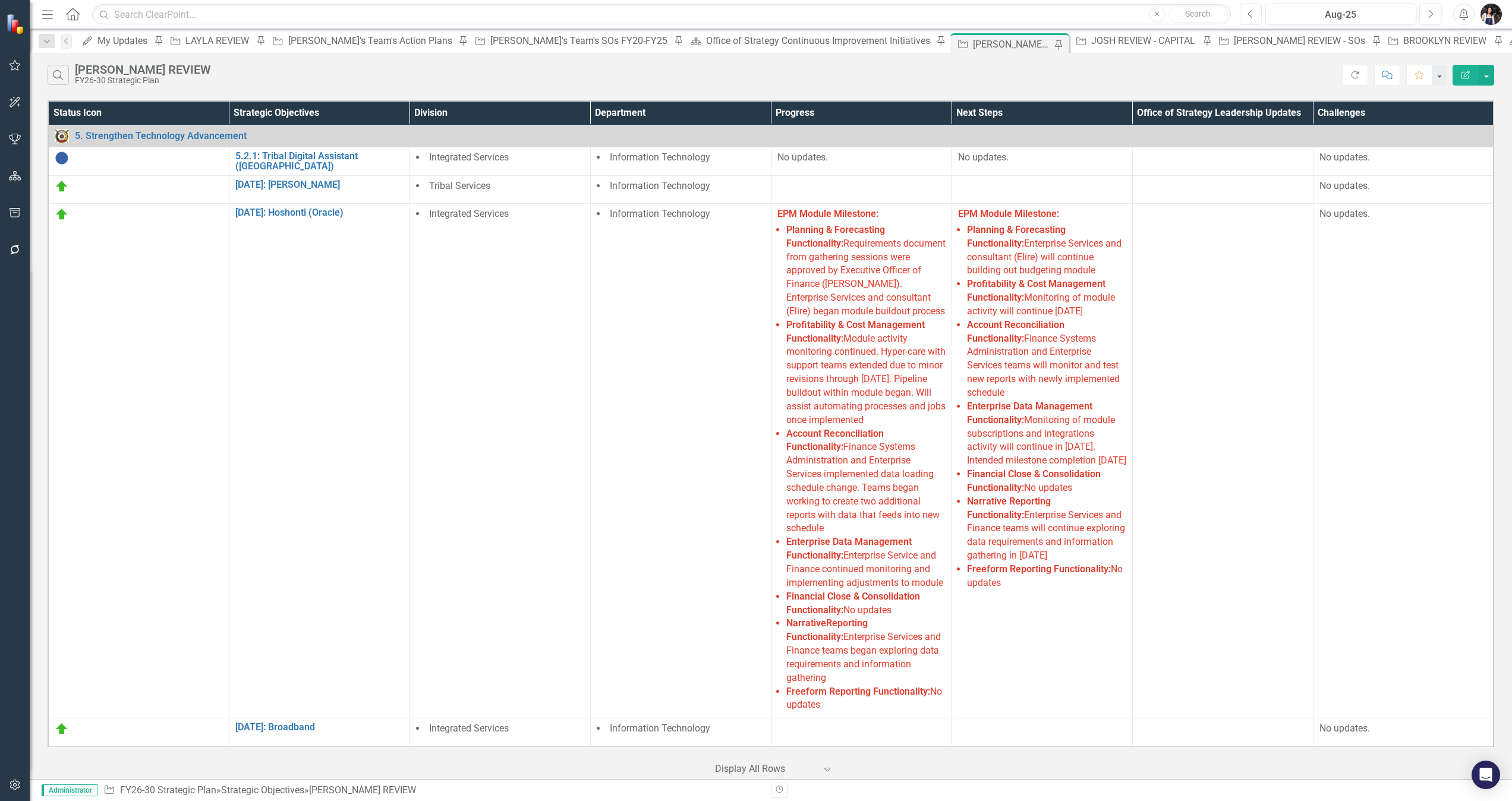
click at [1007, 13] on icon "Previous" at bounding box center [1250, 14] width 7 height 11
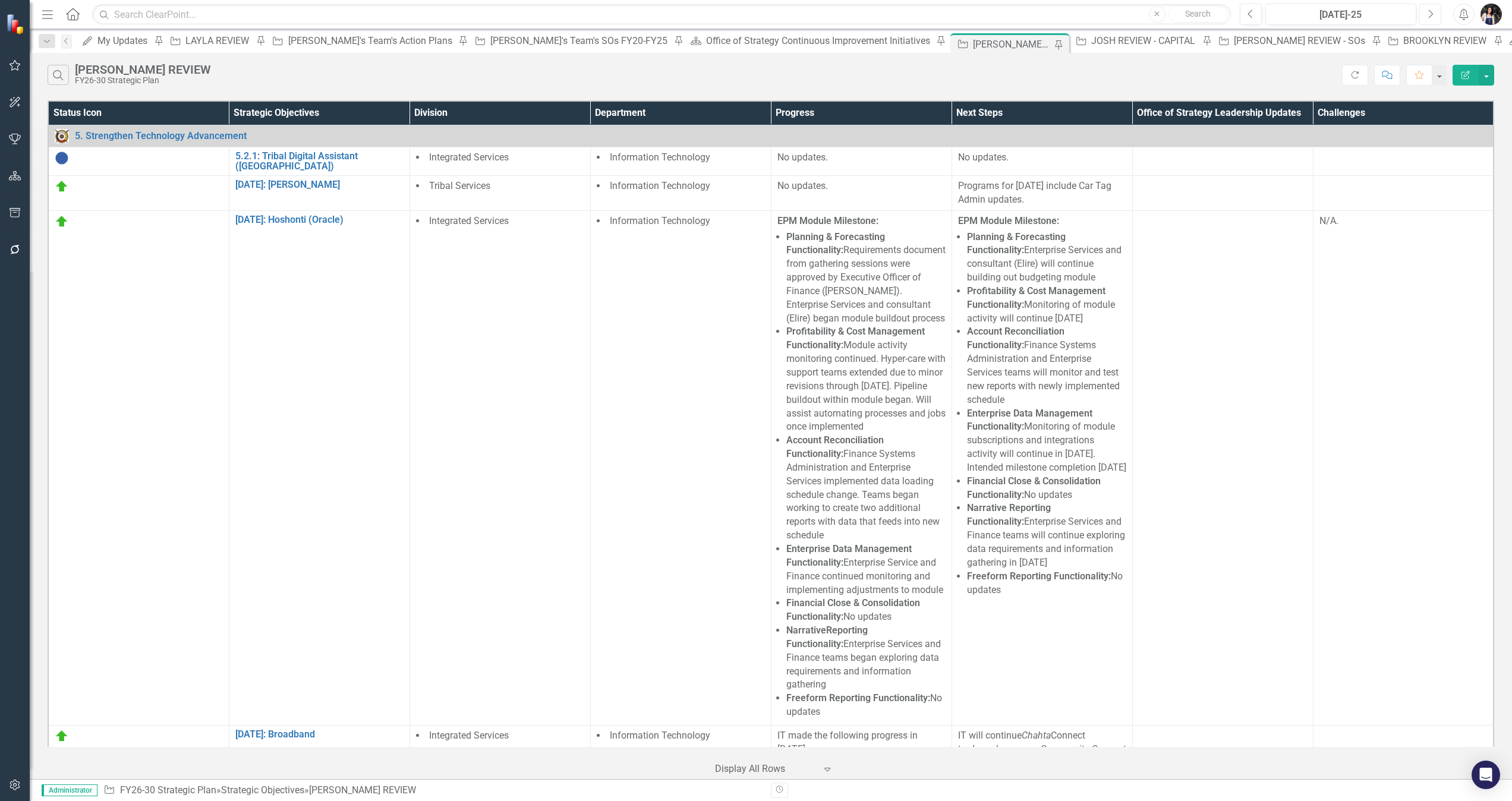
click at [1007, 24] on button "Next" at bounding box center [1430, 14] width 22 height 21
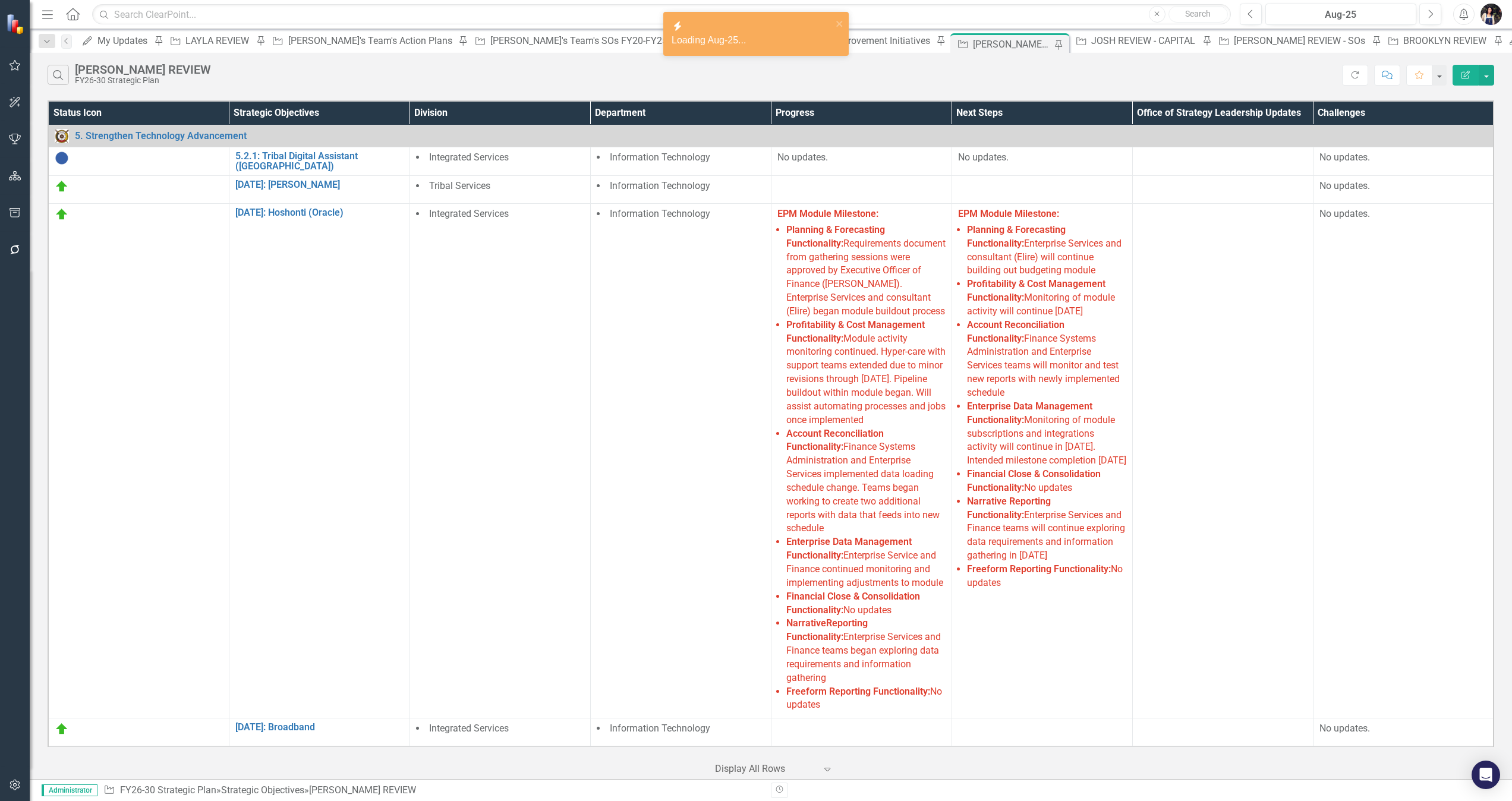
click at [1007, 25] on div "Menu Home Search Close Search Previous Aug-25 Next Alerts User Edit Profile Dis…" at bounding box center [771, 15] width 1482 height 29
click at [1007, 19] on button "Previous" at bounding box center [1251, 14] width 22 height 21
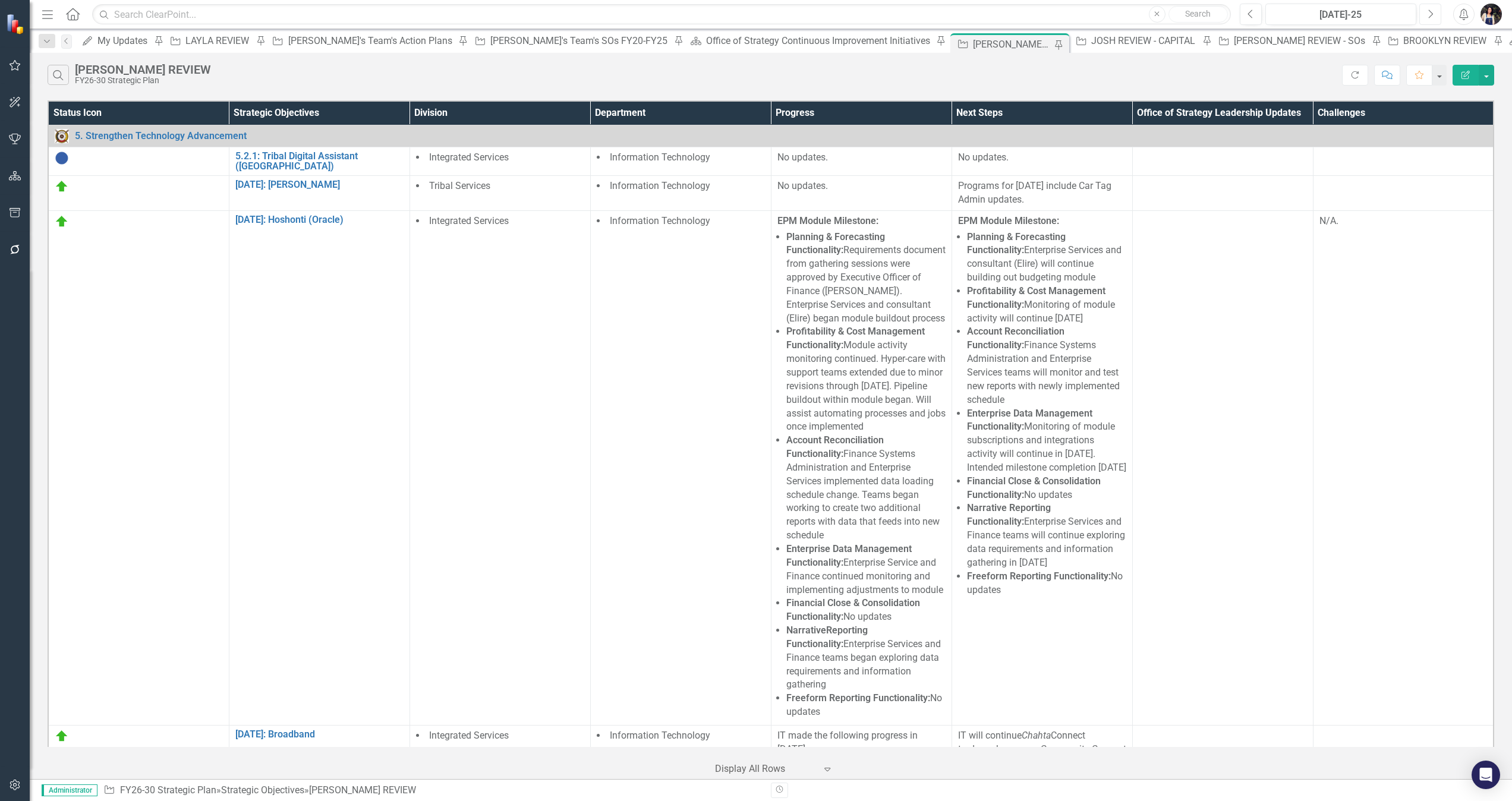
click at [1007, 12] on button "Next" at bounding box center [1430, 14] width 22 height 21
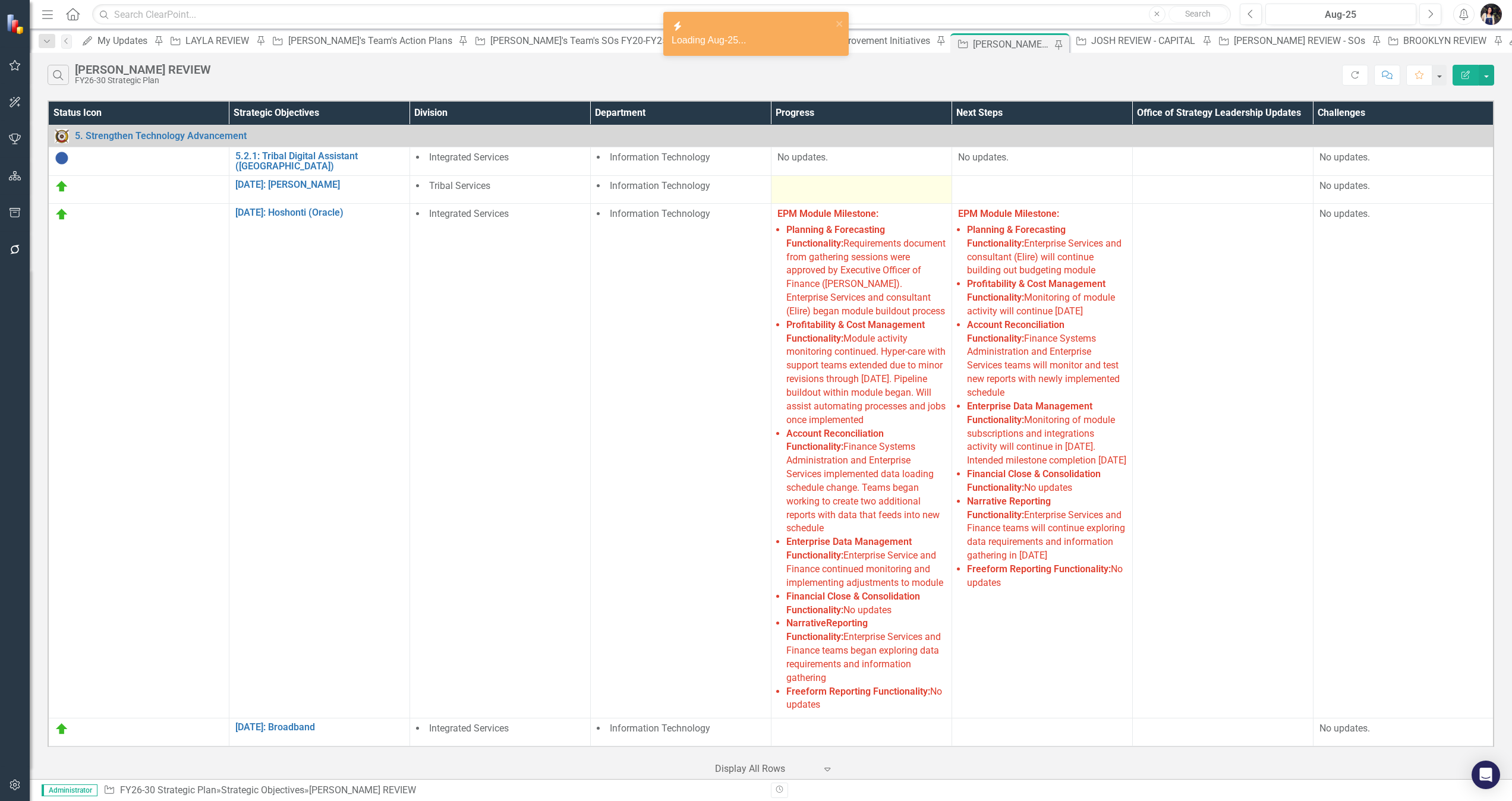
click at [771, 204] on td at bounding box center [861, 190] width 181 height 28
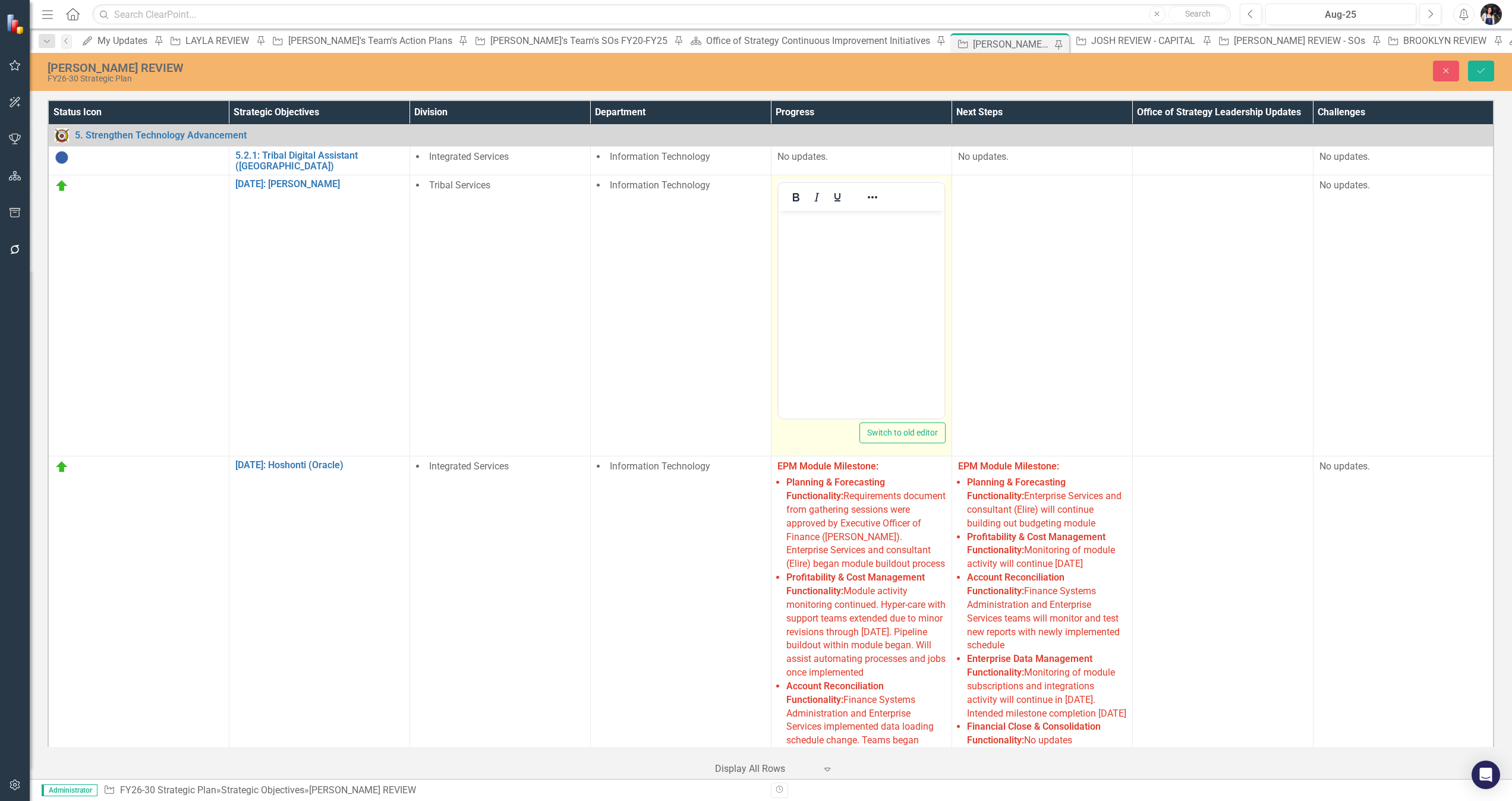
click at [892, 324] on body "Rich Text Area. Press ALT-0 for help." at bounding box center [861, 300] width 166 height 179
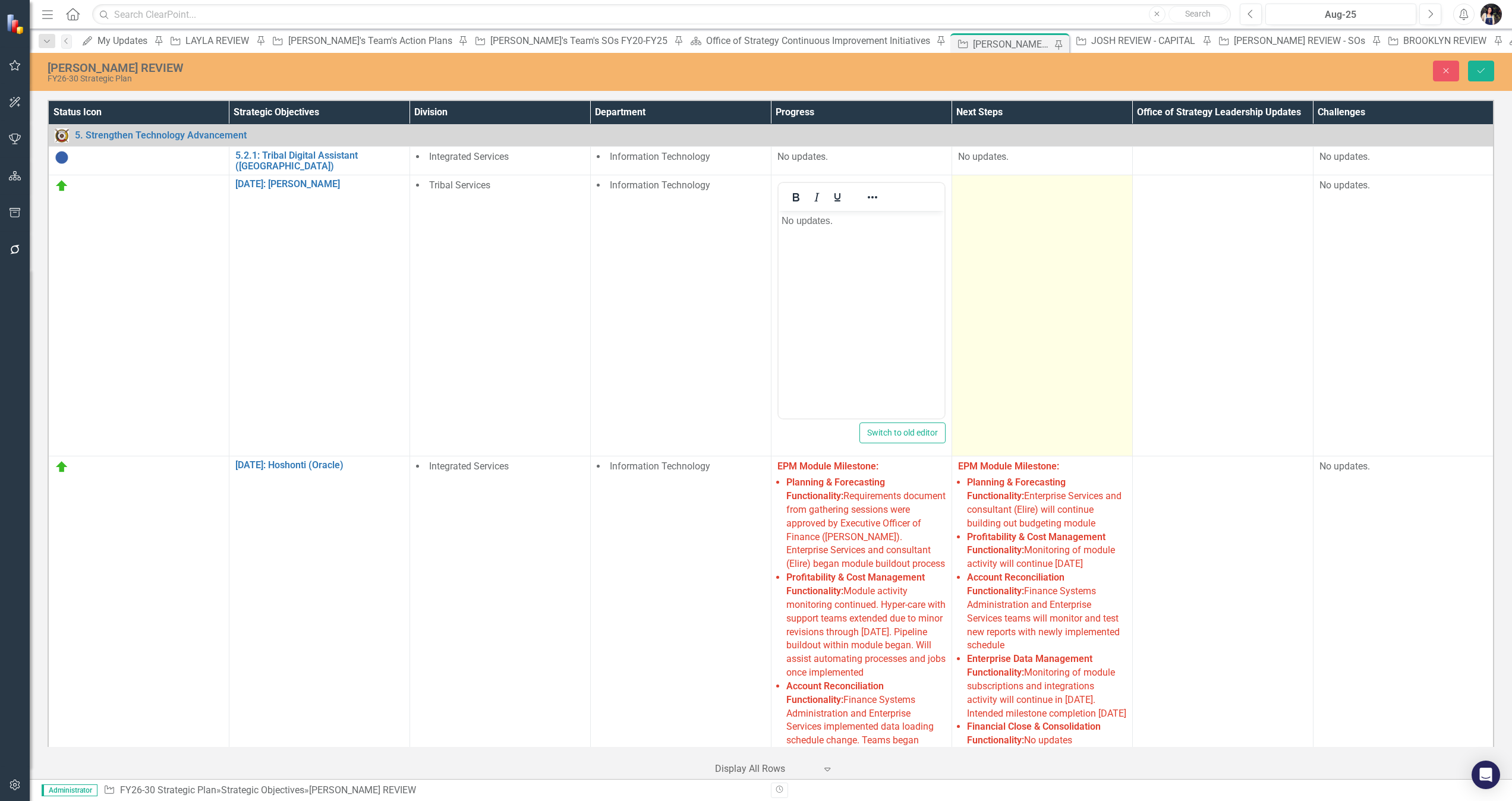
click at [951, 340] on td at bounding box center [1041, 316] width 181 height 281
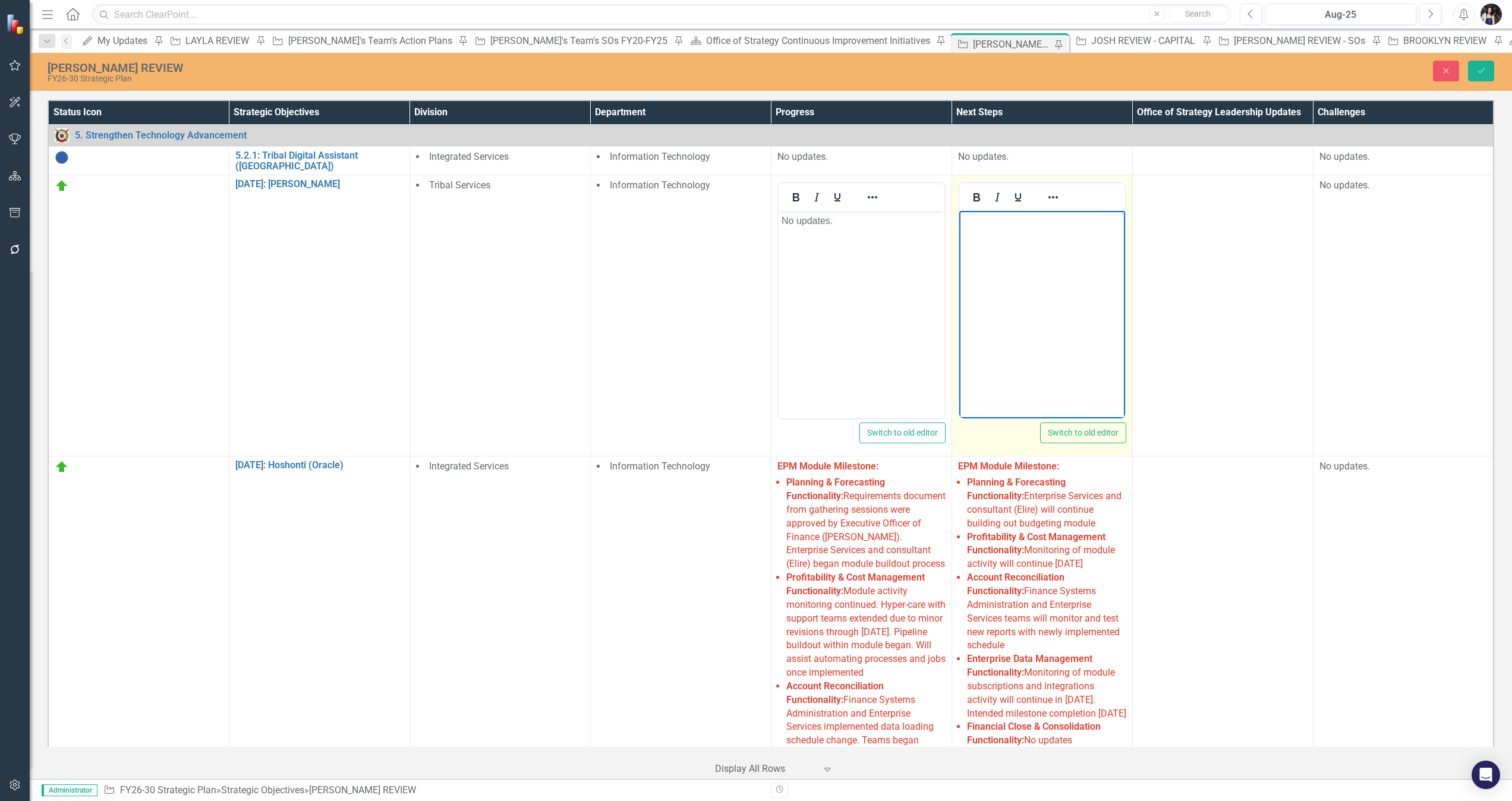
click at [1007, 334] on body "Rich Text Area. Press ALT-0 for help." at bounding box center [1041, 300] width 166 height 179
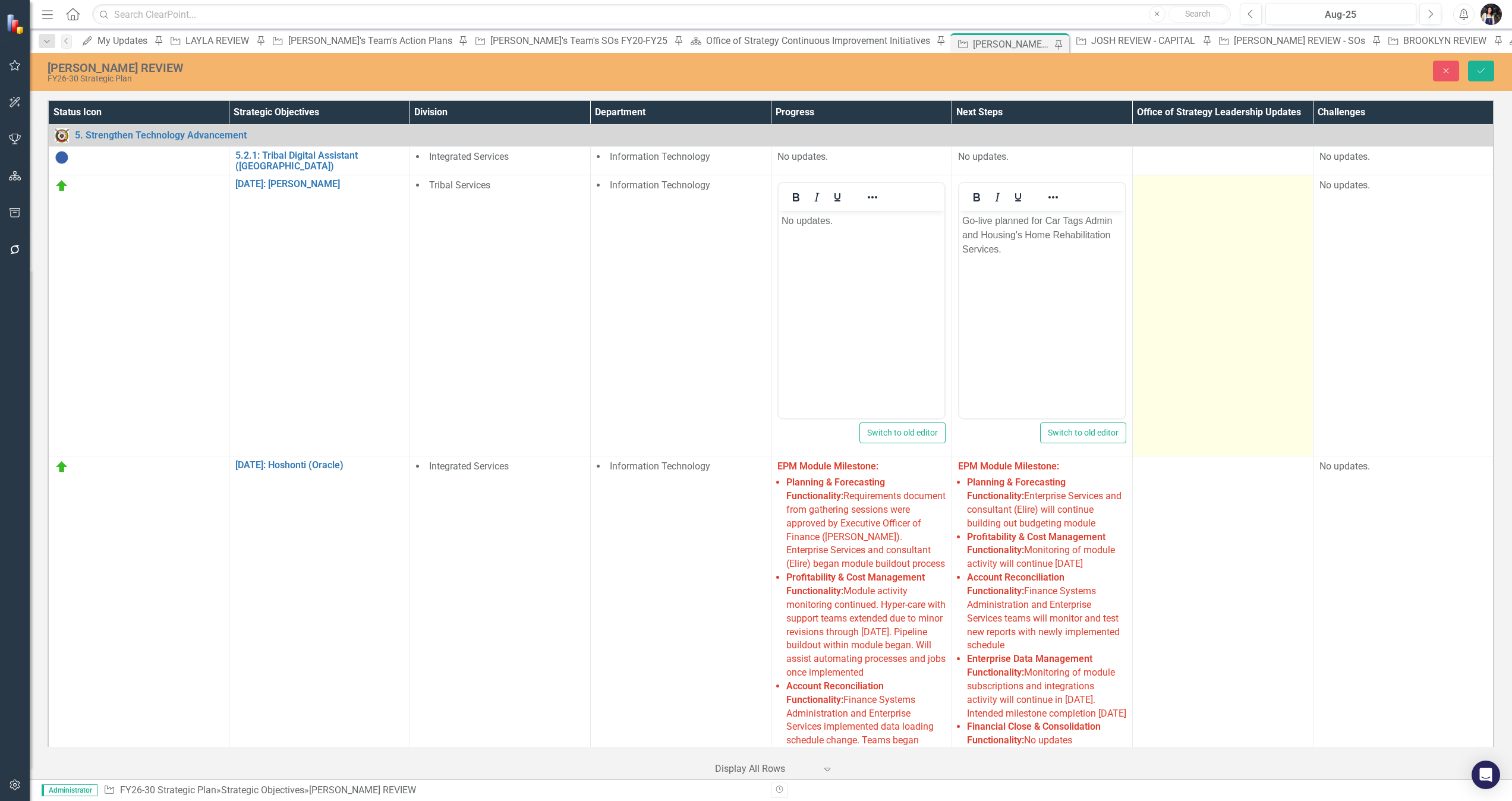
click at [1007, 302] on td at bounding box center [1222, 316] width 181 height 281
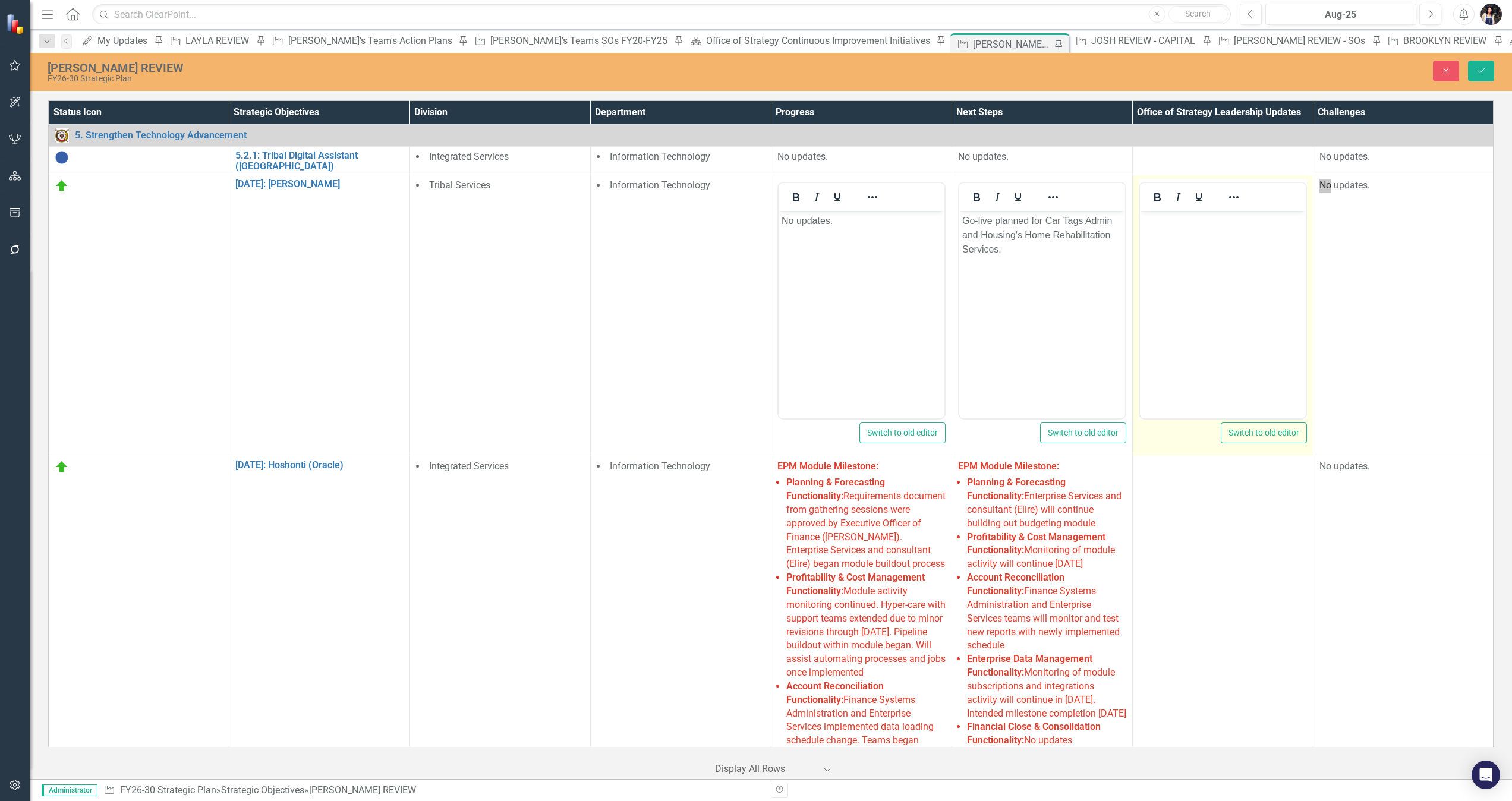
drag, startPoint x: 2264, startPoint y: 513, endPoint x: 1208, endPoint y: 296, distance: 1078.1
click at [1007, 296] on body "Rich Text Area. Press ALT-0 for help." at bounding box center [1221, 300] width 166 height 179
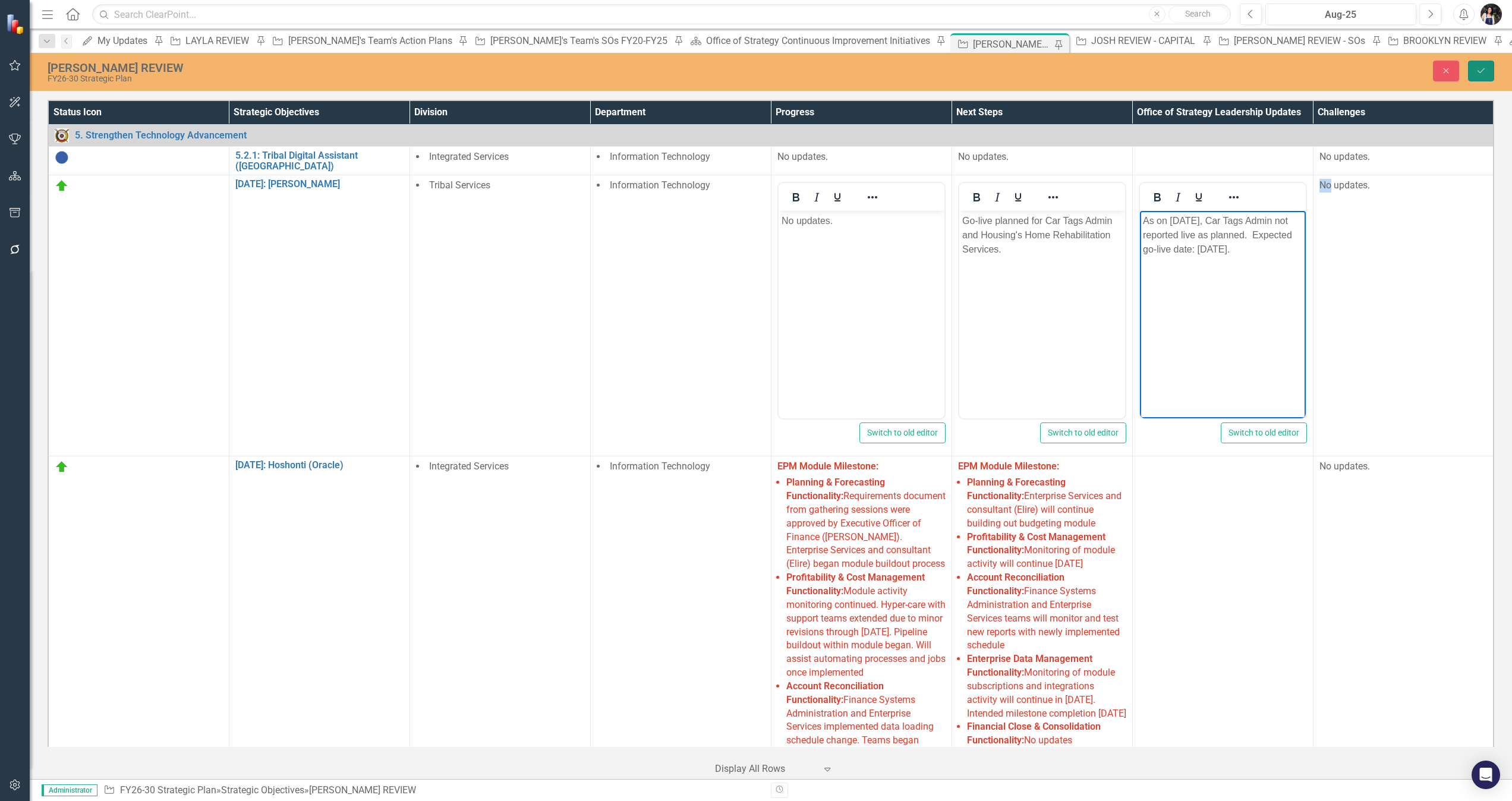
click at [1007, 72] on icon "submit" at bounding box center [1481, 70] width 7 height 4
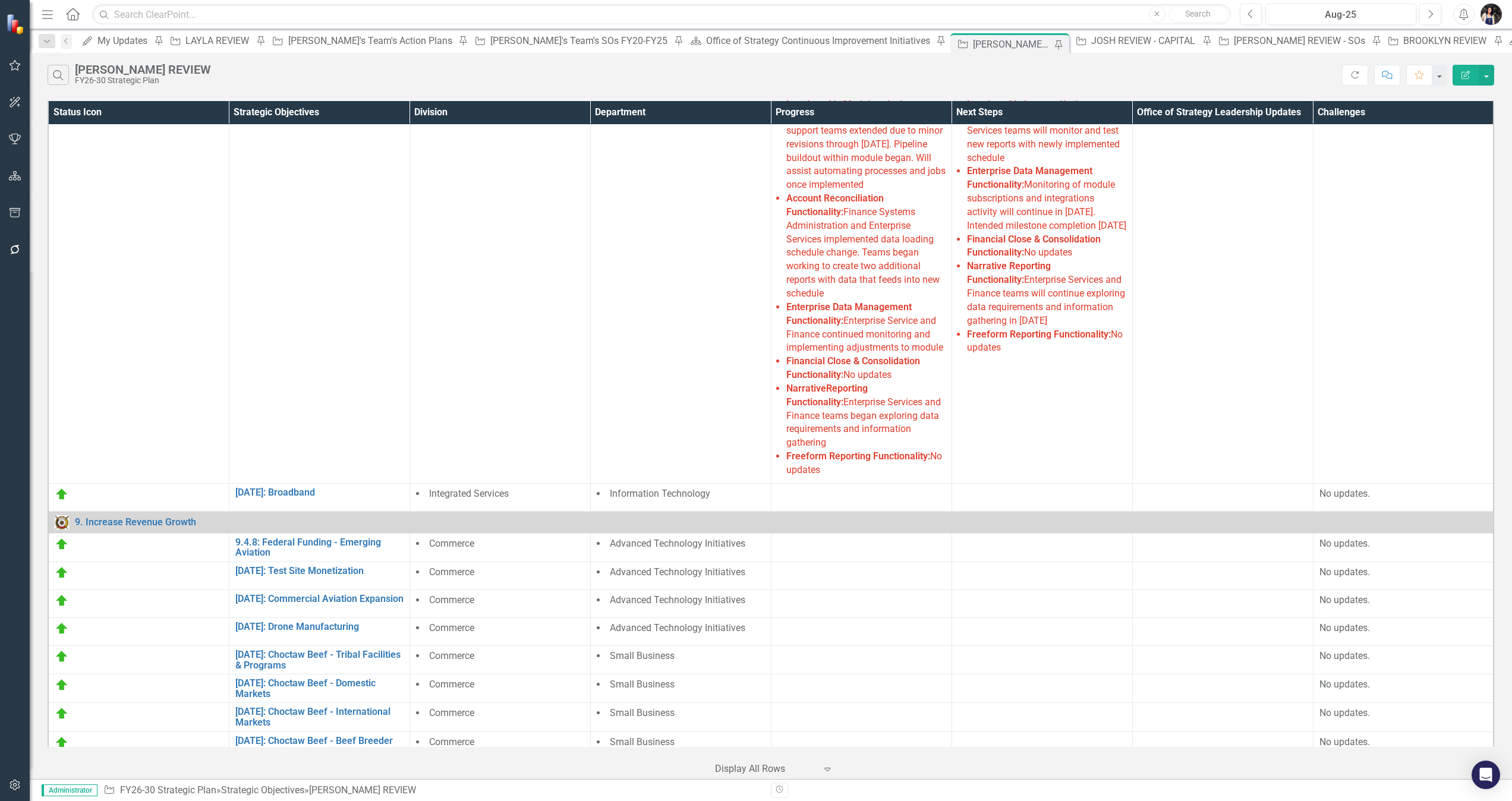
scroll to position [302, 0]
